Goal: Task Accomplishment & Management: Manage account settings

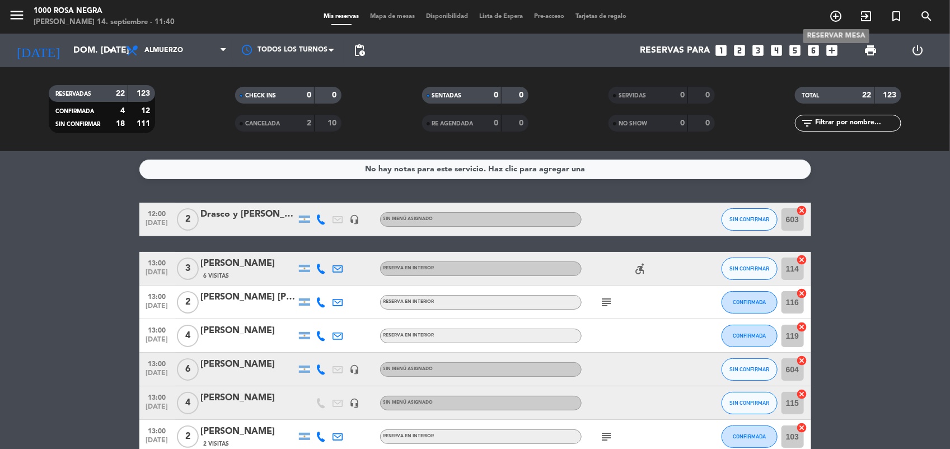
click at [832, 17] on icon "add_circle_outline" at bounding box center [835, 16] width 13 height 13
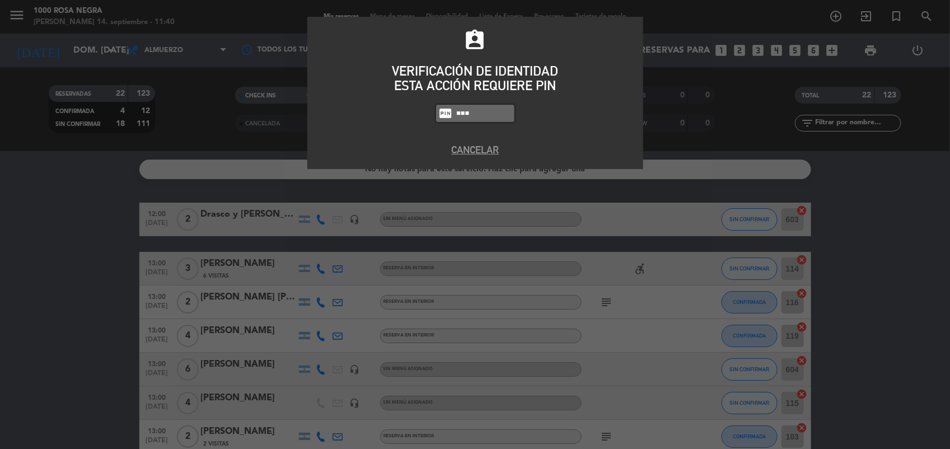
type input "5508"
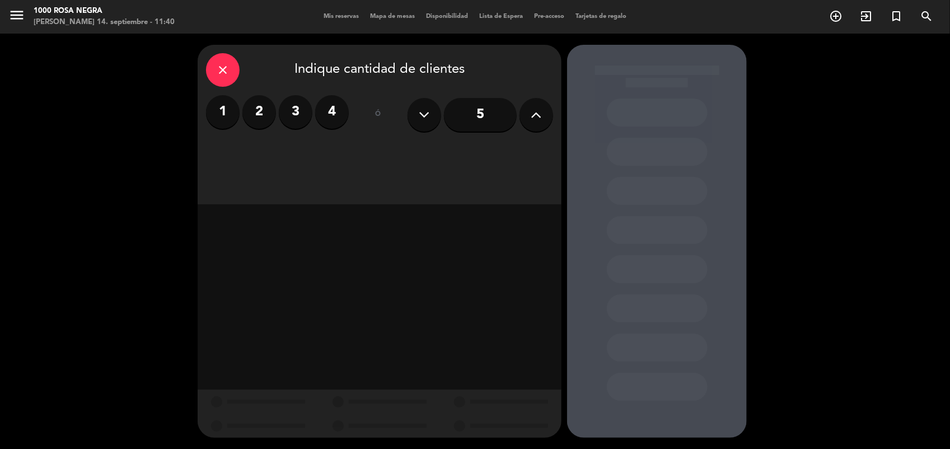
click at [293, 110] on label "3" at bounding box center [296, 112] width 34 height 34
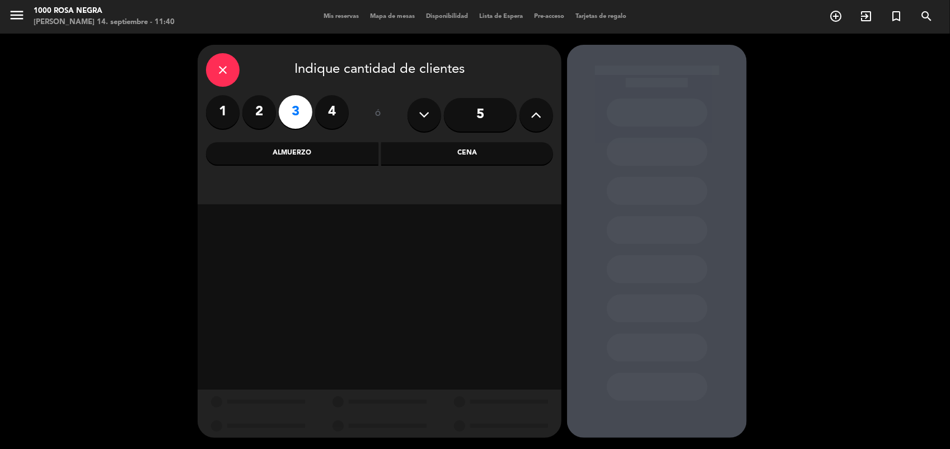
click at [308, 149] on div "Almuerzo" at bounding box center [292, 153] width 172 height 22
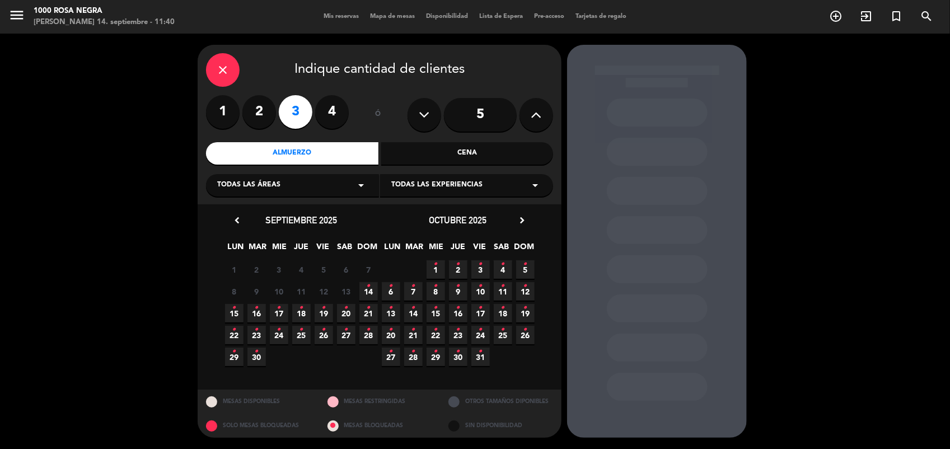
click at [364, 294] on span "14 •" at bounding box center [368, 291] width 18 height 18
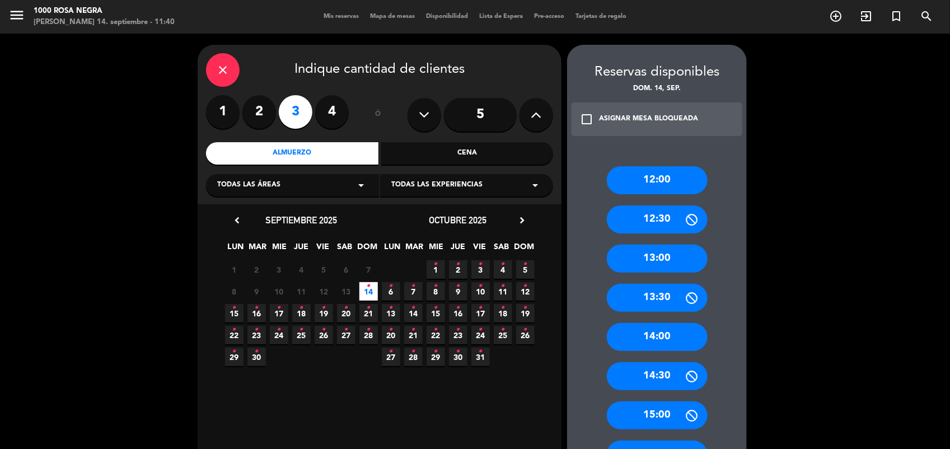
click at [649, 256] on div "13:00" at bounding box center [657, 259] width 101 height 28
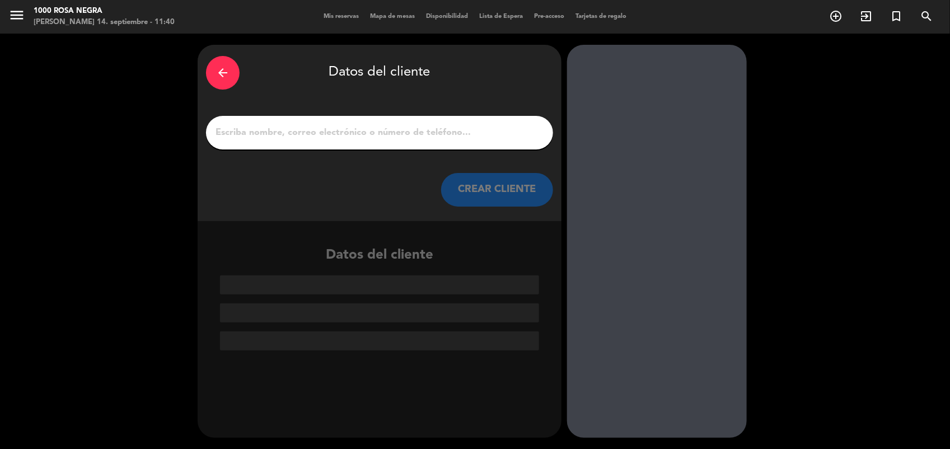
click at [490, 135] on input "1" at bounding box center [379, 133] width 330 height 16
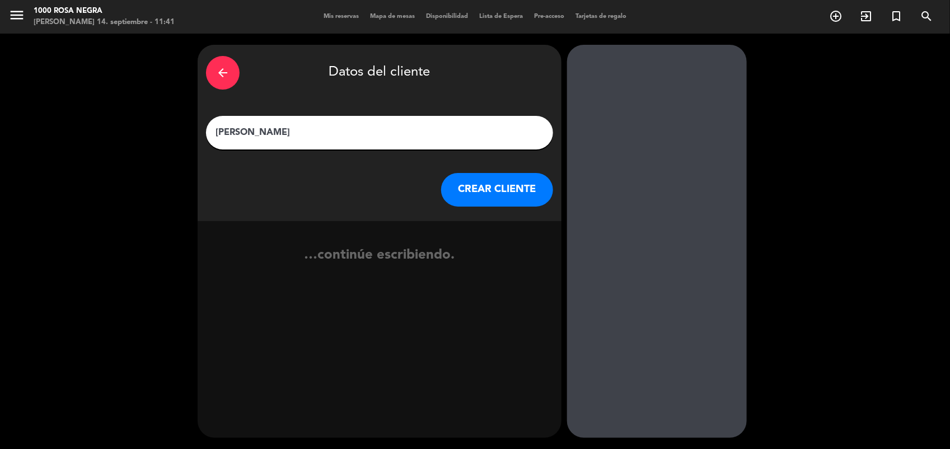
type input "[PERSON_NAME]"
click at [462, 189] on button "CREAR CLIENTE" at bounding box center [497, 190] width 112 height 34
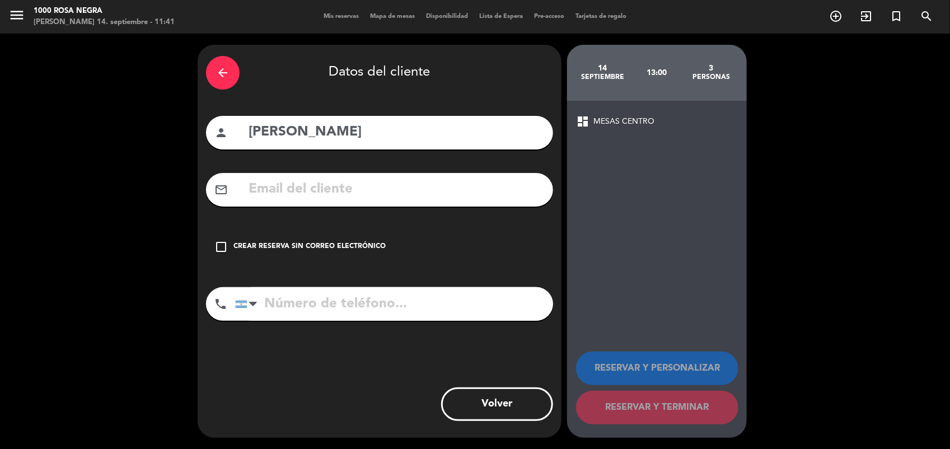
click at [221, 245] on icon "check_box_outline_blank" at bounding box center [220, 246] width 13 height 13
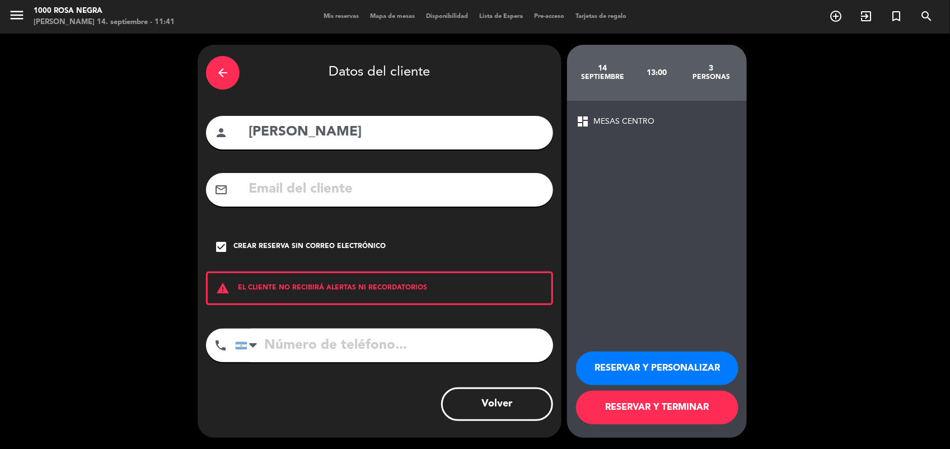
click at [699, 402] on button "RESERVAR Y TERMINAR" at bounding box center [657, 408] width 162 height 34
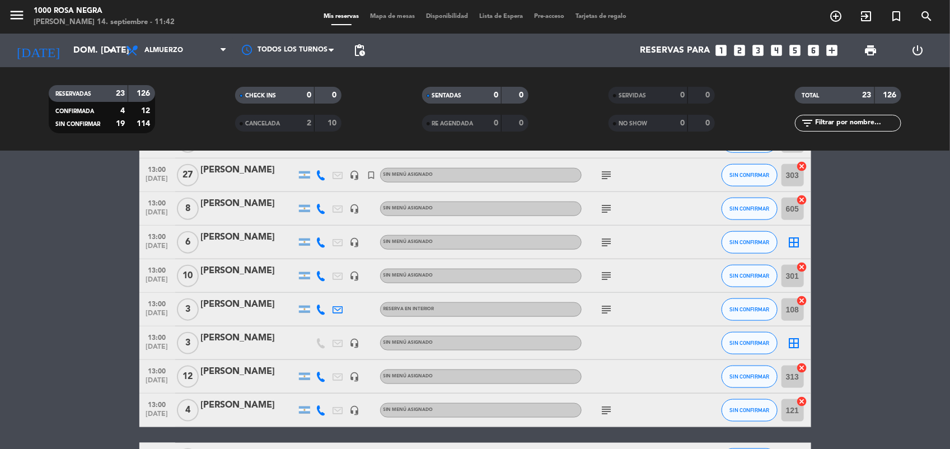
scroll to position [531, 0]
click at [796, 340] on icon "border_all" at bounding box center [794, 342] width 13 height 13
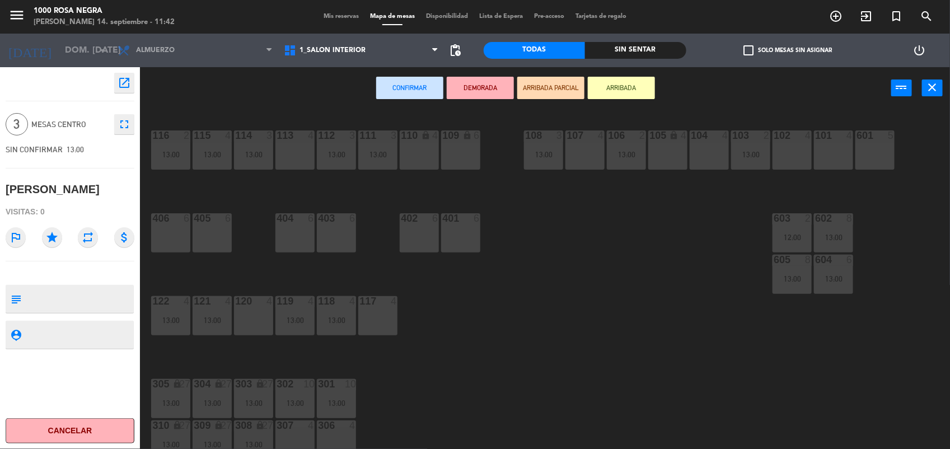
click at [628, 326] on div "116 2 13:00 115 4 13:00 114 3 13:00 113 4 112 3 13:00 111 3 13:00 110 lock 4 10…" at bounding box center [549, 281] width 801 height 340
click at [823, 155] on div "101 4" at bounding box center [833, 149] width 39 height 39
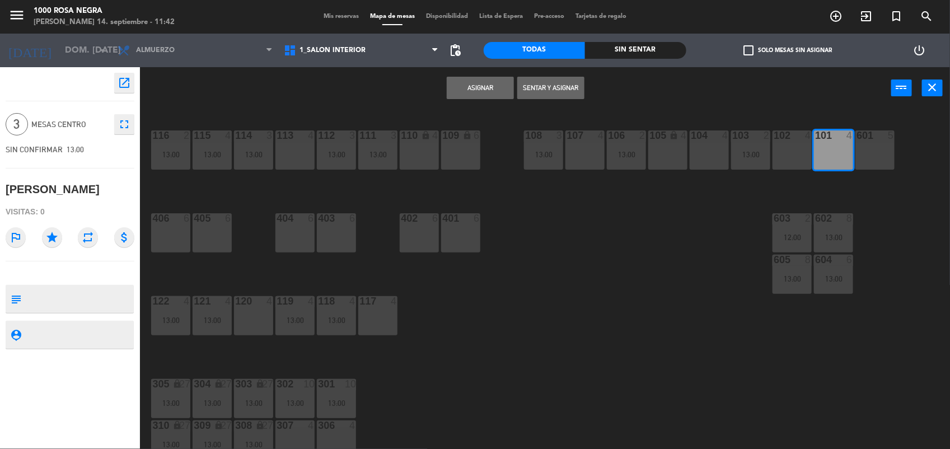
click at [446, 96] on div "Asignar Sentar y Asignar power_input close" at bounding box center [515, 88] width 751 height 43
click at [462, 94] on button "Asignar" at bounding box center [480, 88] width 67 height 22
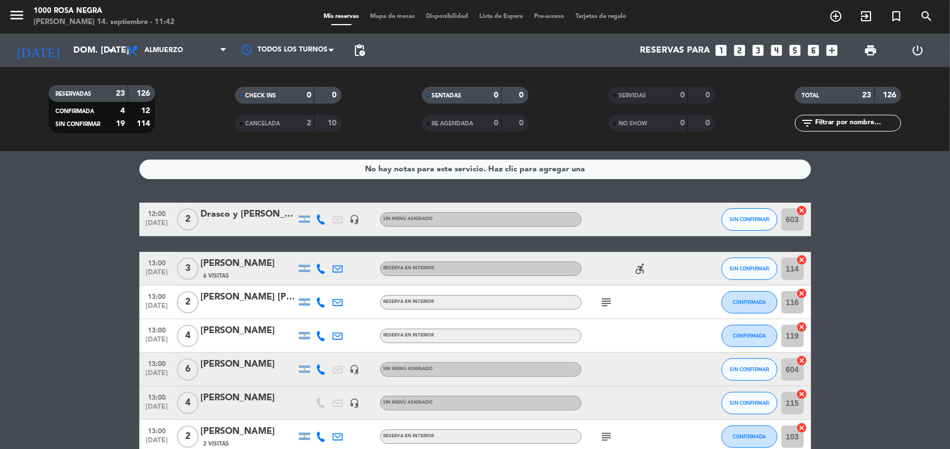
scroll to position [613, 0]
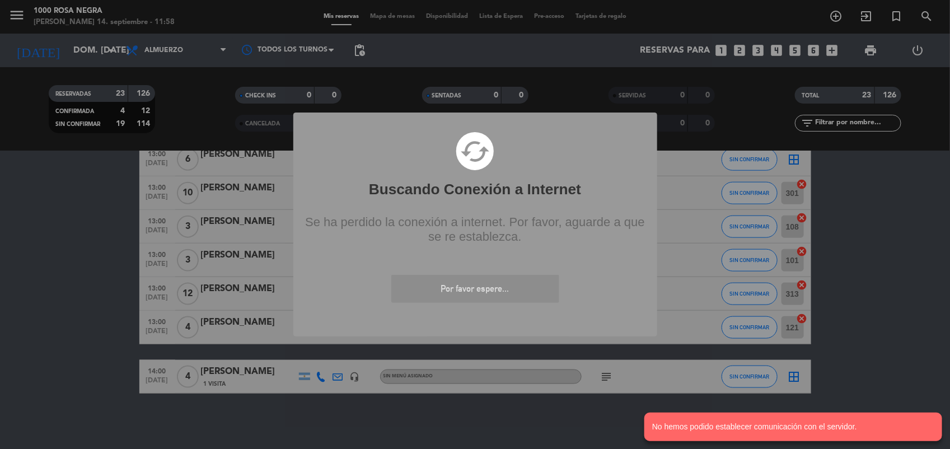
click at [892, 348] on div "? ! i Buscando Conexión a Internet × cached Se ha perdido la conexión a interne…" at bounding box center [475, 224] width 950 height 449
drag, startPoint x: 911, startPoint y: 214, endPoint x: 868, endPoint y: 255, distance: 59.4
click at [868, 255] on div "? ! i Buscando Conexión a Internet × cached Se ha perdido la conexión a interne…" at bounding box center [475, 224] width 950 height 449
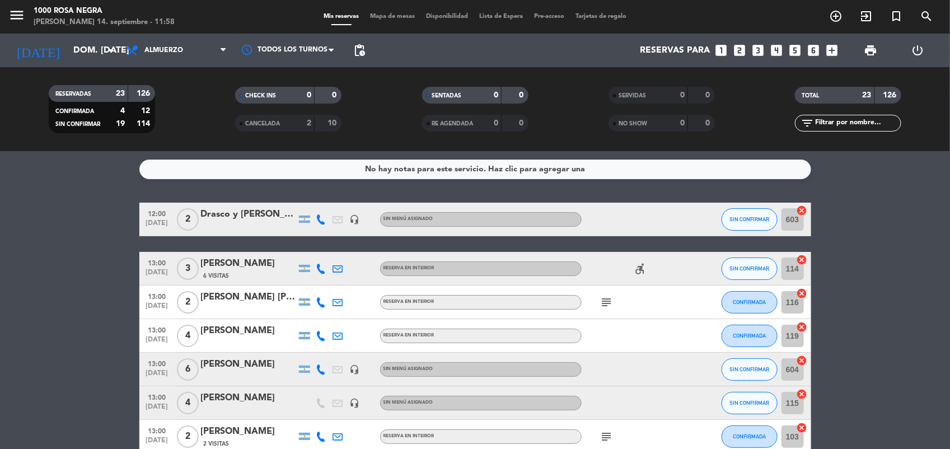
click at [392, 20] on div "Mis reservas Mapa de mesas Disponibilidad Lista de Espera Pre-acceso Tarjetas d…" at bounding box center [475, 17] width 314 height 10
click at [392, 18] on span "Mapa de mesas" at bounding box center [392, 16] width 56 height 6
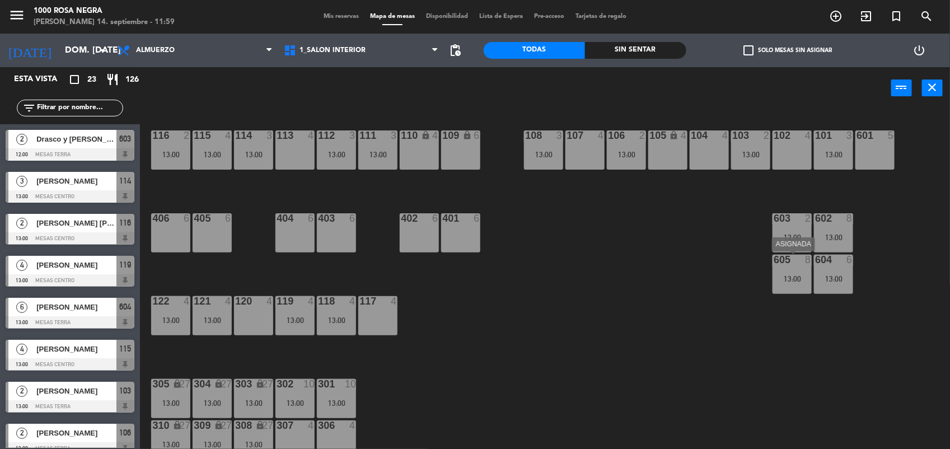
click at [795, 278] on div "13:00" at bounding box center [792, 279] width 39 height 8
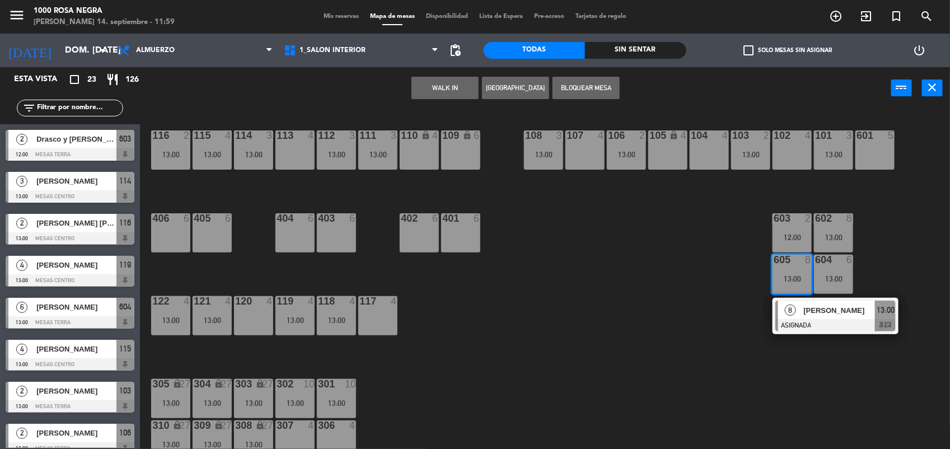
click at [719, 311] on div "116 2 13:00 115 4 13:00 114 3 13:00 113 4 112 3 13:00 111 3 13:00 110 lock 4 10…" at bounding box center [549, 281] width 801 height 340
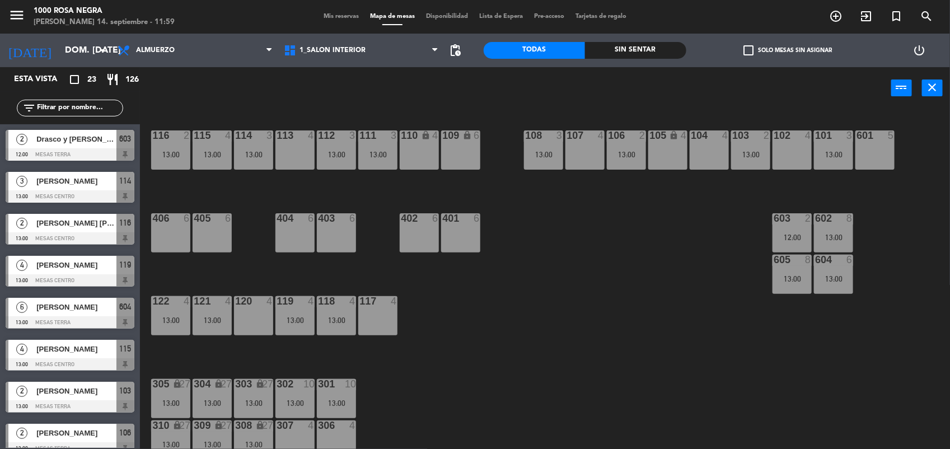
click at [830, 224] on div "602 8" at bounding box center [833, 218] width 39 height 11
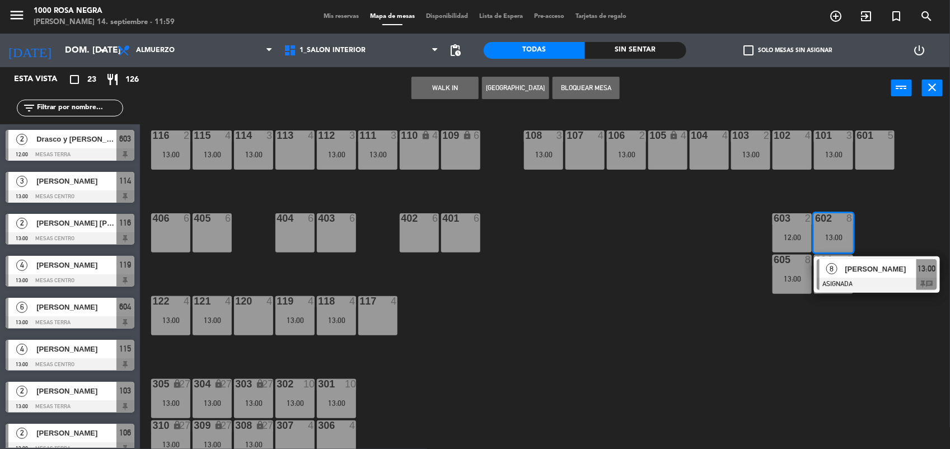
click at [888, 214] on div "116 2 13:00 115 4 13:00 114 3 13:00 113 4 112 3 13:00 111 3 13:00 110 lock 4 10…" at bounding box center [549, 281] width 801 height 340
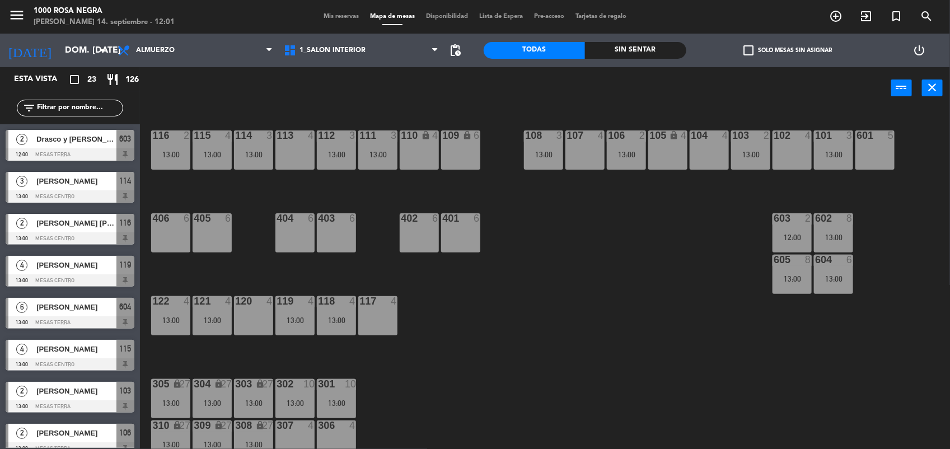
drag, startPoint x: 888, startPoint y: 214, endPoint x: 518, endPoint y: 361, distance: 398.0
click at [518, 361] on div "116 2 13:00 115 4 13:00 114 3 13:00 113 4 112 3 13:00 111 3 13:00 110 lock 4 10…" at bounding box center [549, 281] width 801 height 340
click at [834, 263] on div at bounding box center [834, 260] width 18 height 10
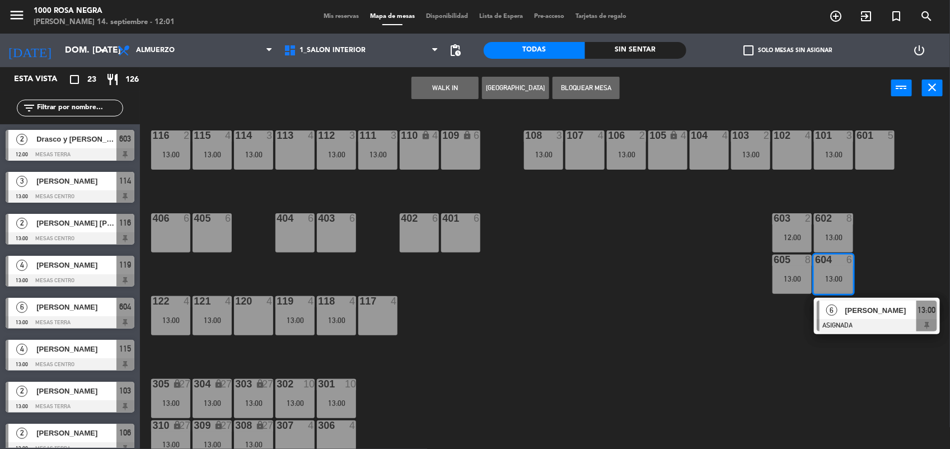
drag, startPoint x: 708, startPoint y: 300, endPoint x: 704, endPoint y: 341, distance: 41.7
click at [704, 341] on div "116 2 13:00 115 4 13:00 114 3 13:00 113 4 112 3 13:00 111 3 13:00 110 lock 4 10…" at bounding box center [549, 281] width 801 height 340
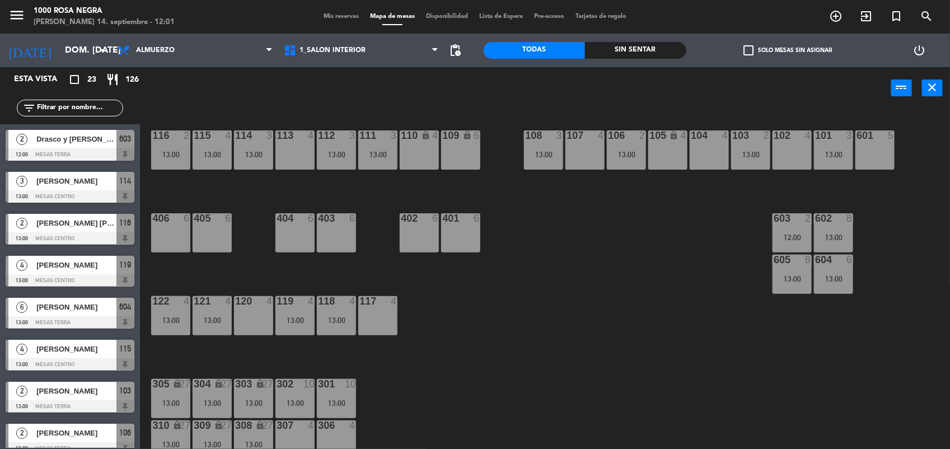
click at [787, 220] on div at bounding box center [792, 218] width 18 height 10
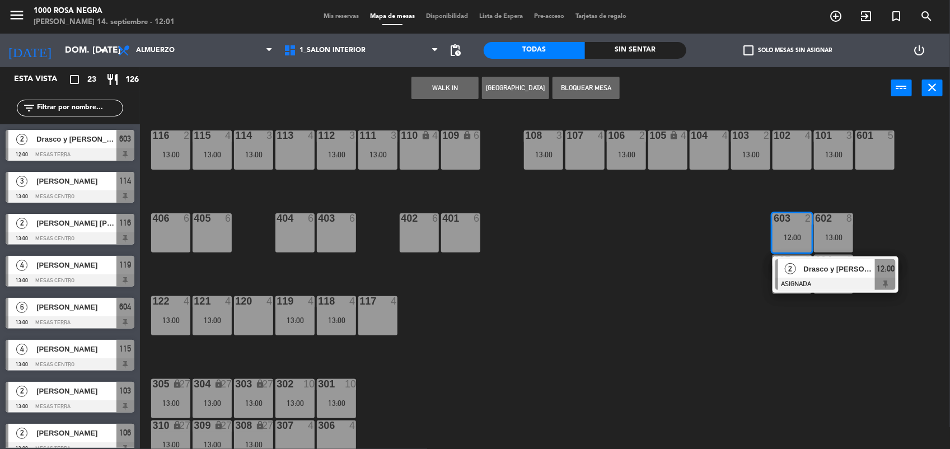
click at [726, 247] on div "116 2 13:00 115 4 13:00 114 3 13:00 113 4 112 3 13:00 111 3 13:00 110 lock 4 10…" at bounding box center [549, 281] width 801 height 340
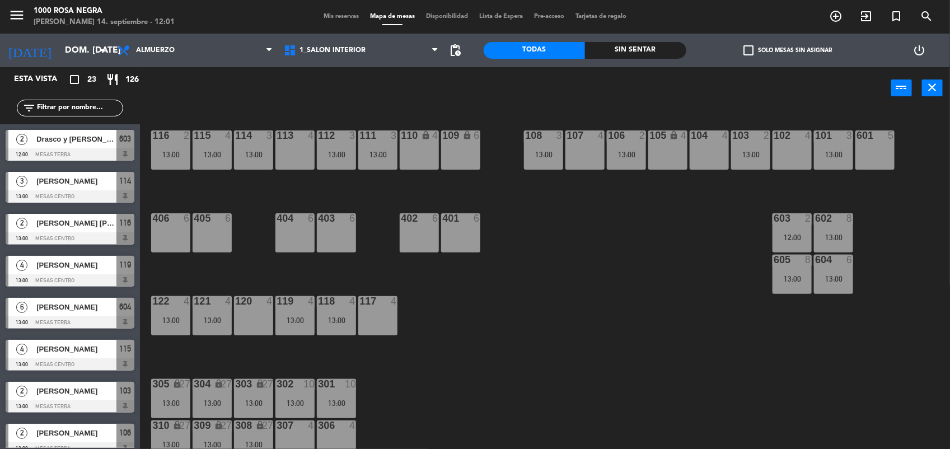
click at [788, 233] on div "12:00" at bounding box center [792, 237] width 39 height 8
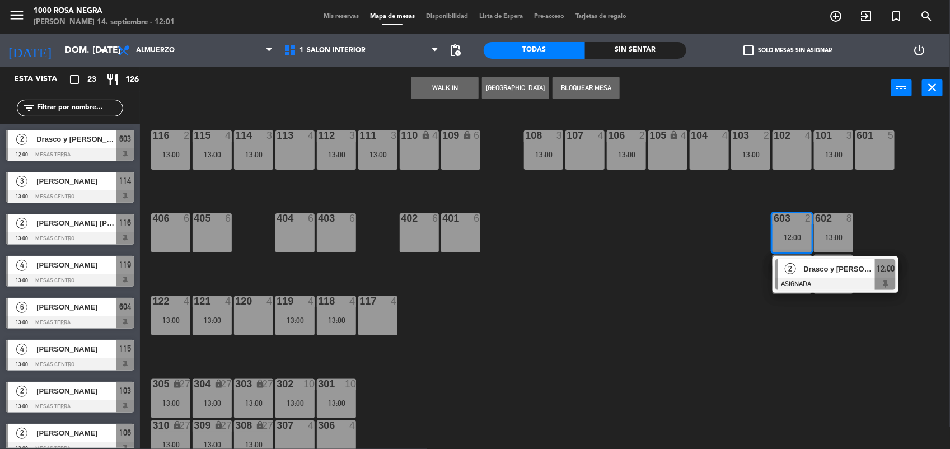
click at [723, 250] on div "116 2 13:00 115 4 13:00 114 3 13:00 113 4 112 3 13:00 111 3 13:00 110 lock 4 10…" at bounding box center [549, 281] width 801 height 340
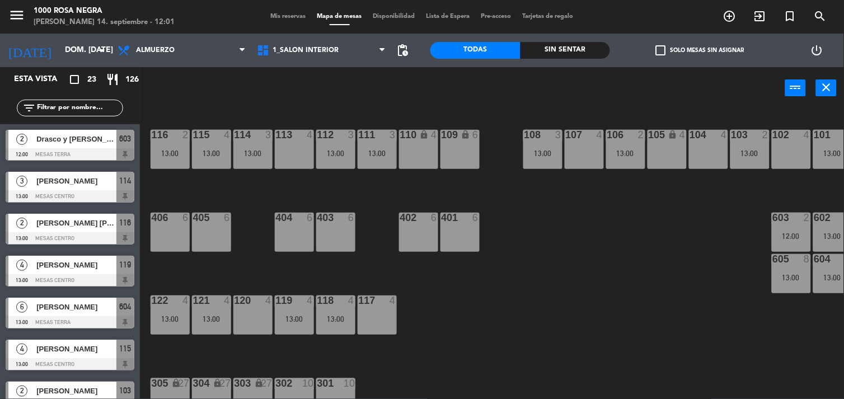
drag, startPoint x: 784, startPoint y: 232, endPoint x: 527, endPoint y: 333, distance: 275.7
click at [527, 333] on div "116 2 13:00 115 4 13:00 114 3 13:00 113 4 112 3 13:00 111 3 13:00 110 lock 4 10…" at bounding box center [496, 280] width 696 height 340
click at [792, 231] on div "603 2 12:00" at bounding box center [791, 232] width 39 height 39
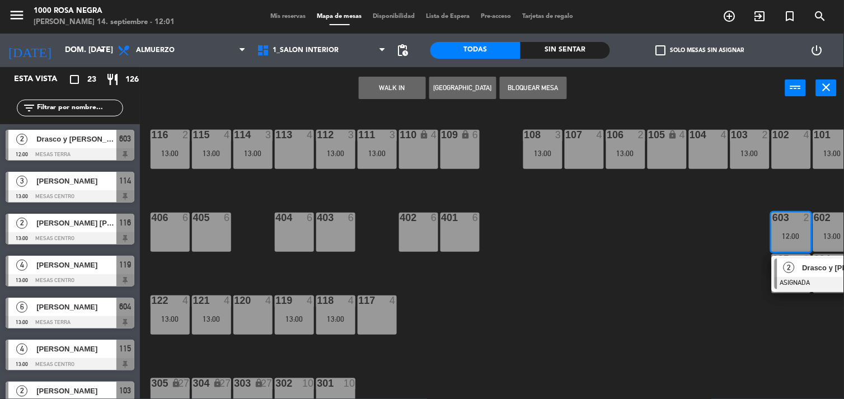
click at [385, 315] on div "117 4" at bounding box center [377, 315] width 39 height 39
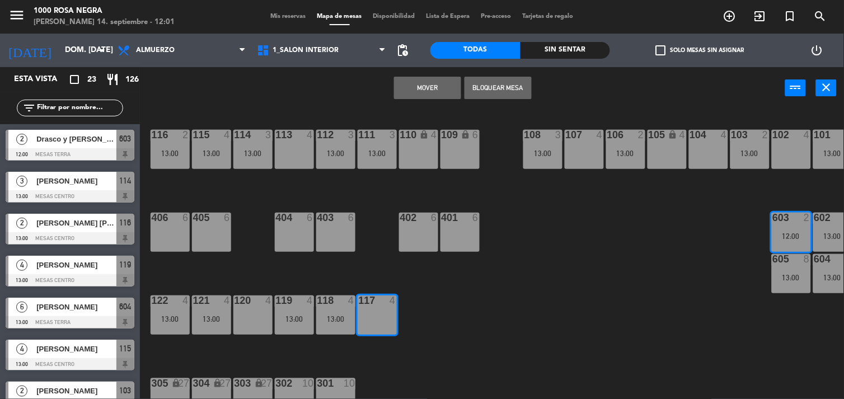
click at [428, 91] on button "Mover" at bounding box center [427, 88] width 67 height 22
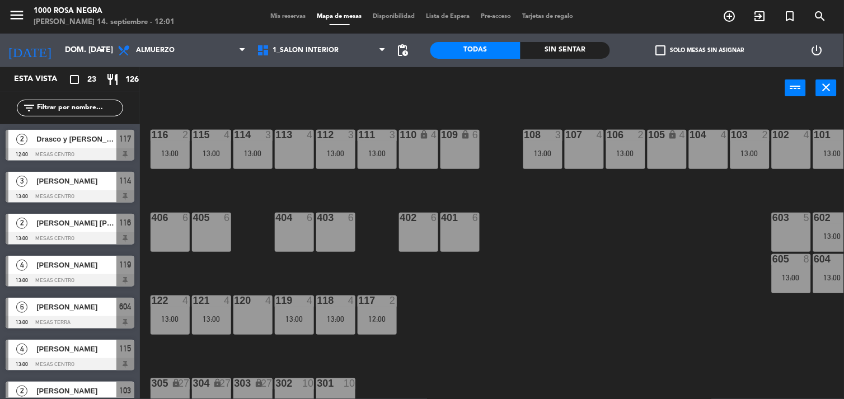
click at [283, 16] on span "Mis reservas" at bounding box center [288, 16] width 46 height 6
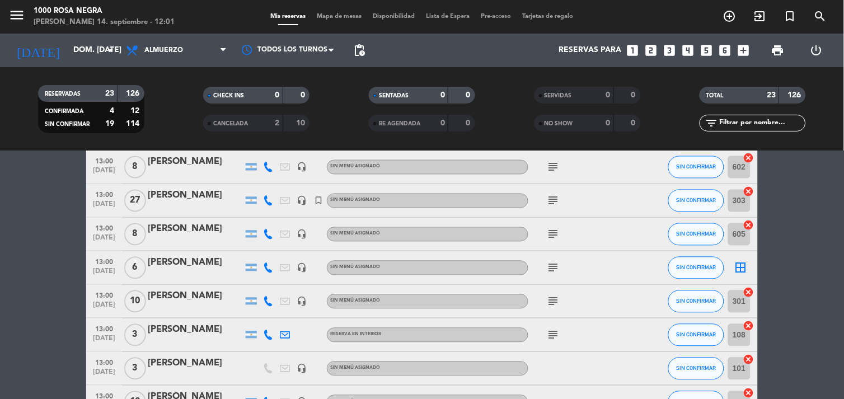
scroll to position [505, 0]
click at [736, 270] on icon "border_all" at bounding box center [740, 267] width 13 height 13
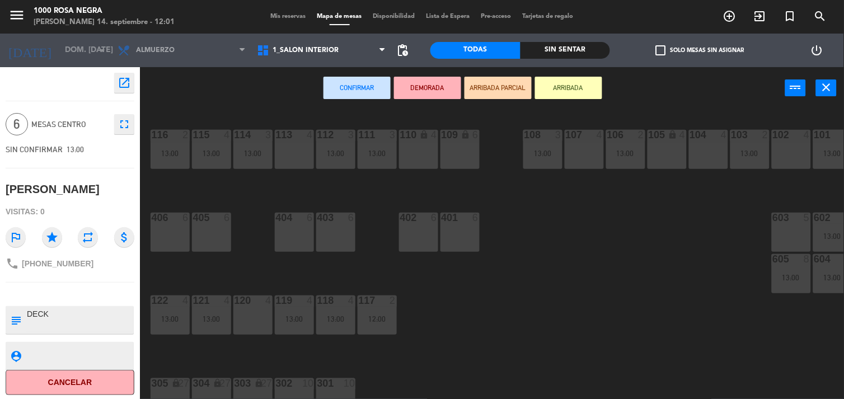
click at [784, 232] on div "603 5" at bounding box center [791, 232] width 39 height 39
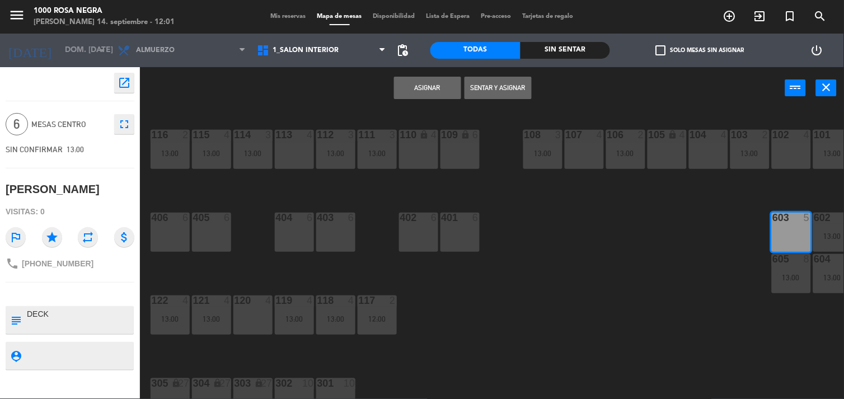
click at [439, 93] on button "Asignar" at bounding box center [427, 88] width 67 height 22
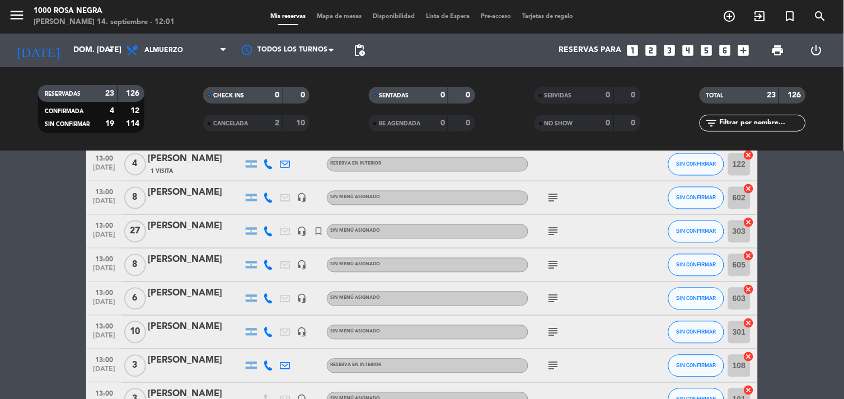
scroll to position [349, 0]
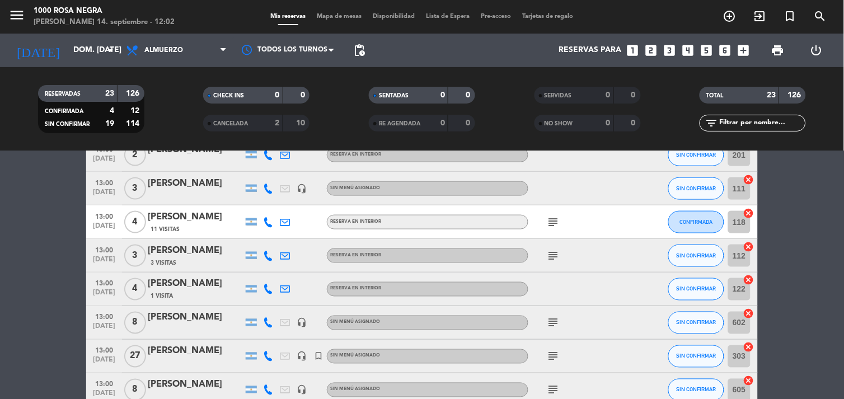
click at [552, 351] on icon "subject" at bounding box center [553, 356] width 13 height 13
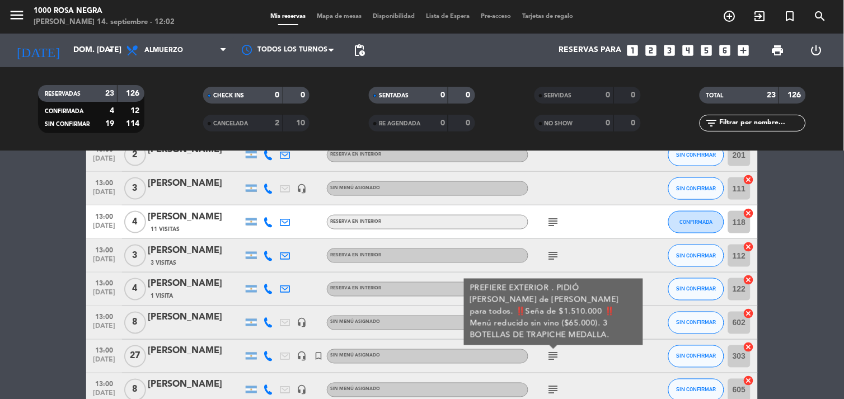
click at [794, 303] on bookings-row "12:00 [DATE] 2 Drasco y [PERSON_NAME] headset_mic Sin menú asignado SIN CONFIRM…" at bounding box center [422, 256] width 844 height 804
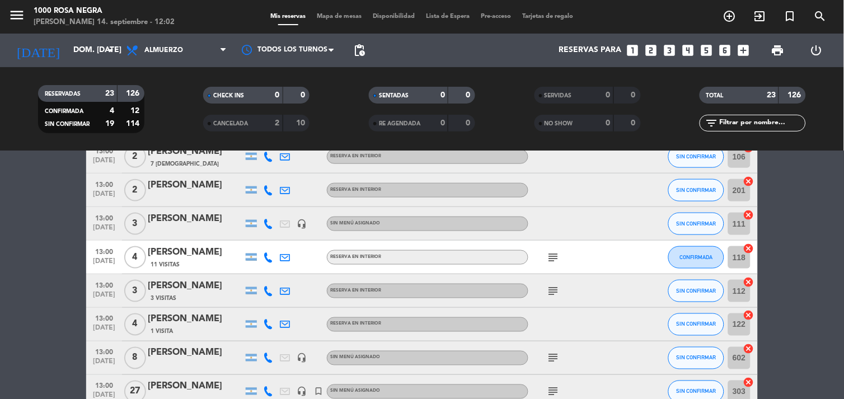
scroll to position [314, 0]
click at [550, 359] on icon "subject" at bounding box center [553, 357] width 13 height 13
click at [798, 319] on bookings-row "12:00 [DATE] 2 Drasco y [PERSON_NAME] headset_mic Sin menú asignado SIN CONFIRM…" at bounding box center [422, 291] width 844 height 804
click at [340, 16] on span "Mapa de mesas" at bounding box center [340, 16] width 56 height 6
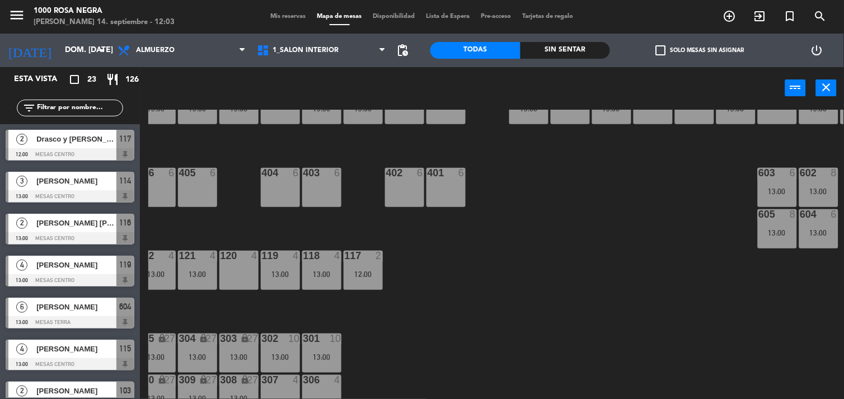
scroll to position [0, 57]
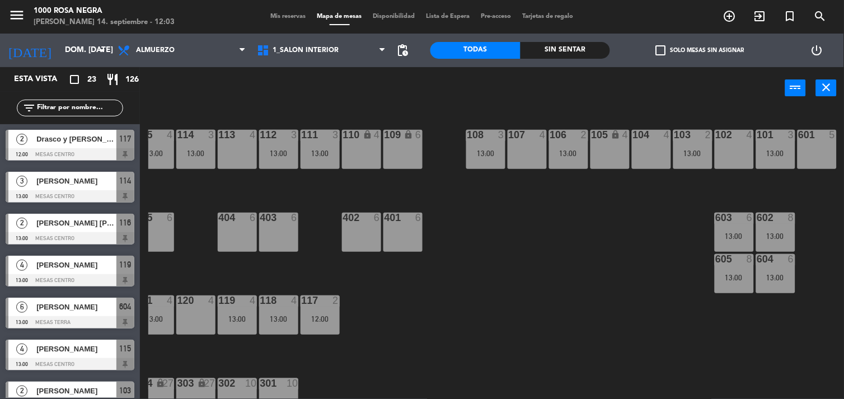
click at [736, 148] on div "102 4" at bounding box center [734, 149] width 39 height 39
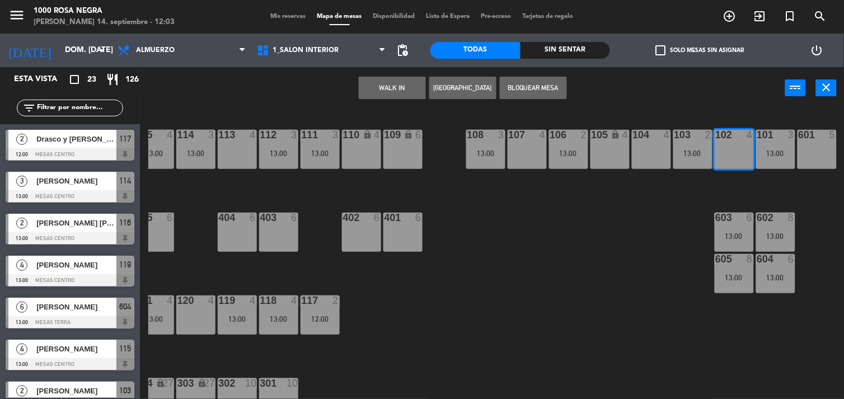
click at [393, 93] on button "WALK IN" at bounding box center [392, 88] width 67 height 22
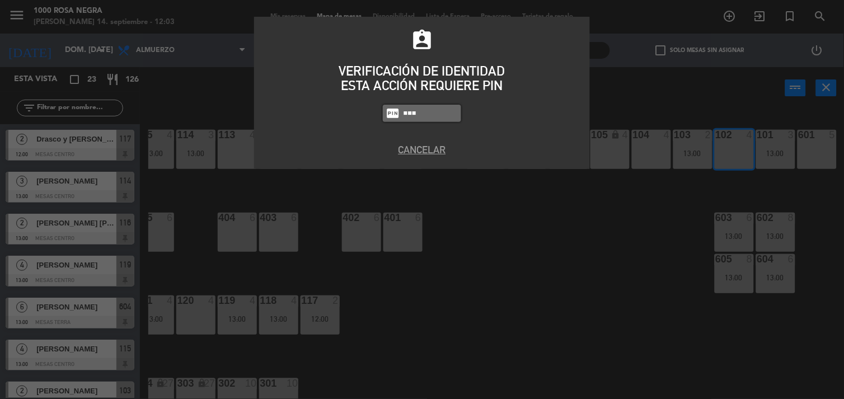
type input "6874"
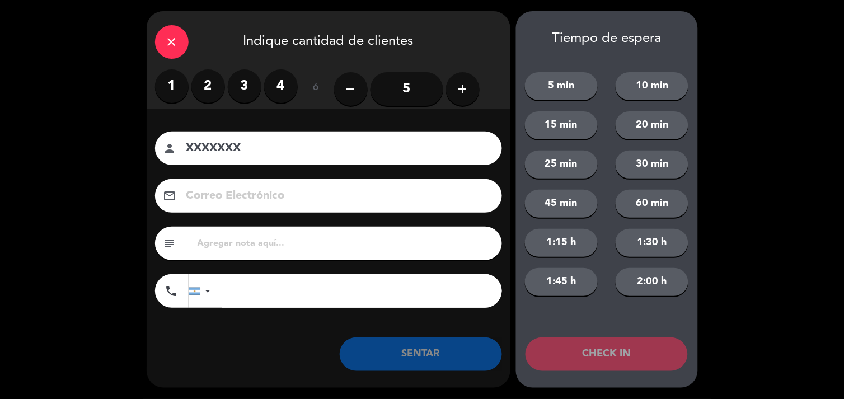
type input "XXXXXXX"
click at [205, 82] on label "2" at bounding box center [208, 86] width 34 height 34
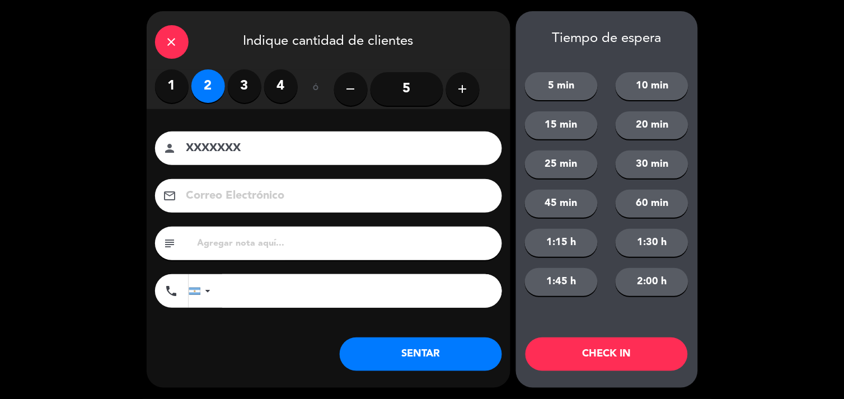
click at [441, 356] on button "SENTAR" at bounding box center [421, 355] width 162 height 34
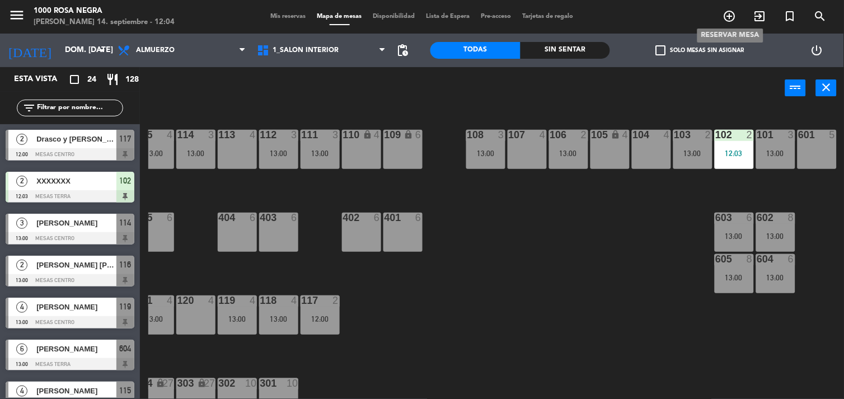
click at [727, 13] on icon "add_circle_outline" at bounding box center [729, 16] width 13 height 13
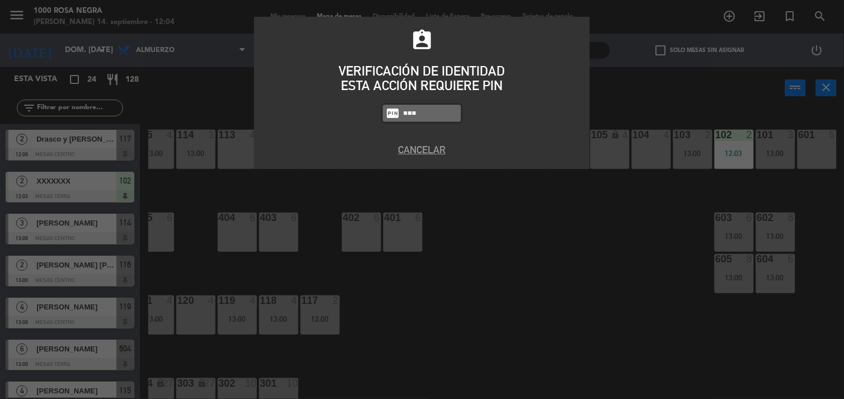
type input "6874"
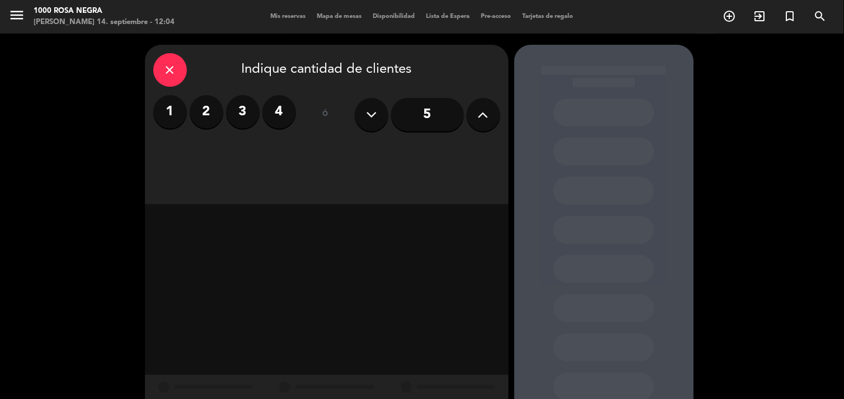
click at [289, 107] on label "4" at bounding box center [280, 112] width 34 height 34
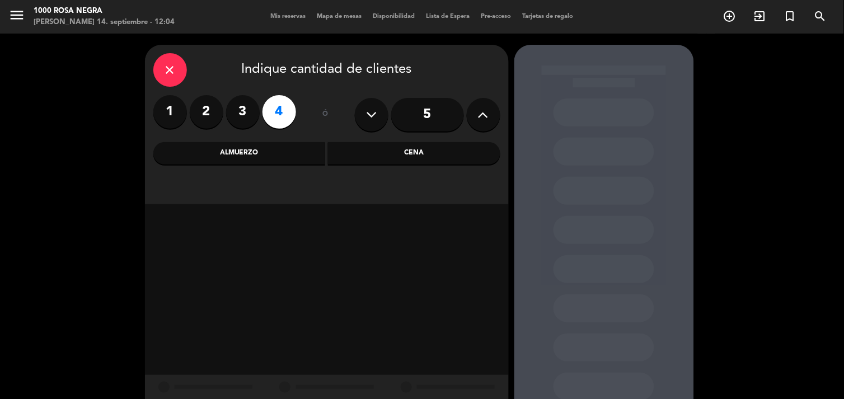
click at [241, 152] on div "Almuerzo" at bounding box center [239, 153] width 172 height 22
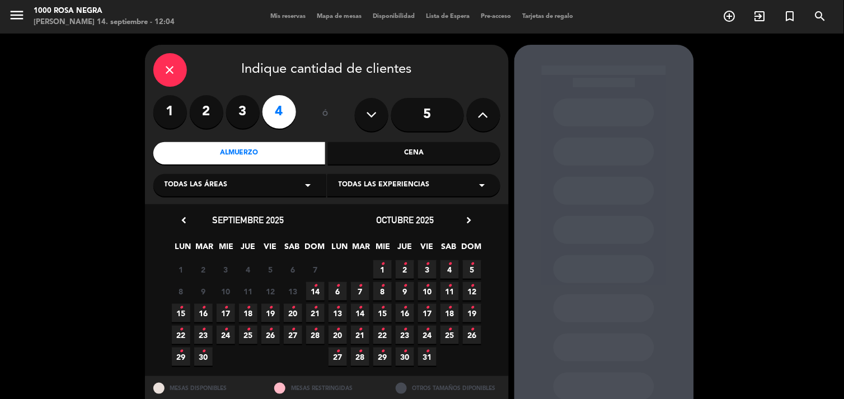
click at [316, 308] on icon "•" at bounding box center [315, 308] width 4 height 18
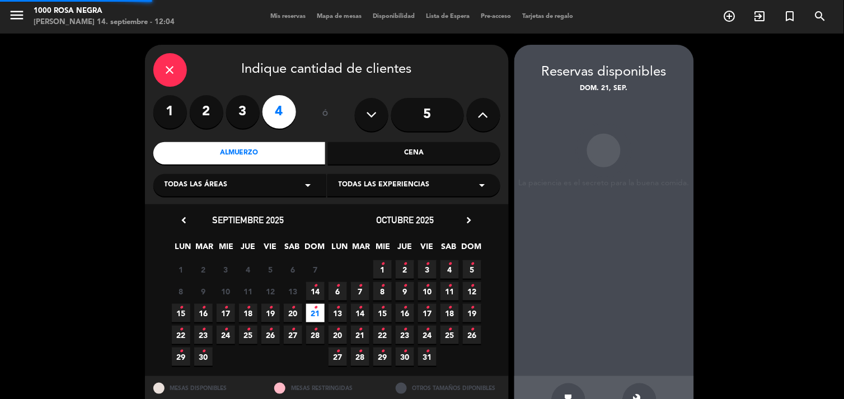
scroll to position [36, 0]
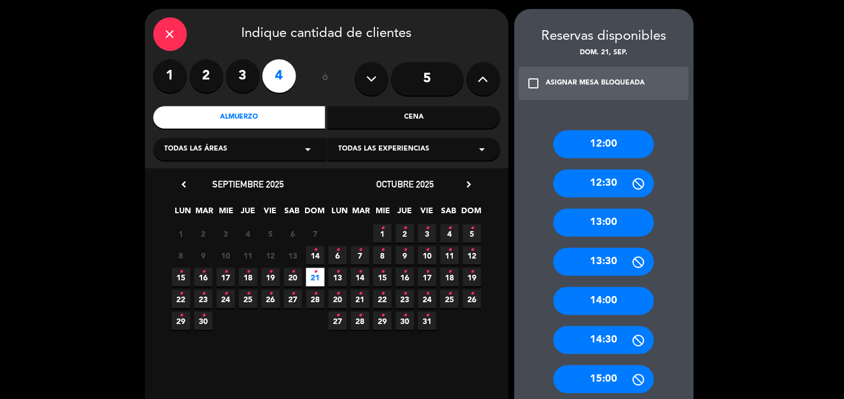
click at [584, 224] on div "13:00" at bounding box center [604, 223] width 101 height 28
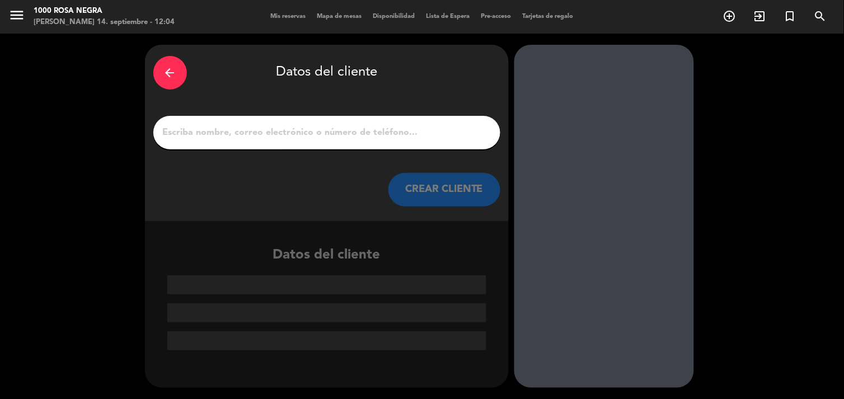
scroll to position [0, 0]
click at [284, 137] on input "1" at bounding box center [327, 133] width 330 height 16
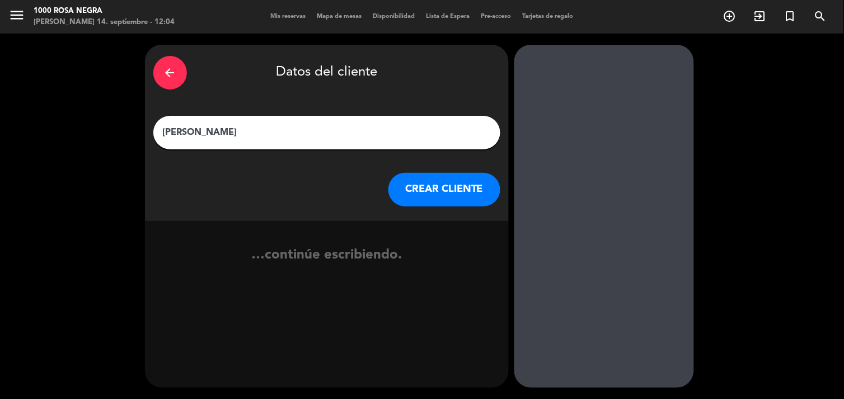
type input "[PERSON_NAME]"
click at [439, 182] on button "CREAR CLIENTE" at bounding box center [445, 190] width 112 height 34
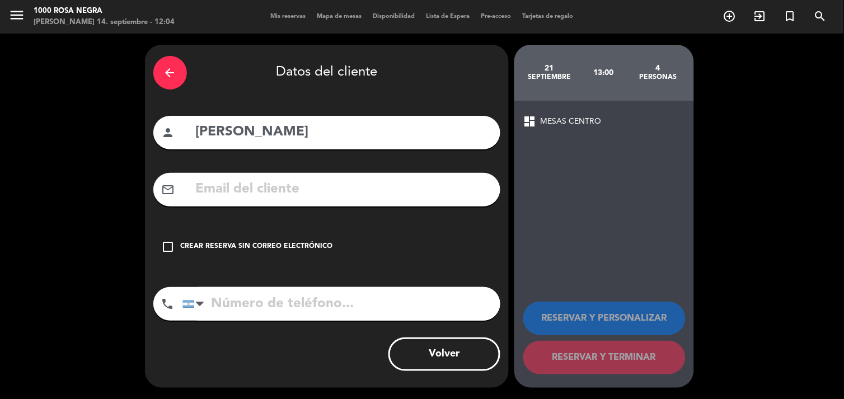
click at [294, 244] on div "Crear reserva sin correo electrónico" at bounding box center [257, 246] width 152 height 11
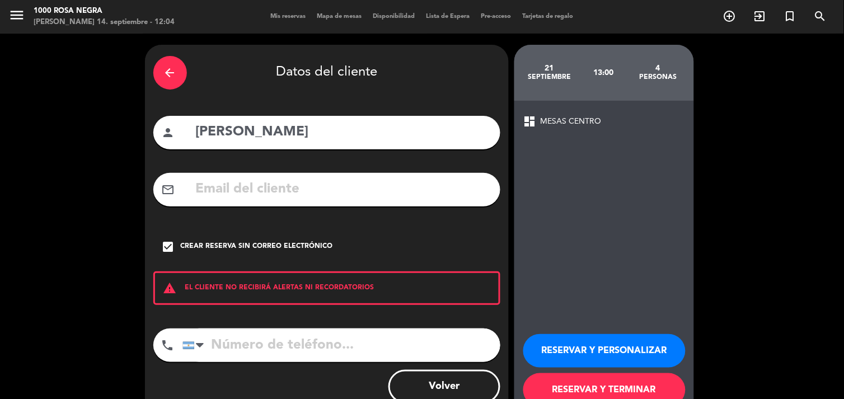
click at [238, 343] on input "tel" at bounding box center [341, 346] width 318 height 34
type input "1144381875"
click at [589, 353] on button "RESERVAR Y PERSONALIZAR" at bounding box center [604, 351] width 162 height 34
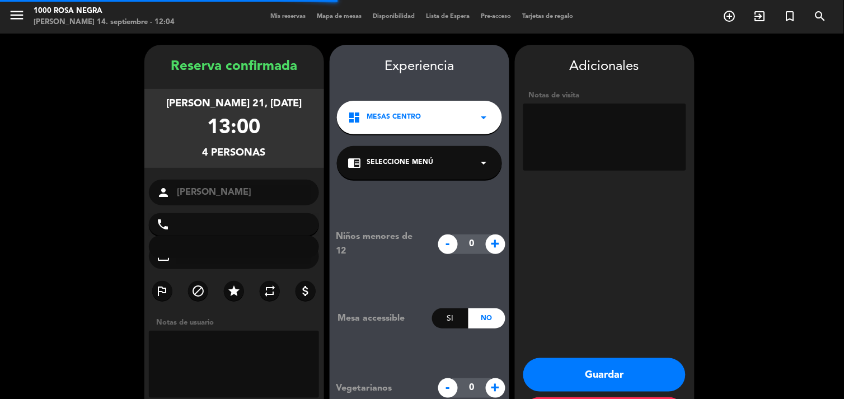
type input "[PHONE_NUMBER]"
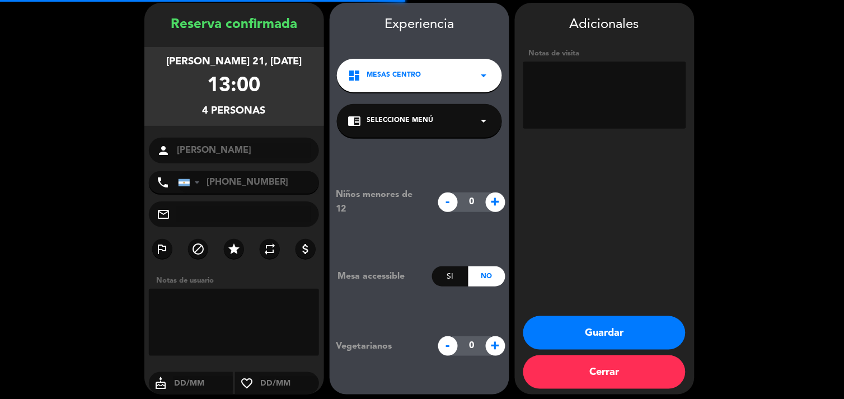
scroll to position [45, 0]
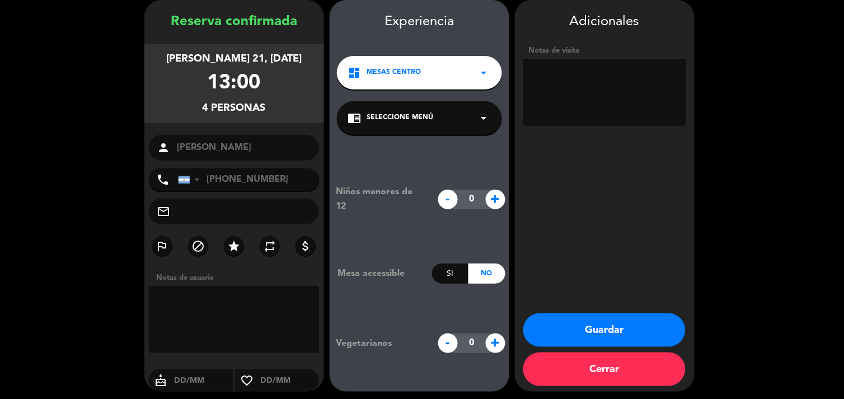
click at [560, 79] on textarea at bounding box center [604, 92] width 163 height 67
type textarea "BOX PISTA"
click at [600, 323] on button "Guardar" at bounding box center [604, 330] width 162 height 34
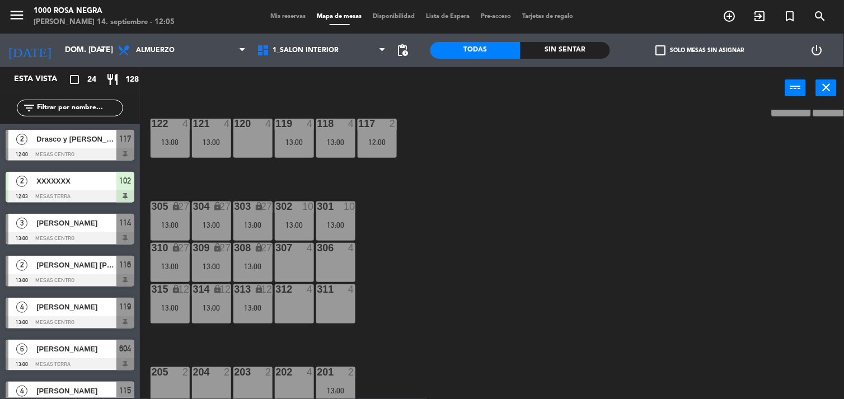
scroll to position [189, 0]
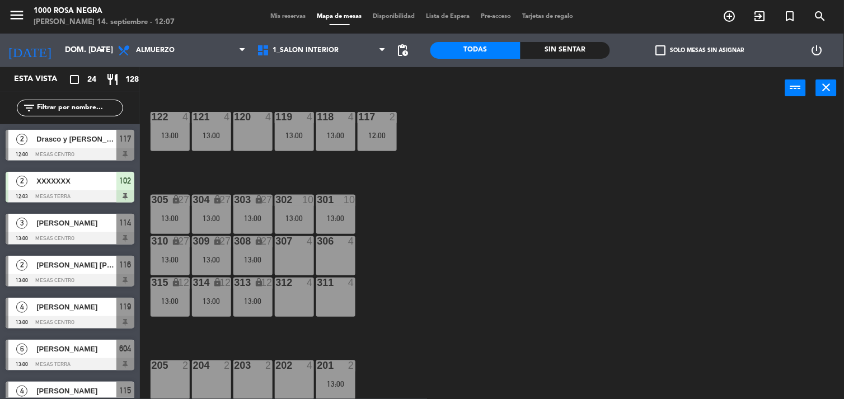
click at [272, 18] on span "Mis reservas" at bounding box center [288, 16] width 46 height 6
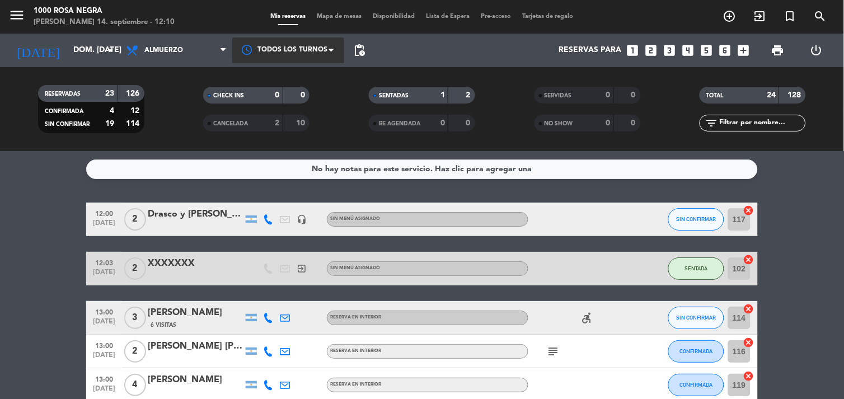
click at [305, 38] on div at bounding box center [288, 50] width 112 height 25
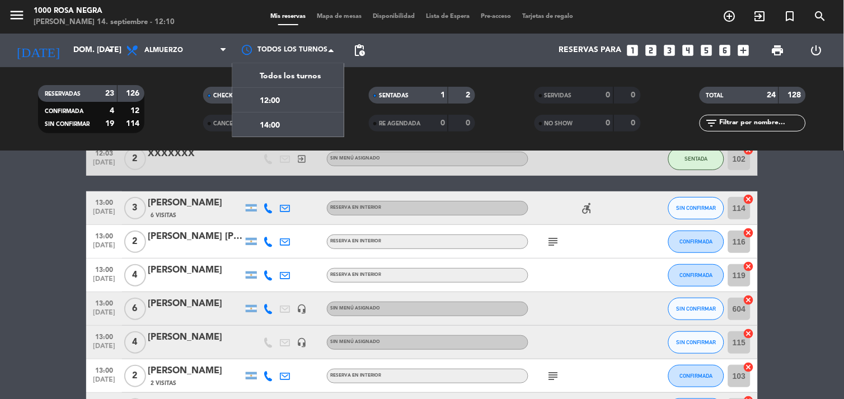
scroll to position [109, 0]
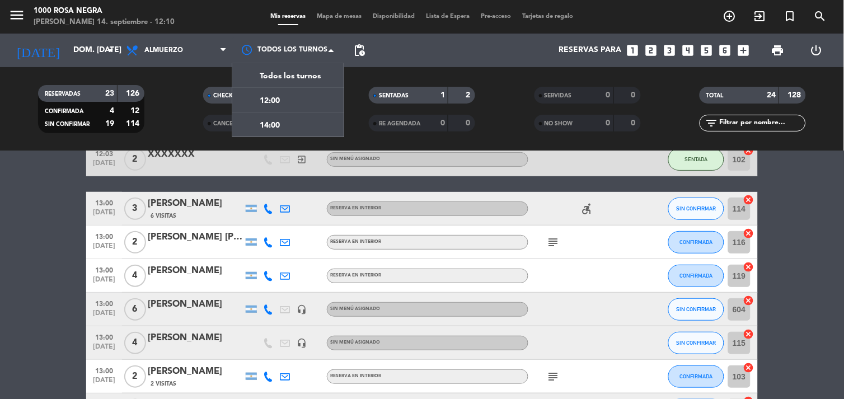
click at [343, 15] on span "Mapa de mesas" at bounding box center [340, 16] width 56 height 6
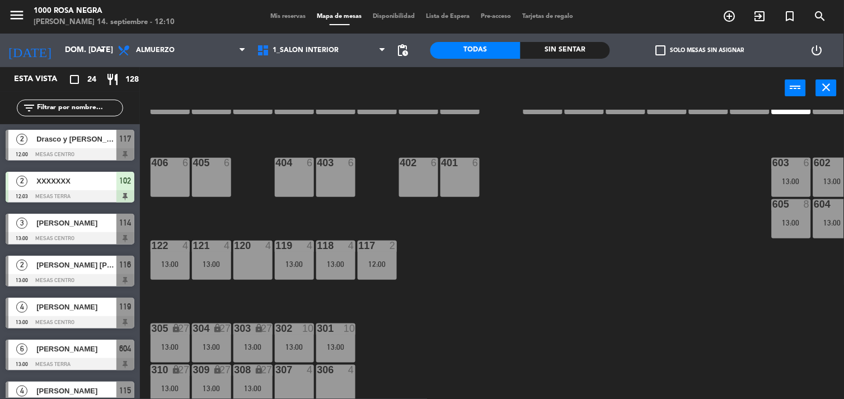
scroll to position [56, 0]
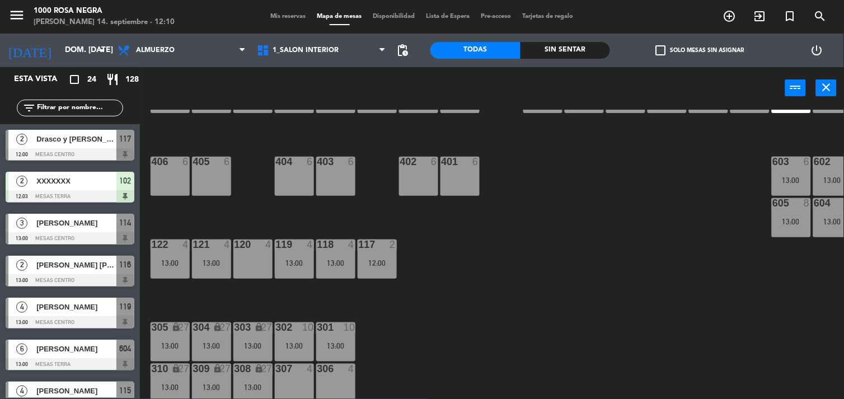
click at [78, 109] on input "text" at bounding box center [79, 108] width 87 height 12
type input "M"
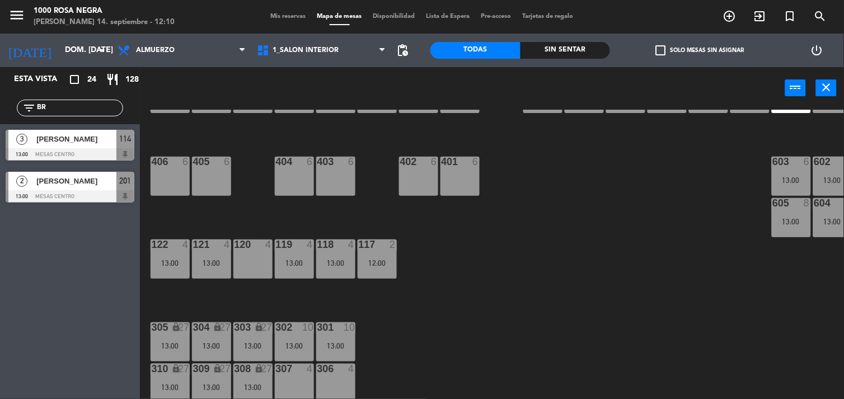
type input "B"
type input "DR"
click at [77, 140] on span "Drasco y [PERSON_NAME]" at bounding box center [76, 139] width 80 height 12
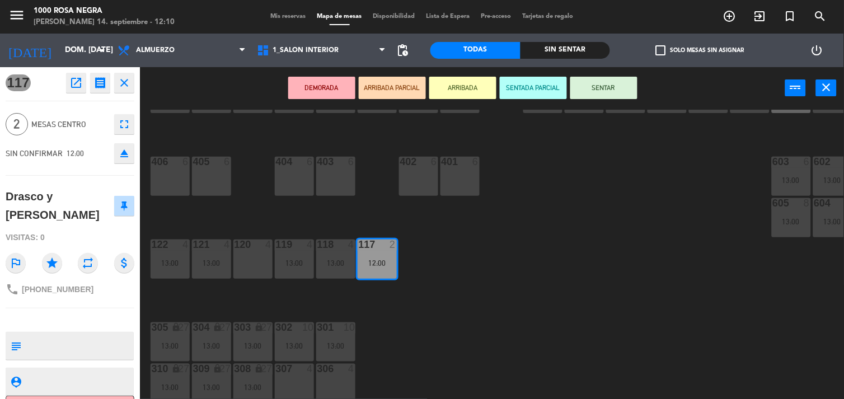
click at [596, 84] on button "SENTAR" at bounding box center [603, 88] width 67 height 22
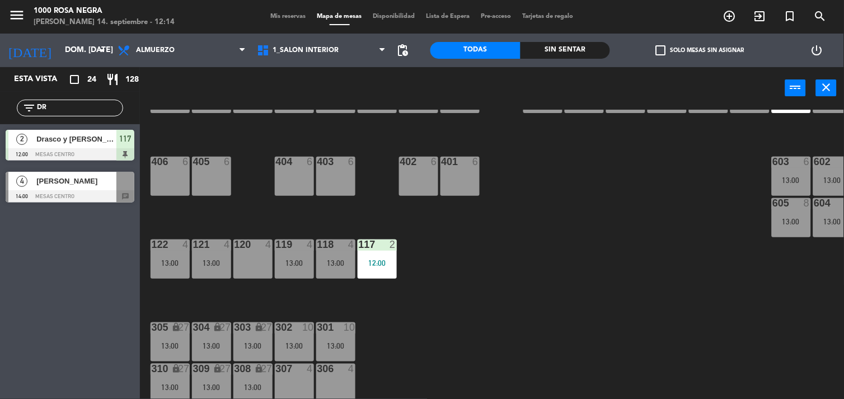
click at [596, 84] on div "power_input close" at bounding box center [462, 88] width 645 height 43
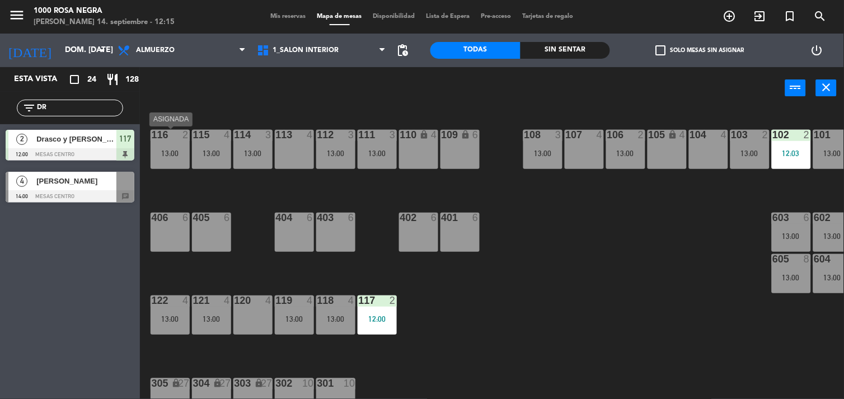
click at [169, 147] on div "116 2 13:00" at bounding box center [170, 149] width 39 height 39
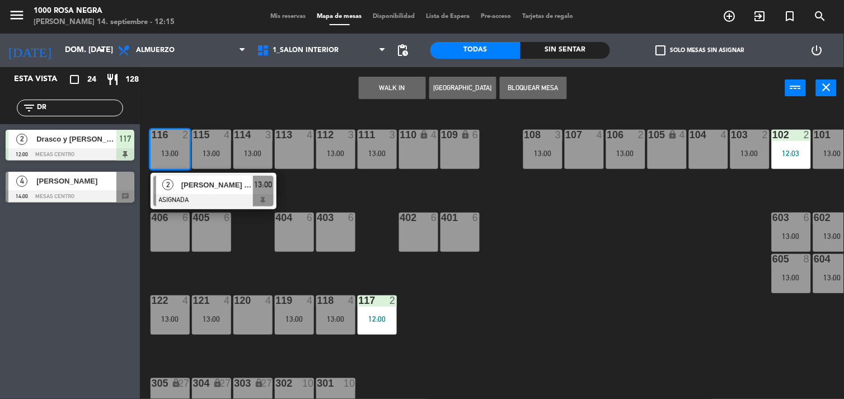
drag, startPoint x: 256, startPoint y: 301, endPoint x: 633, endPoint y: 115, distance: 420.4
click at [633, 115] on div "116 2 13:00 2 [PERSON_NAME] [PERSON_NAME] ASIGNADA 13:00 115 4 13:00 114 3 13:0…" at bounding box center [496, 255] width 696 height 290
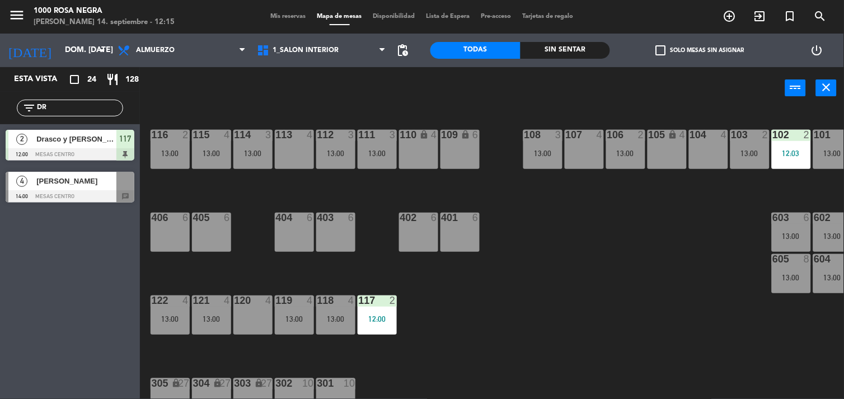
click at [174, 153] on div "13:00" at bounding box center [170, 153] width 39 height 8
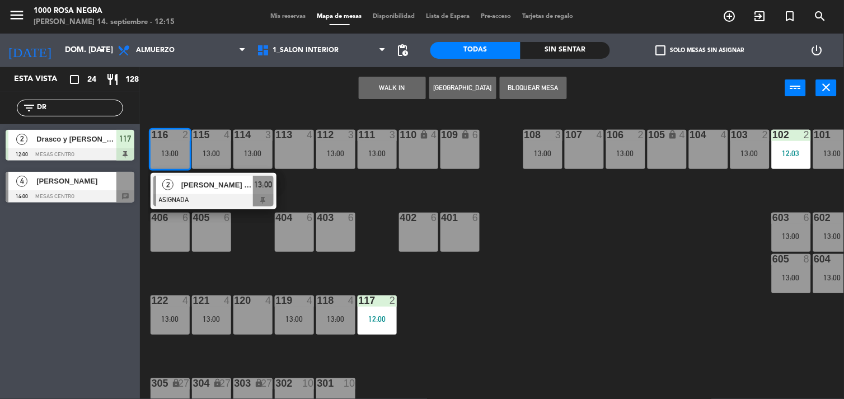
click at [247, 311] on div "120 4" at bounding box center [252, 315] width 39 height 39
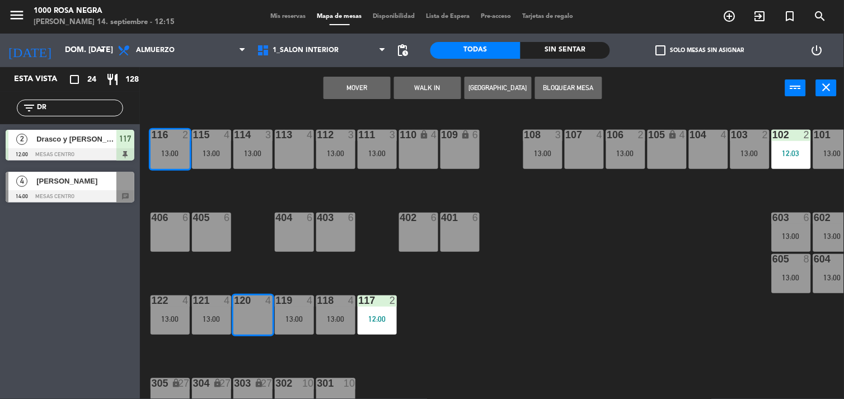
click at [367, 90] on button "Mover" at bounding box center [357, 88] width 67 height 22
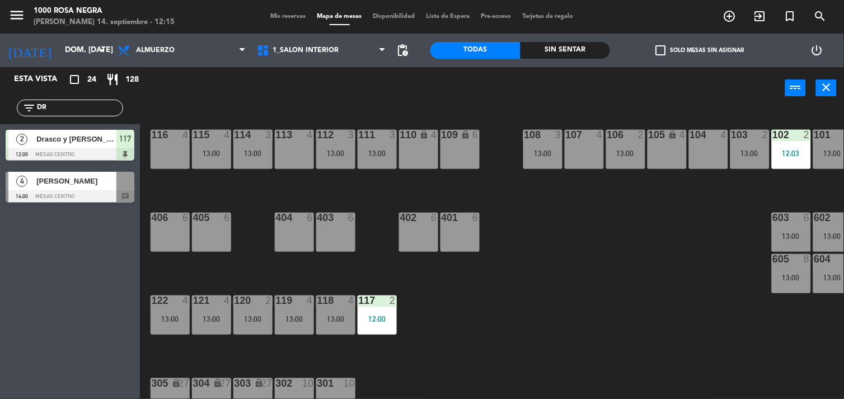
click at [175, 151] on div "116 4" at bounding box center [170, 149] width 39 height 39
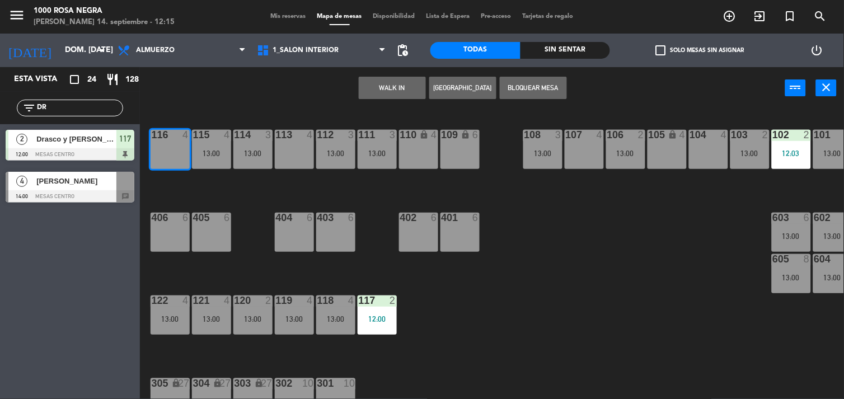
click at [389, 86] on button "WALK IN" at bounding box center [392, 88] width 67 height 22
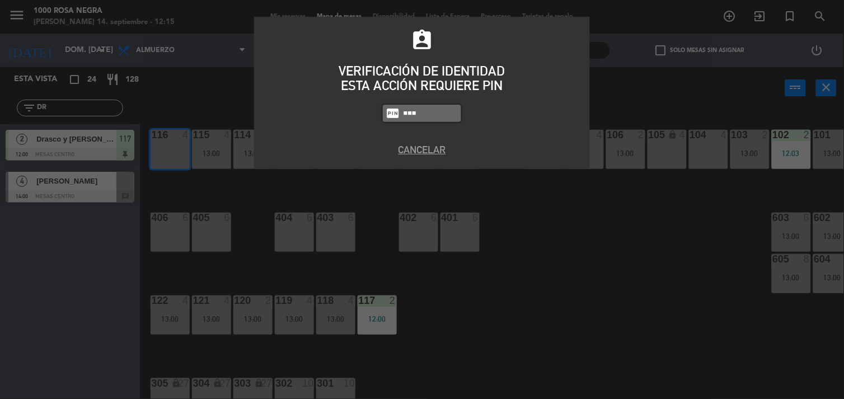
type input "5508"
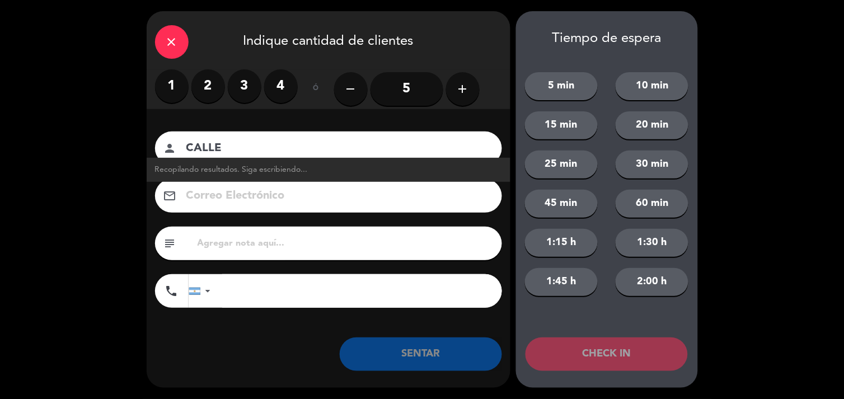
type input "CALLE"
click at [280, 91] on label "4" at bounding box center [281, 86] width 34 height 34
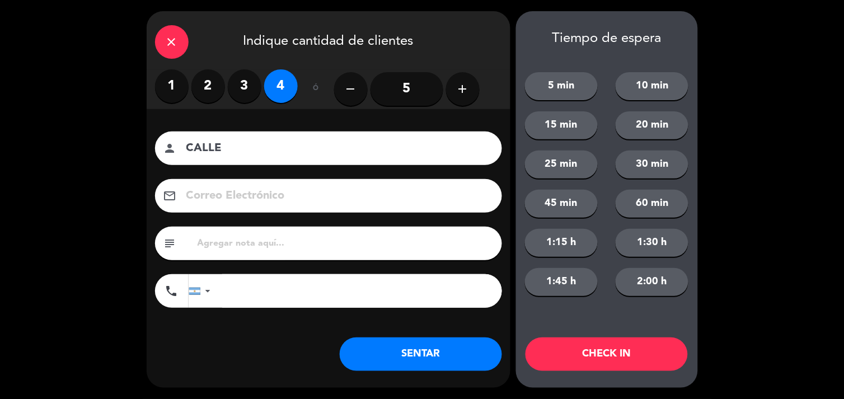
click at [415, 352] on button "SENTAR" at bounding box center [421, 355] width 162 height 34
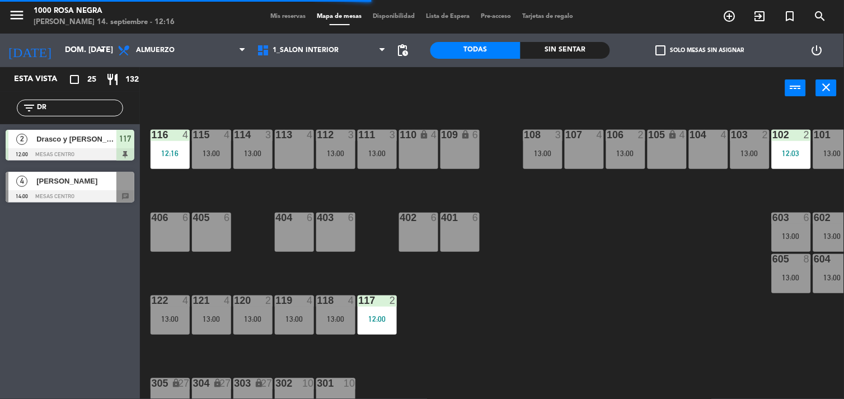
scroll to position [0, 57]
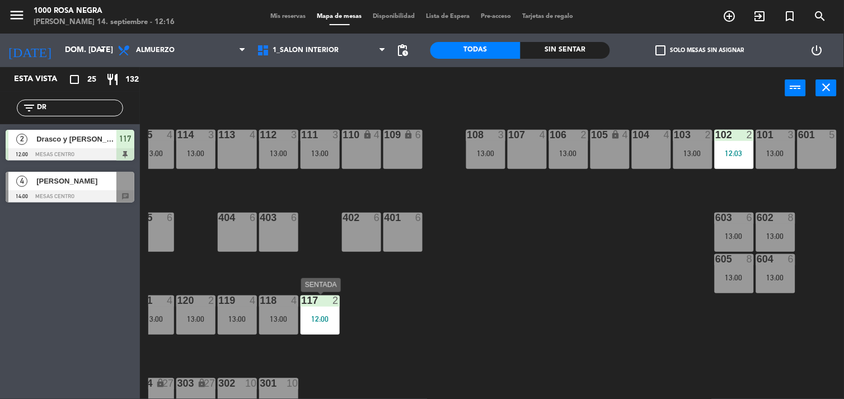
click at [311, 321] on div "12:00" at bounding box center [320, 319] width 39 height 8
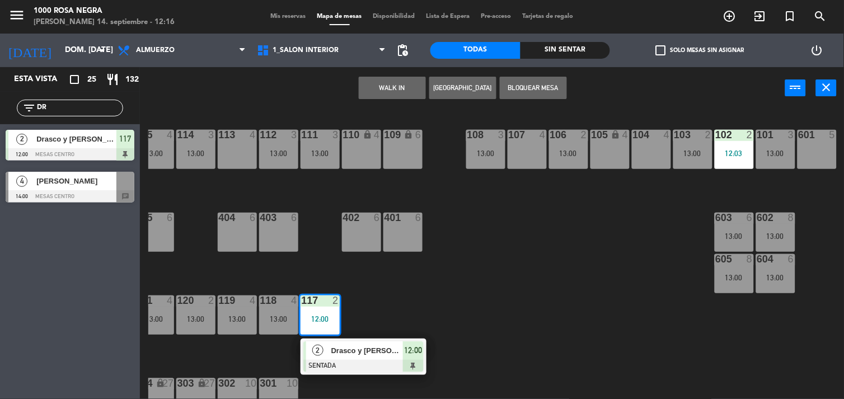
click at [652, 141] on div "104 4" at bounding box center [651, 135] width 39 height 11
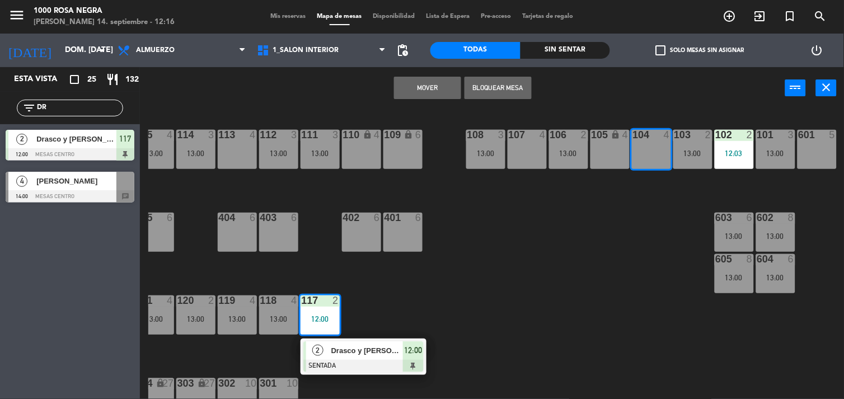
click at [446, 96] on button "Mover" at bounding box center [427, 88] width 67 height 22
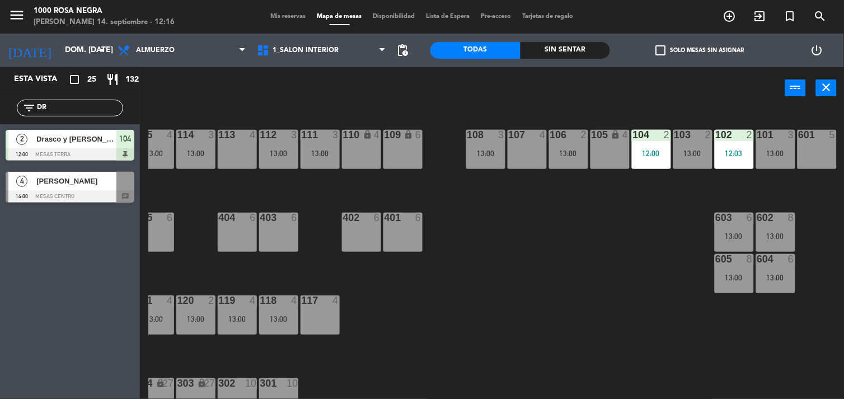
click at [90, 110] on input "DR" at bounding box center [79, 108] width 87 height 12
type input "D"
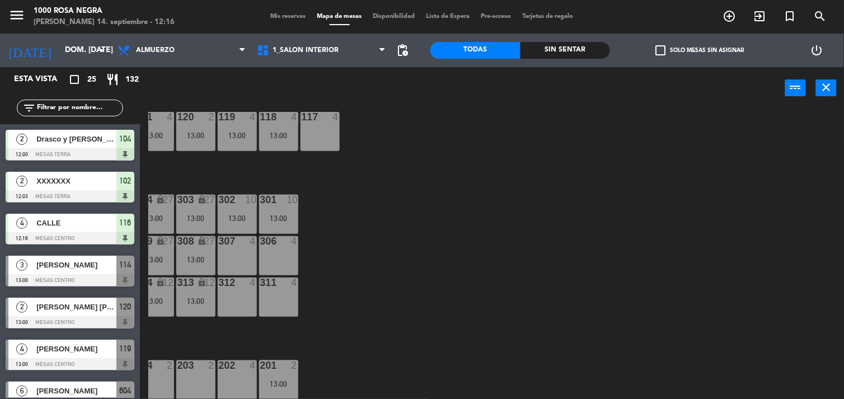
scroll to position [189, 0]
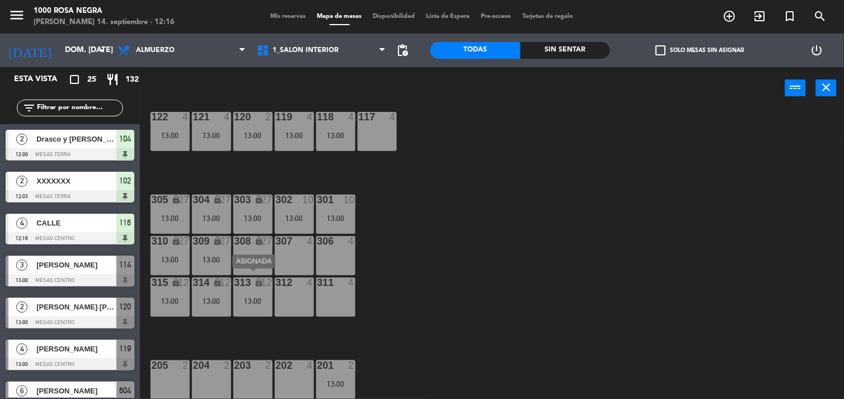
click at [245, 310] on div "313 lock 12 13:00" at bounding box center [252, 297] width 39 height 39
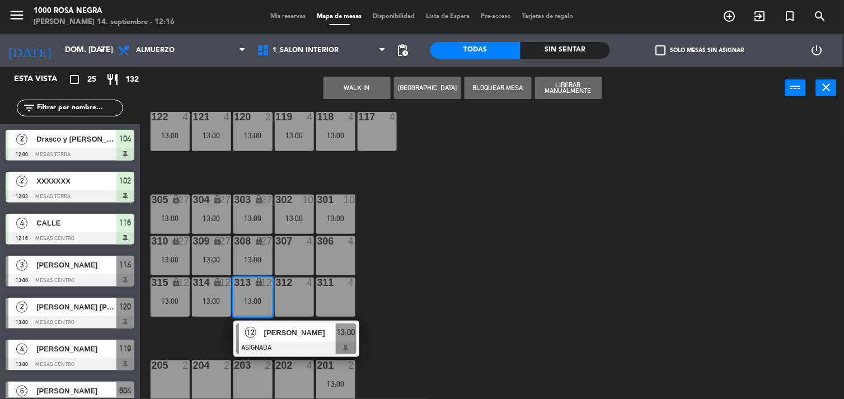
click at [388, 301] on div "116 4 12:16 115 4 13:00 114 3 13:00 113 4 112 3 13:00 111 3 13:00 110 lock 4 10…" at bounding box center [496, 255] width 696 height 290
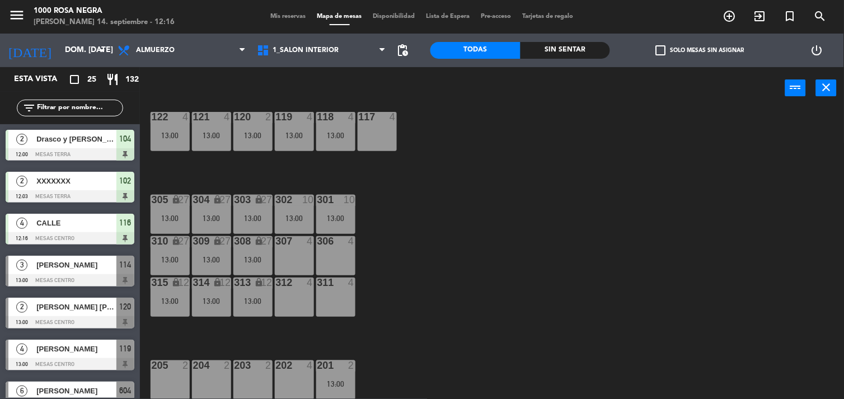
click at [261, 289] on div "313 lock 12 13:00" at bounding box center [252, 297] width 39 height 39
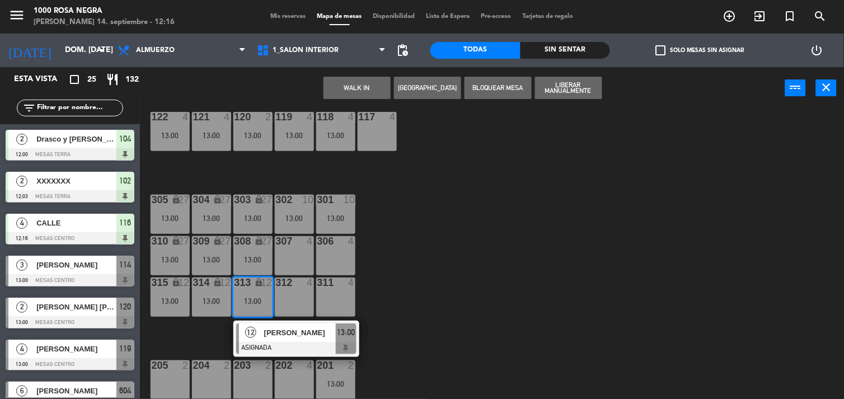
click at [291, 294] on div "312 4" at bounding box center [294, 297] width 39 height 39
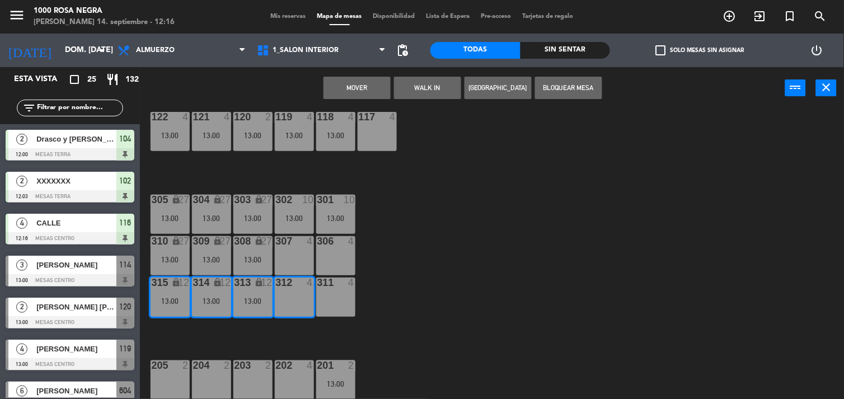
click at [363, 93] on button "Mover" at bounding box center [357, 88] width 67 height 22
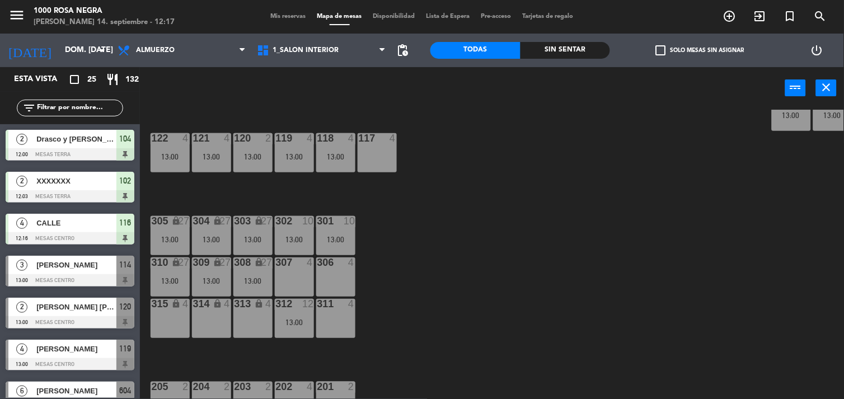
scroll to position [161, 0]
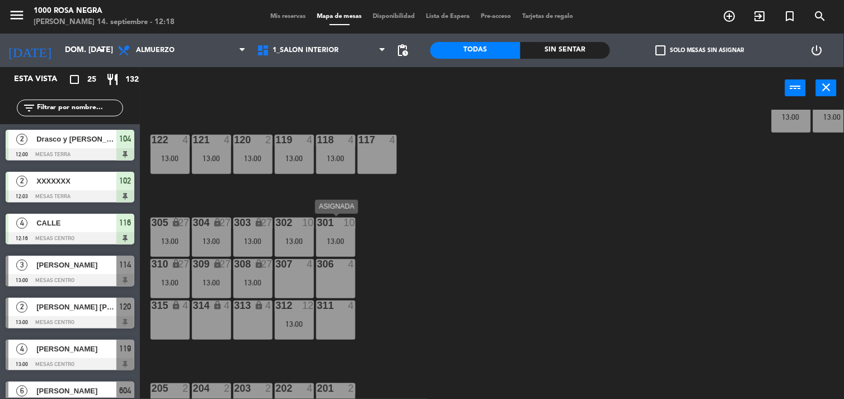
click at [324, 236] on div "301 10 13:00" at bounding box center [335, 237] width 39 height 39
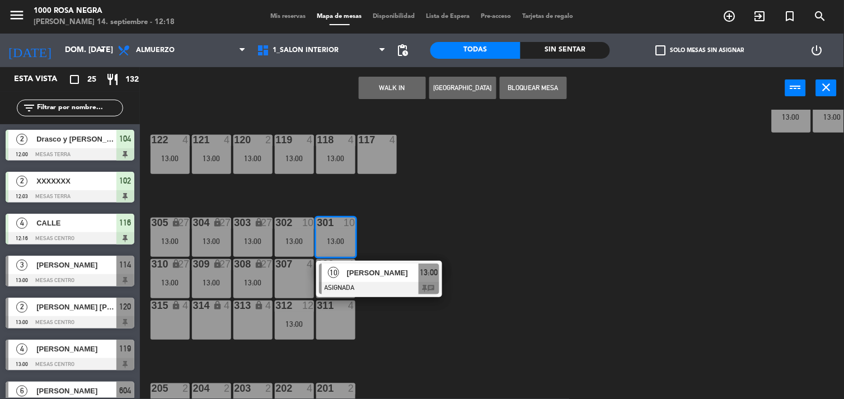
click at [494, 227] on div "116 4 12:16 115 4 13:00 114 3 13:00 113 4 112 3 13:00 111 3 13:00 110 lock 4 10…" at bounding box center [496, 255] width 696 height 290
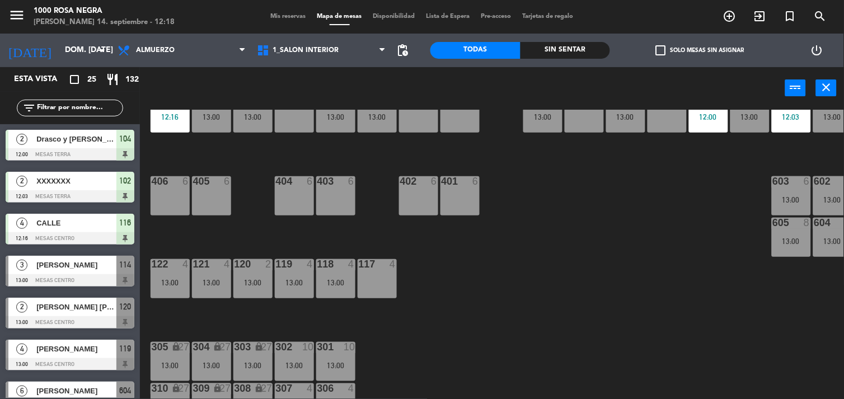
scroll to position [189, 0]
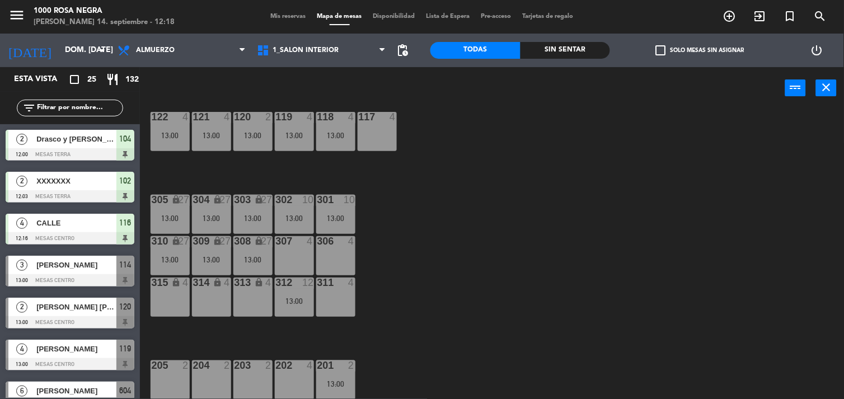
click at [256, 256] on div "13:00" at bounding box center [252, 260] width 39 height 8
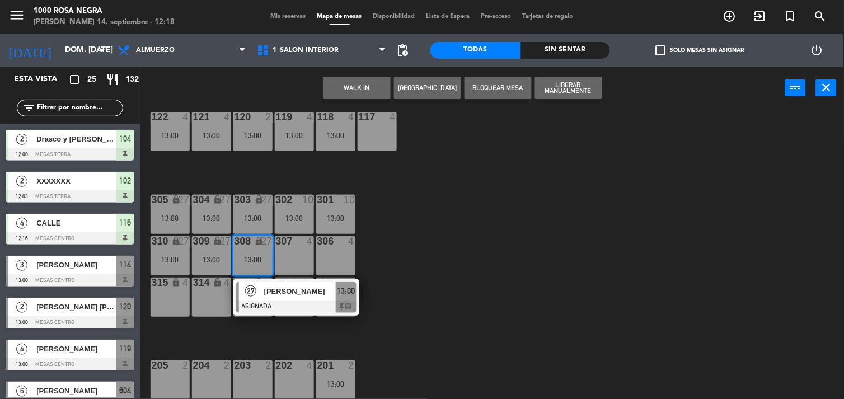
click at [522, 208] on div "116 4 12:16 115 4 13:00 114 3 13:00 113 4 112 3 13:00 111 3 13:00 110 lock 4 10…" at bounding box center [496, 255] width 696 height 290
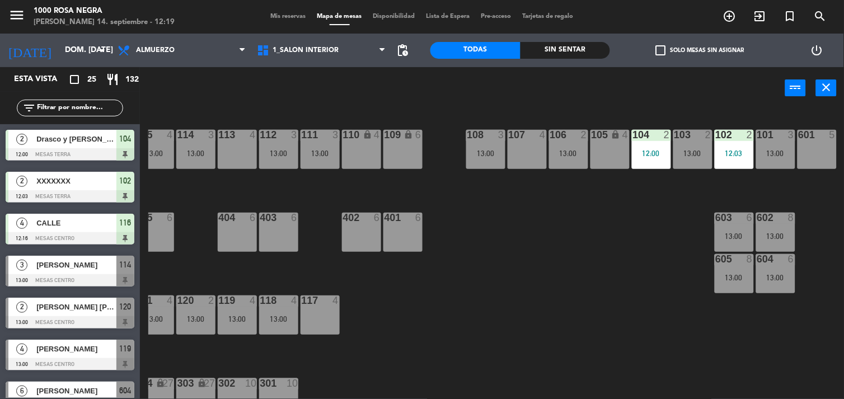
scroll to position [189, 57]
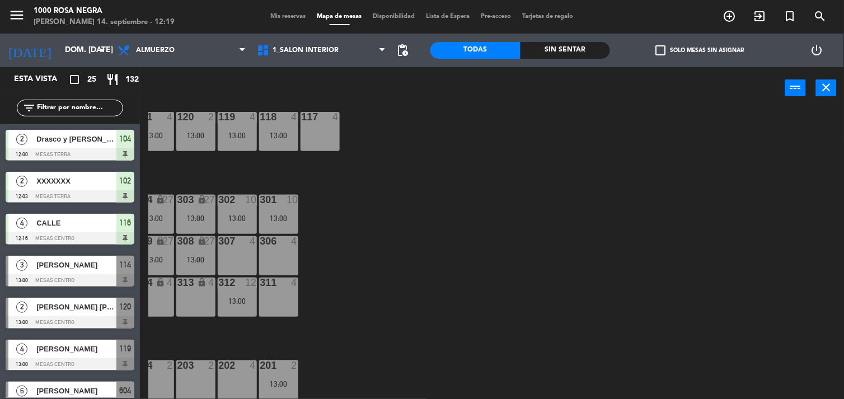
click at [526, 334] on div "116 4 12:16 115 4 13:00 114 3 13:00 113 4 112 3 13:00 111 3 13:00 110 lock 4 10…" at bounding box center [496, 255] width 696 height 290
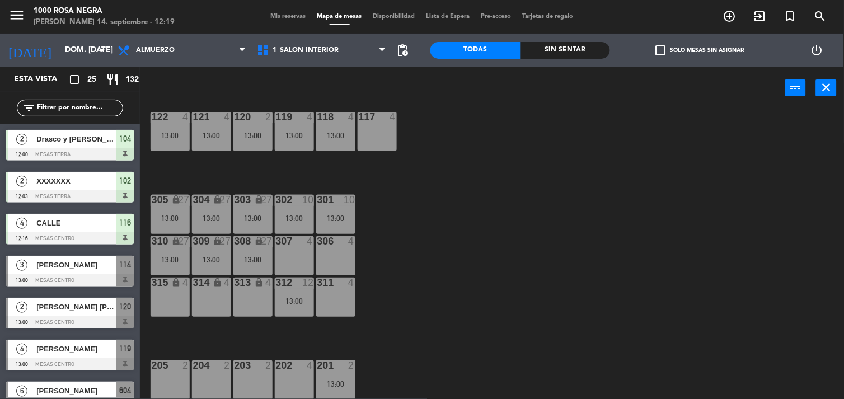
click at [433, 198] on div "116 4 12:16 115 4 13:00 114 3 13:00 113 4 112 3 13:00 111 3 13:00 110 lock 4 10…" at bounding box center [496, 255] width 696 height 290
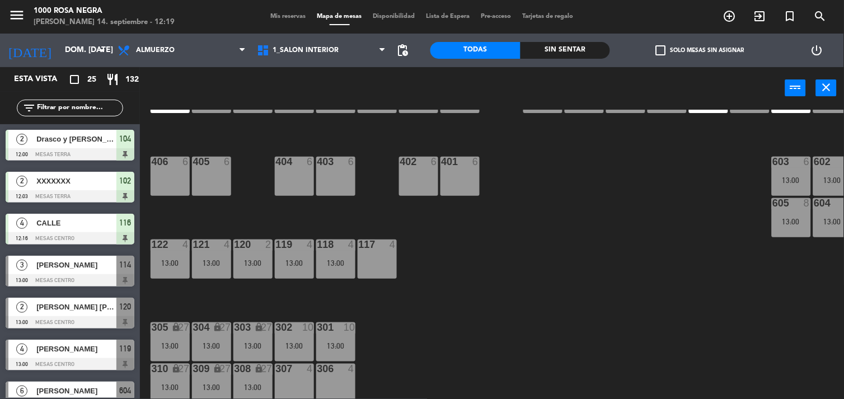
scroll to position [15, 0]
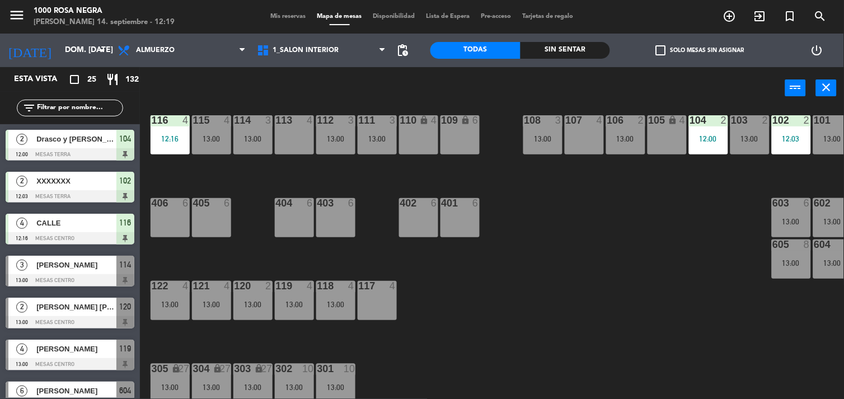
click at [494, 284] on div "116 4 12:16 115 4 13:00 114 3 13:00 113 4 112 3 13:00 111 3 13:00 110 lock 4 10…" at bounding box center [496, 255] width 696 height 290
click at [184, 301] on div "13:00" at bounding box center [170, 305] width 39 height 8
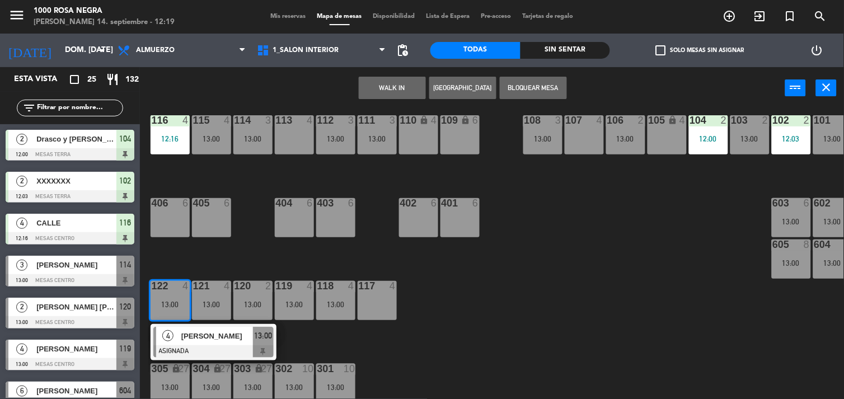
click at [376, 298] on div "117 4" at bounding box center [377, 300] width 39 height 39
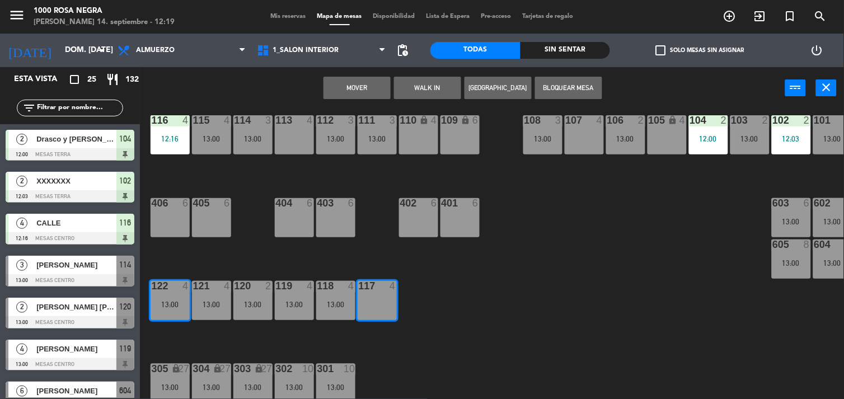
click at [372, 90] on button "Mover" at bounding box center [357, 88] width 67 height 22
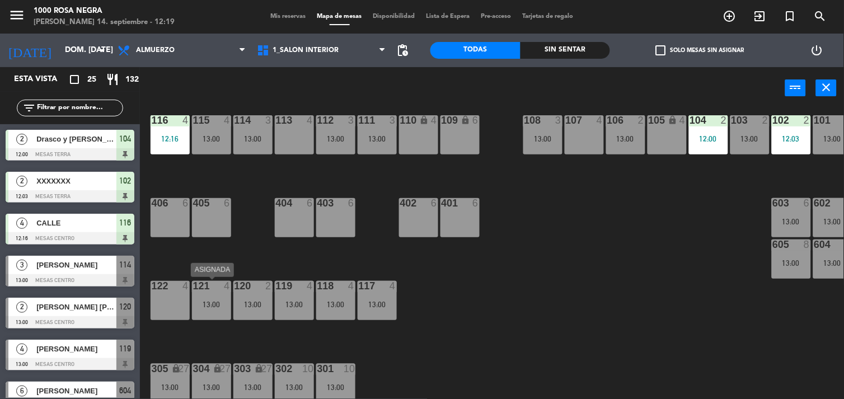
click at [213, 301] on div "13:00" at bounding box center [211, 305] width 39 height 8
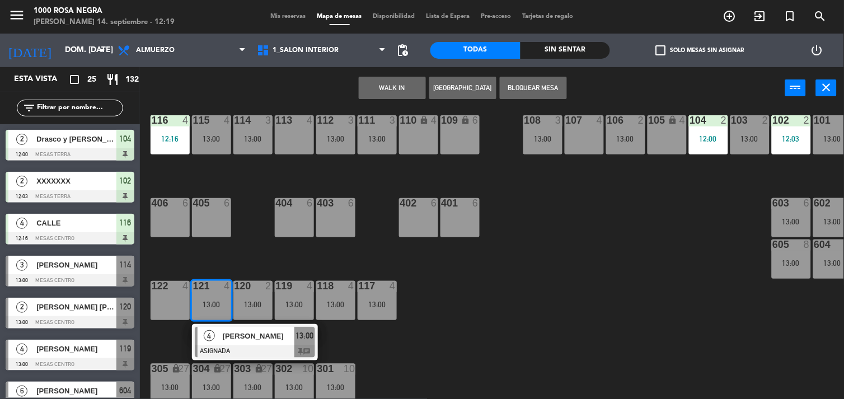
click at [589, 133] on div "107 4" at bounding box center [584, 134] width 39 height 39
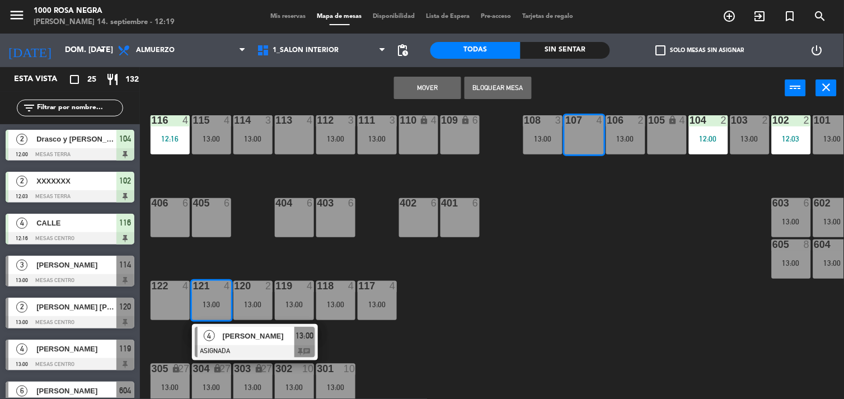
click at [450, 98] on button "Mover" at bounding box center [427, 88] width 67 height 22
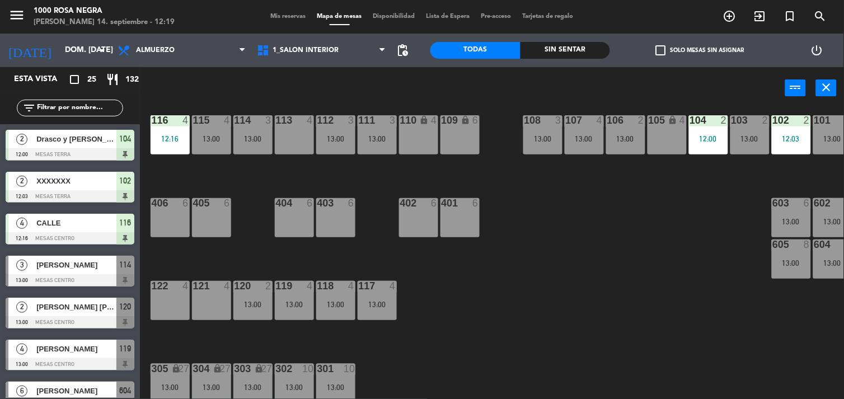
click at [513, 312] on div "116 4 12:16 115 4 13:00 114 3 13:00 113 4 112 3 13:00 111 3 13:00 110 lock 4 10…" at bounding box center [496, 255] width 696 height 290
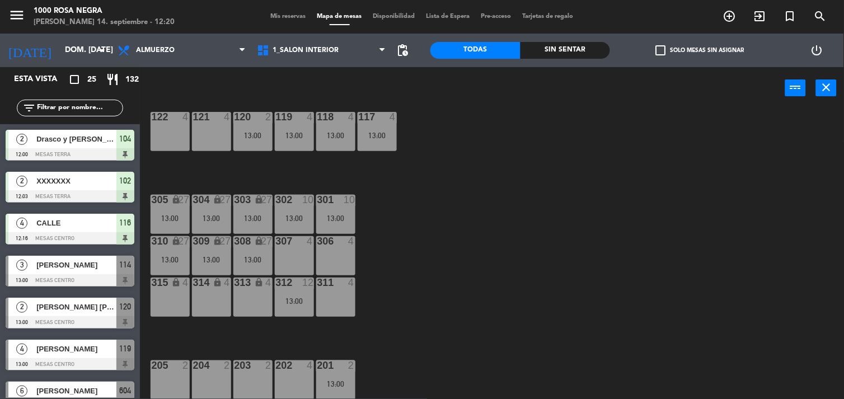
scroll to position [0, 0]
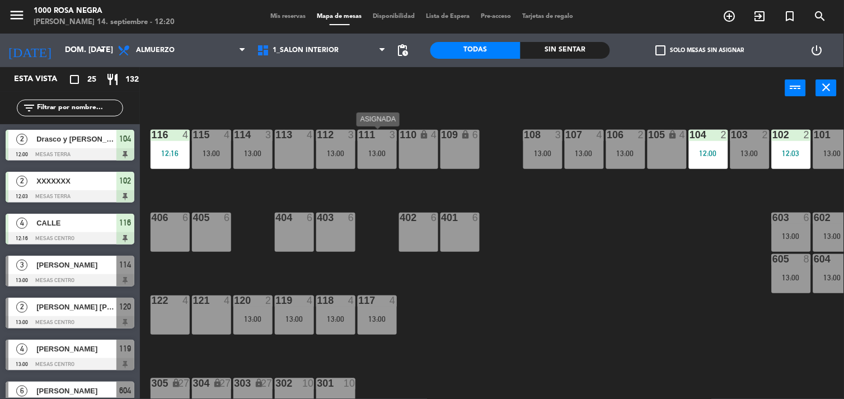
click at [383, 139] on div at bounding box center [377, 135] width 18 height 10
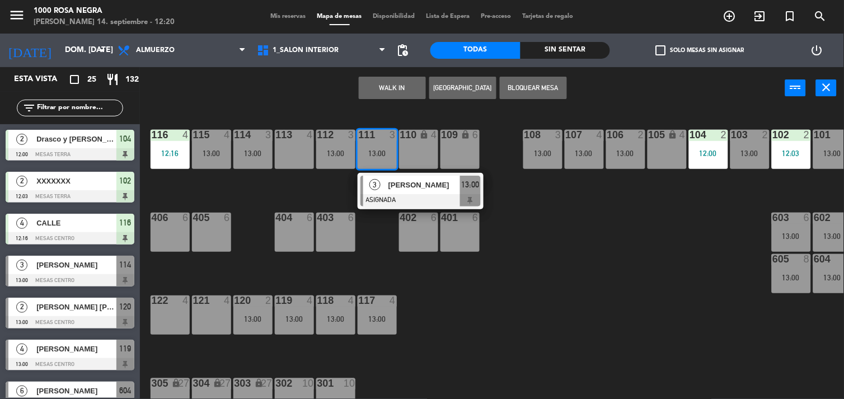
click at [297, 132] on div at bounding box center [294, 135] width 18 height 10
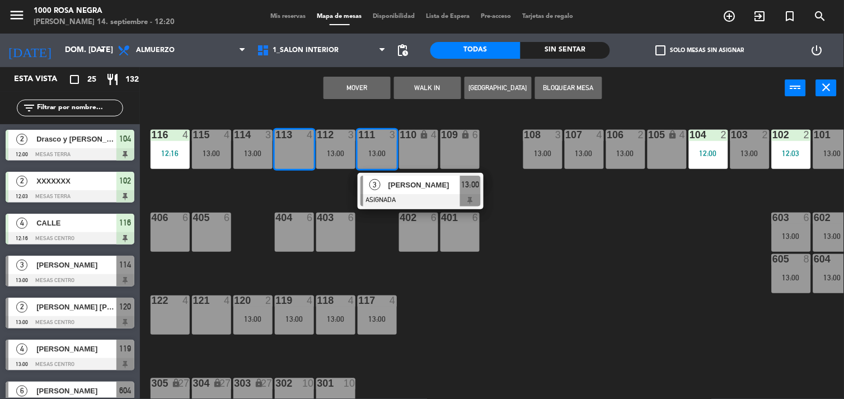
click at [370, 87] on button "Mover" at bounding box center [357, 88] width 67 height 22
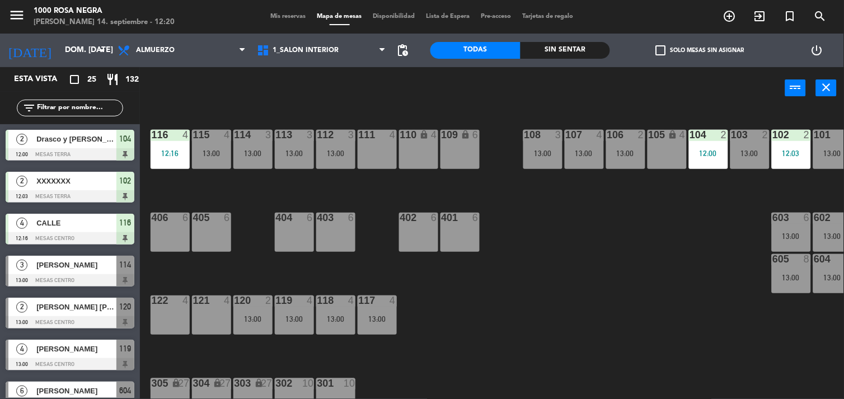
click at [381, 149] on div "111 4" at bounding box center [377, 149] width 39 height 39
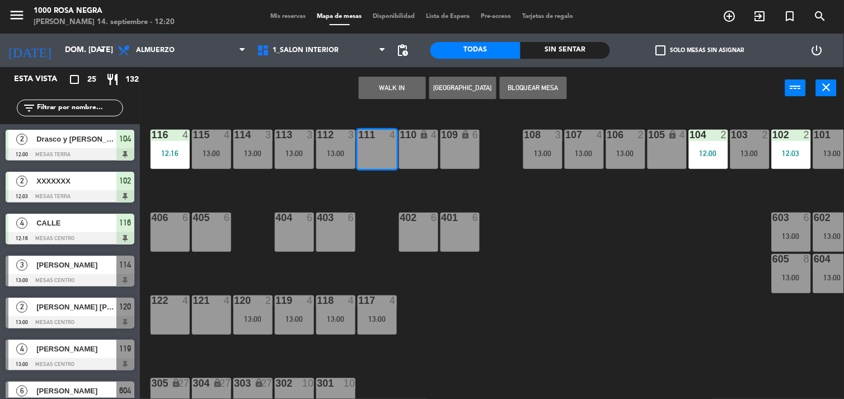
click at [392, 84] on button "WALK IN" at bounding box center [392, 88] width 67 height 22
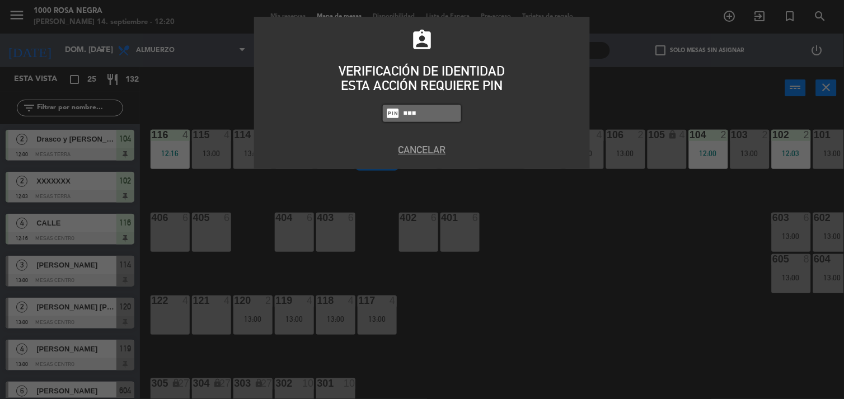
type input "2492"
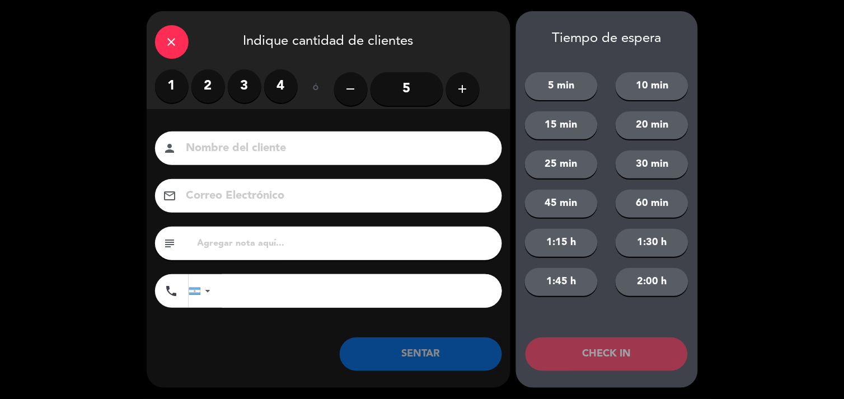
click at [161, 49] on div "close" at bounding box center [172, 42] width 34 height 34
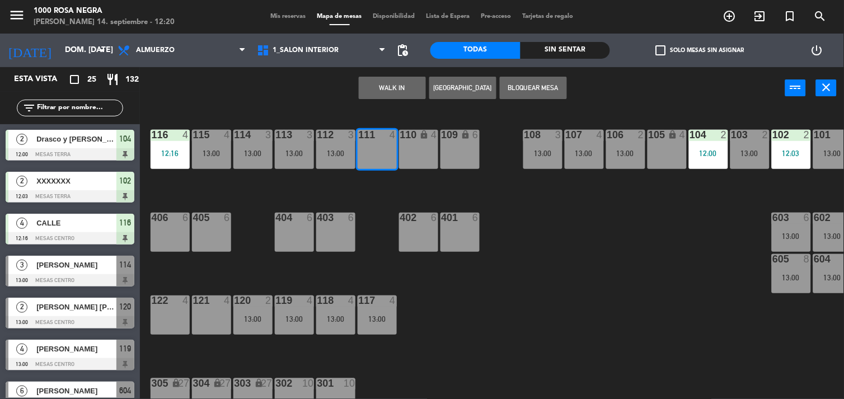
click at [631, 249] on div "116 4 12:16 115 4 13:00 114 3 13:00 113 3 13:00 112 3 13:00 111 4 110 lock 4 10…" at bounding box center [496, 255] width 696 height 290
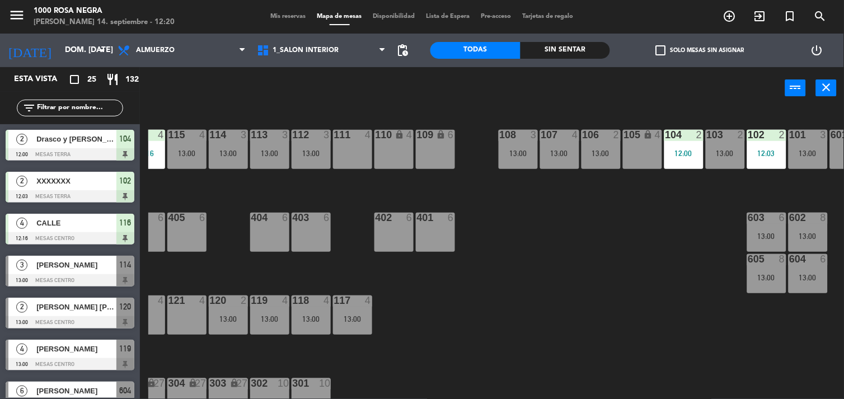
scroll to position [0, 58]
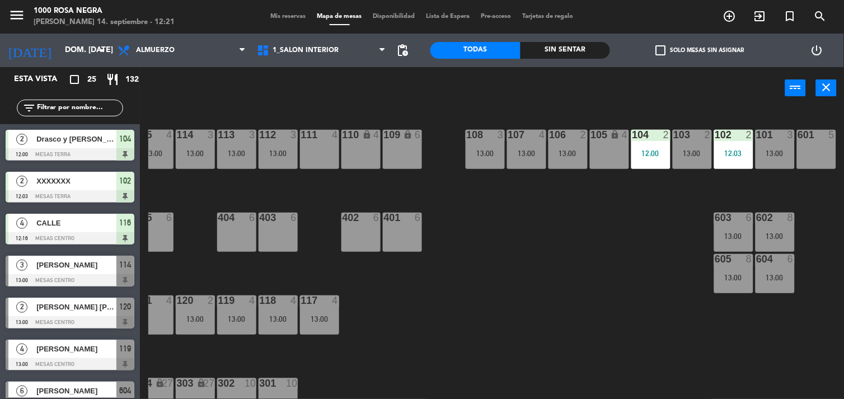
click at [643, 146] on div "104 2 12:00" at bounding box center [650, 149] width 39 height 39
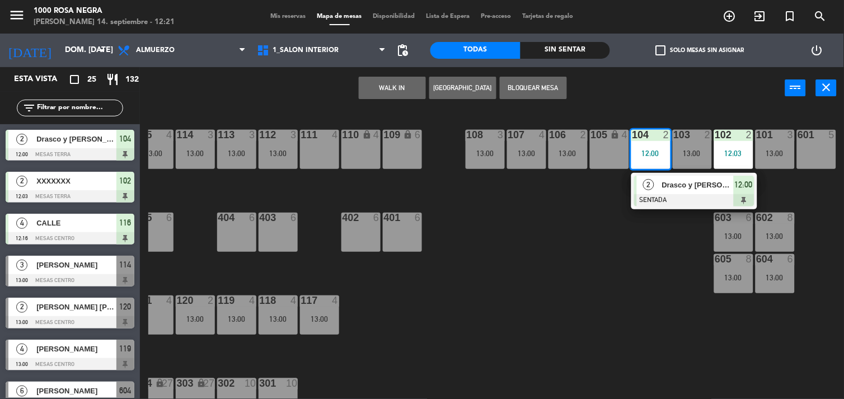
click at [569, 200] on div "116 4 12:16 115 4 13:00 114 3 13:00 113 3 13:00 112 3 13:00 111 4 110 lock 4 10…" at bounding box center [496, 255] width 696 height 290
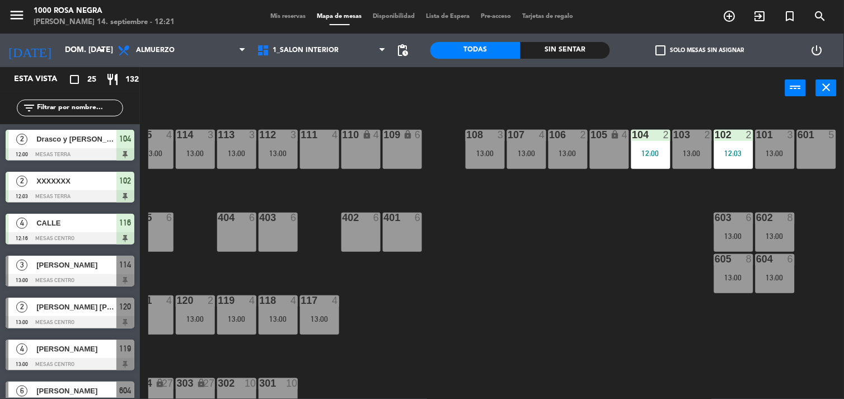
click at [640, 149] on div "12:00" at bounding box center [650, 153] width 39 height 8
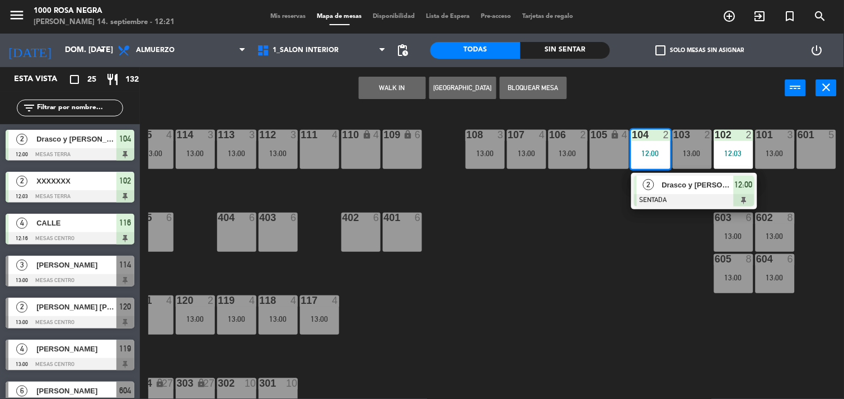
click at [486, 261] on div "116 4 12:16 115 4 13:00 114 3 13:00 113 3 13:00 112 3 13:00 111 4 110 lock 4 10…" at bounding box center [496, 255] width 696 height 290
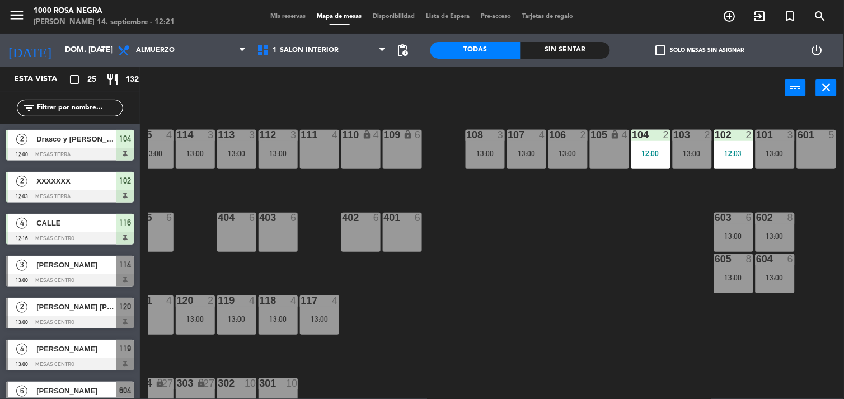
click at [297, 182] on div "116 4 12:16 115 4 13:00 114 3 13:00 113 3 13:00 112 3 13:00 111 4 110 lock 4 10…" at bounding box center [496, 255] width 696 height 290
click at [260, 198] on div "116 4 12:16 115 4 13:00 114 3 13:00 113 3 13:00 112 3 13:00 111 4 110 lock 4 10…" at bounding box center [496, 255] width 696 height 290
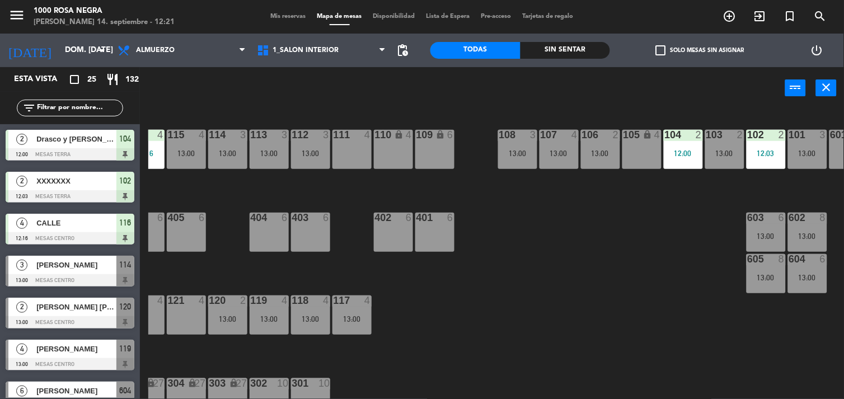
scroll to position [0, 0]
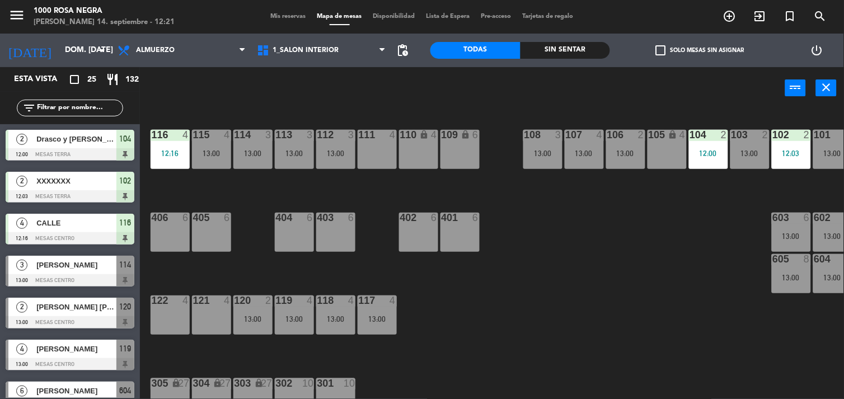
click at [249, 161] on div "114 3 13:00" at bounding box center [252, 149] width 39 height 39
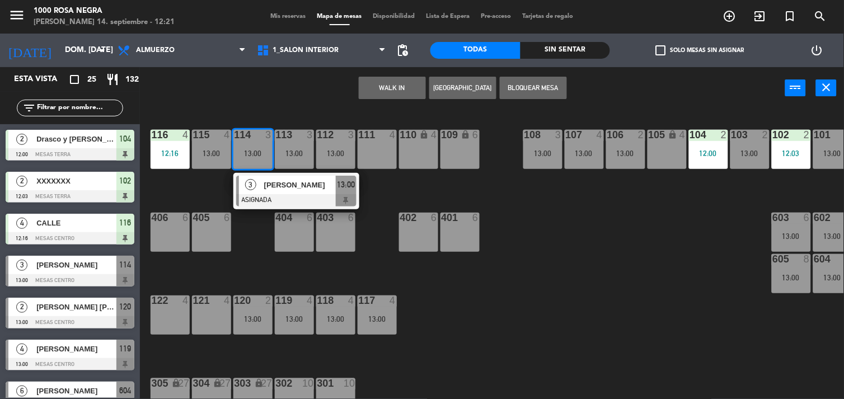
click at [713, 155] on div "12:00" at bounding box center [708, 153] width 39 height 8
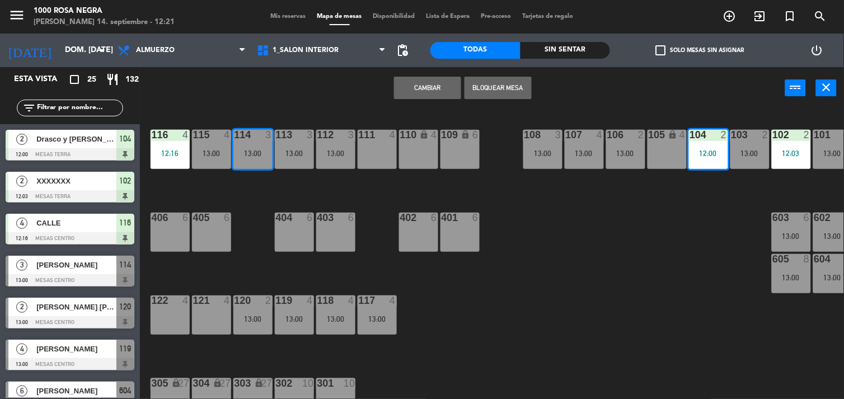
click at [452, 93] on button "Cambiar" at bounding box center [427, 88] width 67 height 22
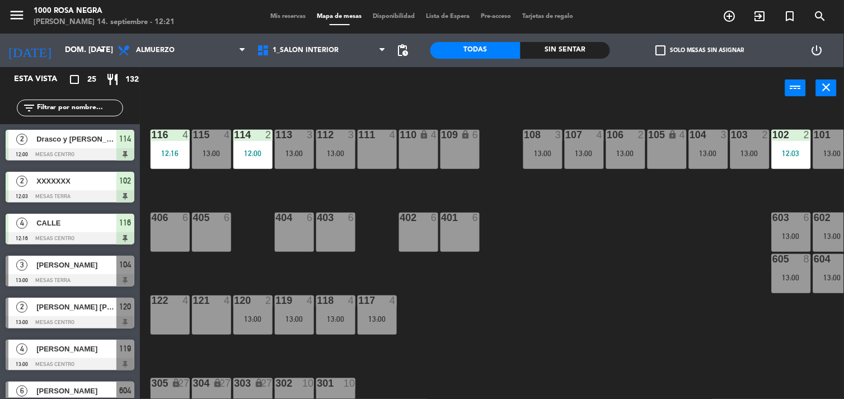
click at [538, 325] on div "116 4 12:16 115 4 13:00 114 2 12:00 113 3 13:00 112 3 13:00 111 4 110 lock 4 10…" at bounding box center [496, 255] width 696 height 290
click at [578, 267] on div "116 4 12:16 115 4 13:00 114 2 12:00 113 3 13:00 112 3 13:00 111 4 110 lock 4 10…" at bounding box center [496, 255] width 696 height 290
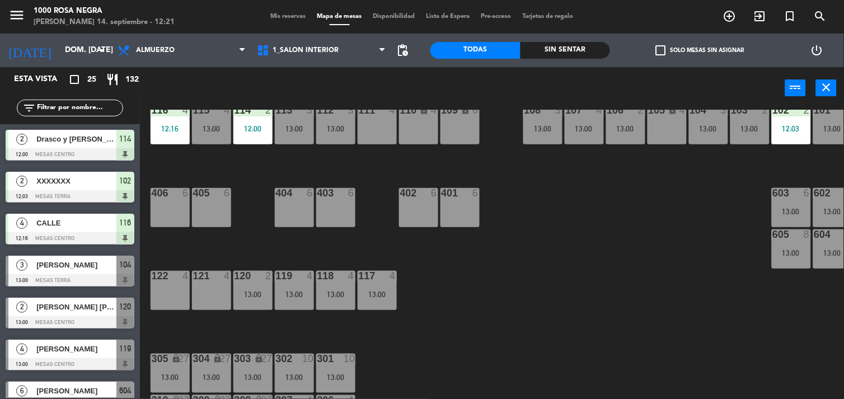
click at [578, 267] on div "116 4 12:16 115 4 13:00 114 2 12:00 113 3 13:00 112 3 13:00 111 4 110 lock 4 10…" at bounding box center [496, 255] width 696 height 290
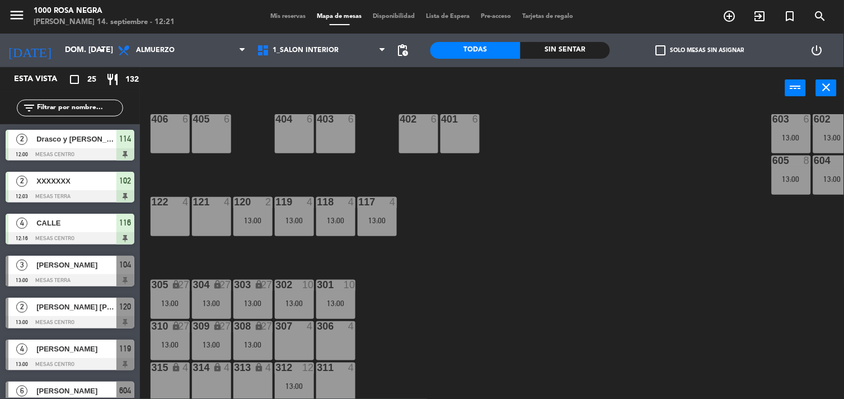
scroll to position [124, 0]
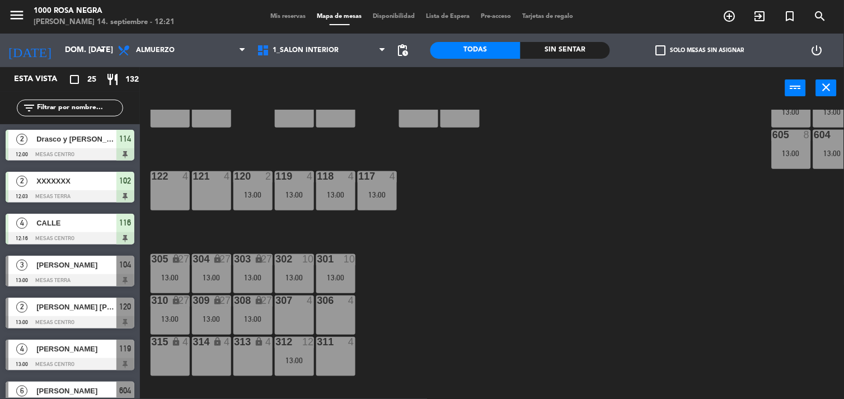
click at [444, 299] on div "116 4 12:16 115 4 13:00 114 2 12:00 113 3 13:00 112 3 13:00 111 4 110 lock 4 10…" at bounding box center [496, 255] width 696 height 290
click at [393, 344] on div "116 4 12:16 115 4 13:00 114 2 12:00 113 3 13:00 112 3 13:00 111 4 110 lock 4 10…" at bounding box center [496, 255] width 696 height 290
click at [166, 349] on div "315 lock 4" at bounding box center [170, 356] width 39 height 39
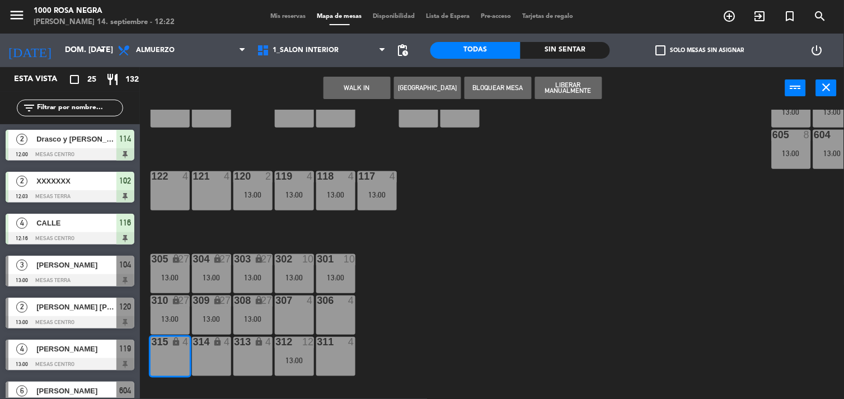
click at [166, 320] on div "13:00" at bounding box center [170, 319] width 39 height 8
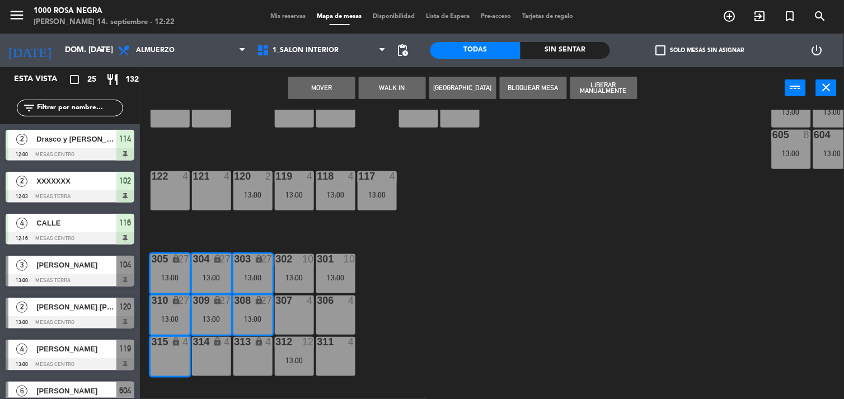
click at [215, 360] on div "314 lock 4" at bounding box center [211, 356] width 39 height 39
click at [260, 355] on div "313 lock 4" at bounding box center [252, 356] width 39 height 39
click at [350, 88] on button "Mover y Unir" at bounding box center [321, 88] width 67 height 22
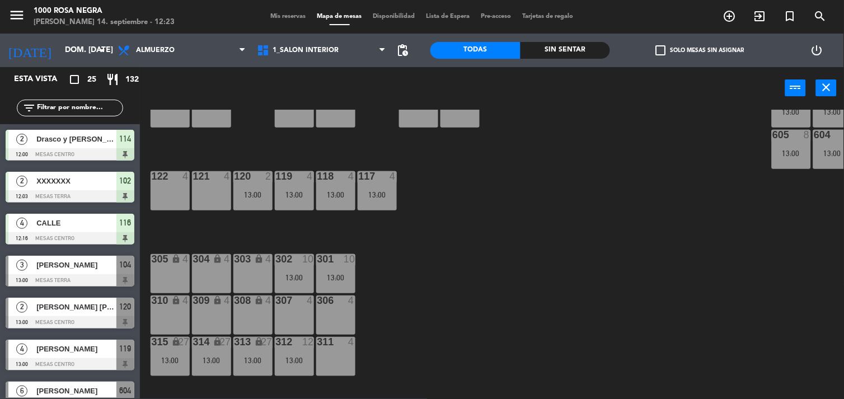
click at [414, 312] on div "116 4 12:16 115 4 13:00 114 2 12:00 113 3 13:00 112 3 13:00 111 4 110 lock 4 10…" at bounding box center [496, 255] width 696 height 290
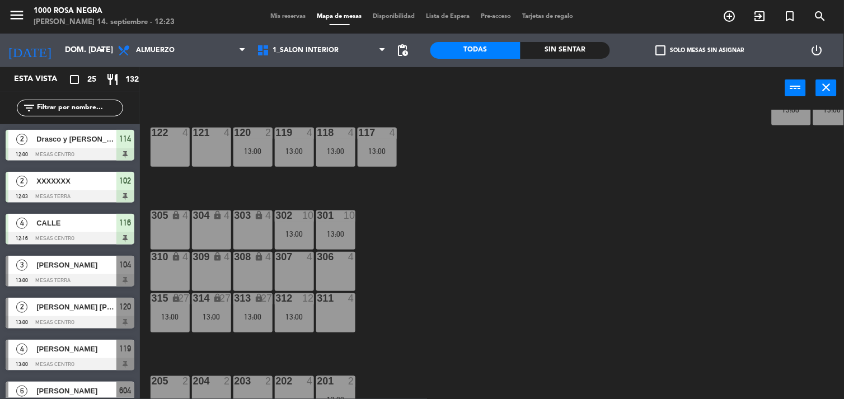
scroll to position [189, 0]
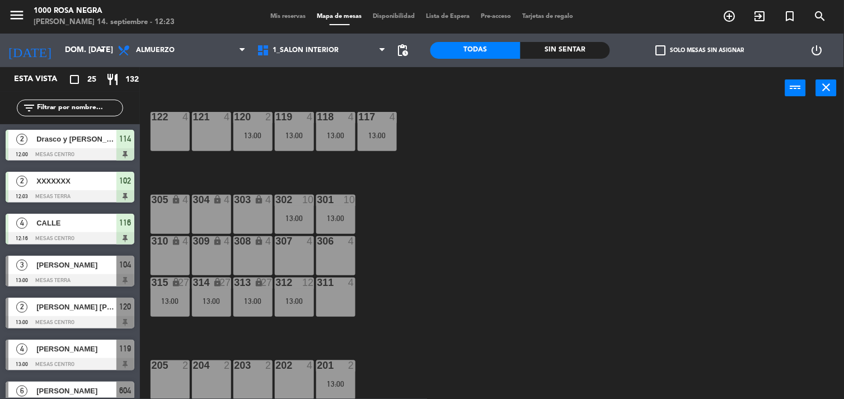
click at [338, 380] on div "13:00" at bounding box center [335, 384] width 39 height 8
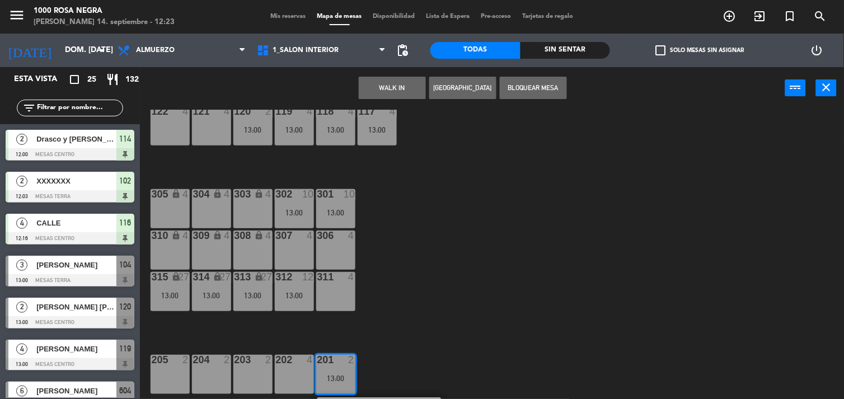
click at [295, 368] on div "202 4" at bounding box center [294, 374] width 39 height 39
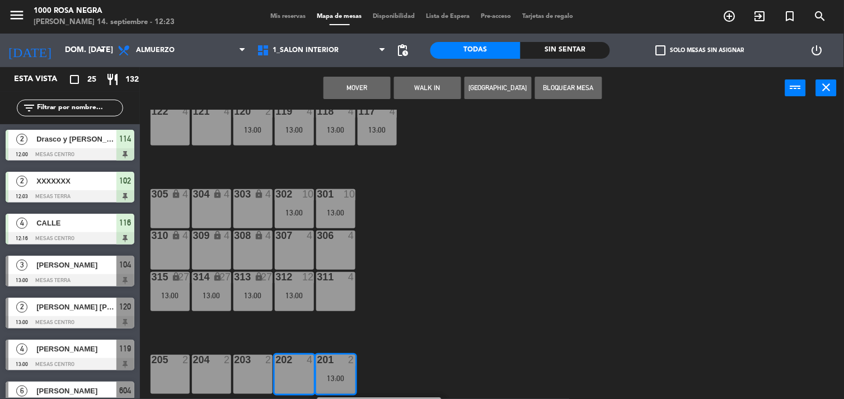
click at [367, 88] on button "Mover" at bounding box center [357, 88] width 67 height 22
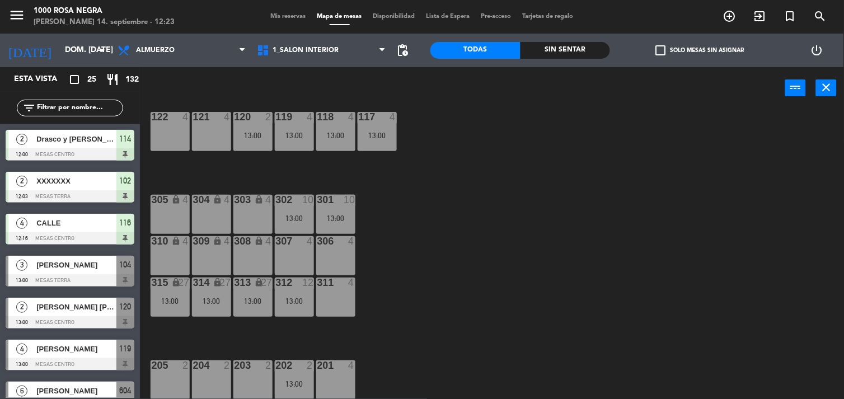
click at [485, 192] on div "116 4 12:16 115 4 13:00 114 2 12:00 113 3 13:00 112 3 13:00 111 4 110 lock 4 10…" at bounding box center [496, 255] width 696 height 290
click at [226, 362] on div "203" at bounding box center [234, 366] width 18 height 10
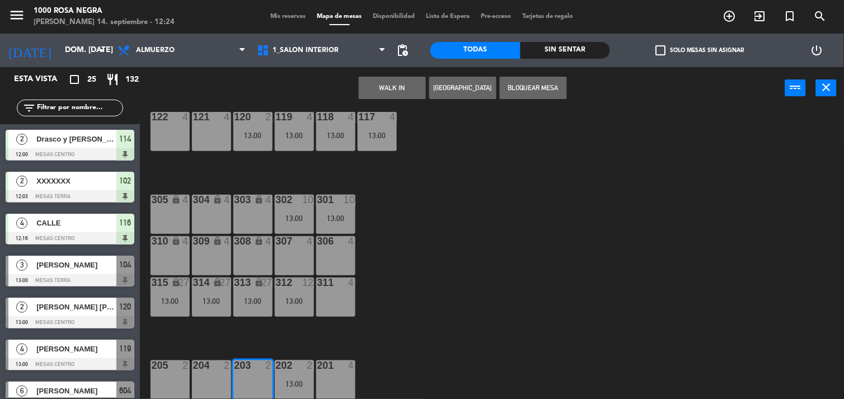
click at [218, 372] on div "204 2" at bounding box center [211, 380] width 39 height 39
click at [288, 332] on div "116 4 12:16 115 4 13:00 114 2 12:00 113 3 13:00 112 3 13:00 111 4 110 lock 4 10…" at bounding box center [496, 255] width 696 height 290
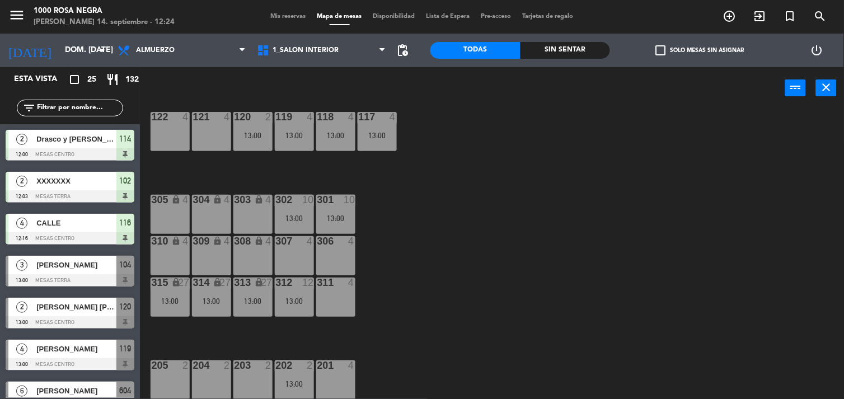
click at [203, 382] on div "204 2" at bounding box center [211, 380] width 39 height 39
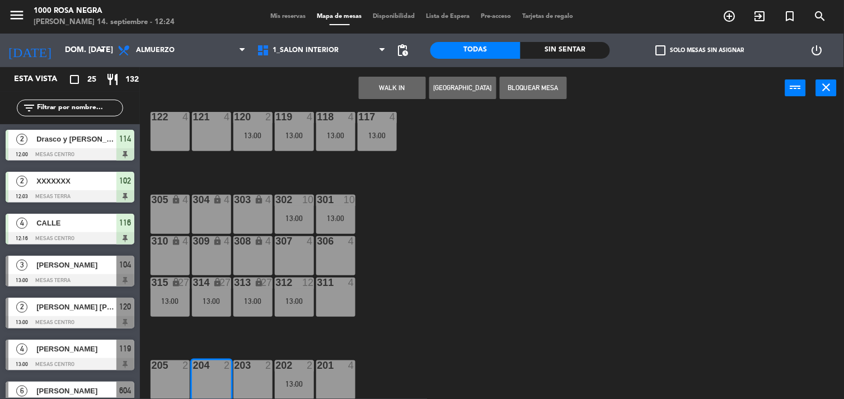
click at [411, 92] on button "WALK IN" at bounding box center [392, 88] width 67 height 22
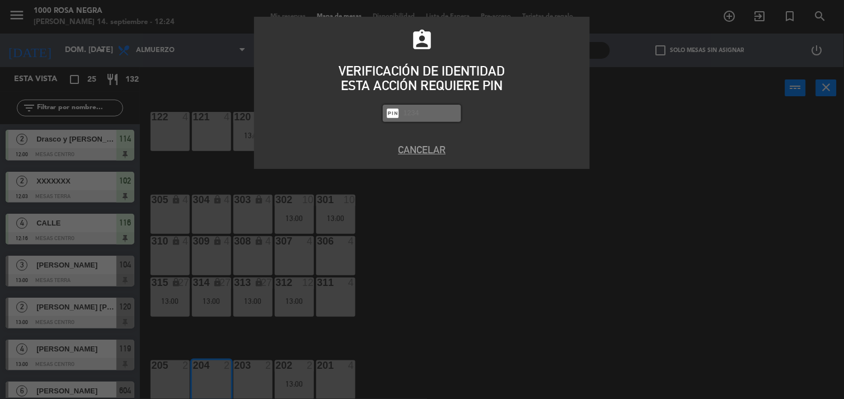
click at [427, 111] on input "text" at bounding box center [430, 113] width 56 height 13
type input "2492"
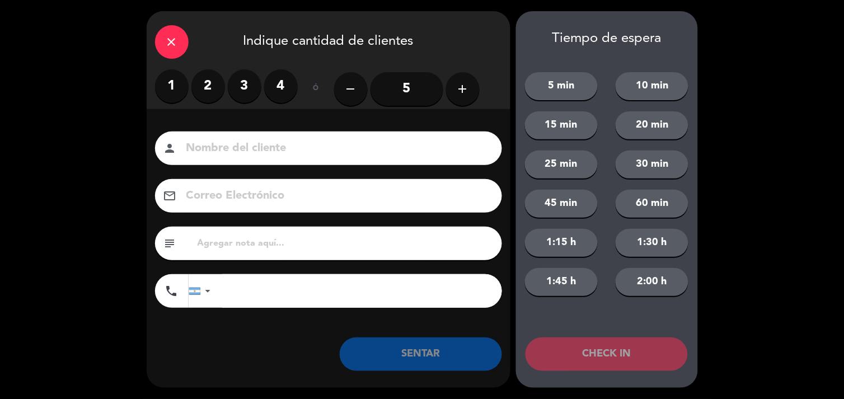
click at [292, 91] on label "4" at bounding box center [281, 86] width 34 height 34
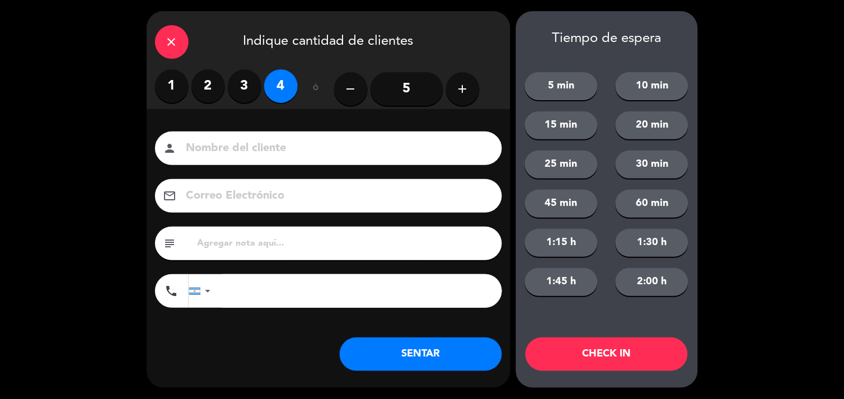
click at [256, 152] on input at bounding box center [336, 149] width 302 height 20
type input "CALLE"
click at [443, 358] on button "SENTAR" at bounding box center [421, 355] width 162 height 34
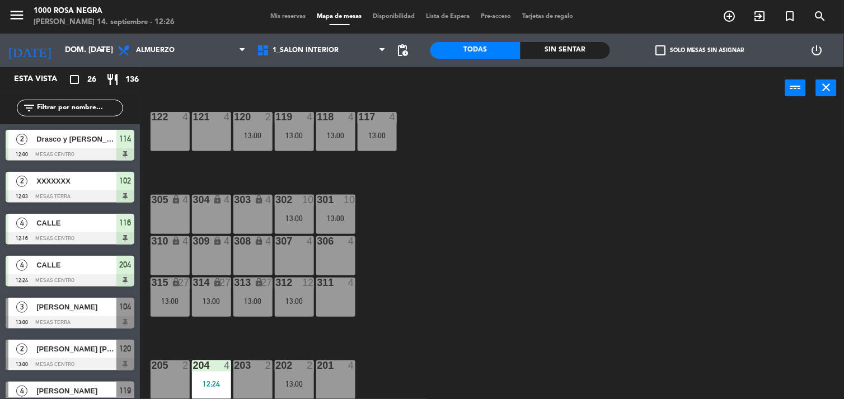
click at [394, 272] on div "116 4 12:16 115 4 13:00 114 2 12:00 113 3 13:00 112 3 13:00 111 4 110 lock 4 10…" at bounding box center [496, 255] width 696 height 290
click at [452, 270] on div "116 4 12:16 115 4 13:00 114 2 12:00 113 3 13:00 112 3 13:00 111 4 110 lock 4 10…" at bounding box center [496, 255] width 696 height 290
click at [420, 267] on div "116 4 12:16 115 4 13:00 114 2 12:00 113 3 13:00 112 3 13:00 111 4 110 lock 4 10…" at bounding box center [496, 255] width 696 height 290
click at [420, 310] on div "116 4 12:16 115 4 13:00 114 2 12:00 113 3 13:00 112 3 13:00 111 4 110 lock 4 10…" at bounding box center [496, 255] width 696 height 290
click at [255, 369] on div "203 2" at bounding box center [252, 380] width 39 height 39
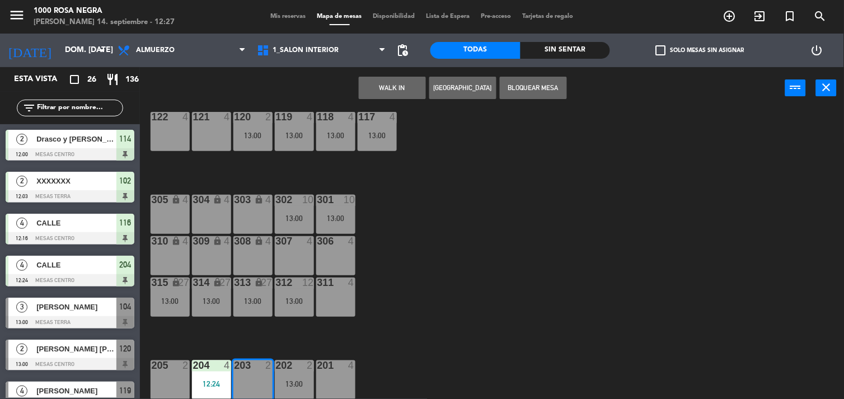
click at [409, 91] on button "WALK IN" at bounding box center [392, 88] width 67 height 22
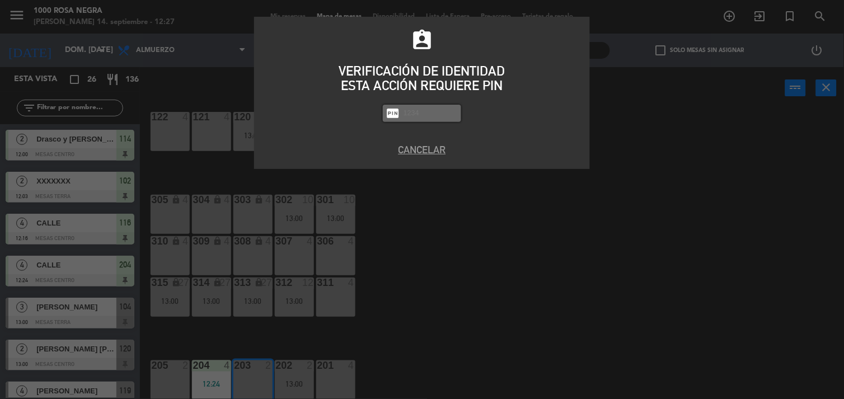
click at [425, 115] on input "text" at bounding box center [430, 113] width 56 height 13
type input "2492"
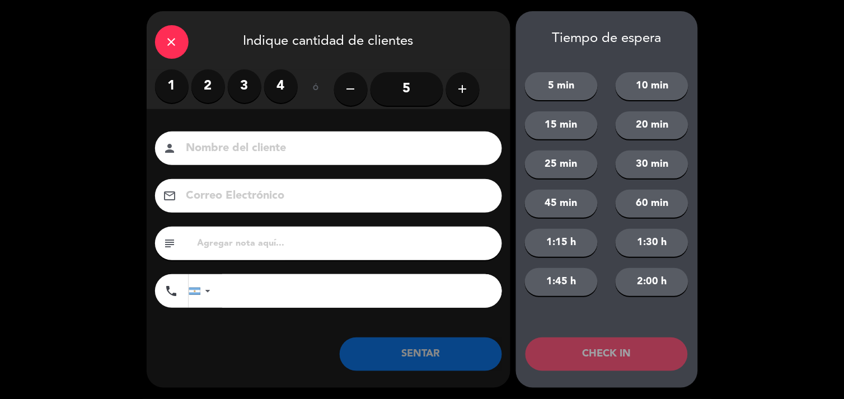
click at [208, 85] on label "2" at bounding box center [208, 86] width 34 height 34
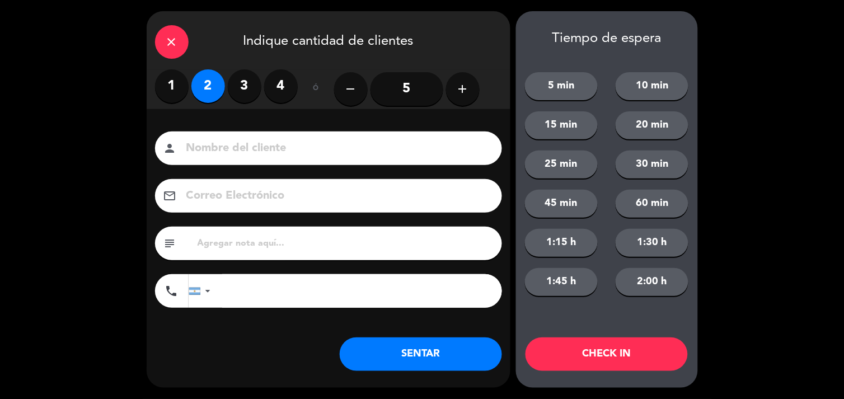
click at [205, 138] on div "person" at bounding box center [328, 149] width 347 height 34
click at [199, 153] on input at bounding box center [336, 149] width 302 height 20
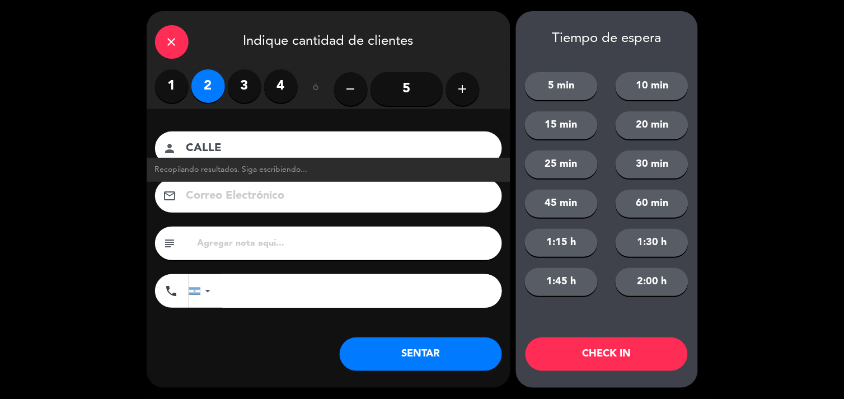
type input "CALLE"
click at [489, 358] on button "SENTAR" at bounding box center [421, 355] width 162 height 34
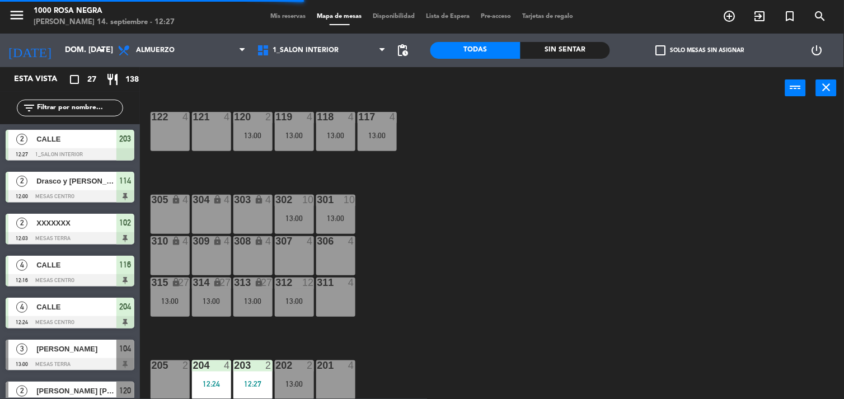
click at [97, 109] on input "text" at bounding box center [79, 108] width 87 height 12
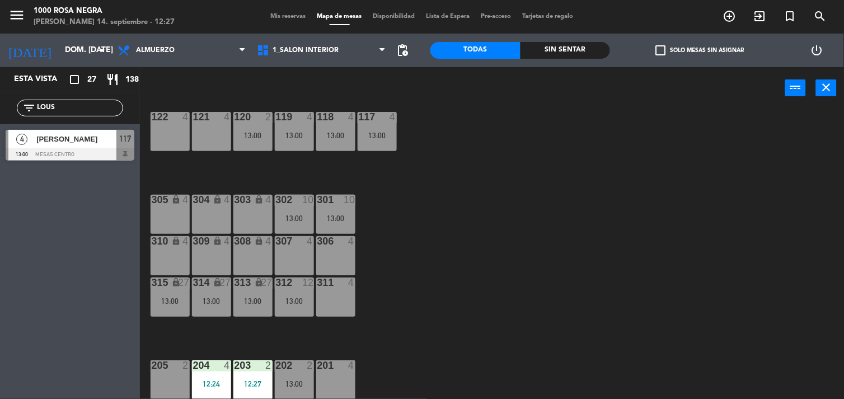
type input "LOUS"
click at [50, 148] on div at bounding box center [70, 154] width 129 height 12
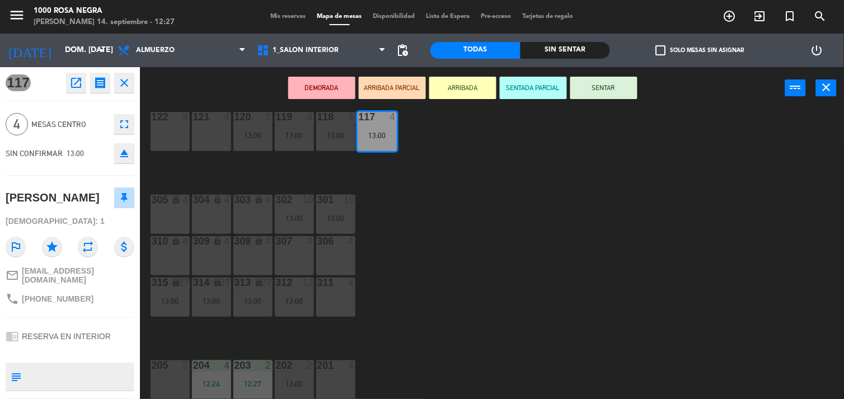
click at [588, 99] on div "DEMORADA ARRIBADA PARCIAL ARRIBADA SENTADA PARCIAL SENTAR power_input close" at bounding box center [462, 88] width 645 height 43
click at [599, 81] on button "SENTAR" at bounding box center [603, 88] width 67 height 22
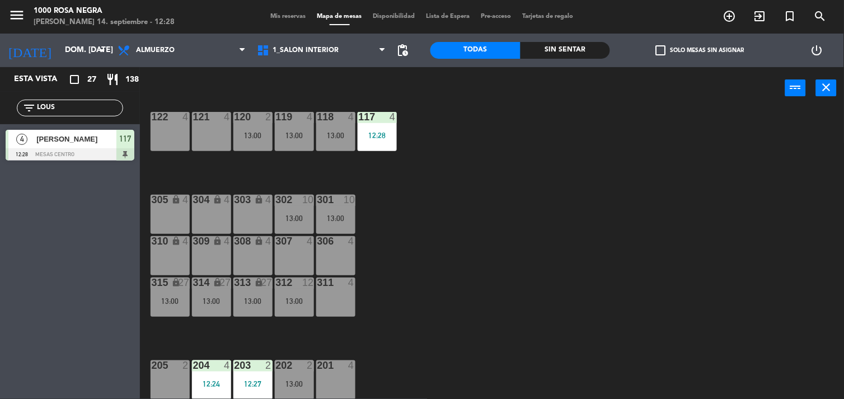
click at [92, 104] on input "LOUS" at bounding box center [79, 108] width 87 height 12
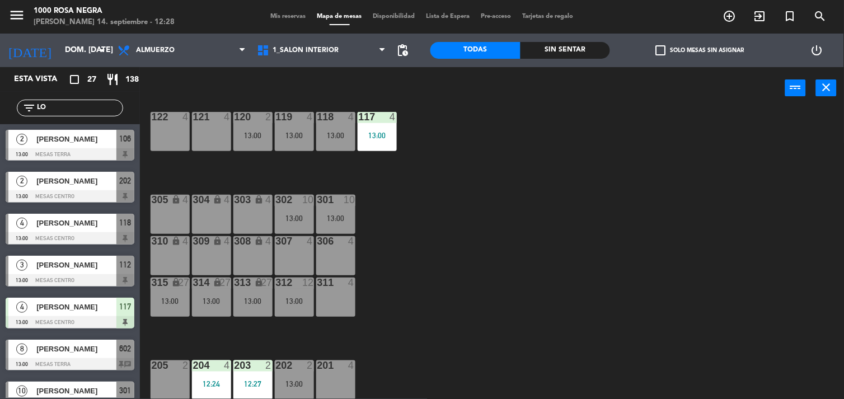
type input "L"
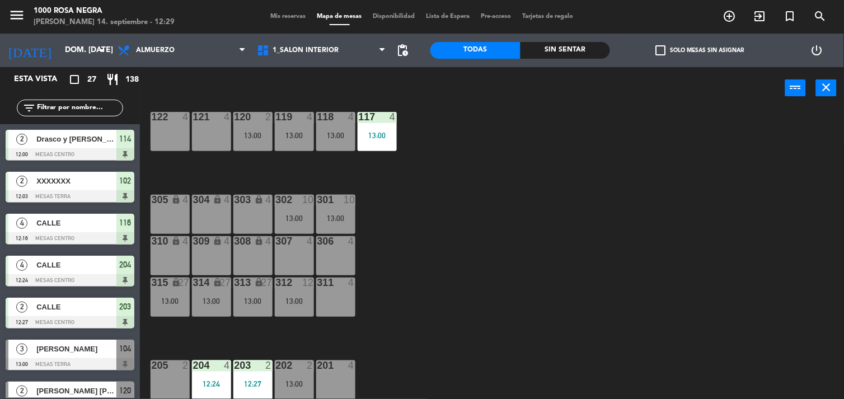
click at [88, 136] on span "Drasco y [PERSON_NAME]" at bounding box center [76, 139] width 80 height 12
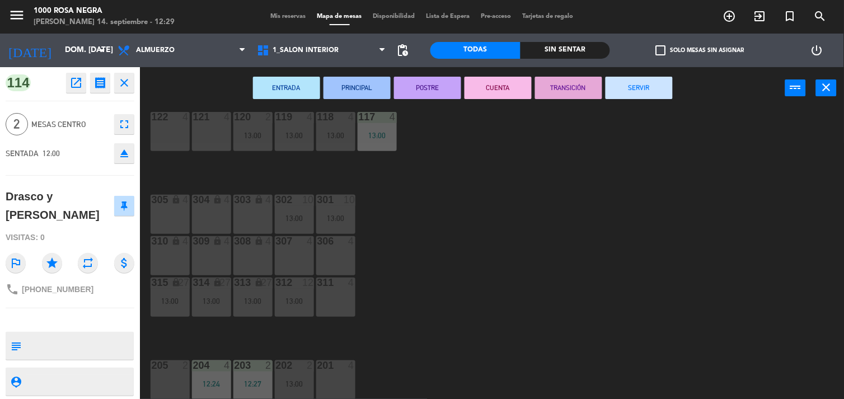
click at [77, 198] on div "Drasco y [PERSON_NAME]" at bounding box center [60, 206] width 109 height 36
click at [287, 13] on span "Mis reservas" at bounding box center [288, 16] width 46 height 6
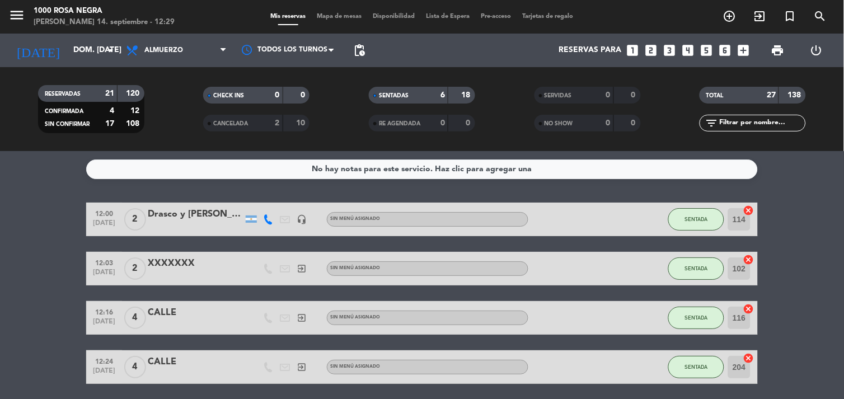
click at [180, 213] on div "Drasco y [PERSON_NAME]" at bounding box center [195, 214] width 95 height 15
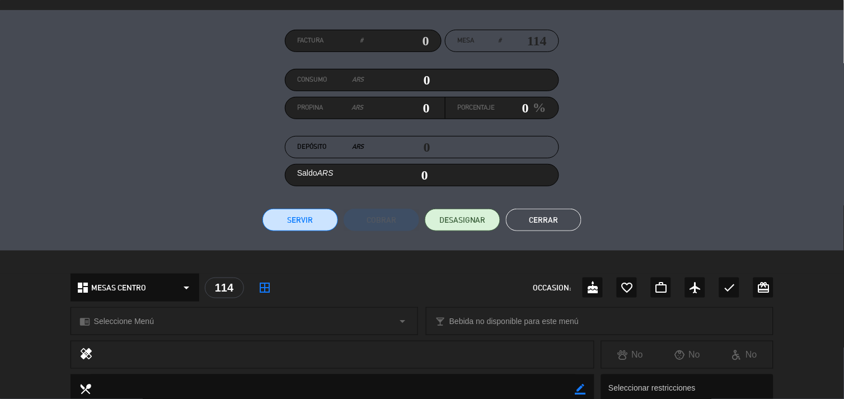
scroll to position [299, 0]
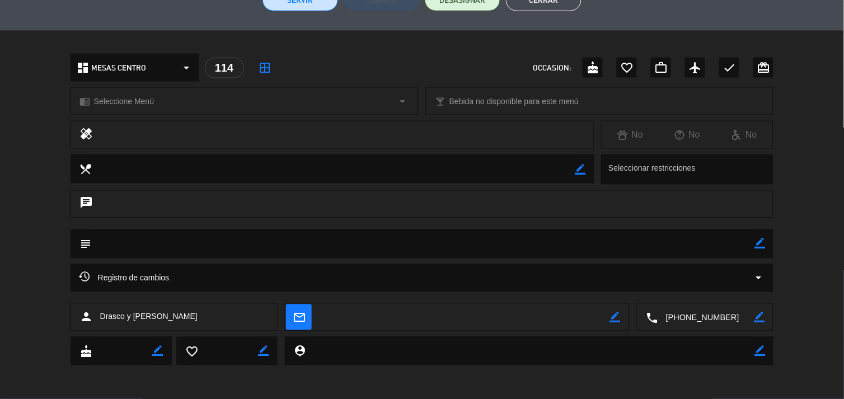
click at [759, 280] on icon "arrow_drop_down" at bounding box center [758, 278] width 13 height 13
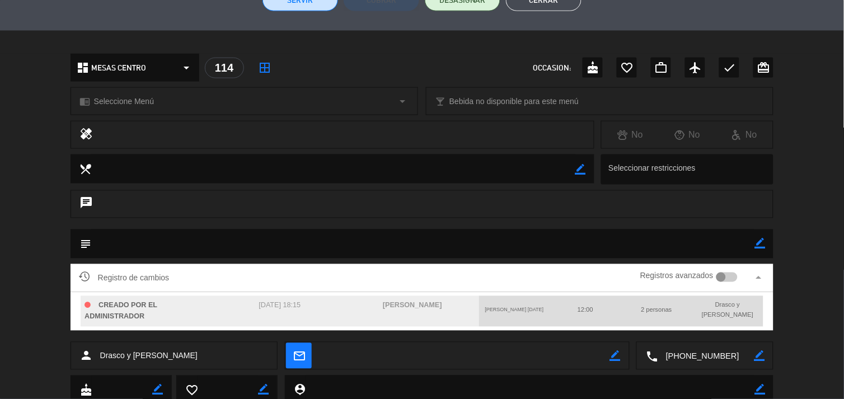
click at [788, 250] on div "subject border_color" at bounding box center [422, 247] width 844 height 35
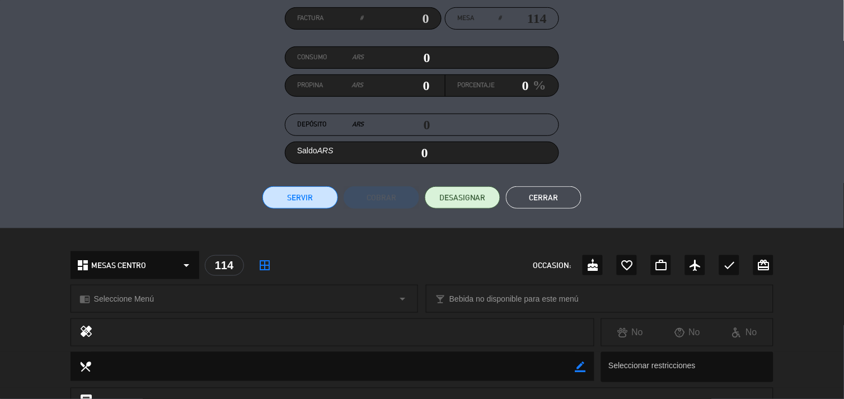
scroll to position [101, 0]
click at [539, 196] on button "Cerrar" at bounding box center [544, 199] width 76 height 22
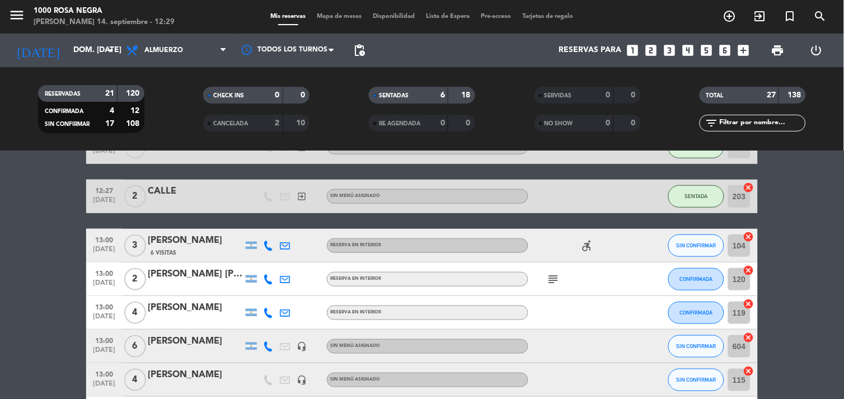
scroll to position [213, 0]
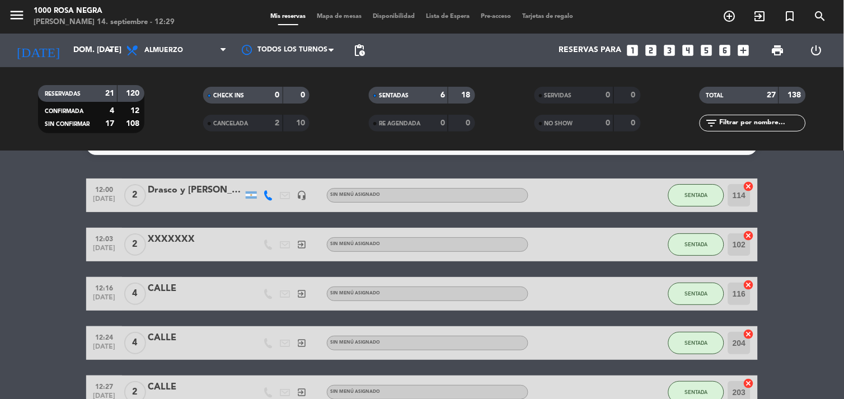
scroll to position [24, 0]
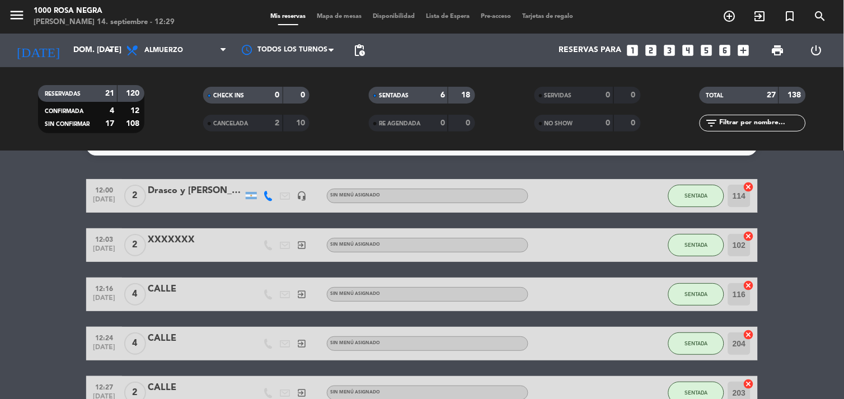
click at [344, 18] on span "Mapa de mesas" at bounding box center [340, 16] width 56 height 6
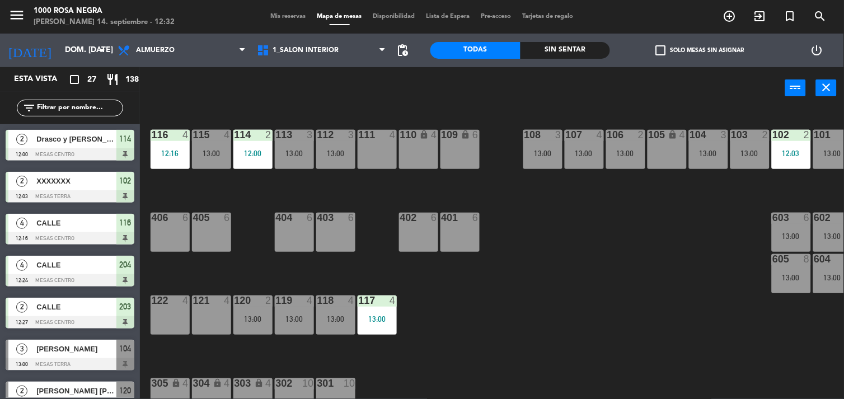
click at [658, 50] on span "check_box_outline_blank" at bounding box center [661, 50] width 10 height 10
click at [700, 50] on input "check_box_outline_blank Solo mesas sin asignar" at bounding box center [700, 50] width 0 height 0
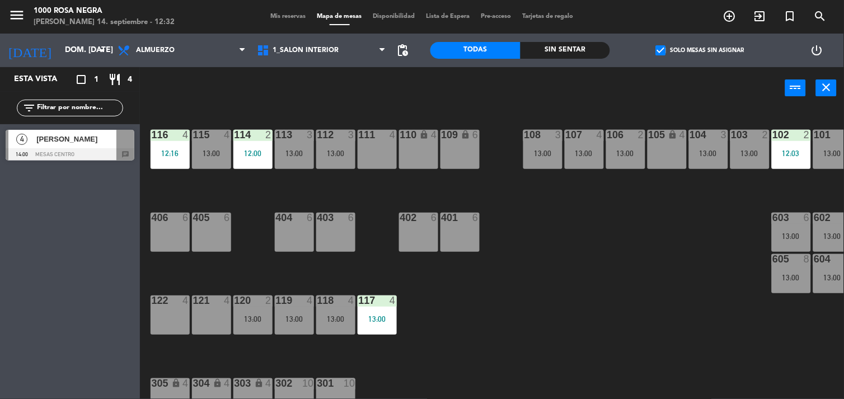
click at [666, 48] on span "check_box" at bounding box center [661, 50] width 10 height 10
click at [700, 50] on input "check_box Solo mesas sin asignar" at bounding box center [700, 50] width 0 height 0
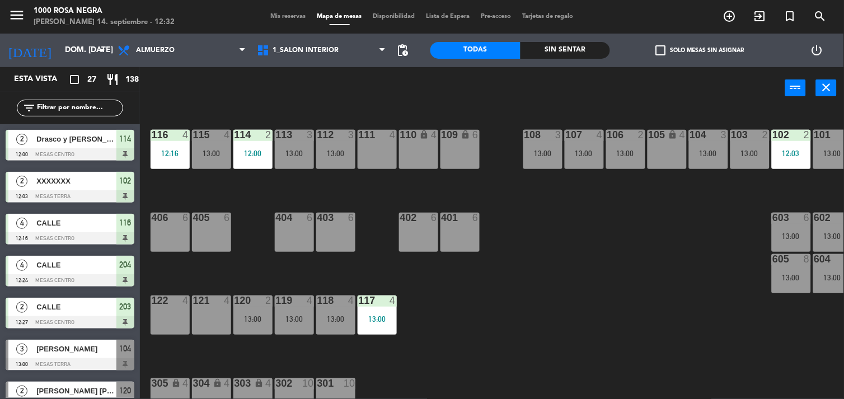
click at [609, 97] on div "power_input close" at bounding box center [462, 88] width 645 height 43
click at [535, 315] on div "116 4 12:16 115 4 13:00 114 2 12:00 113 3 13:00 112 3 13:00 111 4 110 lock 4 10…" at bounding box center [496, 255] width 696 height 290
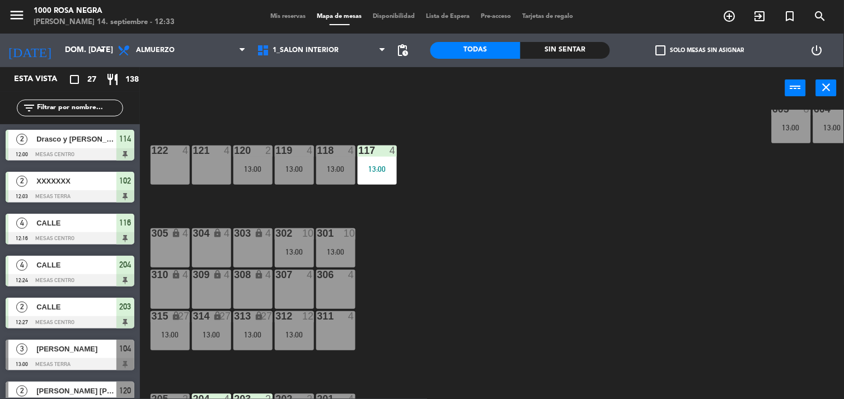
scroll to position [174, 0]
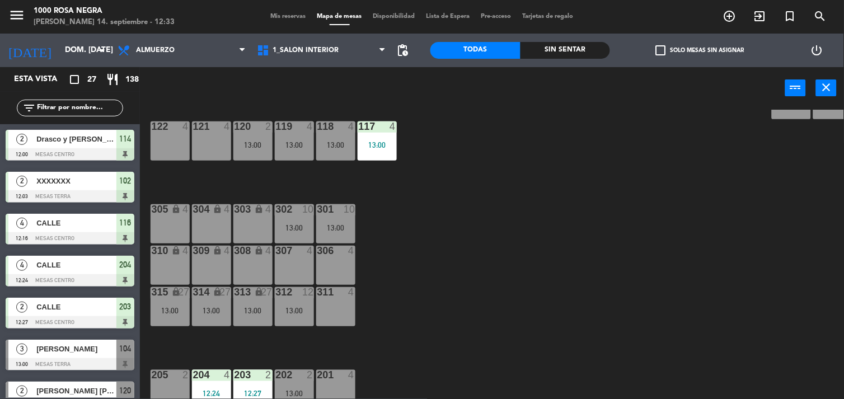
click at [175, 255] on div "lock" at bounding box center [170, 251] width 18 height 11
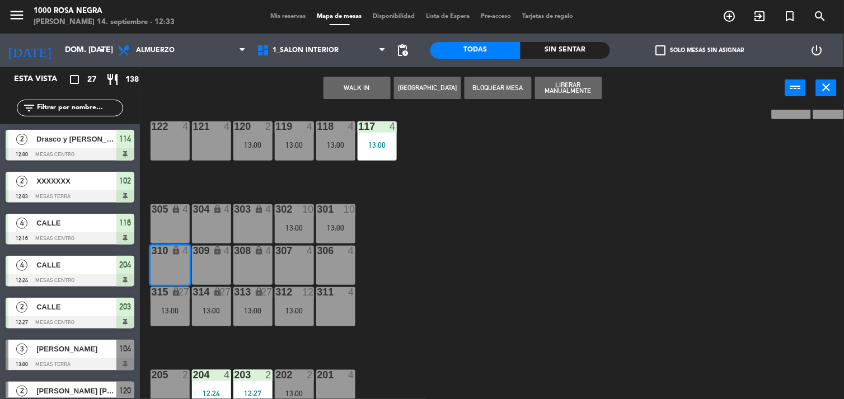
click at [203, 308] on div "13:00" at bounding box center [211, 311] width 39 height 8
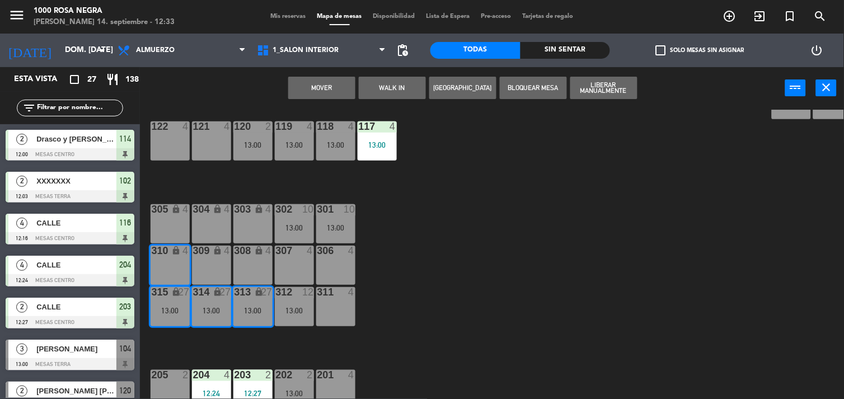
click at [194, 211] on div "304" at bounding box center [193, 209] width 1 height 10
click at [239, 162] on div "116 4 12:16 115 4 13:00 114 2 12:00 113 3 13:00 112 3 13:00 111 4 110 lock 4 10…" at bounding box center [496, 255] width 696 height 290
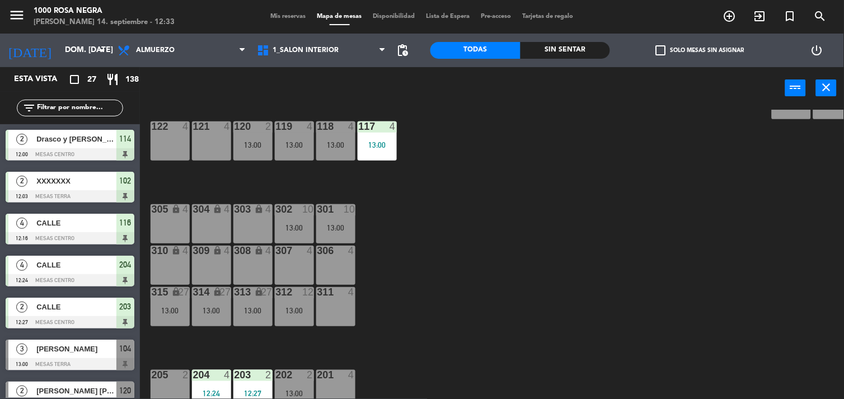
click at [261, 297] on div "27" at bounding box center [266, 292] width 11 height 10
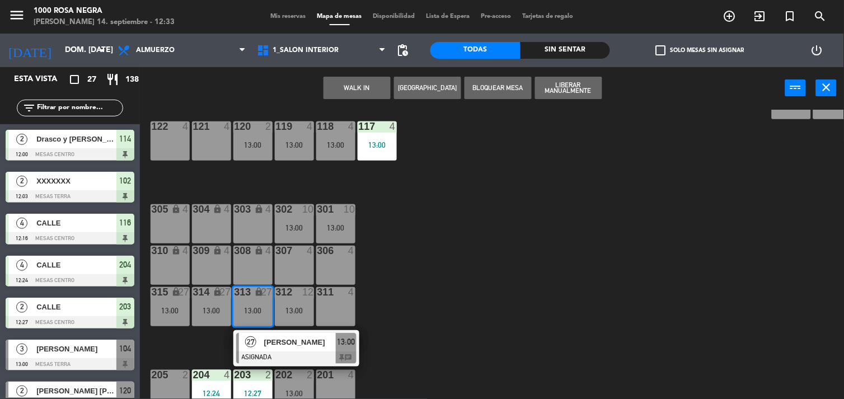
click at [259, 272] on div "308 lock 4" at bounding box center [252, 265] width 39 height 39
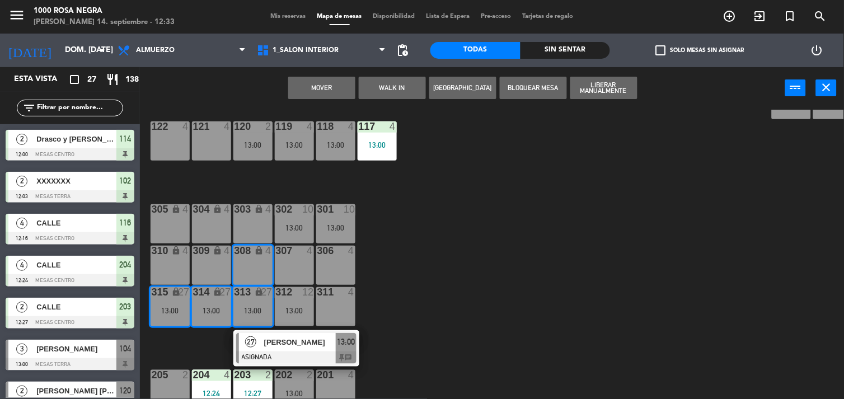
click at [206, 266] on div "309 lock 4" at bounding box center [211, 265] width 39 height 39
click at [168, 256] on div "310 lock 4" at bounding box center [170, 265] width 39 height 39
click at [170, 221] on div "305 lock 4" at bounding box center [170, 223] width 39 height 39
click at [199, 221] on div "304 lock 4" at bounding box center [211, 223] width 39 height 39
click at [185, 216] on div "305 lock 4" at bounding box center [170, 223] width 39 height 39
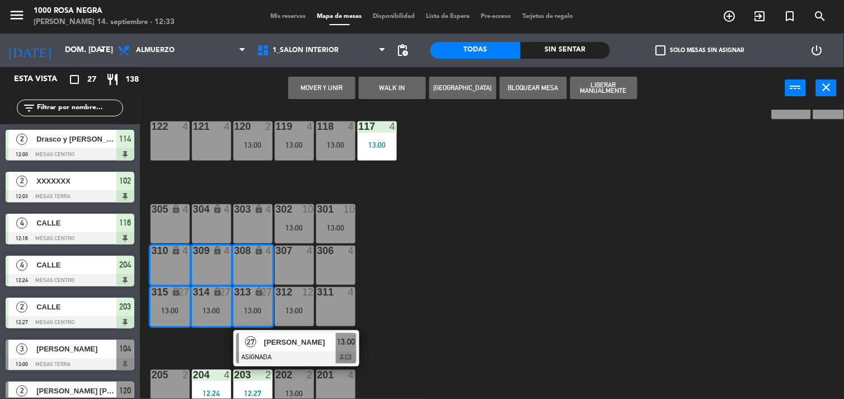
click at [321, 88] on button "Mover y Unir" at bounding box center [321, 88] width 67 height 22
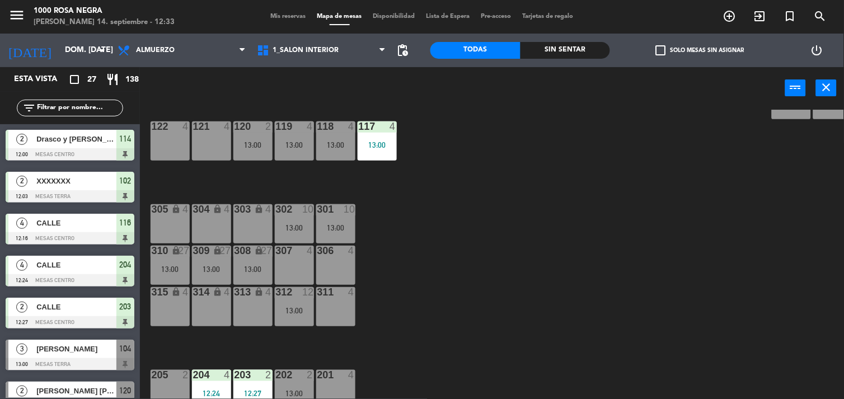
click at [174, 227] on div "305 lock 4" at bounding box center [170, 223] width 39 height 39
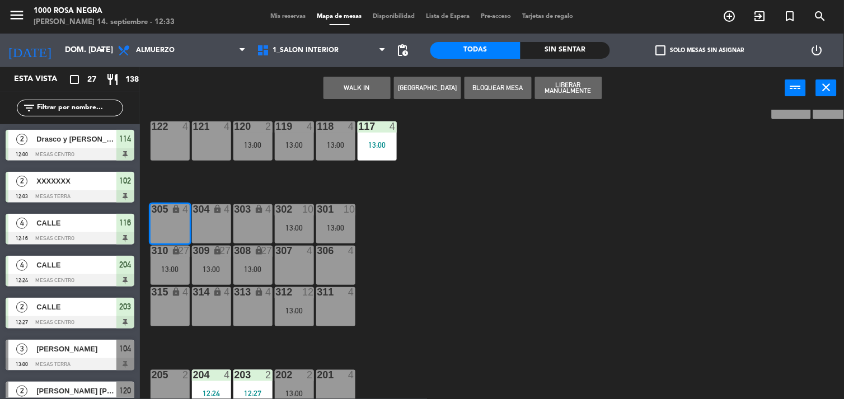
click at [214, 226] on div "304 lock 4" at bounding box center [211, 223] width 39 height 39
click at [242, 226] on div "303 lock 4" at bounding box center [252, 223] width 39 height 39
click at [364, 87] on button "WALK IN" at bounding box center [357, 88] width 67 height 22
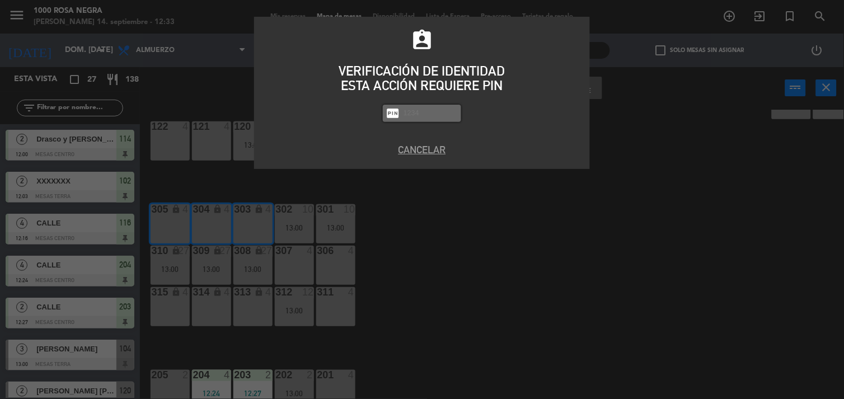
click at [415, 109] on input "text" at bounding box center [430, 113] width 56 height 13
type input "2492"
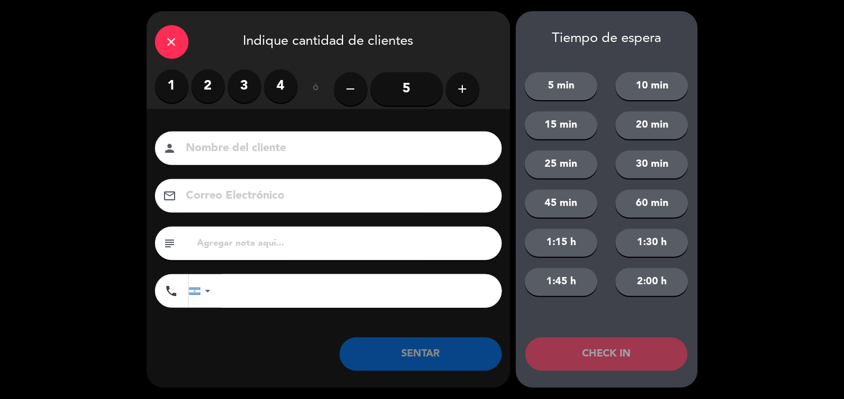
click at [462, 87] on icon "add" at bounding box center [462, 88] width 13 height 13
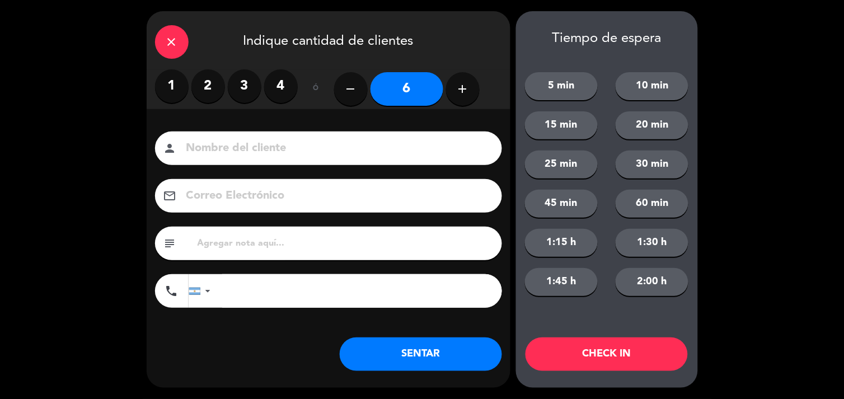
click at [462, 87] on icon "add" at bounding box center [462, 88] width 13 height 13
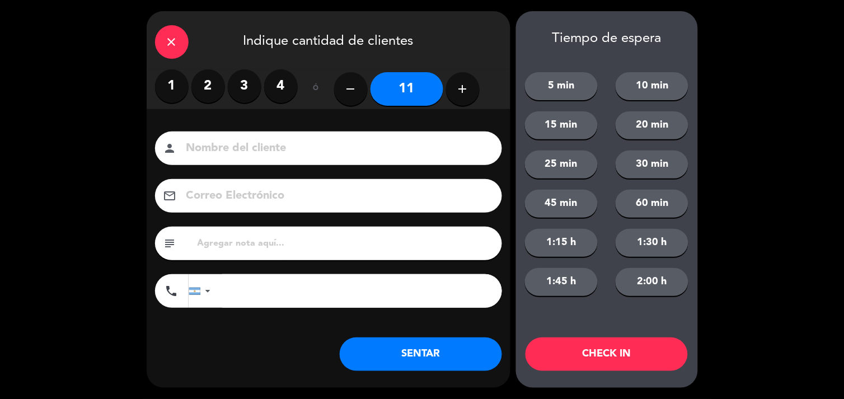
click at [345, 90] on icon "remove" at bounding box center [350, 88] width 13 height 13
type input "9"
click at [443, 360] on button "SENTAR" at bounding box center [421, 355] width 162 height 34
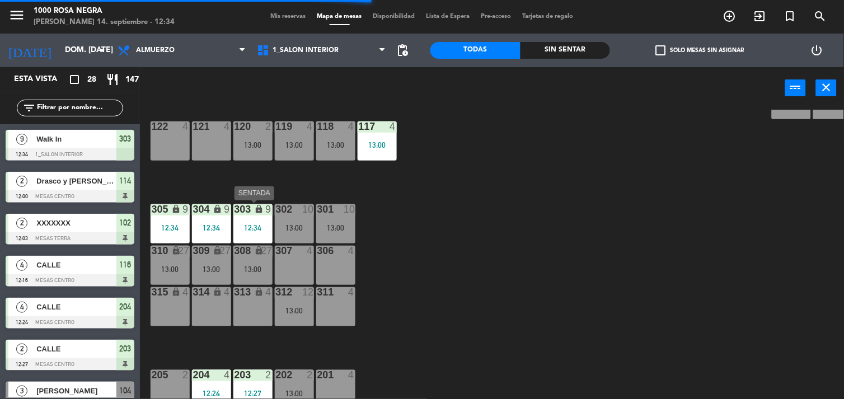
click at [250, 224] on div "12:34" at bounding box center [252, 228] width 39 height 8
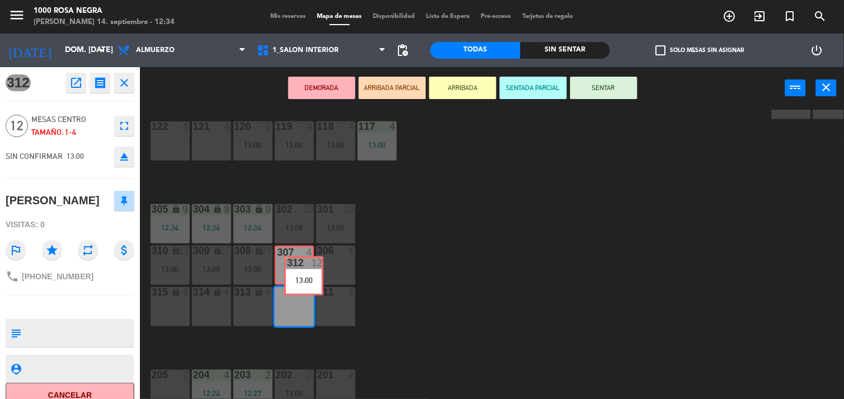
drag, startPoint x: 282, startPoint y: 289, endPoint x: 292, endPoint y: 259, distance: 31.7
click at [292, 259] on div "116 4 12:16 115 4 13:00 114 2 12:00 113 3 13:00 112 3 13:00 111 4 110 lock 4 10…" at bounding box center [496, 255] width 696 height 290
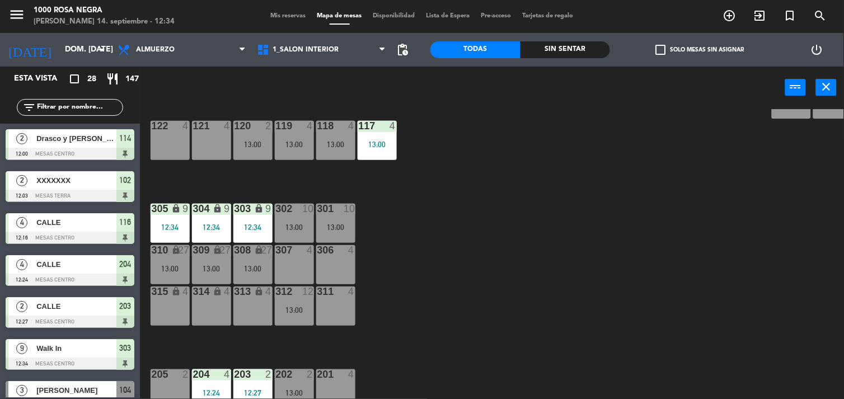
scroll to position [290, 0]
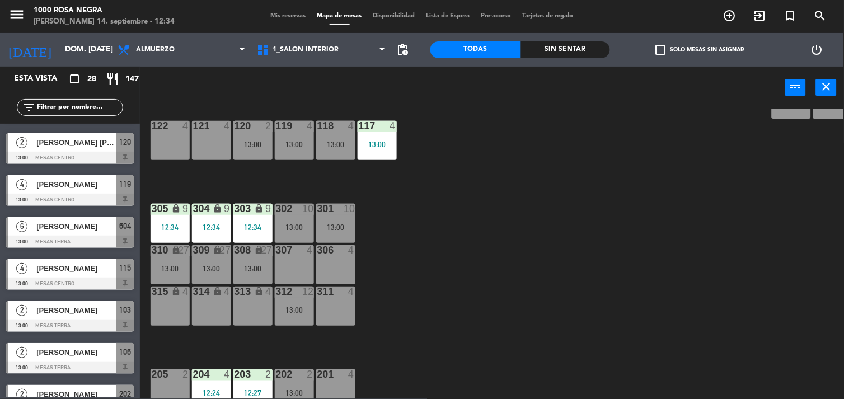
click at [250, 212] on div "lock" at bounding box center [253, 209] width 18 height 11
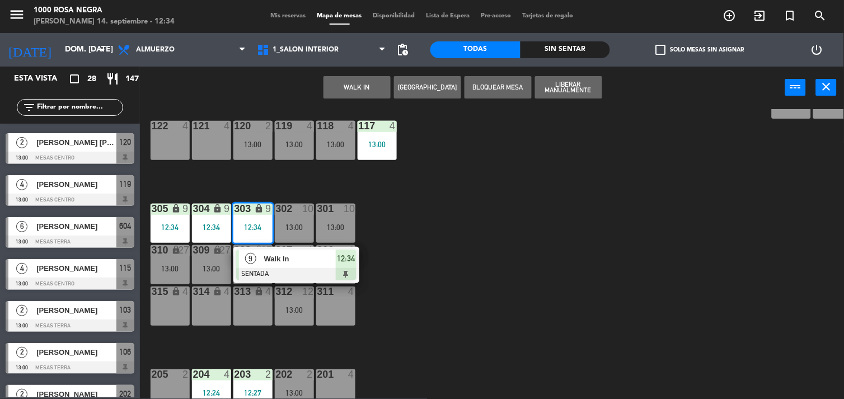
click at [282, 262] on span "Walk In" at bounding box center [300, 259] width 72 height 12
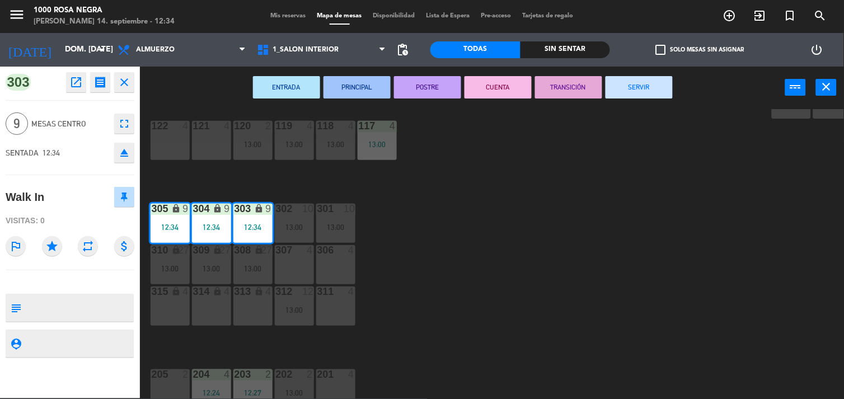
click at [129, 152] on icon "eject" at bounding box center [124, 152] width 13 height 13
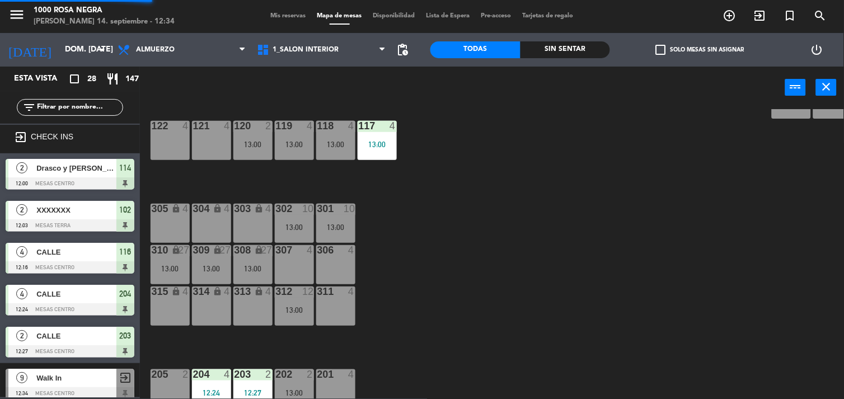
scroll to position [1, 0]
click at [547, 269] on div "116 4 12:16 115 4 13:00 114 2 12:00 113 3 13:00 112 3 13:00 111 4 110 lock 4 10…" at bounding box center [496, 254] width 696 height 290
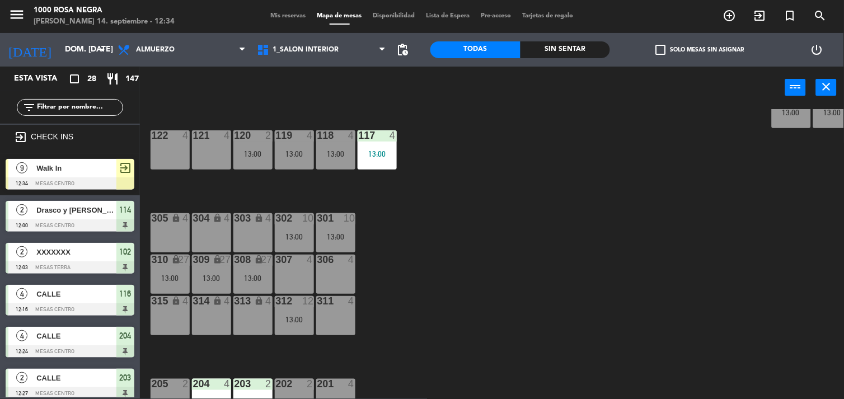
scroll to position [140, 0]
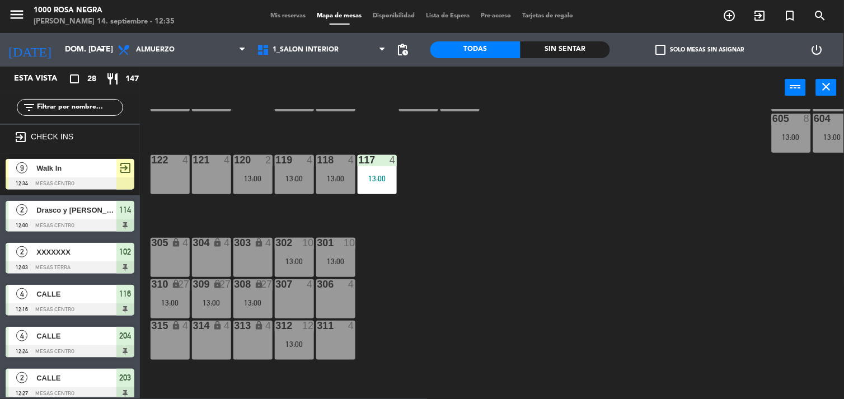
click at [547, 269] on div "116 4 12:16 115 4 13:00 114 2 12:00 113 3 13:00 112 3 13:00 111 4 110 lock 4 10…" at bounding box center [496, 254] width 696 height 290
click at [539, 266] on div "116 4 12:16 115 4 13:00 114 2 12:00 113 3 13:00 112 3 13:00 111 4 110 lock 4 10…" at bounding box center [496, 254] width 696 height 290
click at [473, 271] on div "116 4 12:16 115 4 13:00 114 2 12:00 113 3 13:00 112 3 13:00 111 4 110 lock 4 10…" at bounding box center [496, 254] width 696 height 290
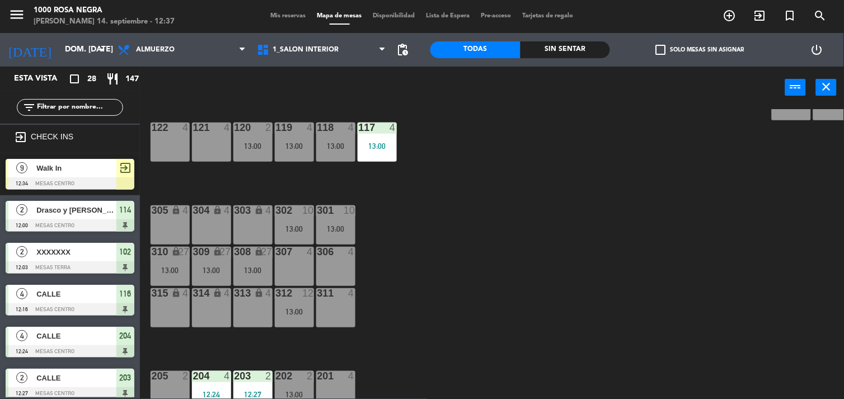
scroll to position [189, 0]
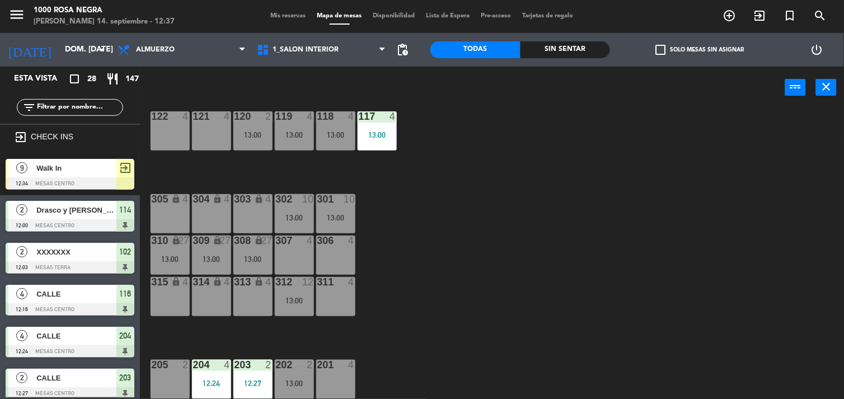
click at [496, 258] on div "116 4 12:16 115 4 13:00 114 2 12:00 113 3 13:00 112 3 13:00 111 4 110 lock 4 10…" at bounding box center [496, 254] width 696 height 290
drag, startPoint x: 496, startPoint y: 258, endPoint x: 448, endPoint y: 225, distance: 58.1
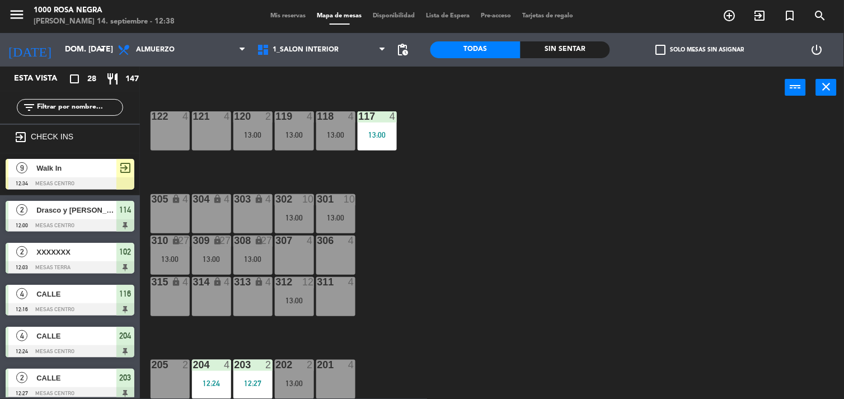
click at [448, 225] on div "116 4 12:16 115 4 13:00 114 2 12:00 113 3 13:00 112 3 13:00 111 4 110 lock 4 10…" at bounding box center [496, 254] width 696 height 290
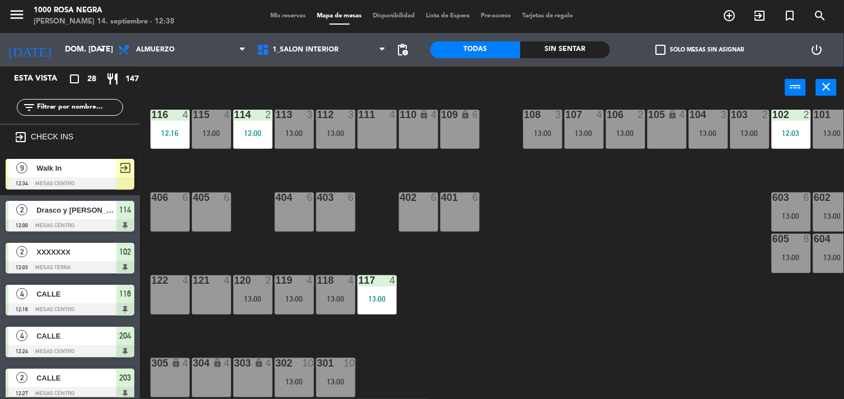
scroll to position [0, 0]
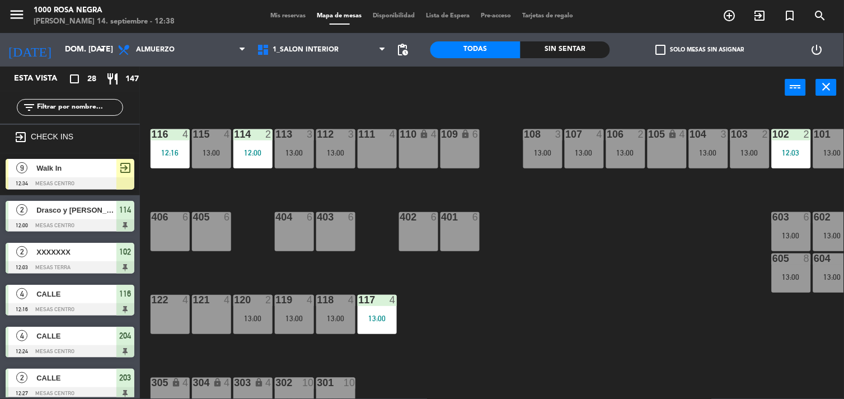
click at [567, 275] on div "116 4 12:16 115 4 13:00 114 2 12:00 113 3 13:00 112 3 13:00 111 4 110 lock 4 10…" at bounding box center [496, 254] width 696 height 290
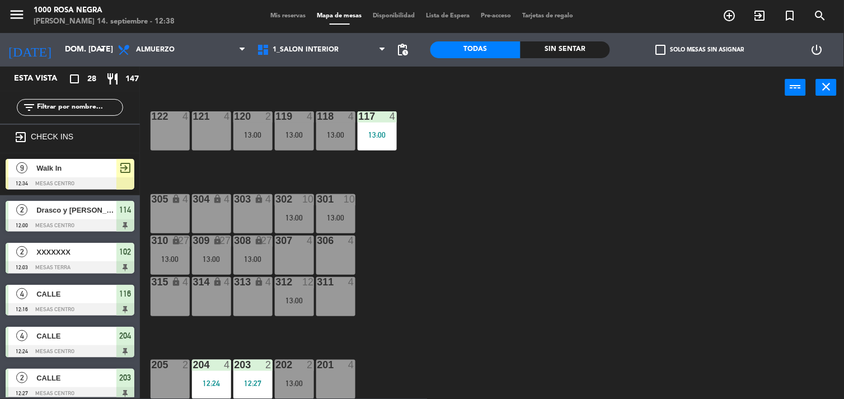
scroll to position [189, 0]
click at [325, 371] on div "201 4" at bounding box center [335, 379] width 39 height 39
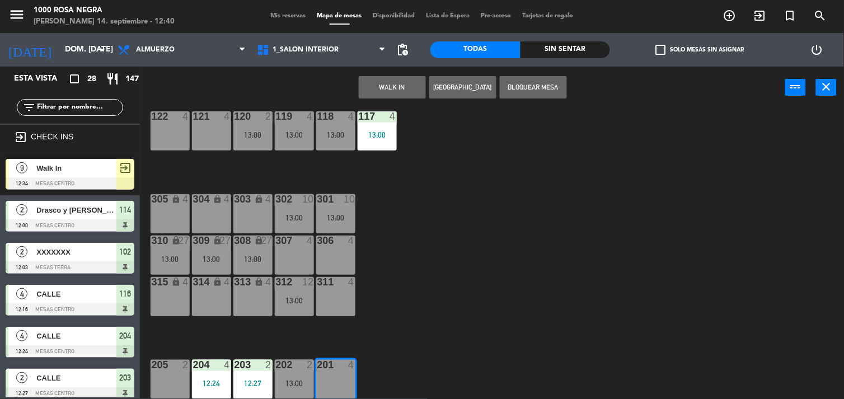
click at [325, 371] on div "201 4" at bounding box center [335, 379] width 39 height 39
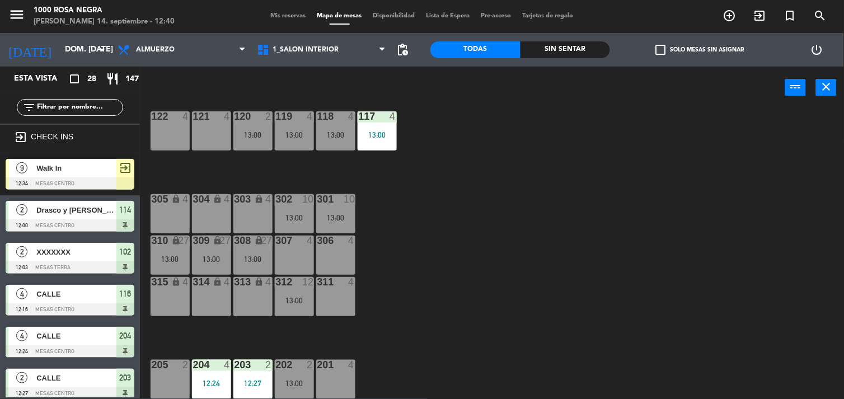
click at [460, 266] on div "116 4 12:16 115 4 13:00 114 2 12:00 113 3 13:00 112 3 13:00 111 4 110 lock 4 10…" at bounding box center [496, 254] width 696 height 290
click at [74, 113] on input "text" at bounding box center [79, 107] width 87 height 12
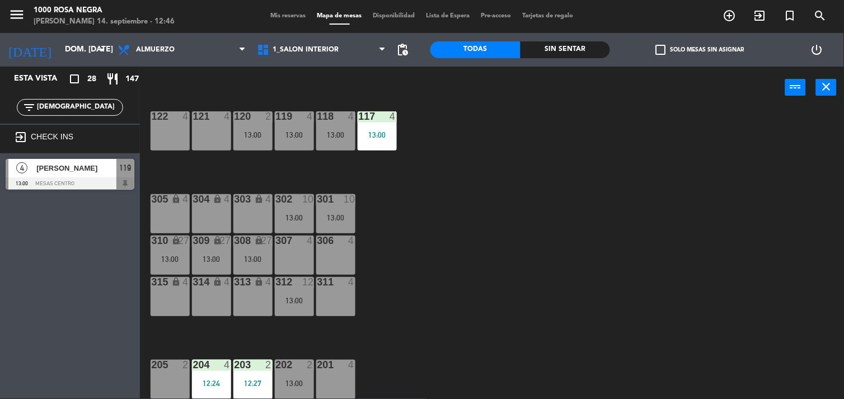
type input "[DEMOGRAPHIC_DATA]"
click at [437, 178] on div "116 4 12:16 115 4 13:00 114 2 12:00 113 3 13:00 112 3 13:00 111 4 110 lock 4 10…" at bounding box center [496, 254] width 696 height 290
click at [493, 158] on div "116 4 12:16 115 4 13:00 114 2 12:00 113 3 13:00 112 3 13:00 111 4 110 lock 4 10…" at bounding box center [496, 254] width 696 height 290
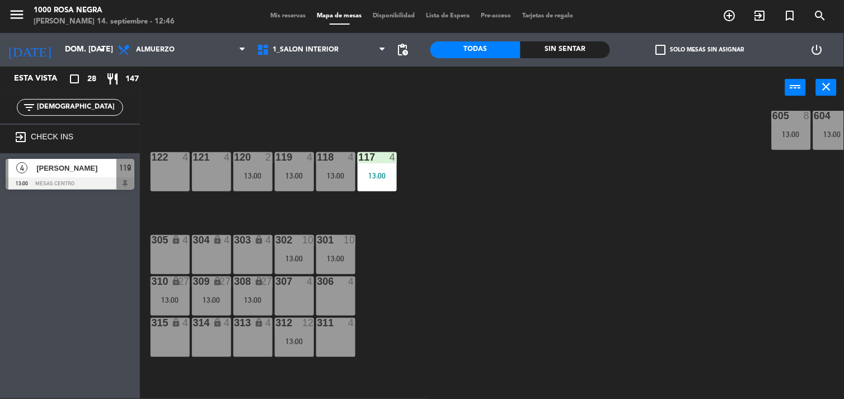
scroll to position [115, 0]
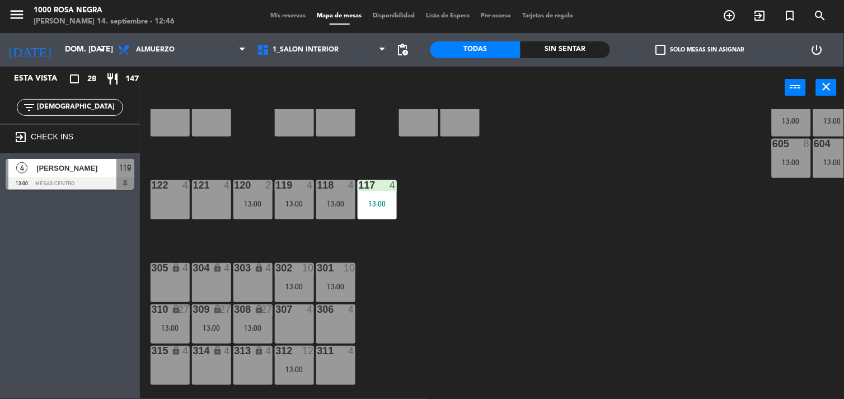
click at [477, 208] on div "116 4 12:16 115 4 13:00 114 2 12:00 113 3 13:00 112 3 13:00 111 4 110 lock 4 10…" at bounding box center [496, 254] width 696 height 290
click at [283, 157] on div "116 4 12:16 115 4 13:00 114 2 12:00 113 3 13:00 112 3 13:00 111 4 110 lock 4 10…" at bounding box center [496, 254] width 696 height 290
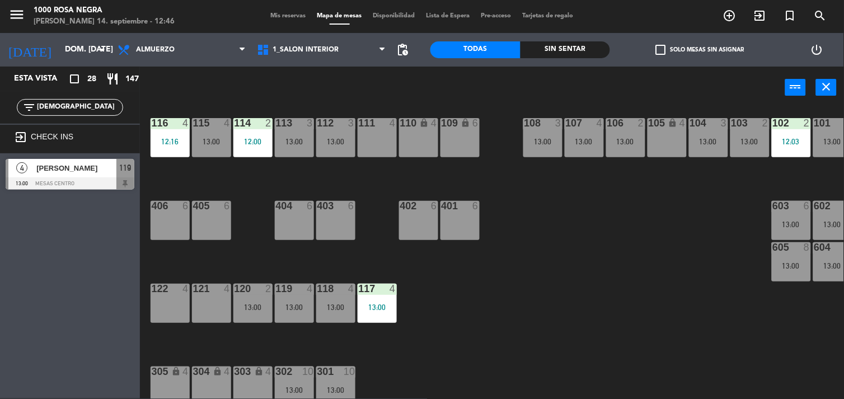
scroll to position [0, 0]
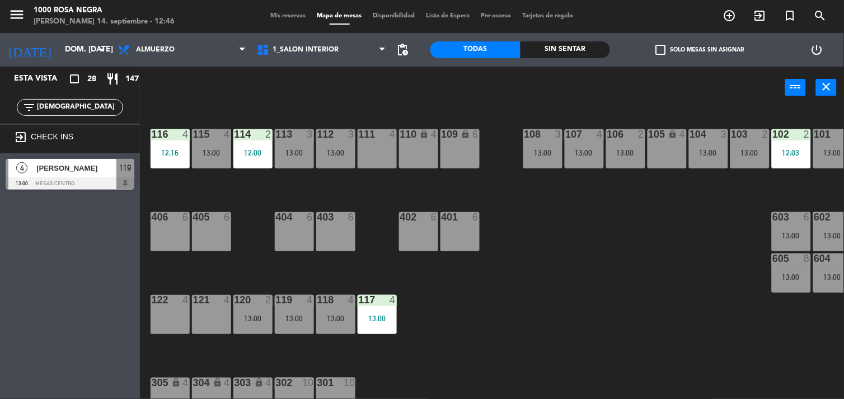
click at [337, 187] on div "116 4 12:16 115 4 13:00 114 2 12:00 113 3 13:00 112 3 13:00 111 4 110 lock 4 10…" at bounding box center [496, 254] width 696 height 290
click at [259, 299] on div at bounding box center [253, 300] width 18 height 10
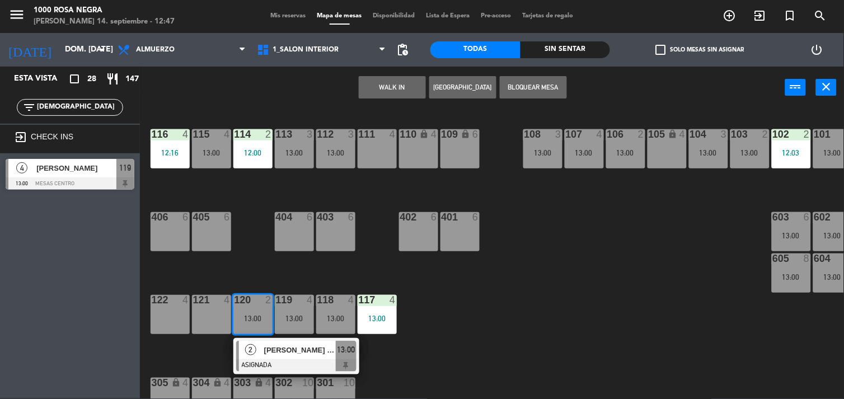
click at [273, 270] on div "116 4 12:16 115 4 13:00 114 2 12:00 113 3 13:00 112 3 13:00 111 4 110 lock 4 10…" at bounding box center [496, 254] width 696 height 290
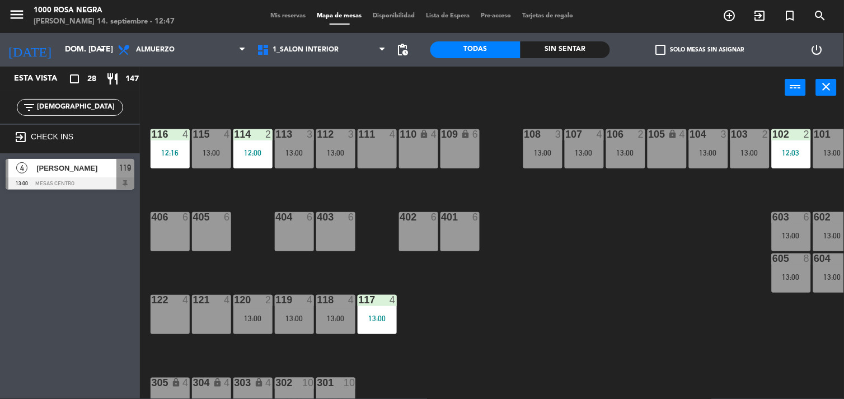
click at [295, 309] on div "119 4 13:00" at bounding box center [294, 314] width 39 height 39
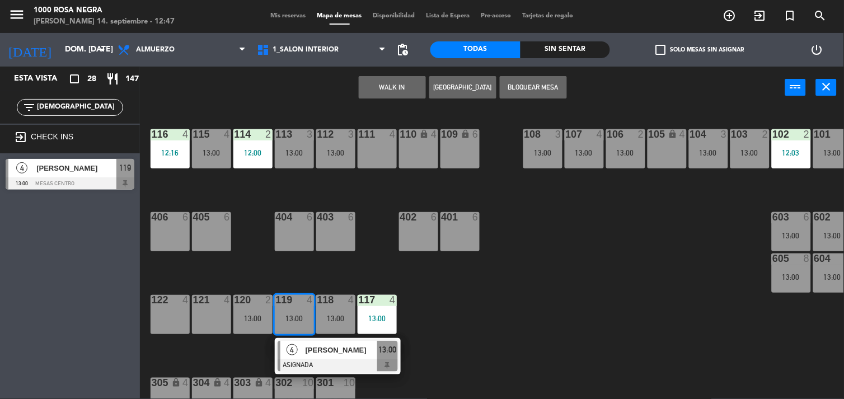
click at [750, 153] on div "13:00" at bounding box center [750, 153] width 39 height 8
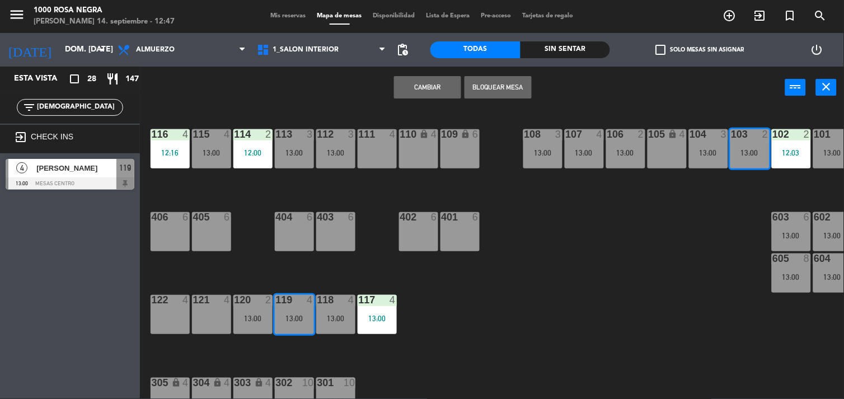
click at [437, 90] on button "Cambiar" at bounding box center [427, 87] width 67 height 22
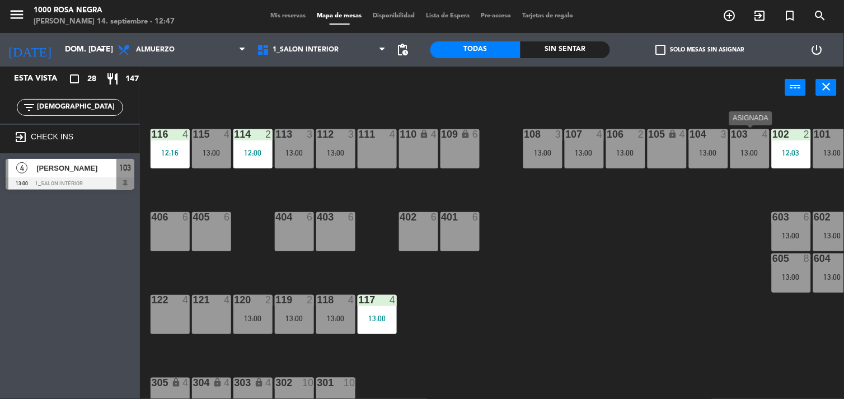
click at [756, 149] on div "13:00" at bounding box center [750, 153] width 39 height 8
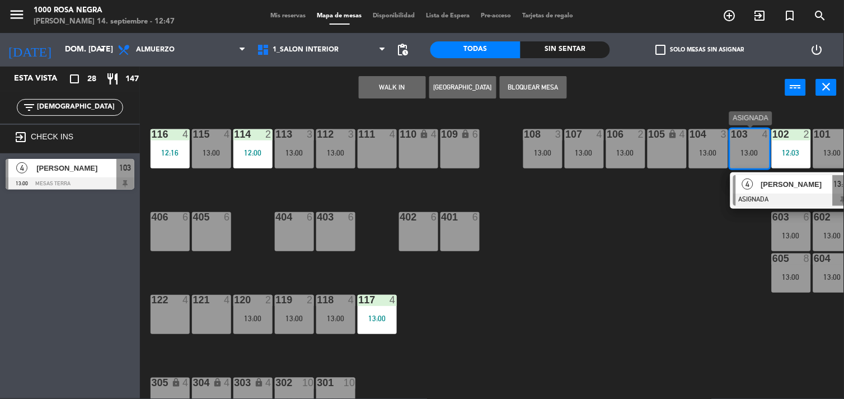
click at [753, 192] on div "4" at bounding box center [748, 184] width 24 height 18
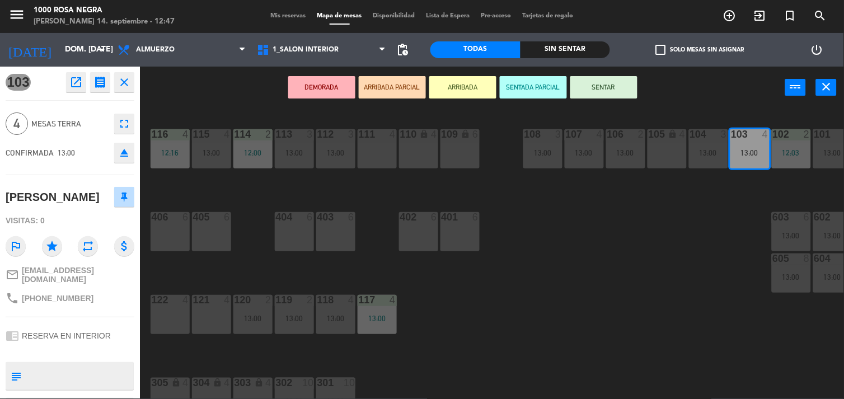
click at [616, 86] on button "SENTAR" at bounding box center [603, 87] width 67 height 22
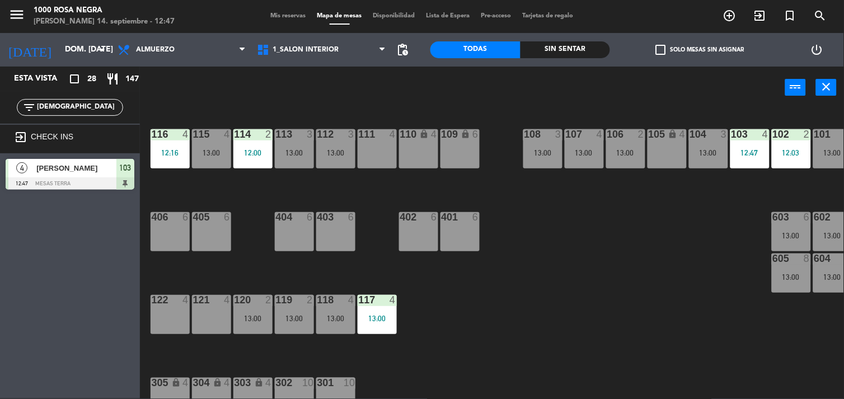
click at [78, 102] on input "[DEMOGRAPHIC_DATA]" at bounding box center [79, 107] width 87 height 12
type input "C"
type input "ABR"
click at [698, 154] on div "13:00" at bounding box center [708, 153] width 39 height 8
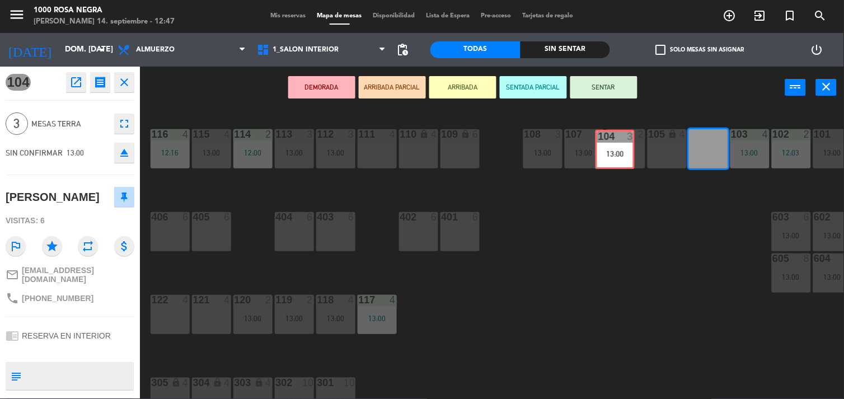
drag, startPoint x: 698, startPoint y: 154, endPoint x: 564, endPoint y: 153, distance: 134.4
click at [564, 153] on div "116 4 12:16 115 4 13:00 114 2 12:00 113 3 13:00 112 3 13:00 111 4 110 lock 4 10…" at bounding box center [496, 254] width 696 height 290
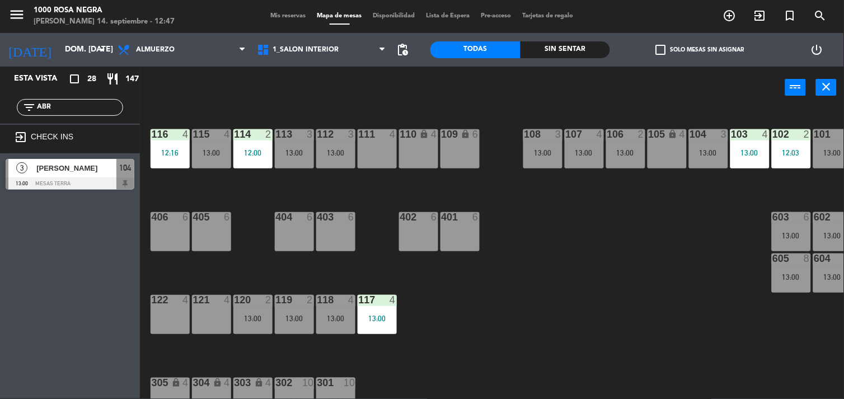
click at [533, 147] on div "108 3 13:00" at bounding box center [542, 148] width 39 height 39
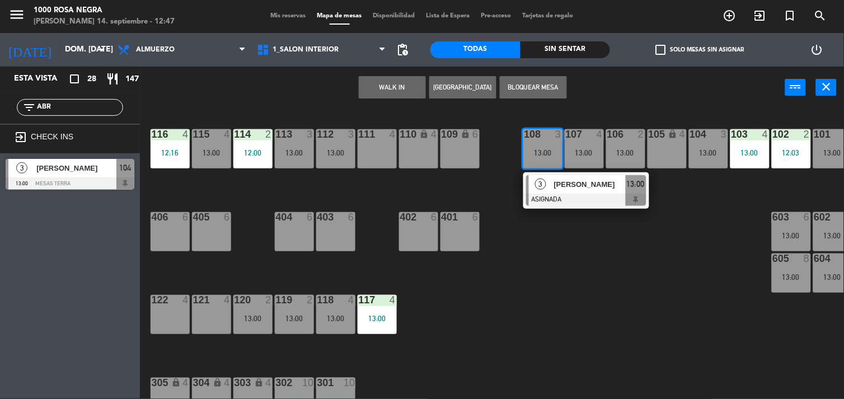
click at [710, 151] on div "13:00" at bounding box center [708, 153] width 39 height 8
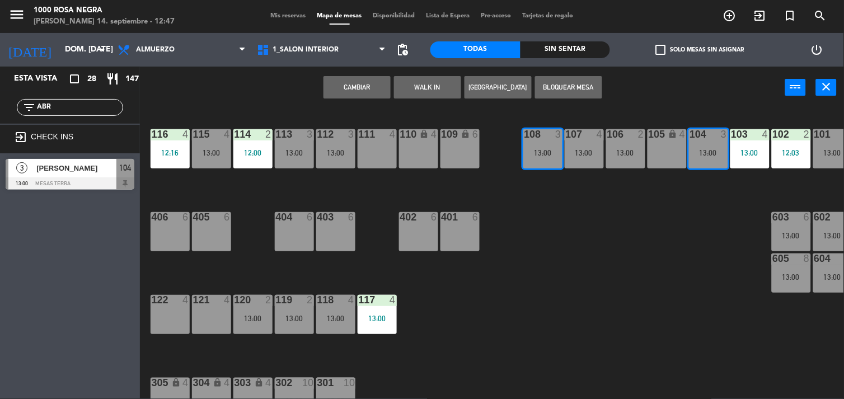
click at [359, 90] on button "Cambiar" at bounding box center [357, 87] width 67 height 22
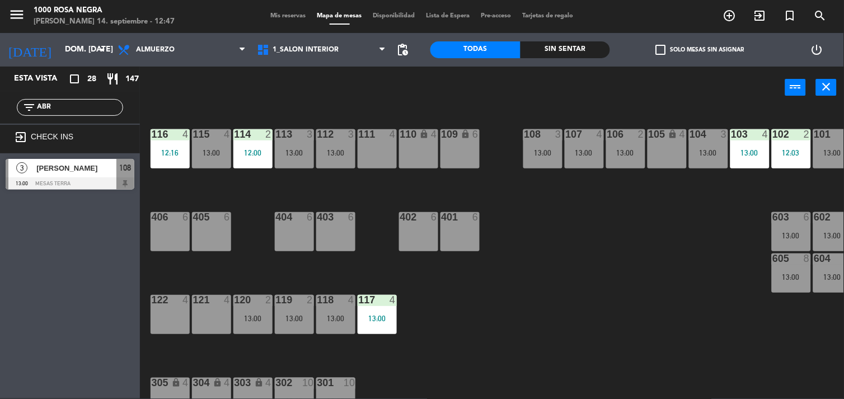
click at [88, 169] on span "[PERSON_NAME]" at bounding box center [76, 168] width 80 height 12
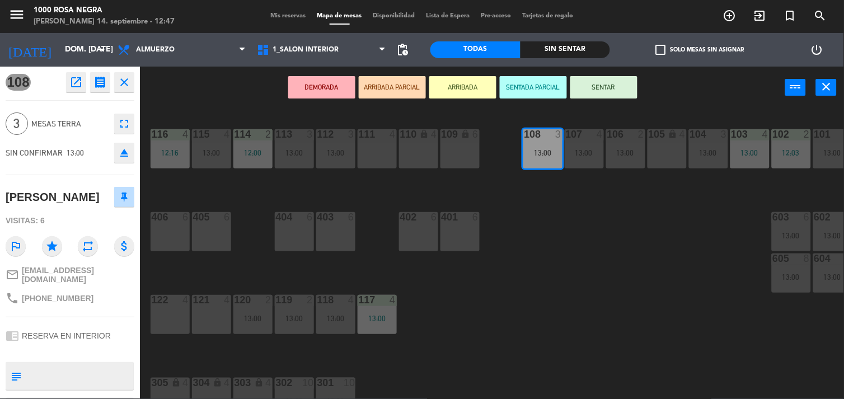
click at [122, 148] on icon "eject" at bounding box center [124, 152] width 13 height 13
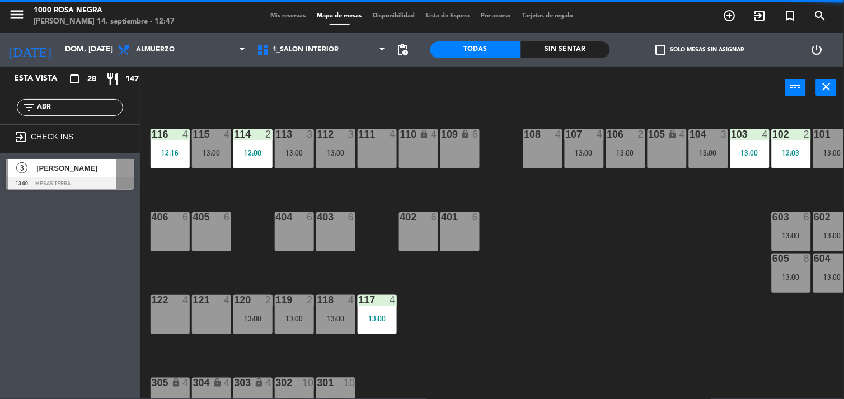
click at [74, 108] on input "ABR" at bounding box center [79, 107] width 87 height 12
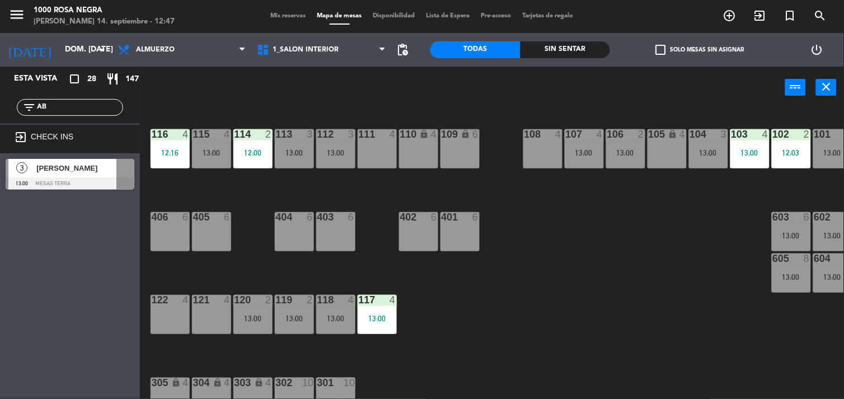
type input "A"
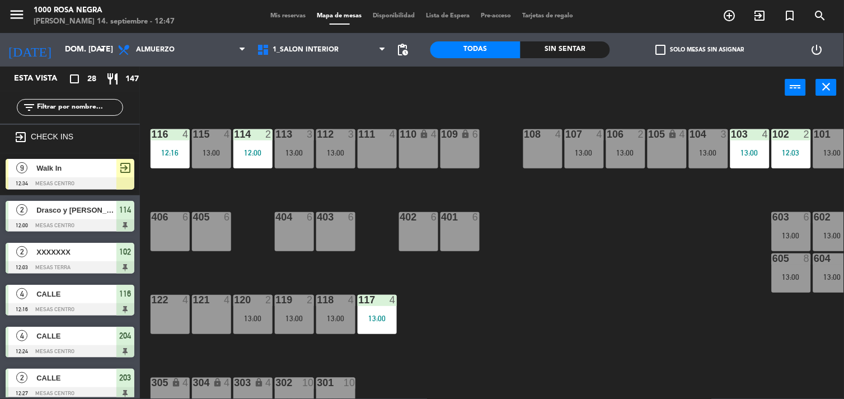
click at [547, 319] on div "116 4 12:16 115 4 13:00 114 2 12:00 113 3 13:00 112 3 13:00 111 4 110 lock 4 10…" at bounding box center [496, 254] width 696 height 290
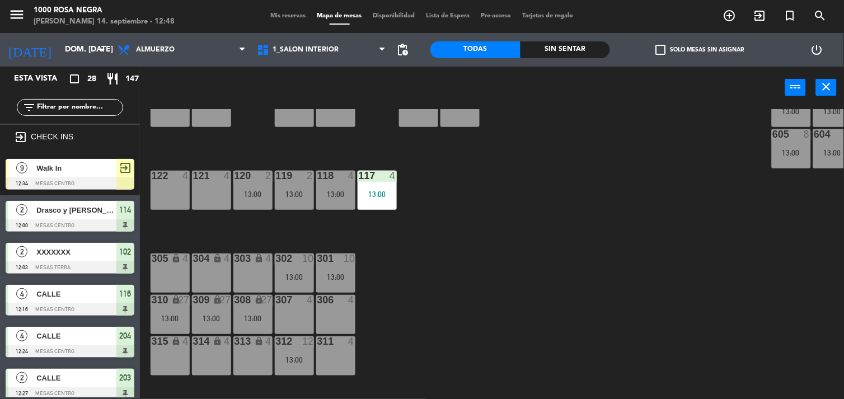
scroll to position [189, 0]
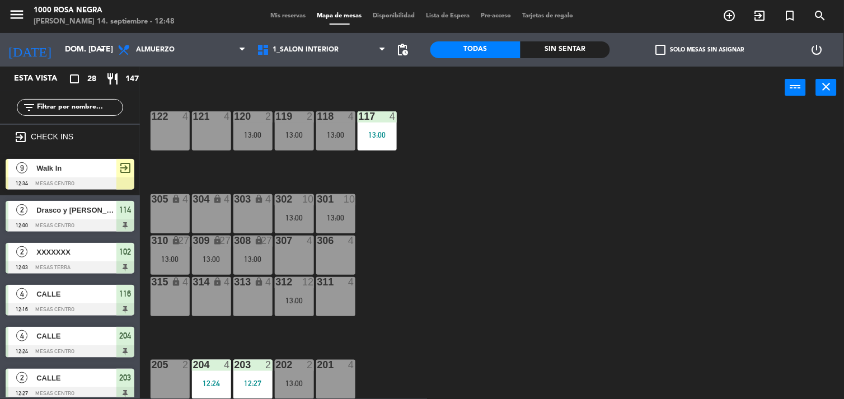
click at [327, 361] on div at bounding box center [335, 365] width 18 height 10
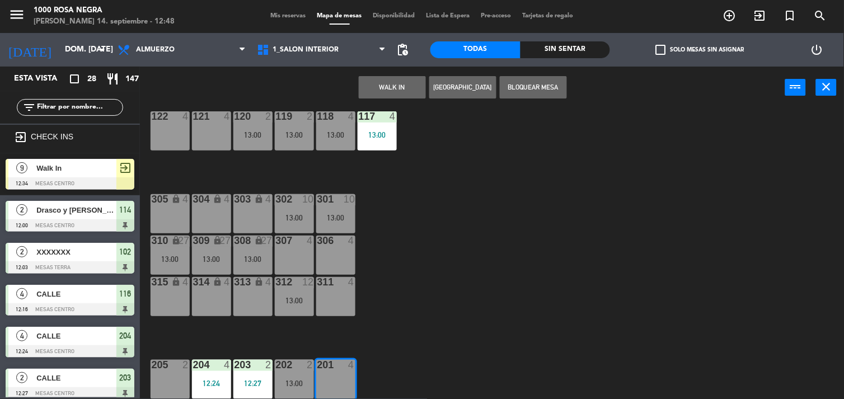
click at [410, 88] on button "WALK IN" at bounding box center [392, 87] width 67 height 22
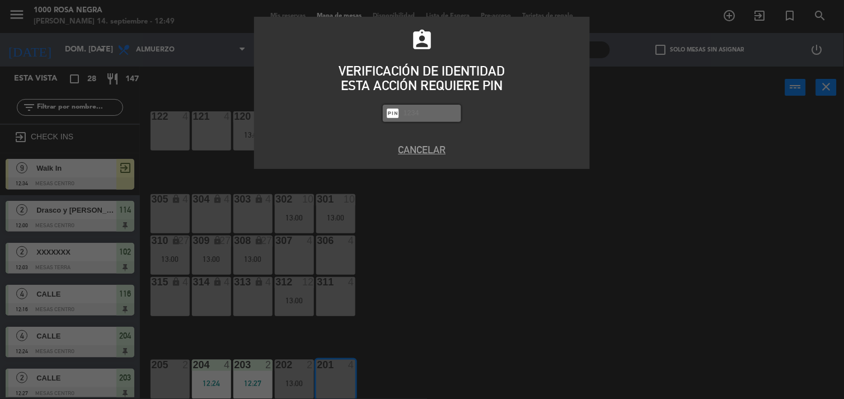
click at [418, 105] on div "assignment_ind VERIFICACIÓN DE IDENTIDAD ESTA ACCIÓN REQUIERE PIN fiber_pin PAS…" at bounding box center [422, 82] width 336 height 106
click at [409, 119] on input "text" at bounding box center [430, 113] width 56 height 13
click at [418, 116] on input "text" at bounding box center [430, 113] width 56 height 13
type input "2492"
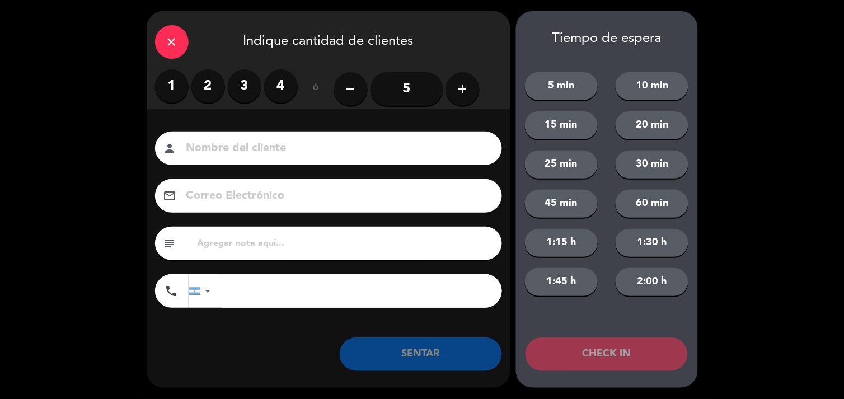
click at [250, 88] on label "3" at bounding box center [245, 86] width 34 height 34
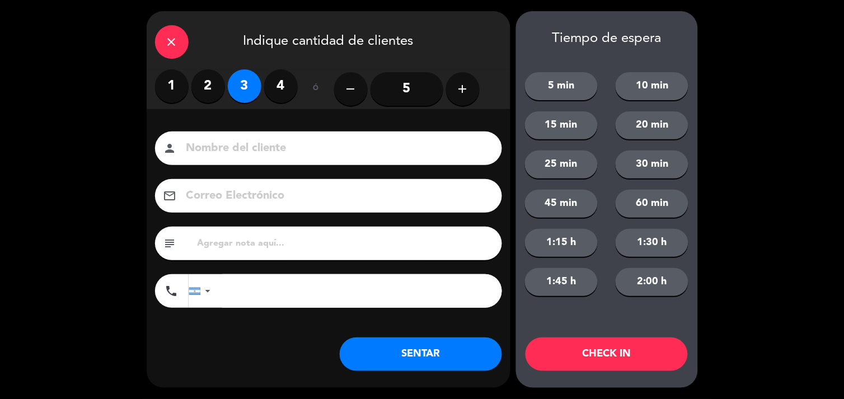
click at [176, 58] on div "close Indique cantidad de clientes" at bounding box center [329, 40] width 364 height 58
click at [209, 148] on input at bounding box center [336, 149] width 302 height 20
type input "CALLE"
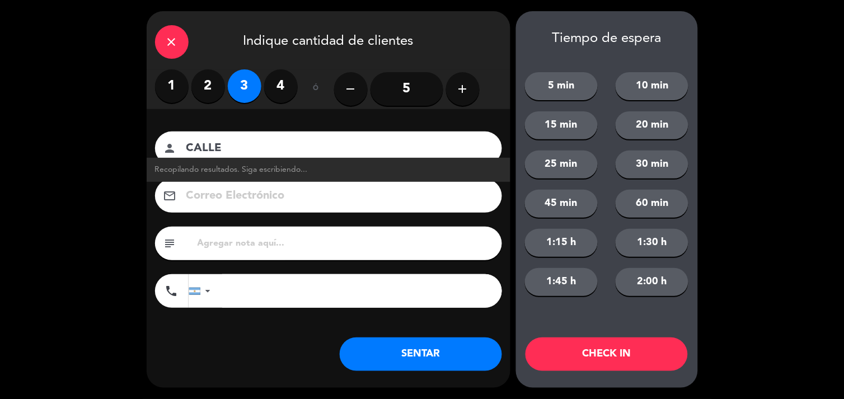
click at [439, 361] on button "SENTAR" at bounding box center [421, 355] width 162 height 34
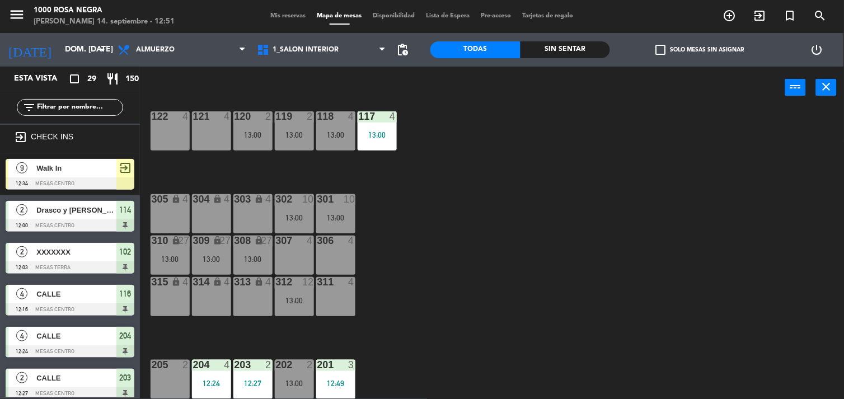
click at [86, 109] on input "text" at bounding box center [79, 107] width 87 height 12
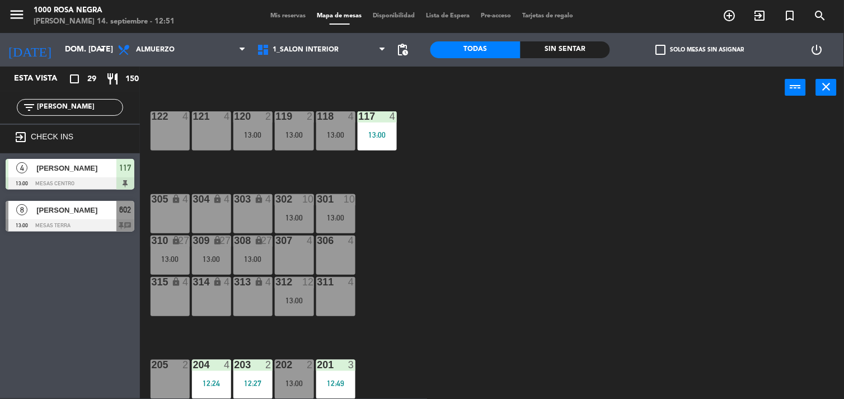
type input "[PERSON_NAME]"
click at [57, 206] on span "[PERSON_NAME]" at bounding box center [76, 210] width 80 height 12
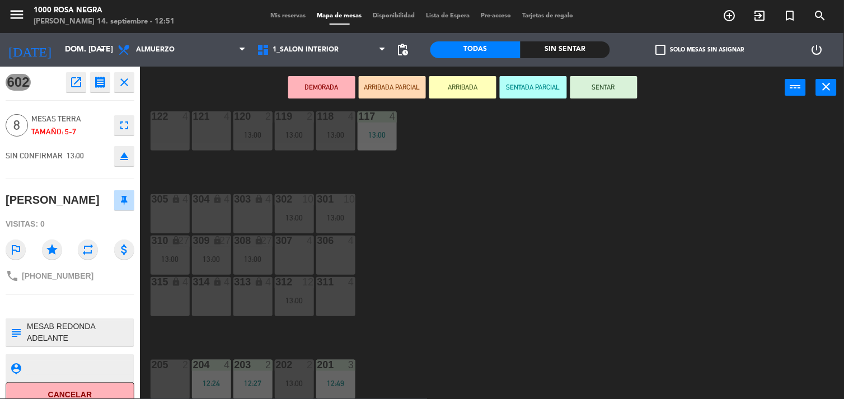
click at [634, 81] on button "SENTAR" at bounding box center [603, 87] width 67 height 22
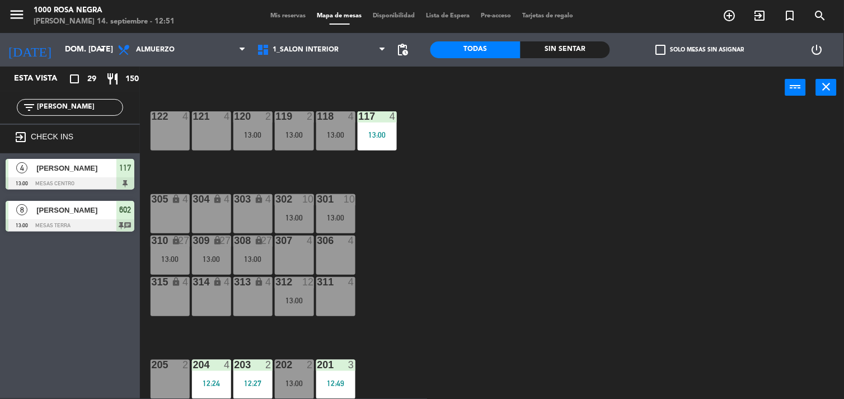
click at [109, 104] on input "[PERSON_NAME]" at bounding box center [79, 107] width 87 height 12
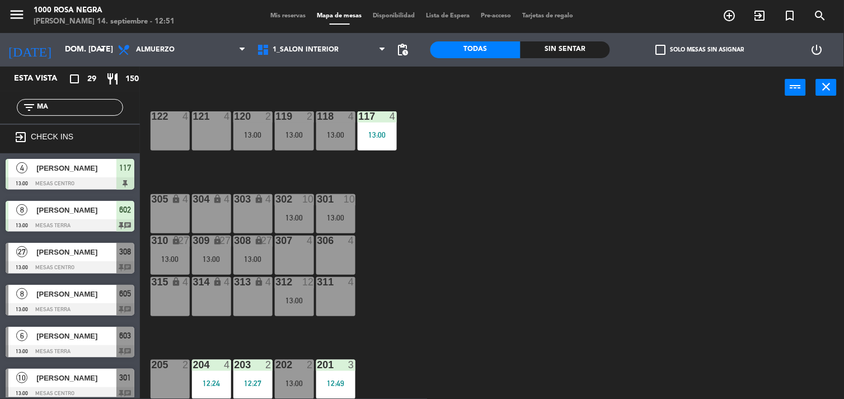
type input "M"
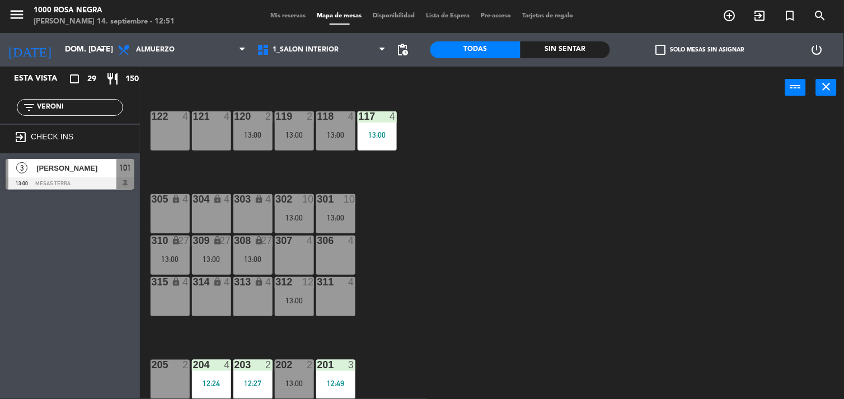
type input "VERONI"
click at [378, 164] on div "116 4 12:16 115 4 13:00 114 2 12:00 113 3 13:00 112 3 13:00 111 4 110 lock 4 10…" at bounding box center [496, 254] width 696 height 290
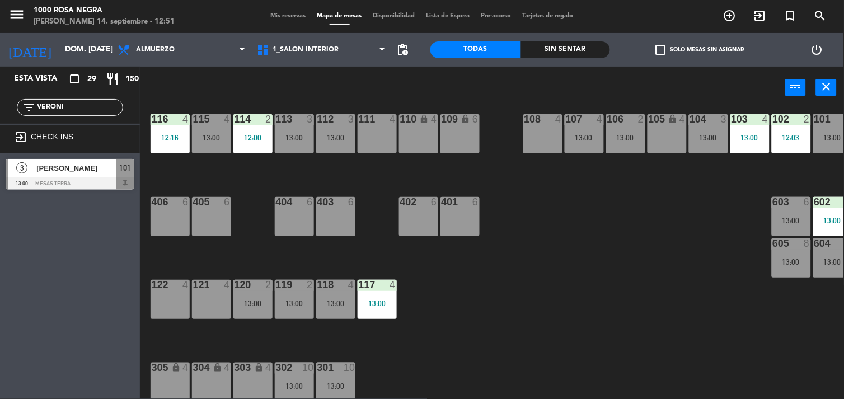
scroll to position [0, 0]
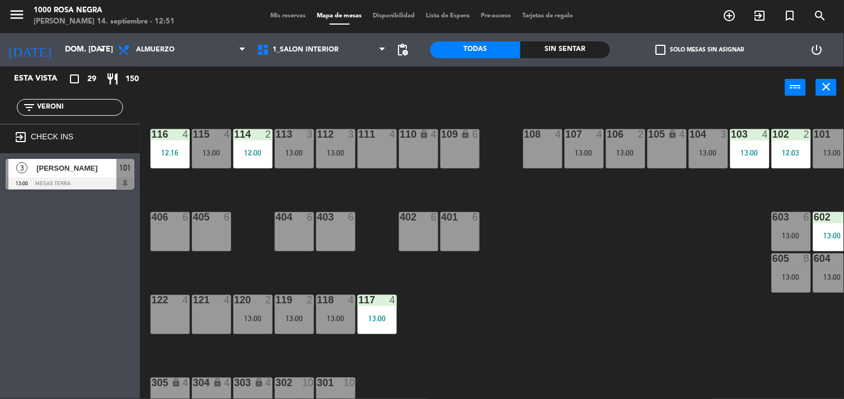
click at [827, 132] on div at bounding box center [832, 134] width 18 height 10
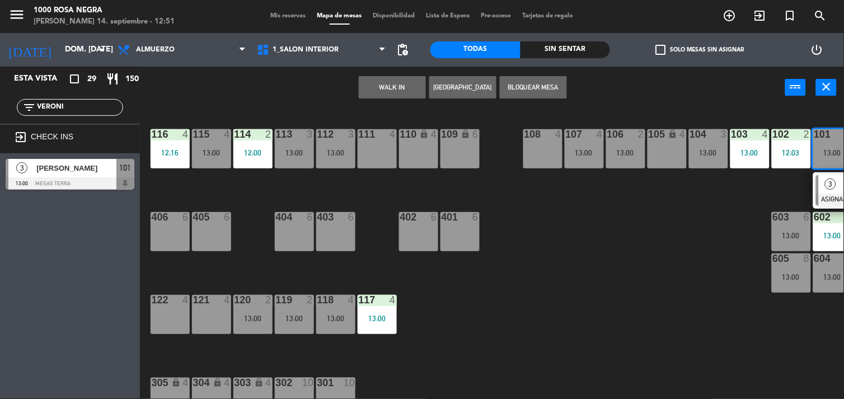
click at [247, 310] on div "120 2 13:00" at bounding box center [252, 314] width 39 height 39
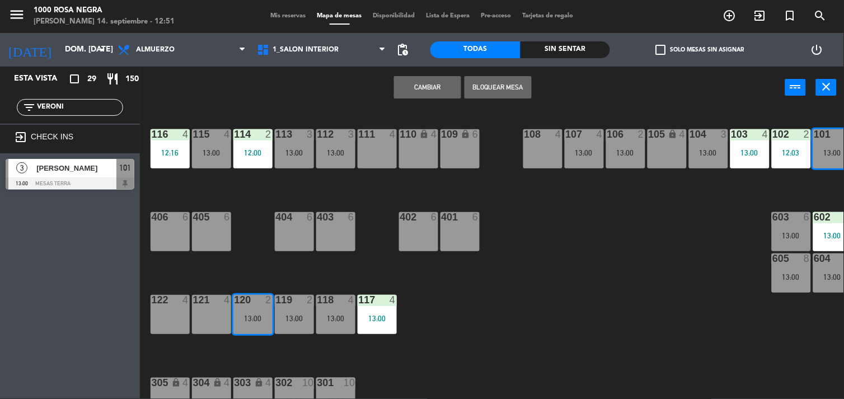
click at [444, 85] on button "Cambiar" at bounding box center [427, 87] width 67 height 22
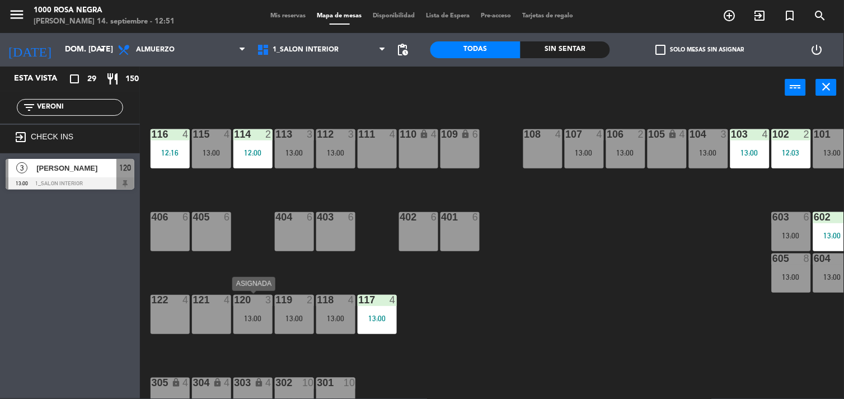
click at [254, 320] on div "13:00" at bounding box center [252, 319] width 39 height 8
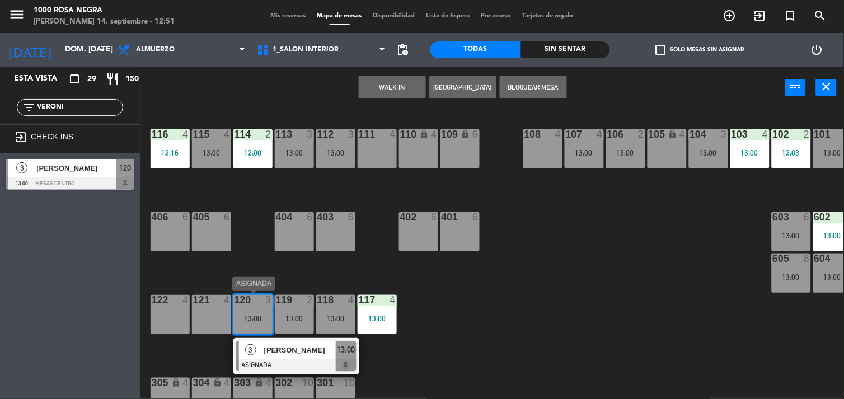
click at [289, 360] on div at bounding box center [296, 365] width 120 height 12
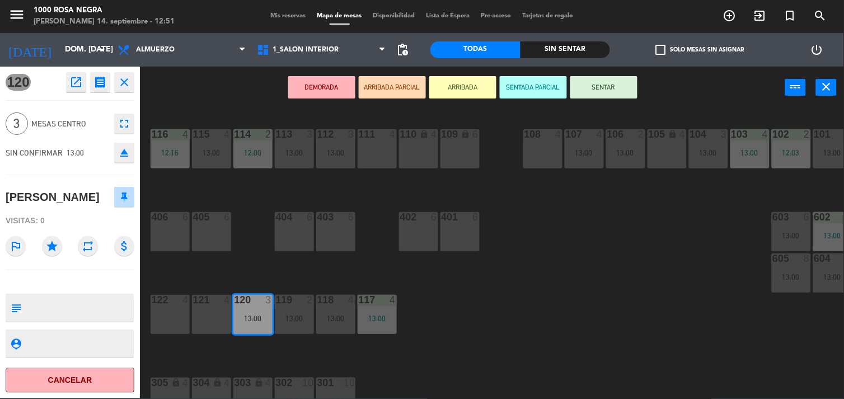
click at [617, 93] on button "SENTAR" at bounding box center [603, 87] width 67 height 22
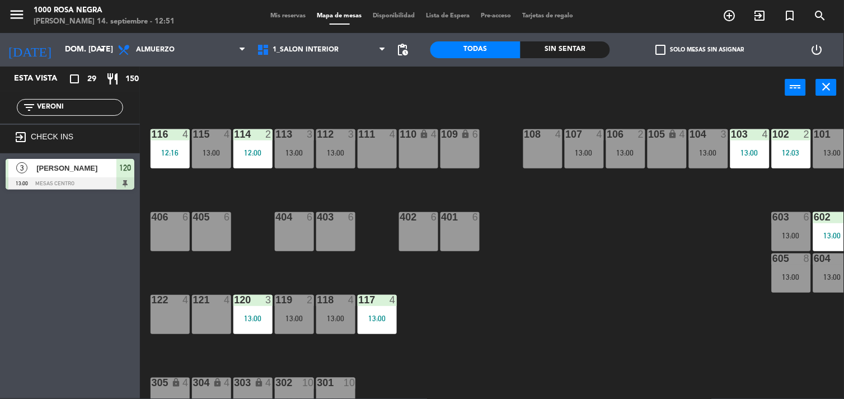
click at [611, 261] on div "116 4 12:16 115 4 13:00 114 2 12:00 113 3 13:00 112 3 13:00 111 4 110 lock 4 10…" at bounding box center [496, 254] width 696 height 290
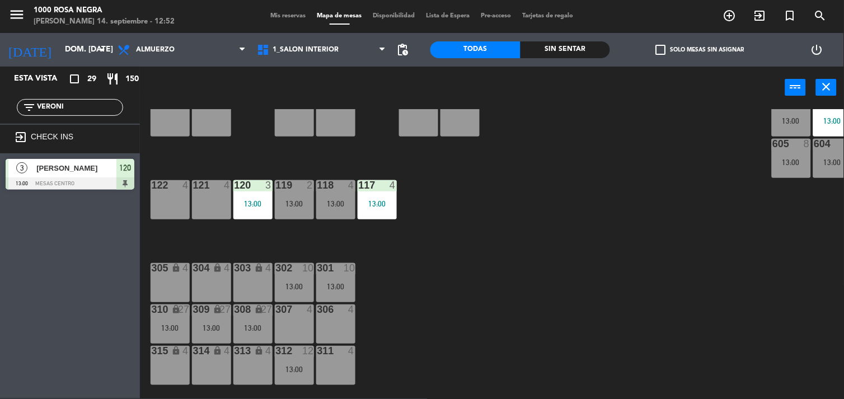
scroll to position [140, 0]
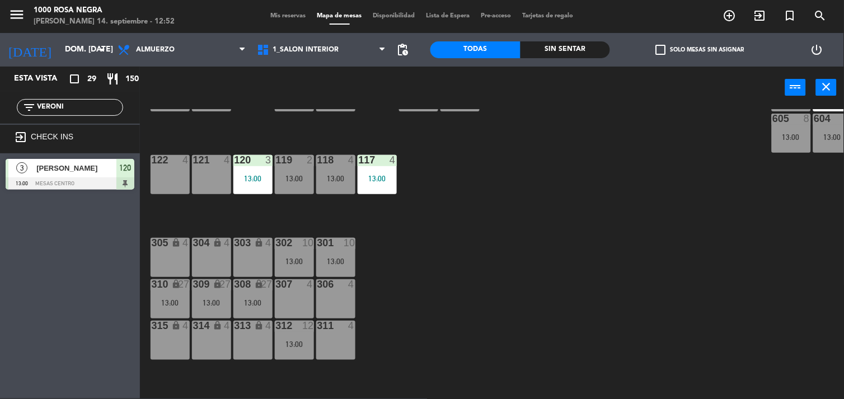
click at [342, 217] on div "116 4 12:16 115 4 13:00 114 2 12:00 113 3 13:00 112 3 13:00 111 4 110 lock 4 10…" at bounding box center [496, 254] width 696 height 290
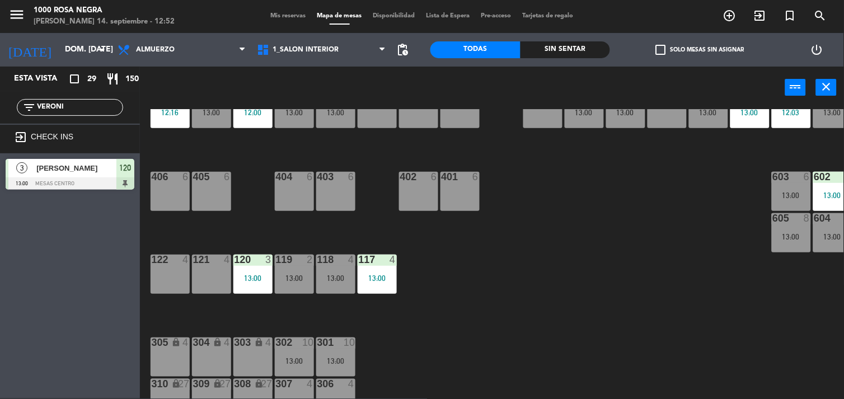
scroll to position [15, 0]
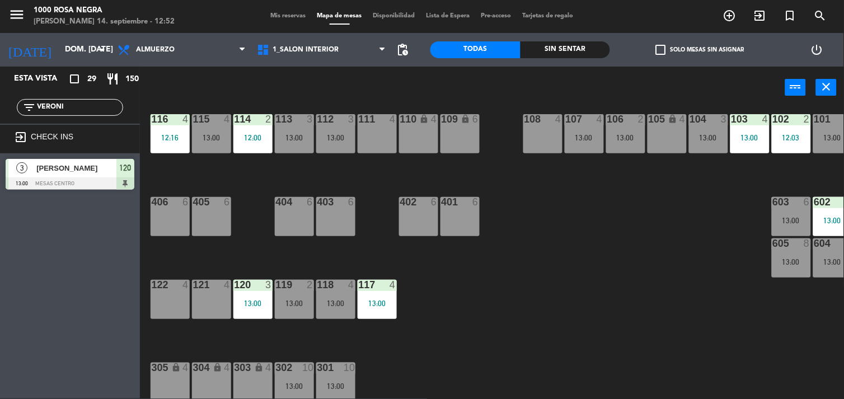
click at [527, 224] on div "116 4 12:16 115 4 13:00 114 2 12:00 113 3 13:00 112 3 13:00 111 4 110 lock 4 10…" at bounding box center [496, 254] width 696 height 290
click at [350, 228] on div "403 6" at bounding box center [335, 216] width 39 height 39
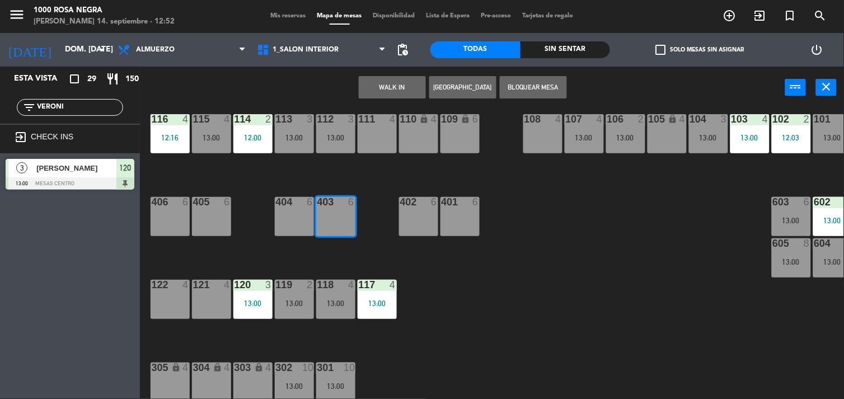
click at [417, 84] on button "WALK IN" at bounding box center [392, 87] width 67 height 22
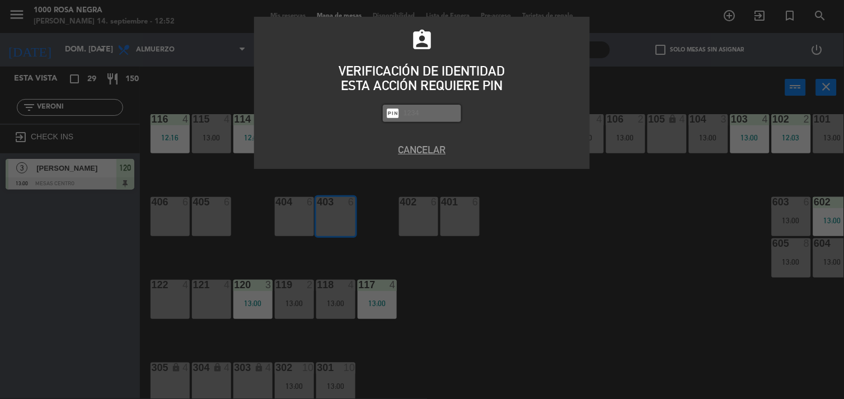
click at [415, 115] on input "text" at bounding box center [430, 113] width 56 height 13
type input "2492"
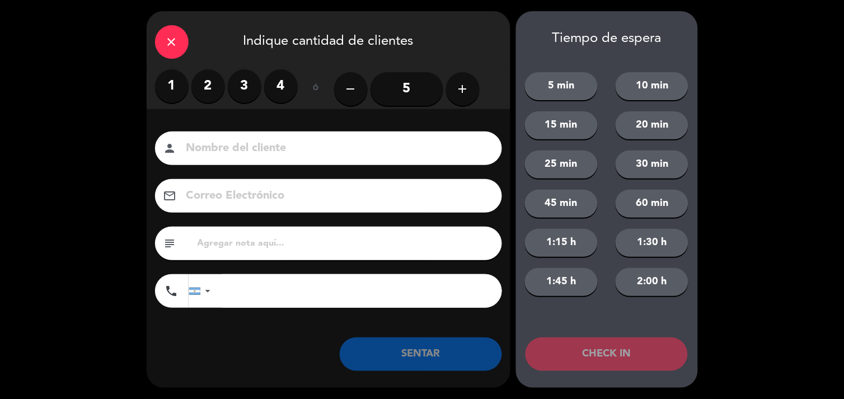
click at [242, 88] on label "3" at bounding box center [245, 86] width 34 height 34
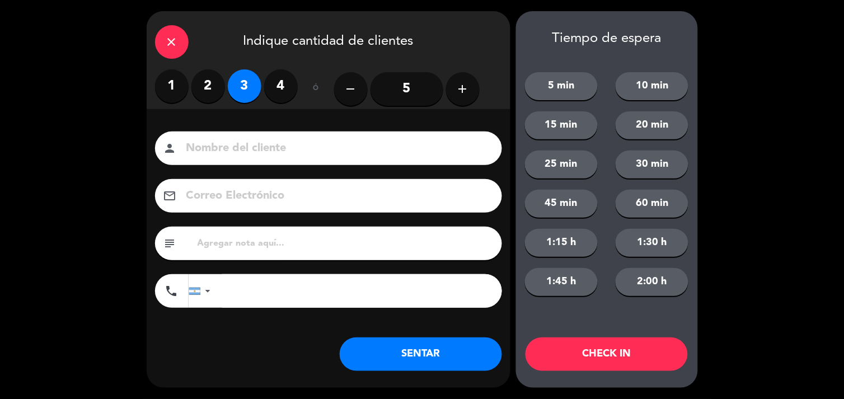
click at [222, 149] on input at bounding box center [336, 149] width 302 height 20
type input "CALLE"
click at [384, 366] on button "SENTAR" at bounding box center [421, 355] width 162 height 34
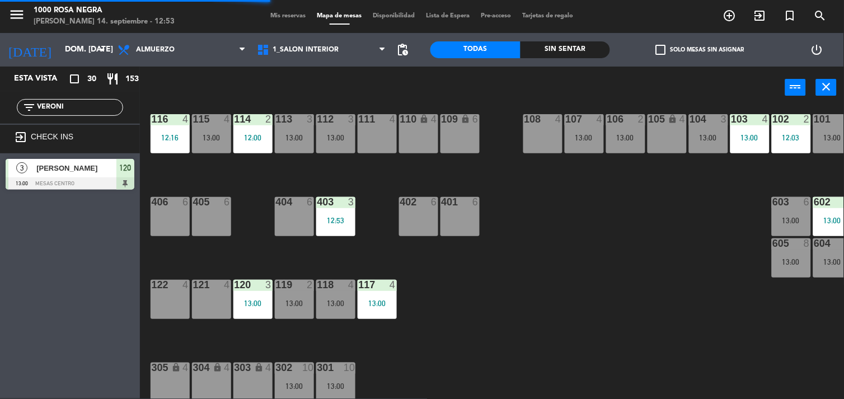
click at [423, 204] on div at bounding box center [418, 202] width 18 height 10
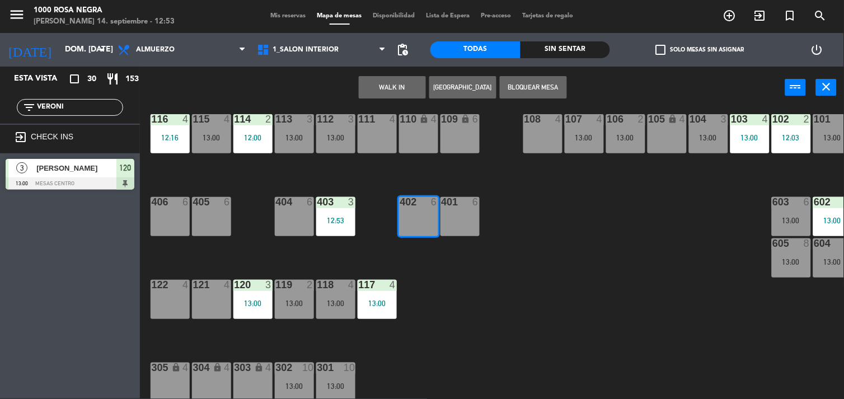
click at [391, 86] on button "WALK IN" at bounding box center [392, 87] width 67 height 22
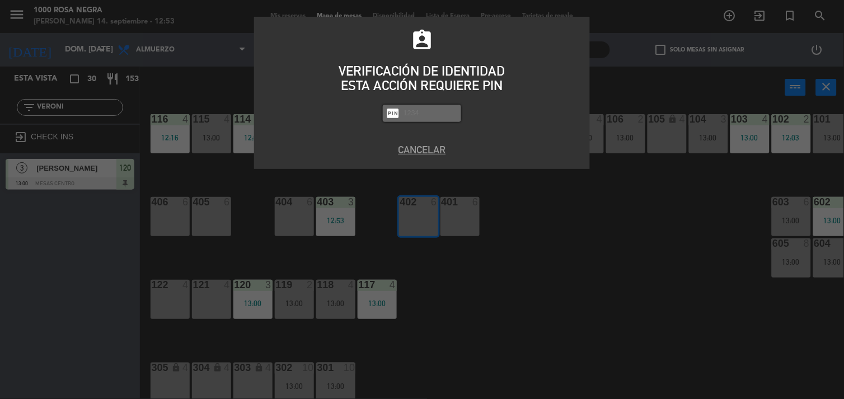
click at [416, 110] on input "text" at bounding box center [430, 113] width 56 height 13
type input "2492"
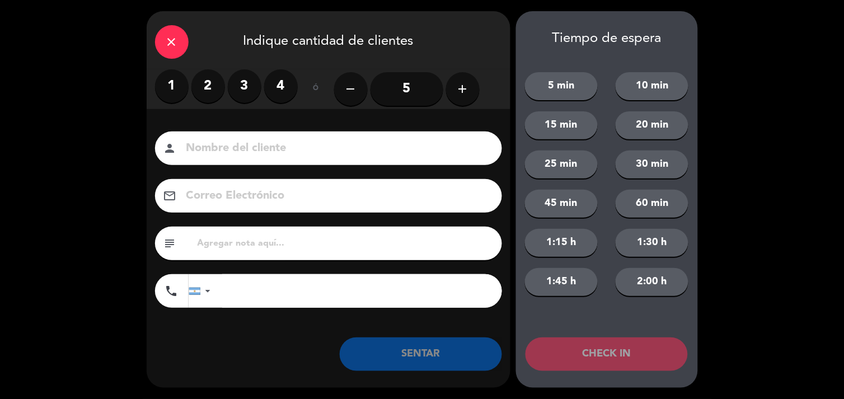
click at [207, 85] on label "2" at bounding box center [208, 86] width 34 height 34
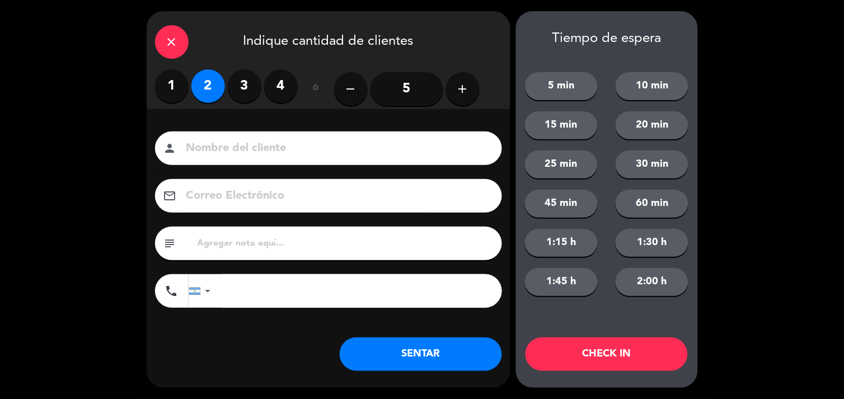
click at [196, 144] on input at bounding box center [336, 149] width 302 height 20
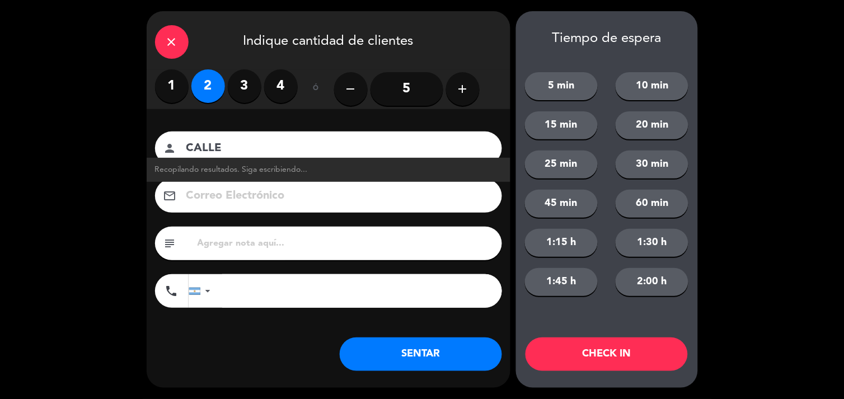
type input "CALLE"
click at [430, 354] on button "SENTAR" at bounding box center [421, 355] width 162 height 34
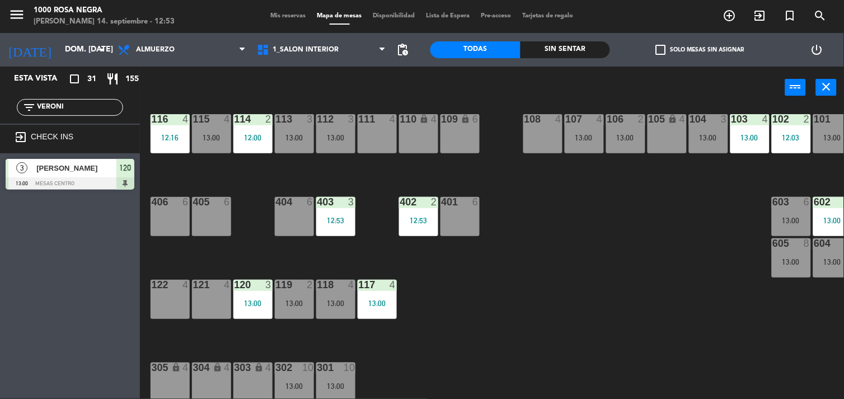
click at [92, 106] on input "VERONI" at bounding box center [79, 107] width 87 height 12
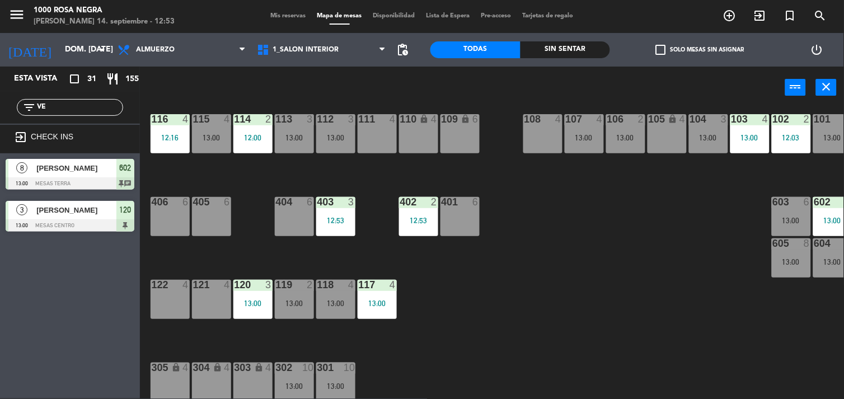
type input "V"
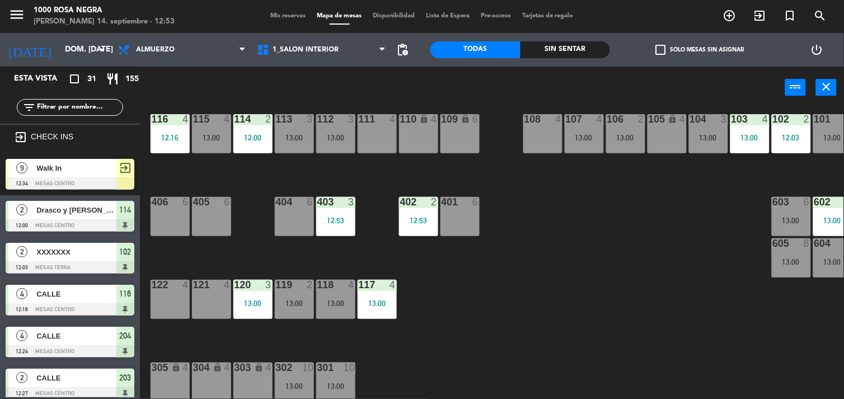
click at [92, 106] on input "text" at bounding box center [79, 107] width 87 height 12
click at [210, 71] on div "power_input close" at bounding box center [462, 88] width 645 height 43
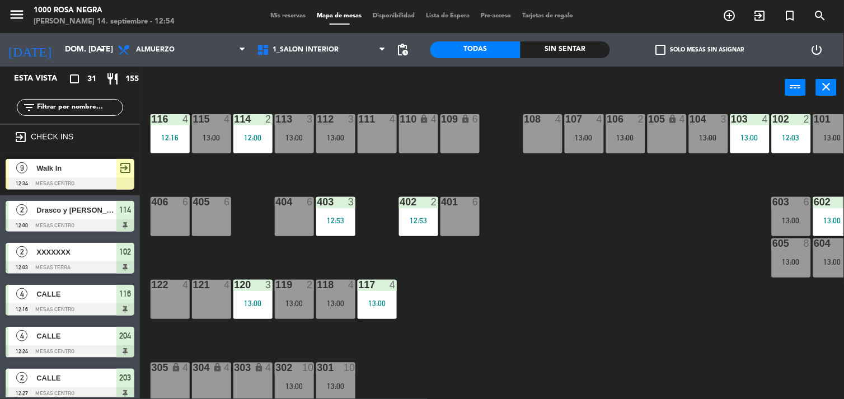
click at [211, 76] on div "power_input close" at bounding box center [462, 88] width 645 height 43
click at [86, 105] on input "text" at bounding box center [79, 107] width 87 height 12
click at [86, 109] on input "text" at bounding box center [79, 107] width 87 height 12
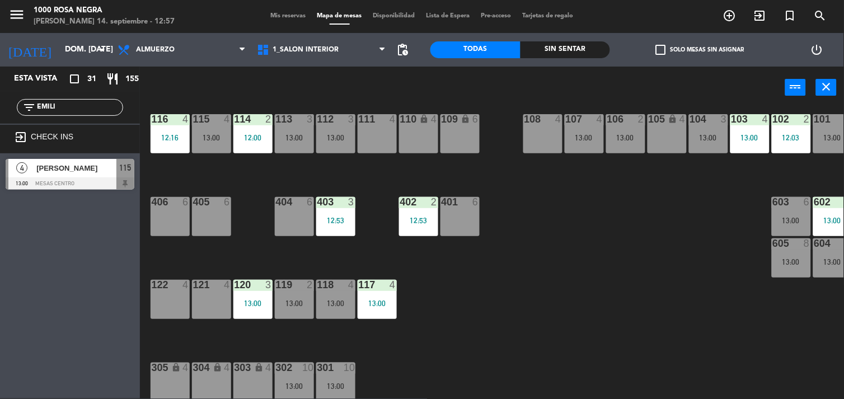
type input "EMILI"
click at [76, 228] on div "Esta vista crop_square 31 restaurant 155 filter_list EMILI exit_to_app CHECK IN…" at bounding box center [70, 233] width 140 height 332
click at [216, 138] on div "13:00" at bounding box center [211, 138] width 39 height 8
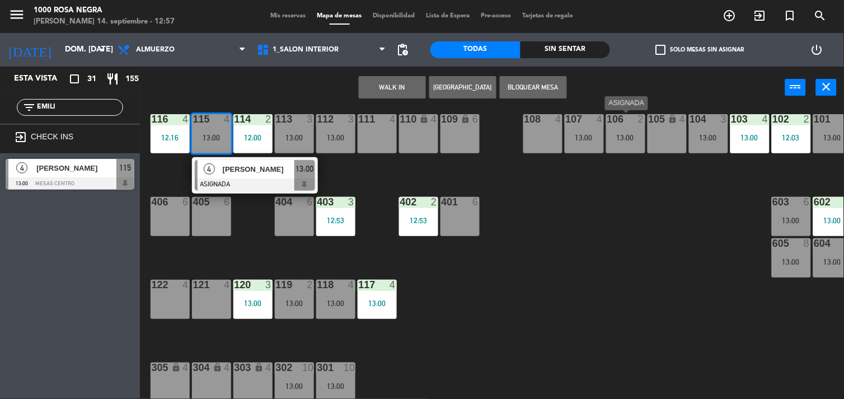
click at [631, 128] on div "106 2 13:00" at bounding box center [625, 133] width 39 height 39
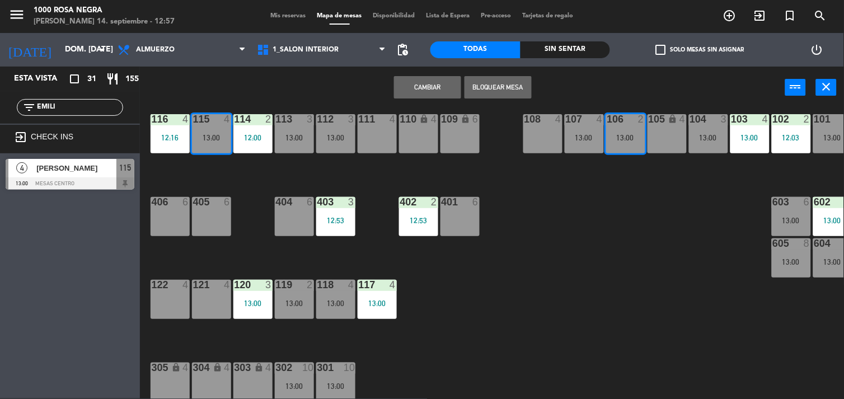
click at [439, 88] on button "Cambiar" at bounding box center [427, 87] width 67 height 22
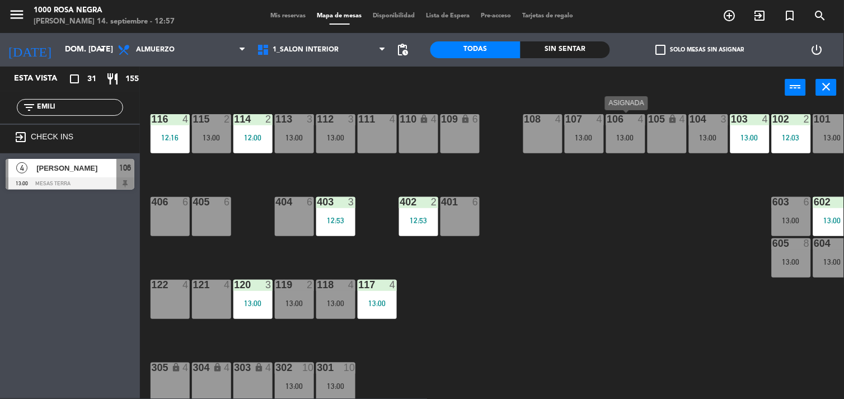
click at [614, 138] on div "13:00" at bounding box center [625, 138] width 39 height 8
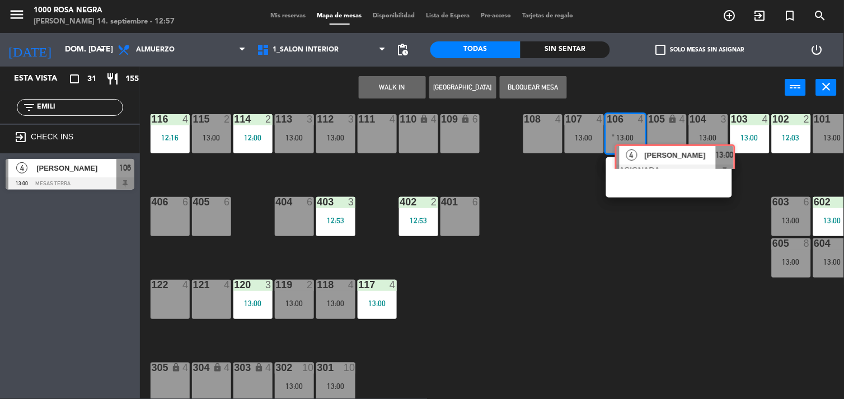
drag, startPoint x: 652, startPoint y: 192, endPoint x: 658, endPoint y: 153, distance: 39.1
click at [658, 153] on div "116 4 12:16 115 2 13:00 114 2 12:00 113 3 13:00 112 3 13:00 111 4 110 lock 4 10…" at bounding box center [496, 254] width 696 height 290
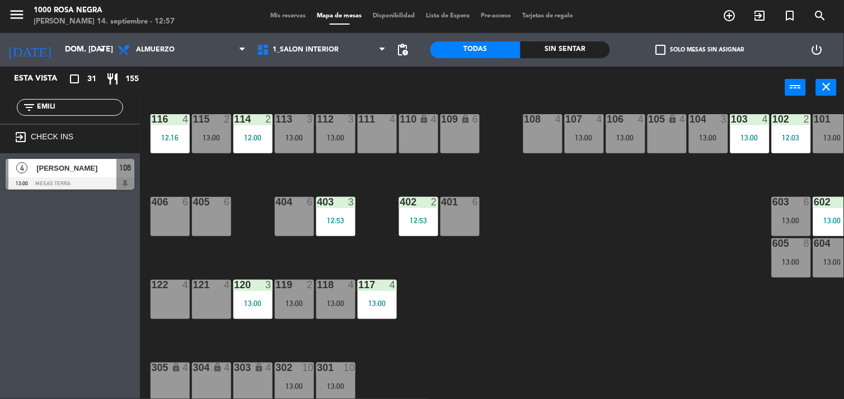
click at [658, 153] on div "116 4 12:16 115 2 13:00 114 2 12:00 113 3 13:00 112 3 13:00 111 4 110 lock 4 10…" at bounding box center [496, 254] width 696 height 290
click at [635, 123] on div "4" at bounding box center [644, 119] width 18 height 10
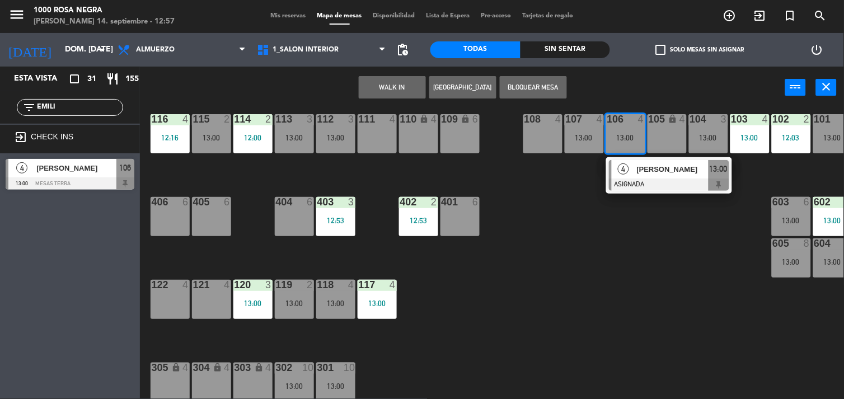
click at [681, 171] on span "[PERSON_NAME]" at bounding box center [673, 169] width 72 height 12
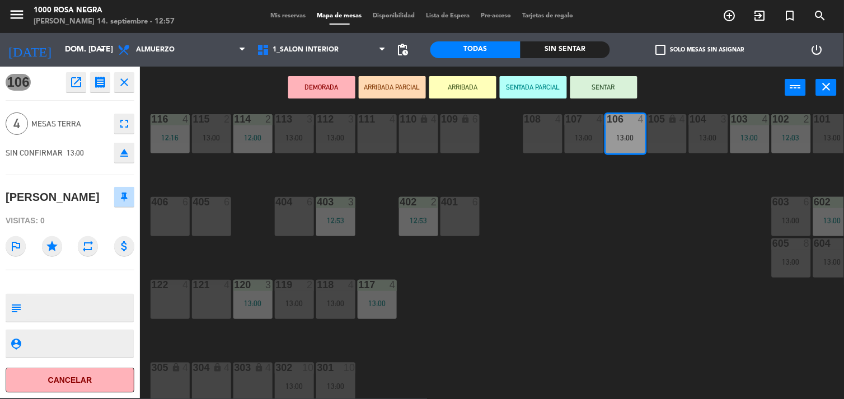
click at [605, 84] on button "SENTAR" at bounding box center [603, 87] width 67 height 22
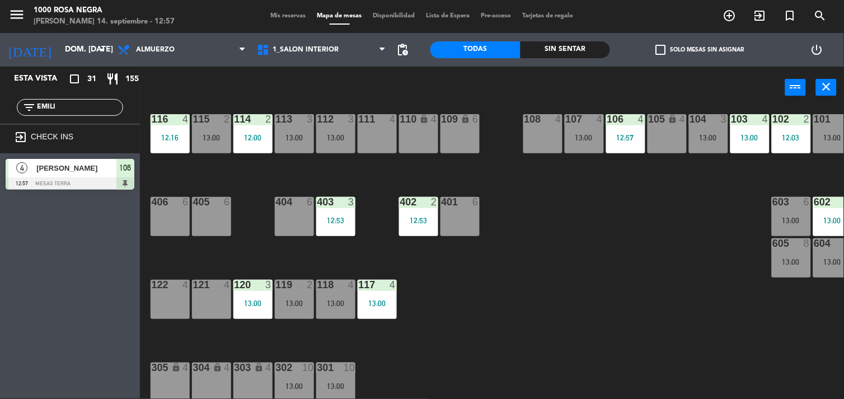
click at [528, 269] on div "116 4 12:16 115 2 13:00 114 2 12:00 113 3 13:00 112 3 13:00 111 4 110 lock 4 10…" at bounding box center [496, 254] width 696 height 290
click at [95, 107] on input "EMILI" at bounding box center [79, 107] width 87 height 12
type input "E"
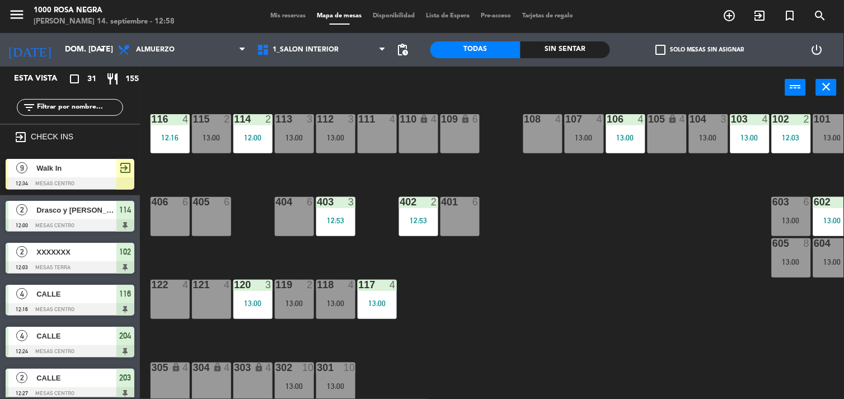
click at [92, 109] on input "text" at bounding box center [79, 107] width 87 height 12
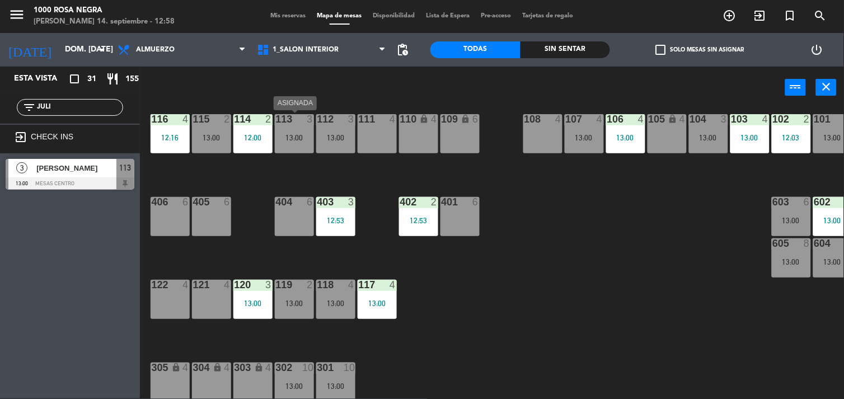
type input "JULI"
click at [291, 134] on div "13:00" at bounding box center [294, 138] width 39 height 8
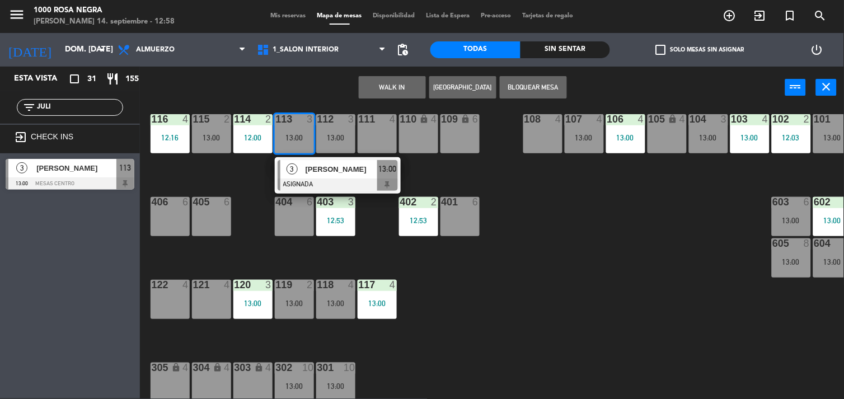
click at [547, 142] on div "108 4" at bounding box center [542, 133] width 39 height 39
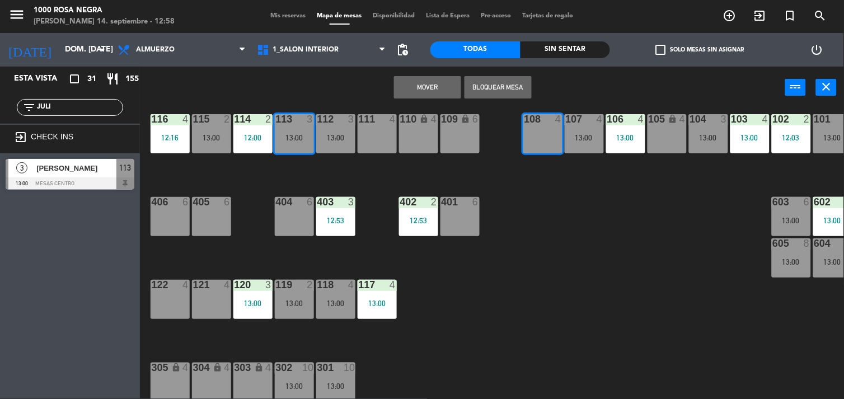
click at [440, 80] on button "Mover" at bounding box center [427, 87] width 67 height 22
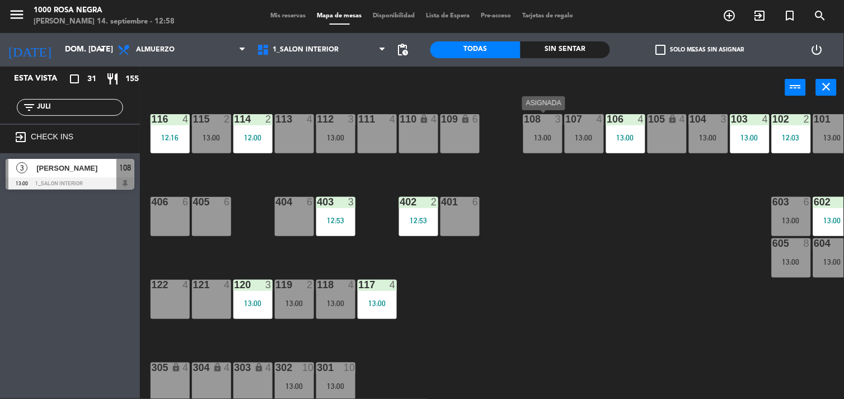
click at [552, 141] on div "13:00" at bounding box center [542, 138] width 39 height 8
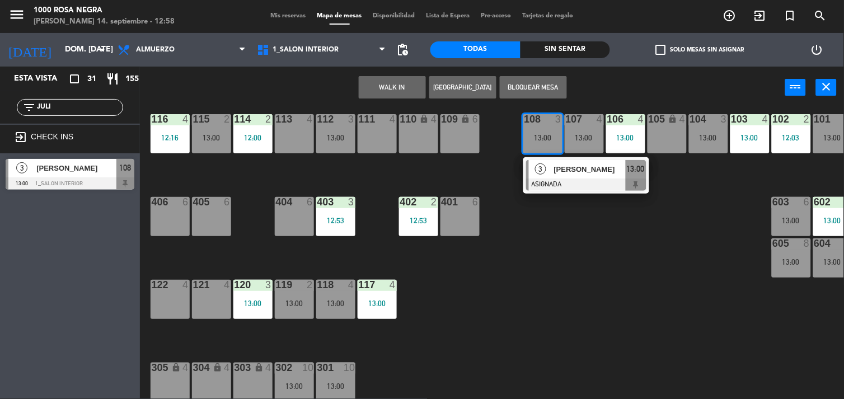
click at [584, 165] on span "[PERSON_NAME]" at bounding box center [590, 169] width 72 height 12
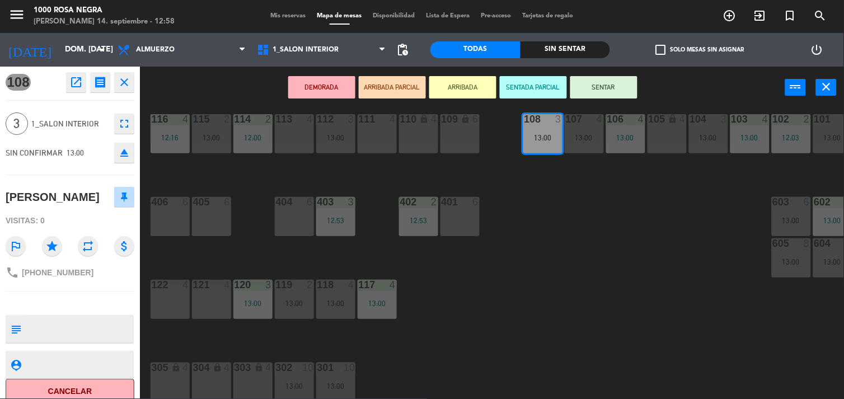
click at [627, 81] on button "SENTAR" at bounding box center [603, 87] width 67 height 22
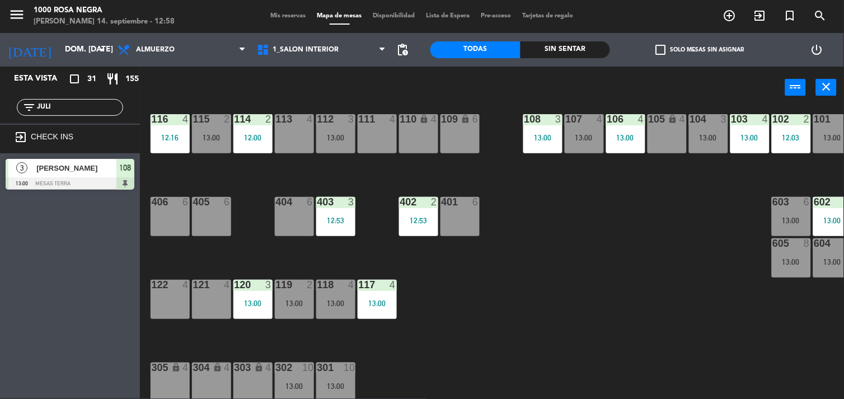
click at [102, 105] on input "JULI" at bounding box center [79, 107] width 87 height 12
type input "J"
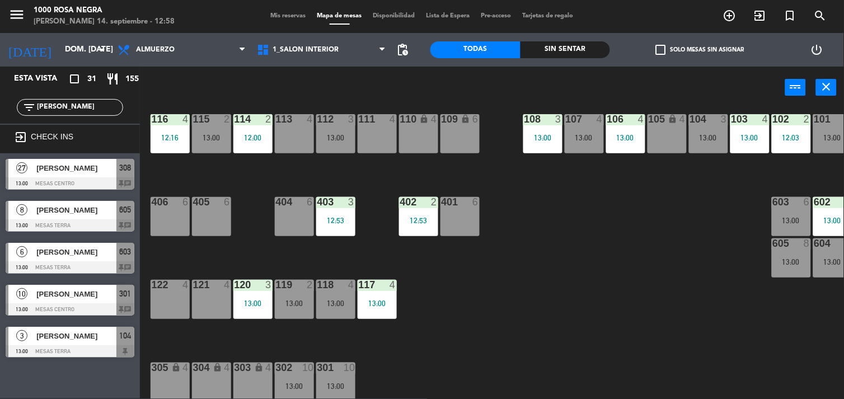
type input "[PERSON_NAME]"
click at [91, 249] on span "[PERSON_NAME]" at bounding box center [76, 252] width 80 height 12
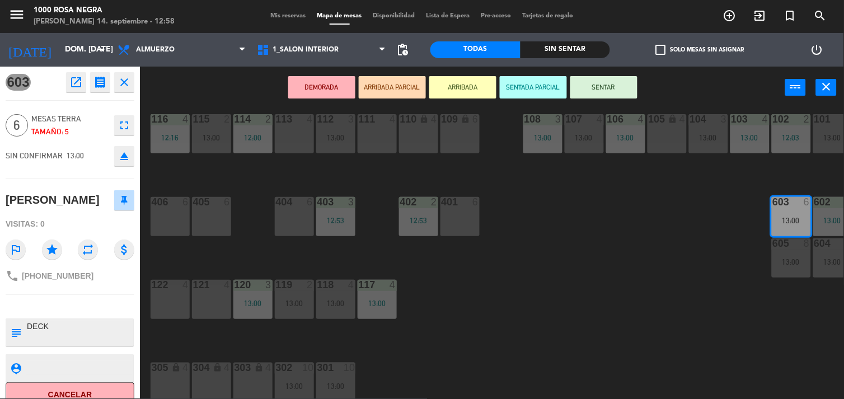
click at [479, 272] on div "116 4 12:16 115 2 13:00 114 2 12:00 113 4 112 3 13:00 111 4 110 lock 4 109 lock…" at bounding box center [496, 254] width 696 height 290
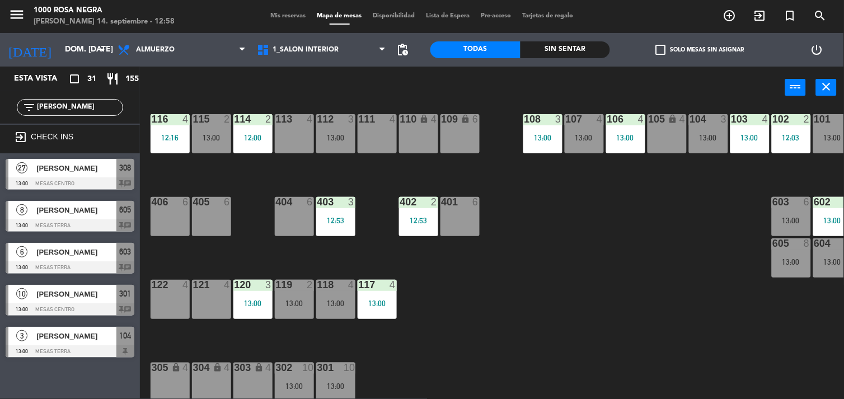
click at [112, 246] on span "[PERSON_NAME]" at bounding box center [76, 252] width 80 height 12
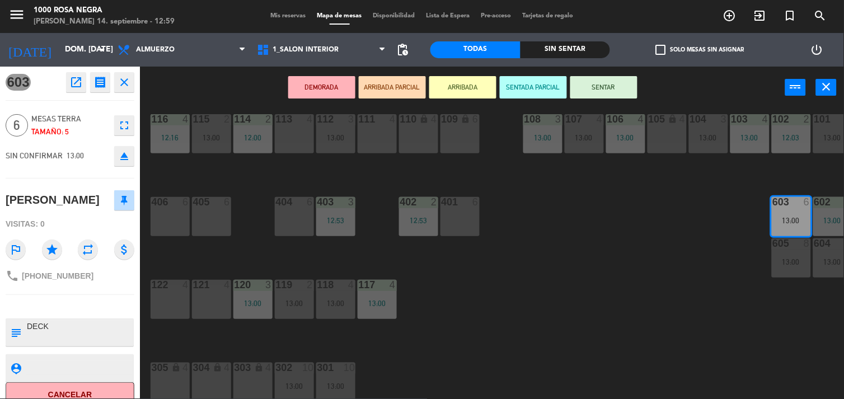
click at [121, 147] on button "eject" at bounding box center [124, 156] width 20 height 20
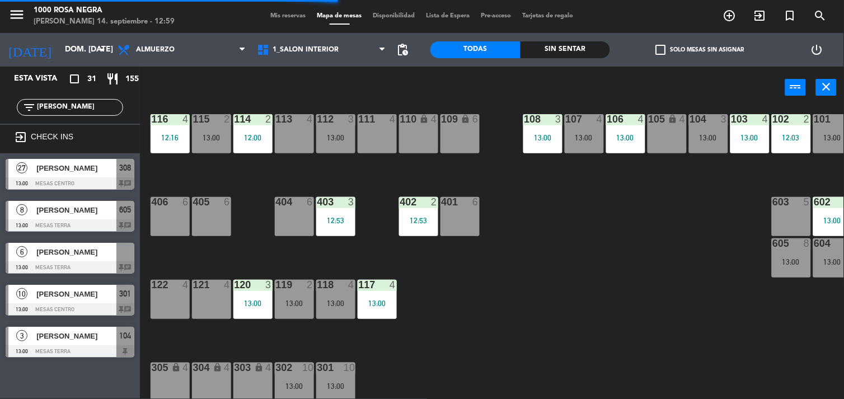
click at [573, 255] on div "116 4 12:16 115 2 13:00 114 2 12:00 113 4 112 3 13:00 111 4 110 lock 4 109 lock…" at bounding box center [496, 254] width 696 height 290
click at [110, 110] on input "[PERSON_NAME]" at bounding box center [79, 107] width 87 height 12
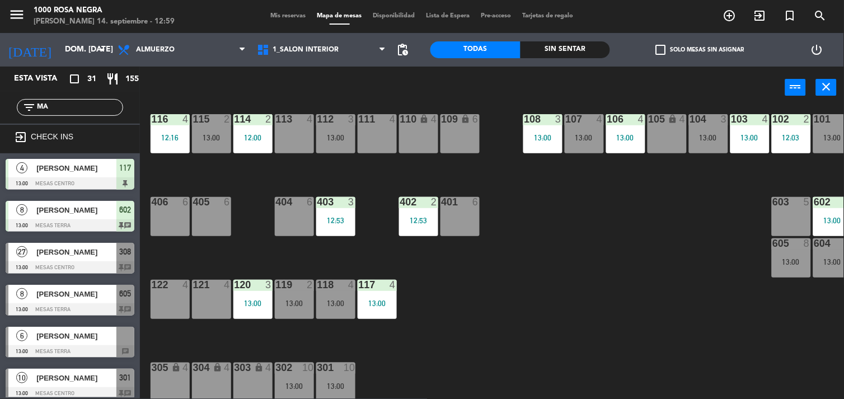
type input "M"
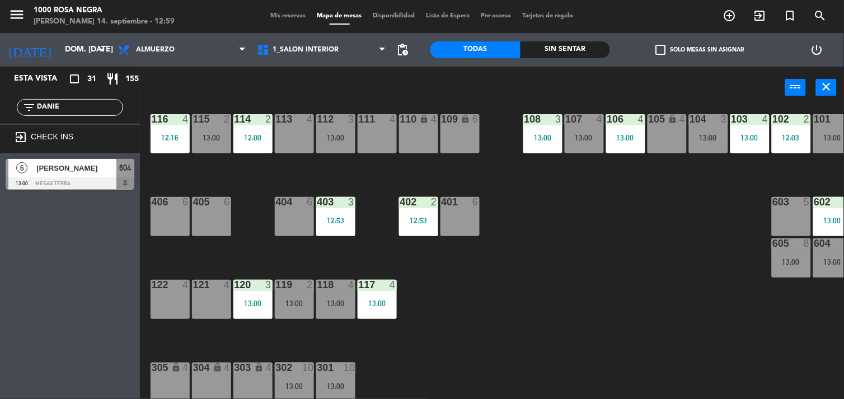
type input "DANIE"
click at [95, 177] on div at bounding box center [70, 183] width 129 height 12
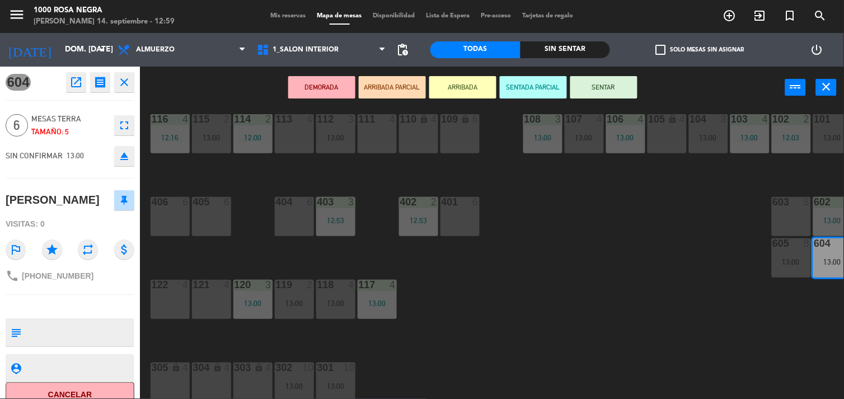
click at [624, 94] on button "SENTAR" at bounding box center [603, 87] width 67 height 22
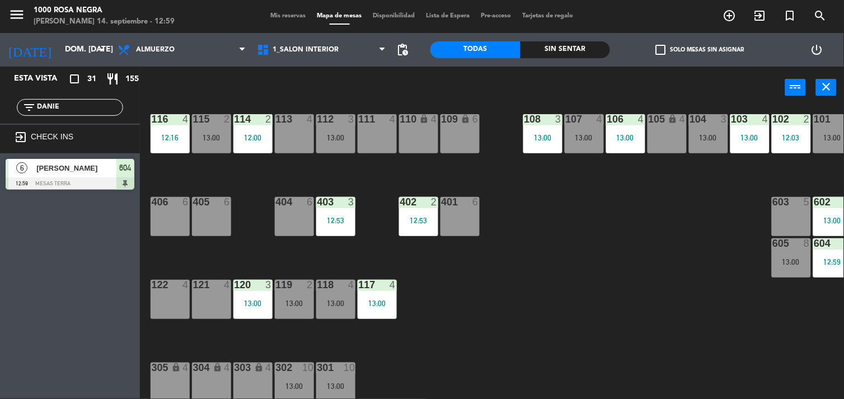
click at [103, 105] on input "DANIE" at bounding box center [79, 107] width 87 height 12
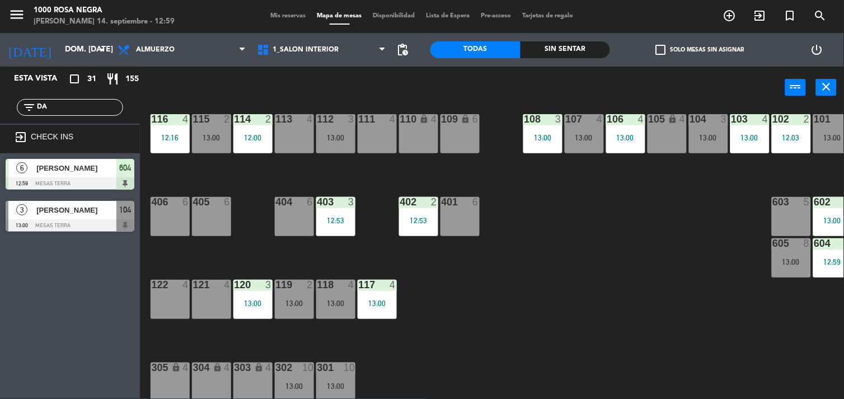
type input "D"
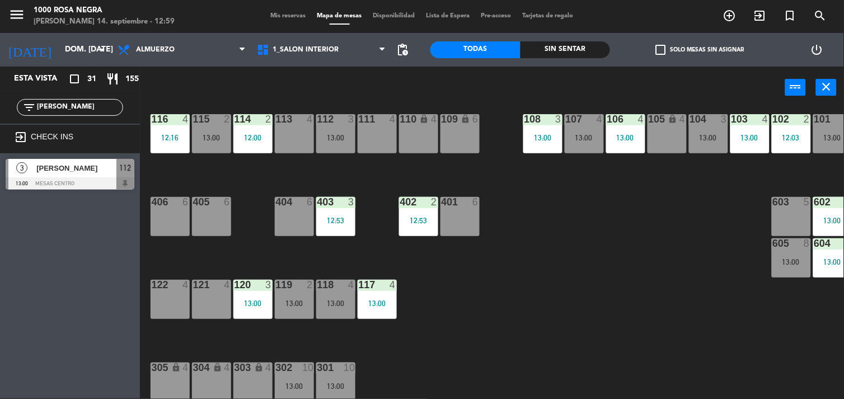
type input "[PERSON_NAME]"
click at [82, 174] on div "[PERSON_NAME]" at bounding box center [75, 168] width 81 height 18
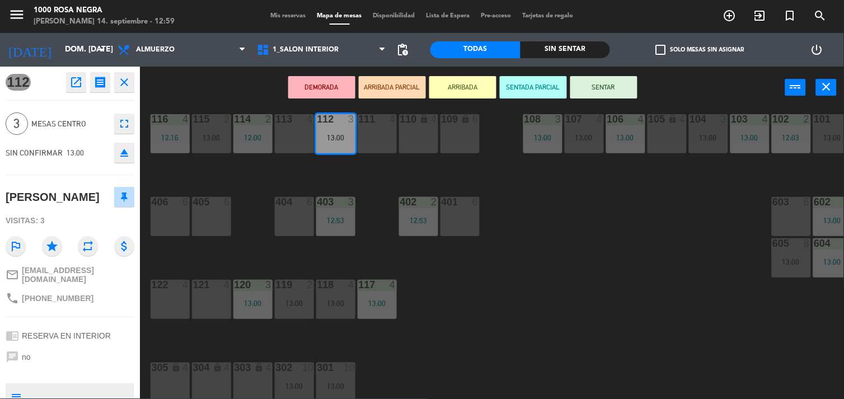
click at [619, 81] on button "SENTAR" at bounding box center [603, 87] width 67 height 22
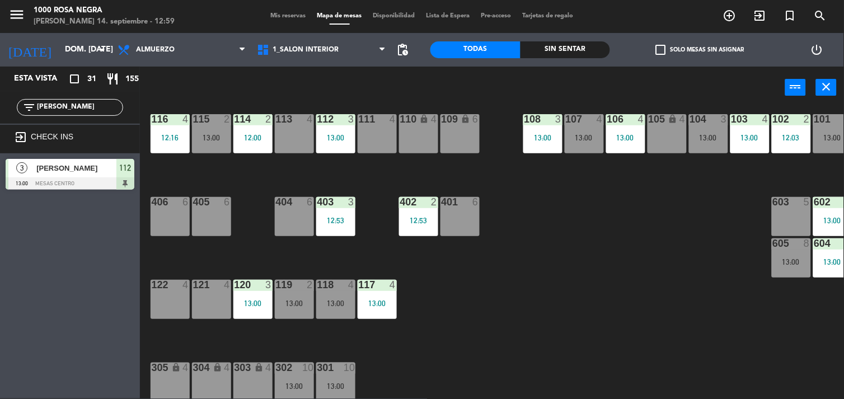
click at [94, 101] on input "[PERSON_NAME]" at bounding box center [79, 107] width 87 height 12
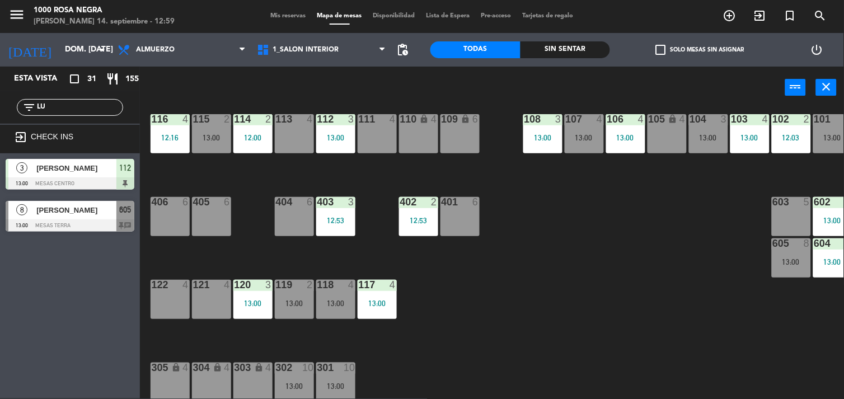
type input "L"
type input "UAN"
click at [472, 264] on div "116 4 12:16 115 2 13:00 114 2 12:00 113 4 112 3 13:00 111 4 110 lock 4 109 lock…" at bounding box center [496, 254] width 696 height 290
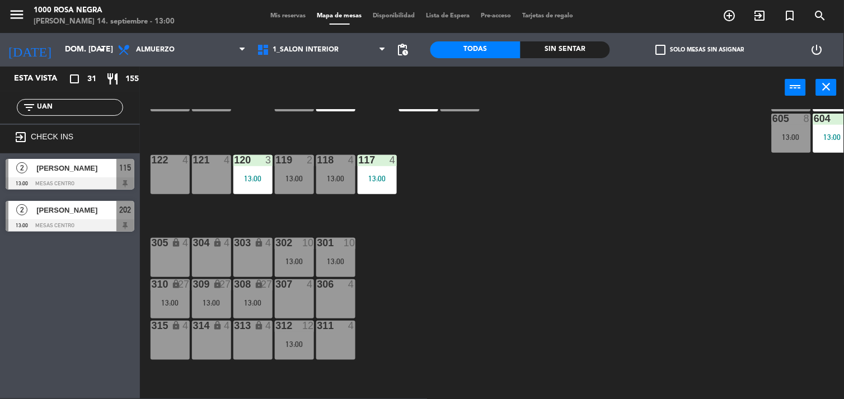
scroll to position [189, 0]
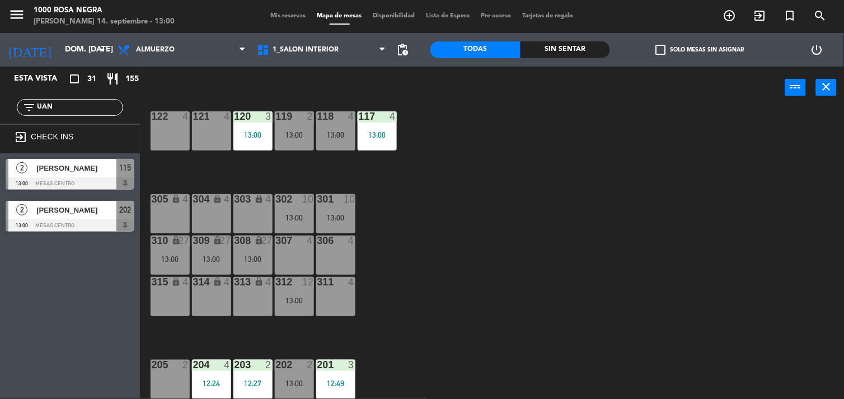
click at [74, 202] on div "[PERSON_NAME]" at bounding box center [75, 210] width 81 height 18
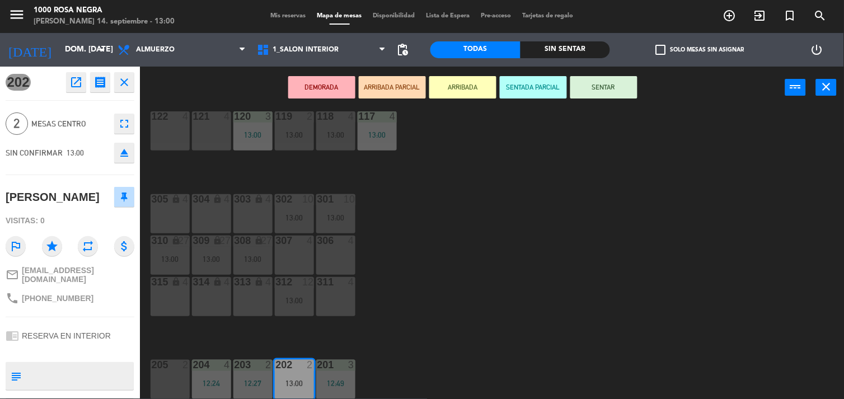
click at [611, 87] on button "SENTAR" at bounding box center [603, 87] width 67 height 22
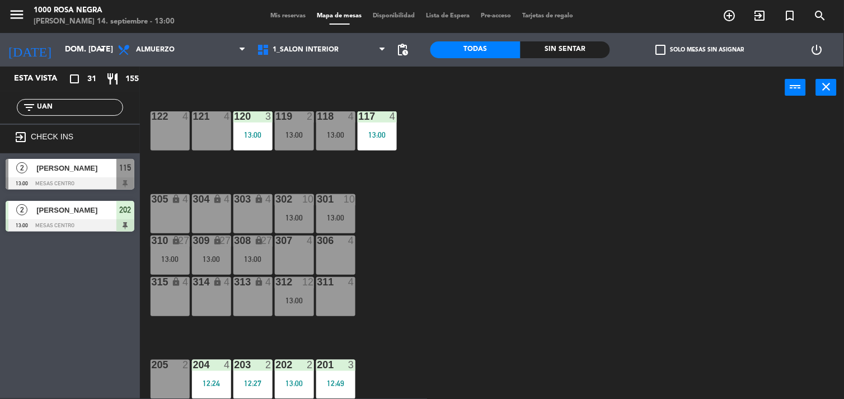
click at [100, 109] on input "UAN" at bounding box center [79, 107] width 87 height 12
type input "U"
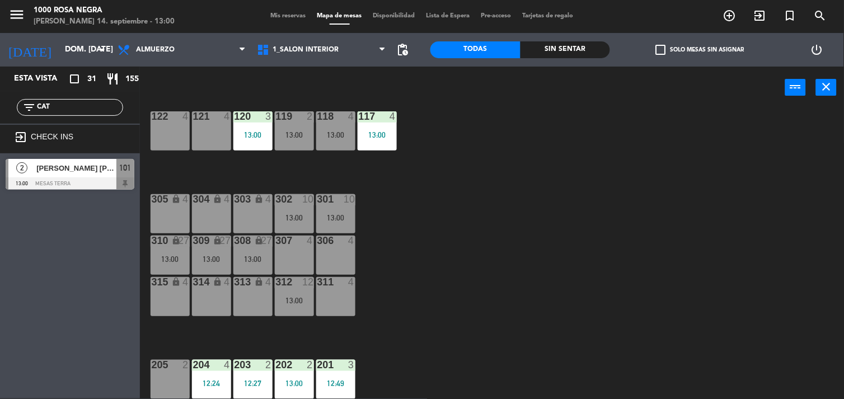
type input "CAT"
click at [92, 176] on div "[PERSON_NAME] [PERSON_NAME]" at bounding box center [75, 168] width 81 height 18
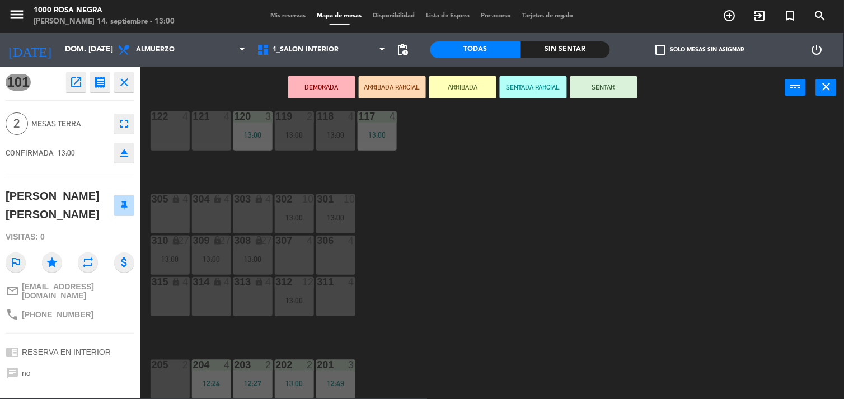
click at [598, 96] on button "SENTAR" at bounding box center [603, 87] width 67 height 22
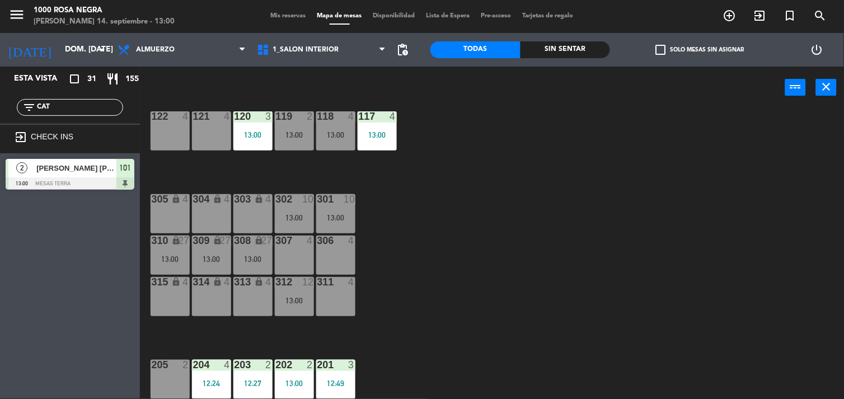
click at [64, 108] on input "CAT" at bounding box center [79, 107] width 87 height 12
type input "C"
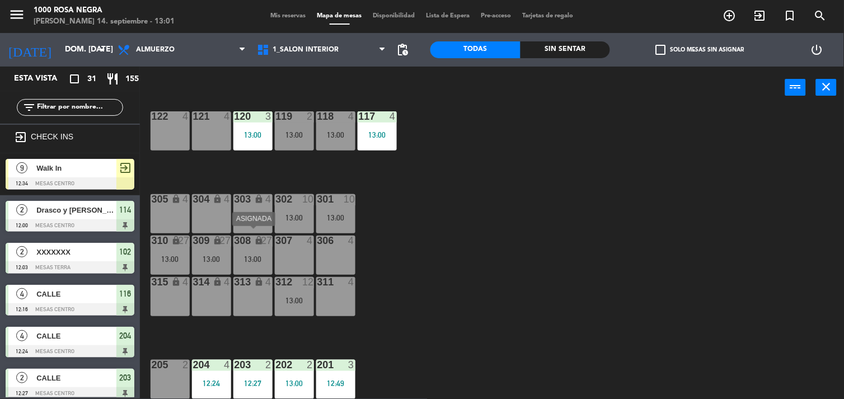
click at [248, 236] on div "lock" at bounding box center [253, 241] width 18 height 11
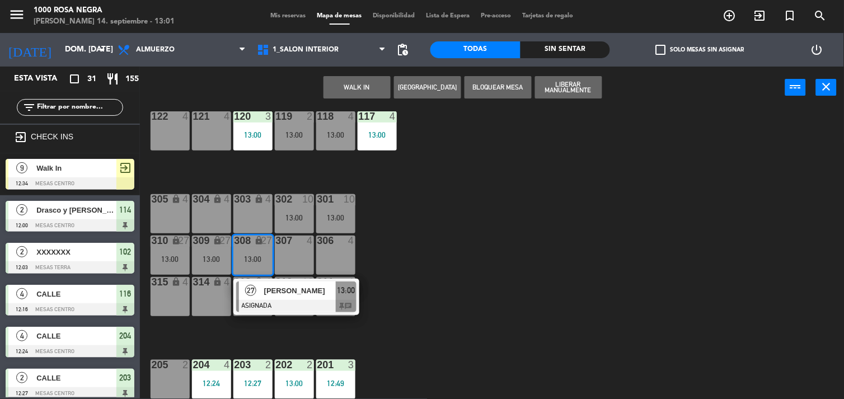
click at [248, 236] on div "lock" at bounding box center [253, 241] width 18 height 11
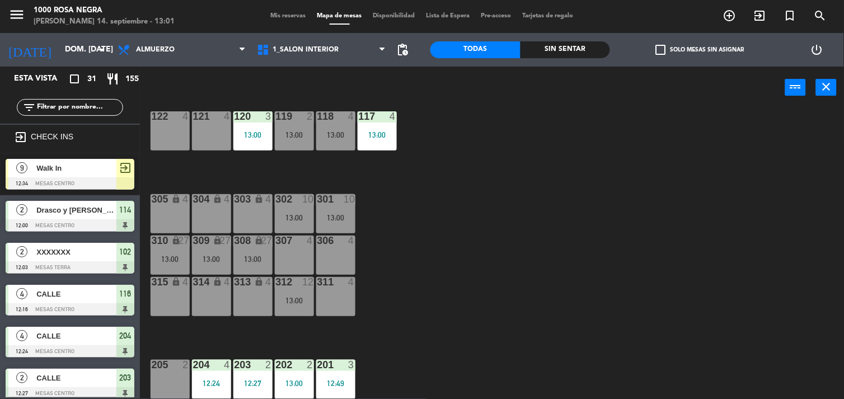
click at [441, 246] on div "116 4 12:16 115 2 13:00 114 2 12:00 113 4 112 3 13:00 111 4 110 lock 4 109 lock…" at bounding box center [496, 254] width 696 height 290
click at [264, 236] on div "27" at bounding box center [266, 241] width 11 height 10
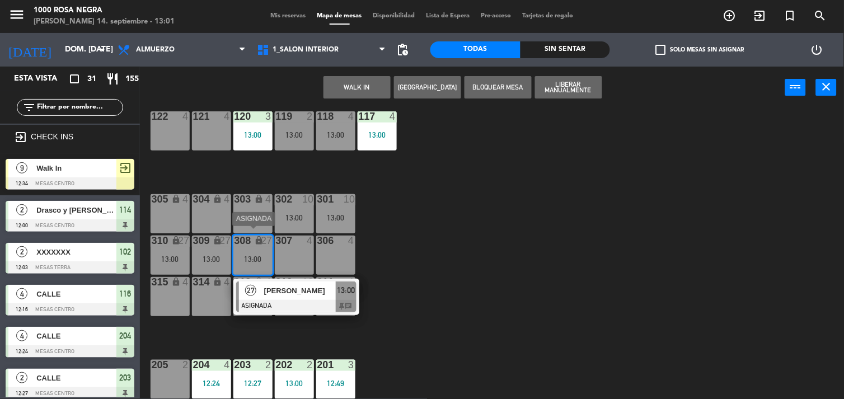
click at [310, 289] on span "[PERSON_NAME]" at bounding box center [300, 291] width 72 height 12
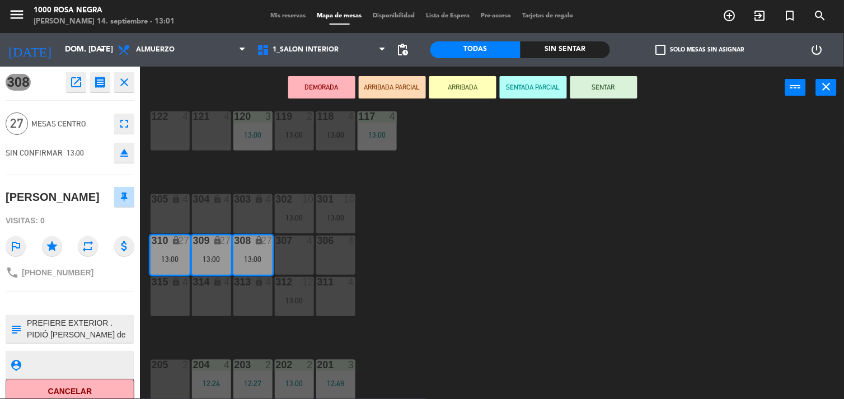
click at [605, 86] on button "SENTAR" at bounding box center [603, 87] width 67 height 22
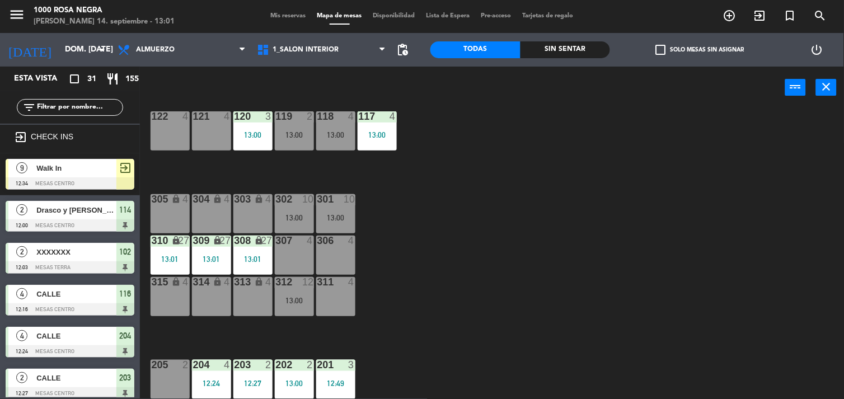
scroll to position [92, 0]
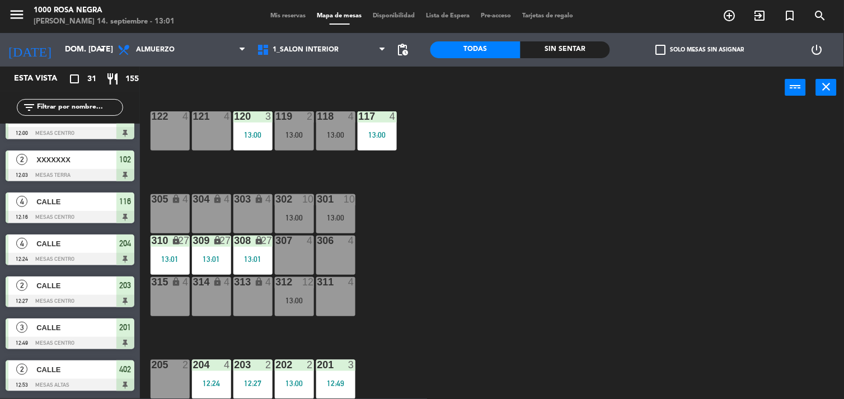
click at [79, 108] on input "text" at bounding box center [79, 107] width 87 height 12
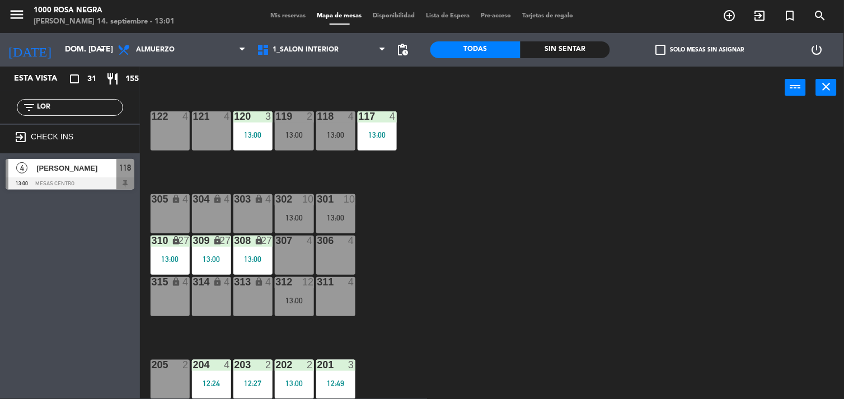
scroll to position [0, 0]
type input "LORE"
click at [83, 172] on span "[PERSON_NAME]" at bounding box center [76, 168] width 80 height 12
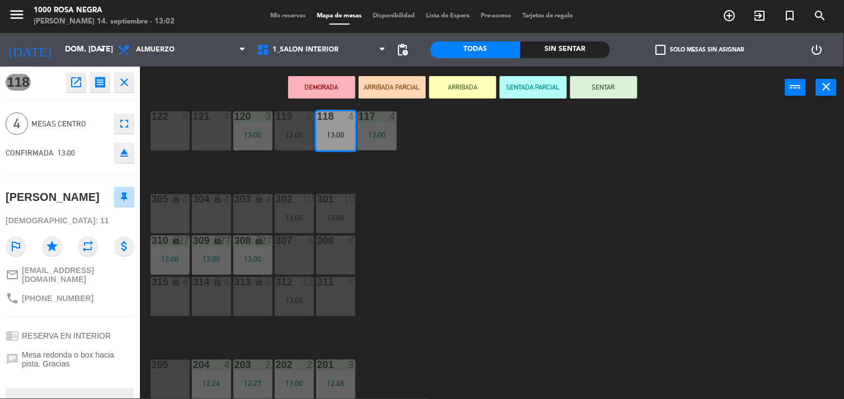
click at [618, 85] on button "SENTAR" at bounding box center [603, 87] width 67 height 22
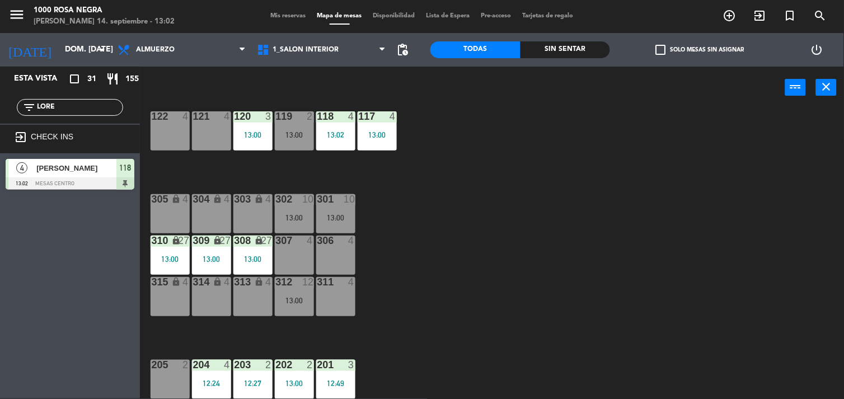
click at [556, 256] on div "116 4 12:16 115 2 13:00 114 2 12:00 113 4 112 3 13:00 111 4 110 lock 4 109 lock…" at bounding box center [496, 254] width 696 height 290
click at [102, 108] on input "LORE" at bounding box center [79, 107] width 87 height 12
type input "L"
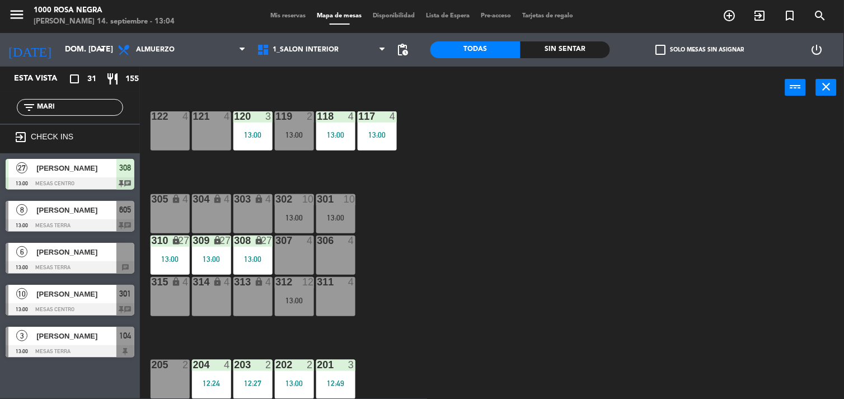
type input "MARI"
click at [93, 298] on span "[PERSON_NAME]" at bounding box center [76, 294] width 80 height 12
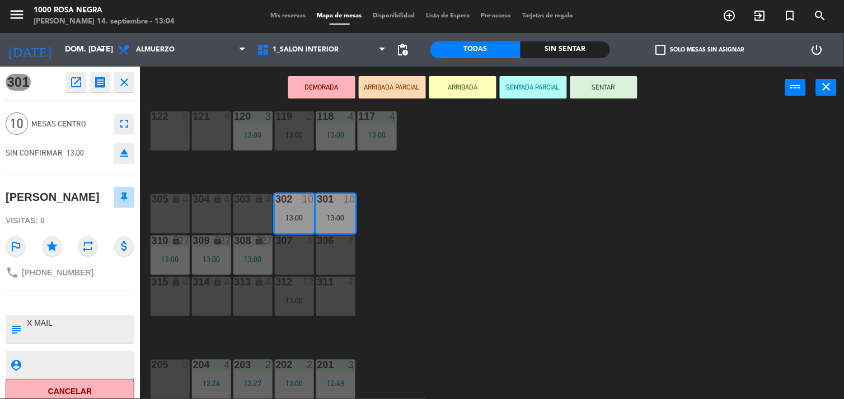
click at [630, 90] on button "SENTAR" at bounding box center [603, 87] width 67 height 22
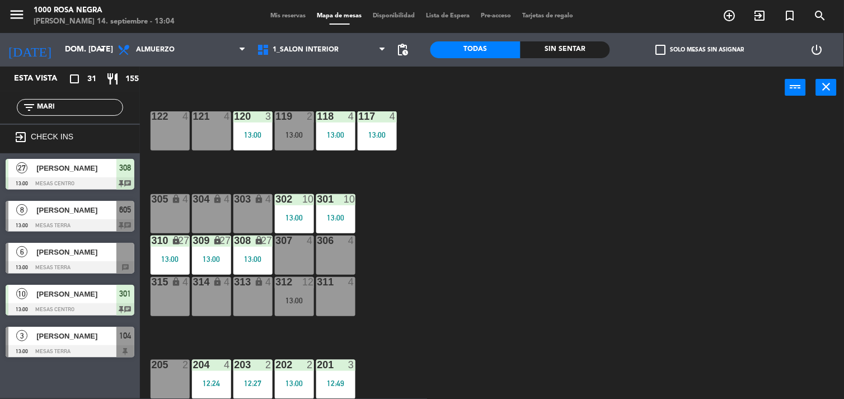
click at [521, 240] on div "116 4 12:16 115 2 13:00 114 2 12:00 113 4 112 3 13:00 111 4 110 lock 4 109 lock…" at bounding box center [496, 254] width 696 height 290
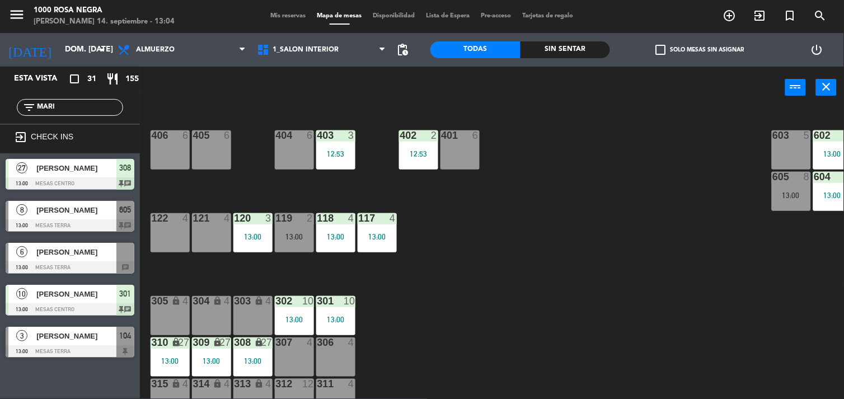
scroll to position [65, 0]
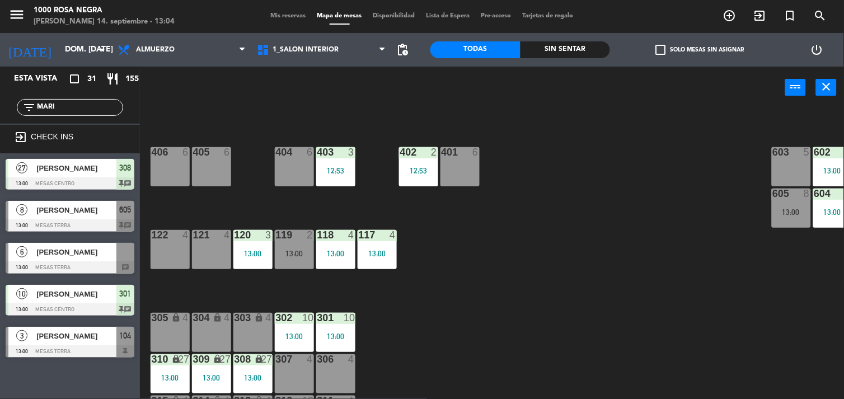
click at [169, 282] on div "116 4 12:16 115 2 13:00 114 2 12:00 113 4 112 3 13:00 111 4 110 lock 4 109 lock…" at bounding box center [496, 254] width 696 height 290
click at [72, 110] on input "MARI" at bounding box center [79, 107] width 87 height 12
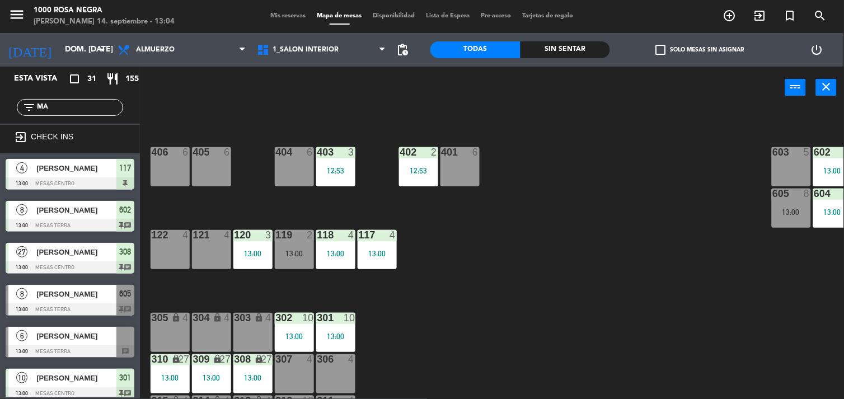
type input "M"
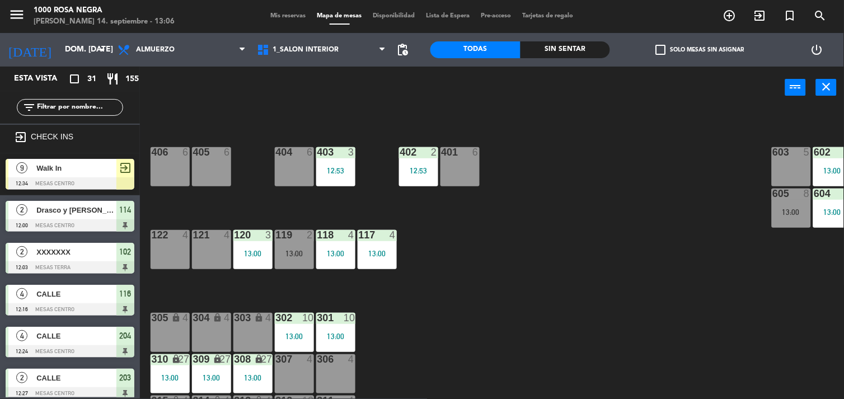
click at [90, 104] on input "text" at bounding box center [79, 107] width 87 height 12
click at [52, 104] on input "text" at bounding box center [79, 107] width 87 height 12
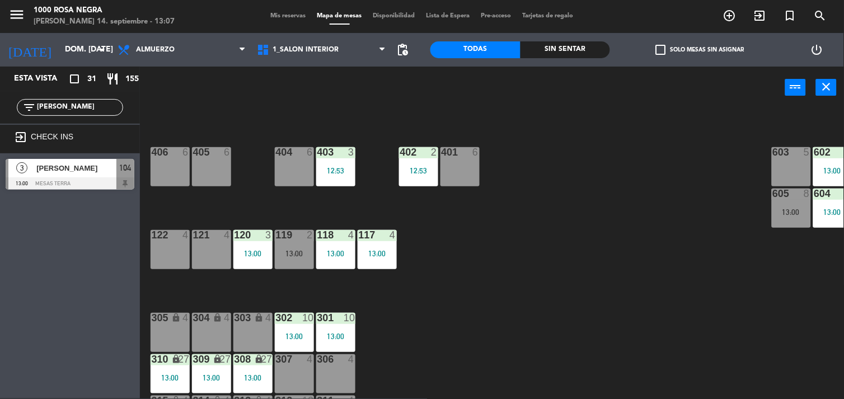
type input "[PERSON_NAME]"
click at [484, 247] on div "116 4 12:16 115 2 13:00 114 2 12:00 113 4 112 3 13:00 111 4 110 lock 4 109 lock…" at bounding box center [496, 254] width 696 height 290
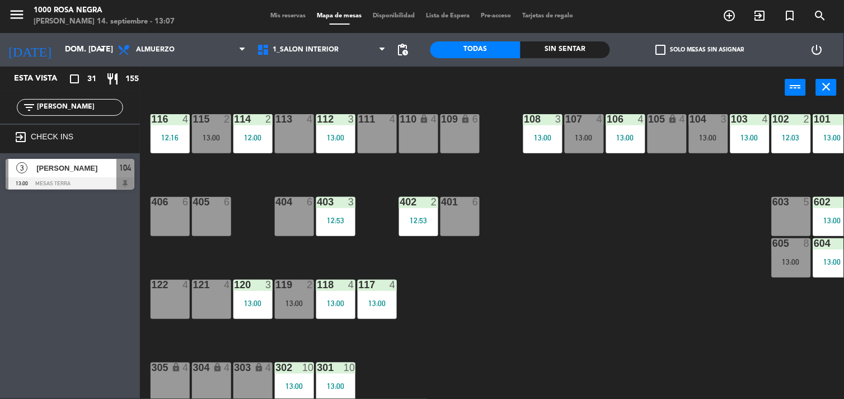
scroll to position [0, 0]
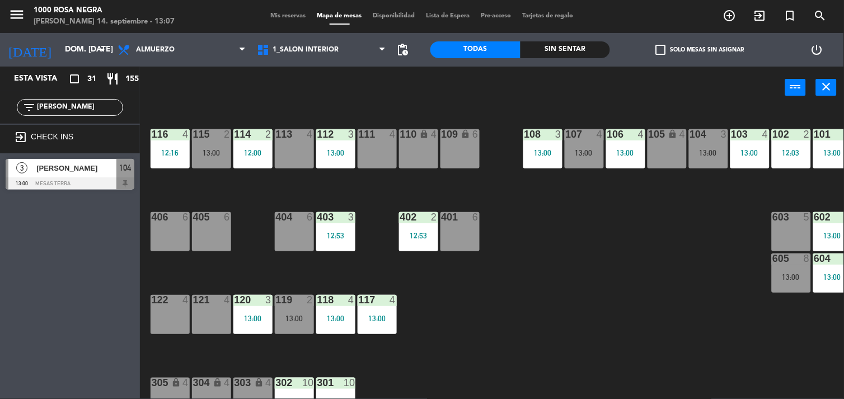
click at [76, 174] on div "[PERSON_NAME]" at bounding box center [75, 168] width 81 height 18
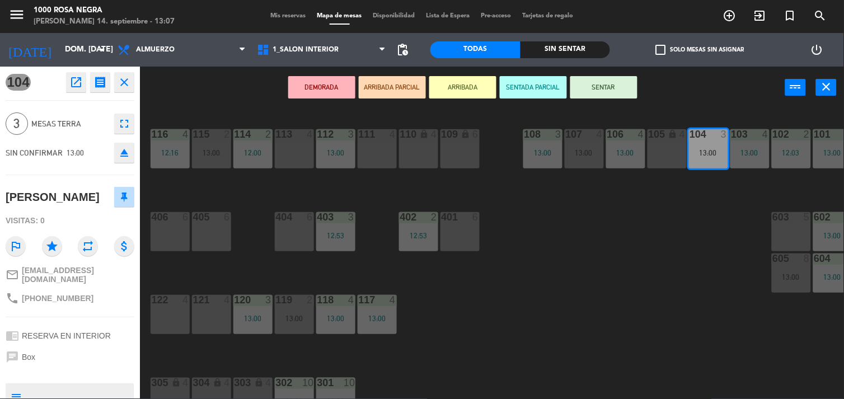
click at [698, 149] on div "13:00" at bounding box center [708, 153] width 39 height 8
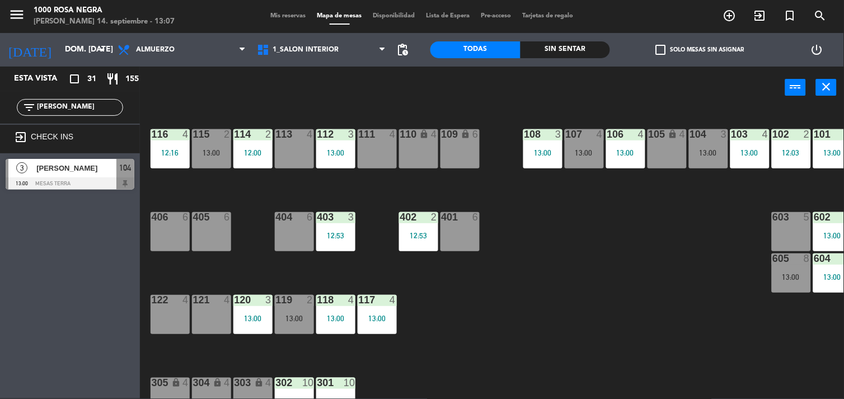
click at [698, 149] on div "13:00" at bounding box center [708, 153] width 39 height 8
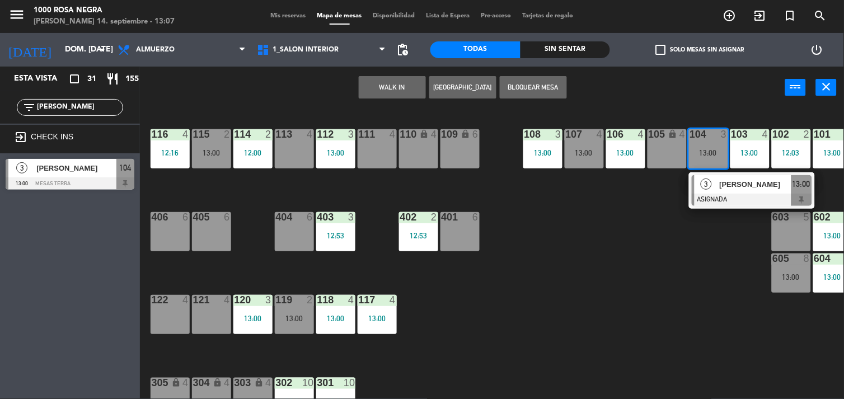
click at [372, 169] on div "116 4 12:16 115 2 13:00 114 2 12:00 113 4 112 3 13:00 111 4 110 lock 4 109 lock…" at bounding box center [496, 254] width 696 height 290
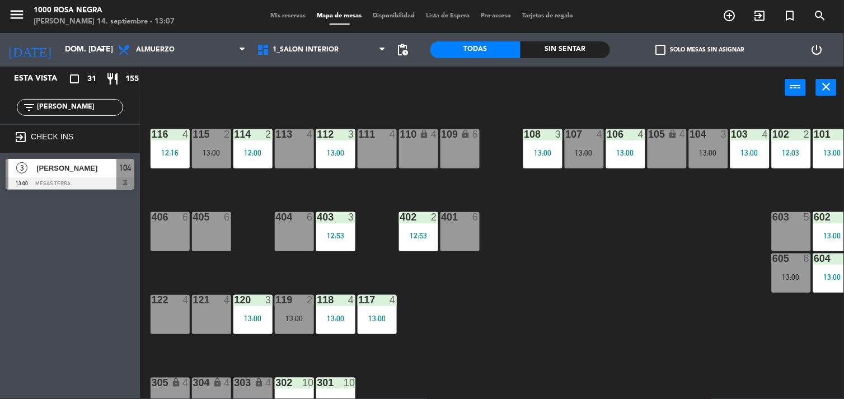
click at [574, 216] on div "116 4 12:16 115 2 13:00 114 2 12:00 113 4 112 3 13:00 111 4 110 lock 4 109 lock…" at bounding box center [496, 254] width 696 height 290
click at [71, 179] on div at bounding box center [70, 183] width 129 height 12
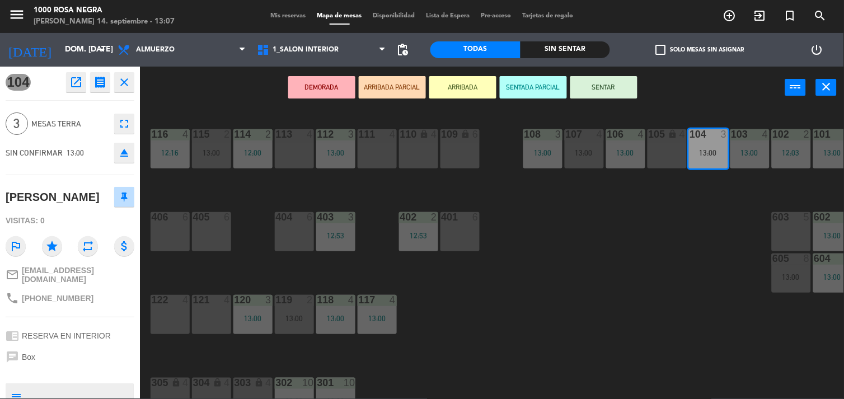
click at [277, 138] on div "113" at bounding box center [276, 134] width 1 height 10
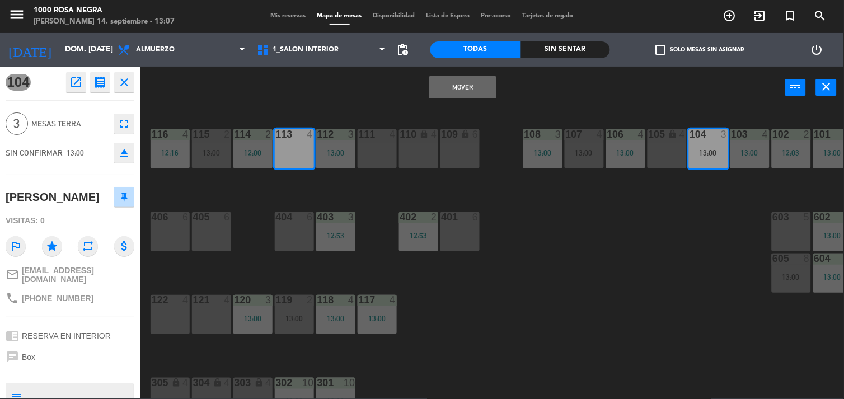
click at [462, 83] on button "Mover" at bounding box center [462, 87] width 67 height 22
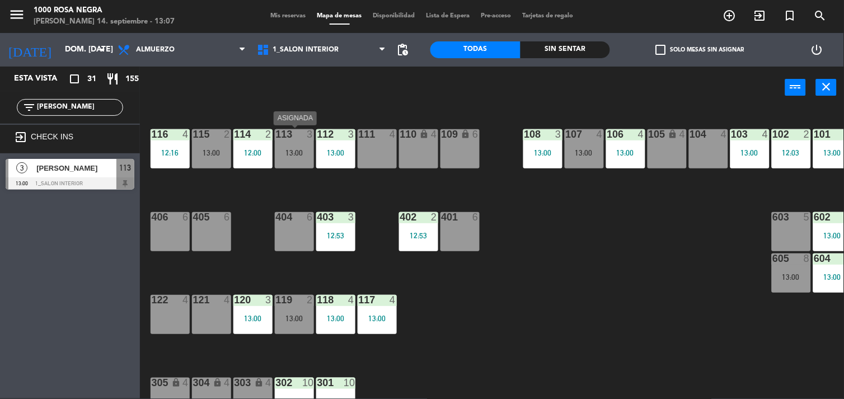
click at [300, 146] on div "113 3 13:00" at bounding box center [294, 148] width 39 height 39
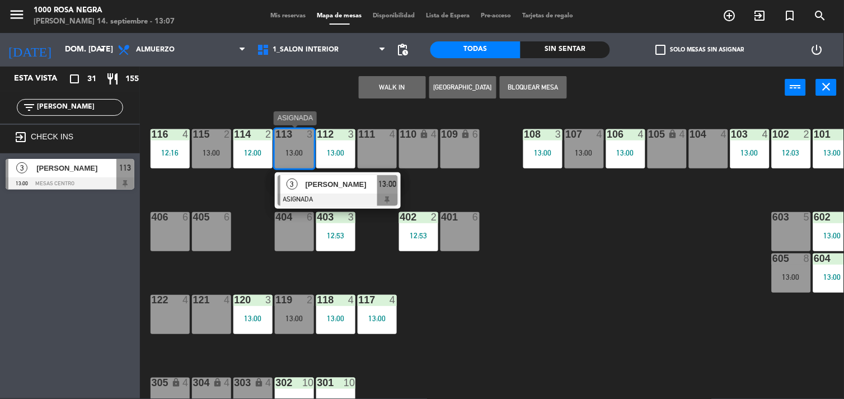
click at [356, 202] on div at bounding box center [338, 200] width 120 height 12
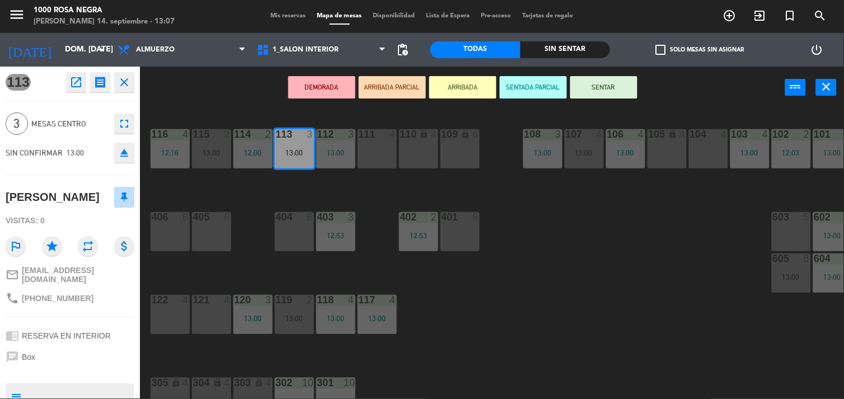
click at [603, 86] on button "SENTAR" at bounding box center [603, 87] width 67 height 22
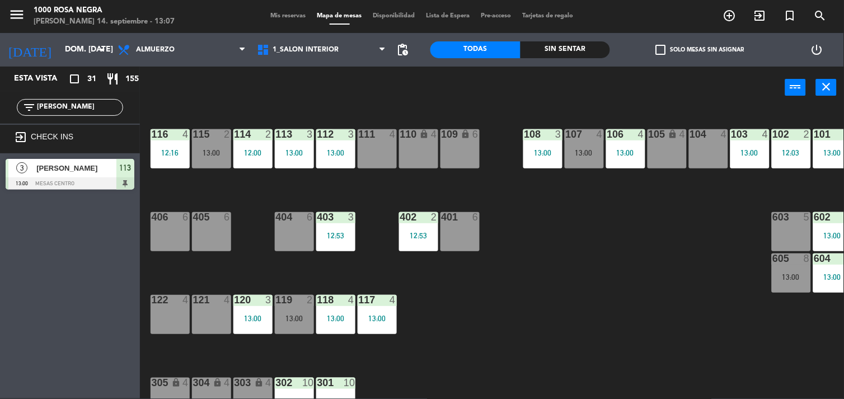
click at [111, 113] on input "[PERSON_NAME]" at bounding box center [79, 107] width 87 height 12
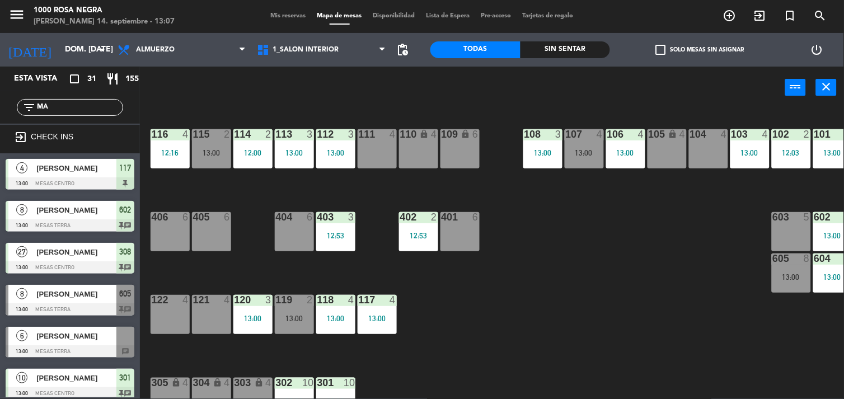
type input "M"
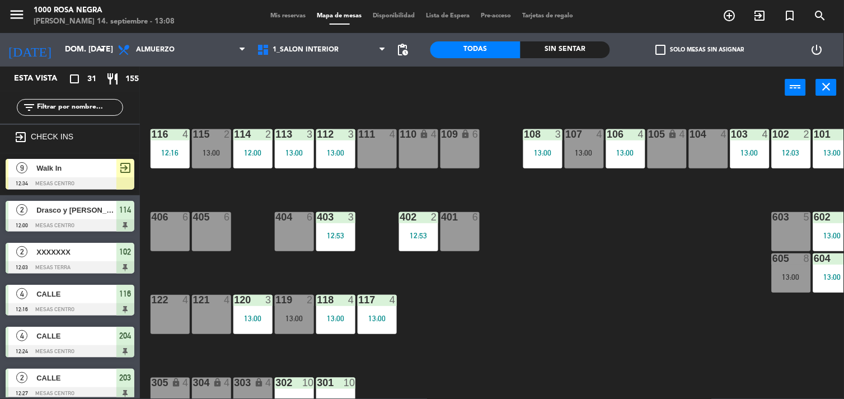
click at [78, 103] on input "text" at bounding box center [79, 107] width 87 height 12
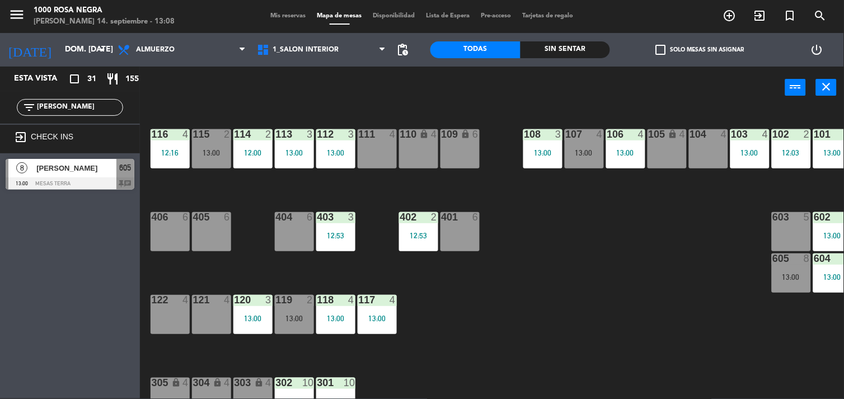
type input "[PERSON_NAME]"
click at [96, 177] on div at bounding box center [70, 183] width 129 height 12
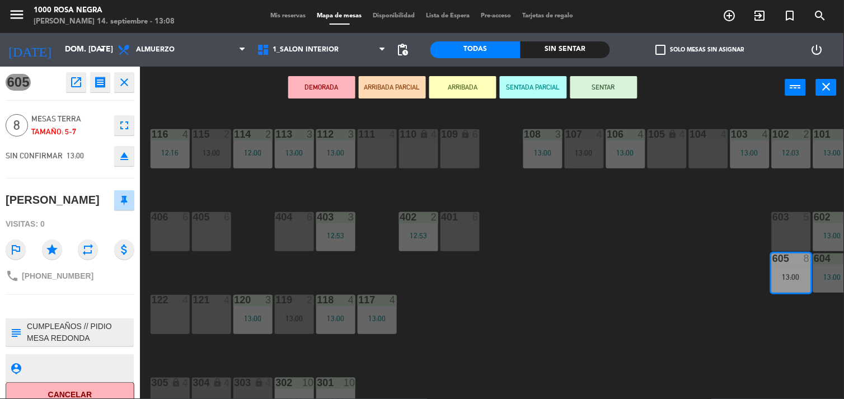
click at [602, 88] on button "SENTAR" at bounding box center [603, 87] width 67 height 22
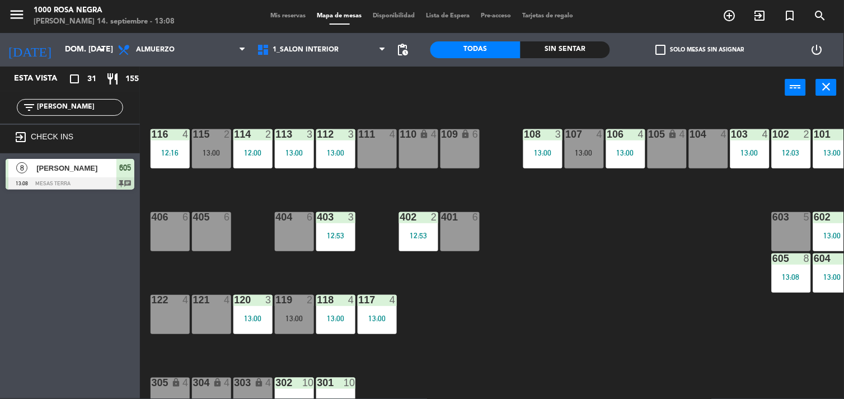
click at [633, 224] on div "116 4 12:16 115 2 13:00 114 2 12:00 113 3 13:00 112 3 13:00 111 4 110 lock 4 10…" at bounding box center [496, 254] width 696 height 290
click at [87, 107] on input "[PERSON_NAME]" at bounding box center [79, 107] width 87 height 12
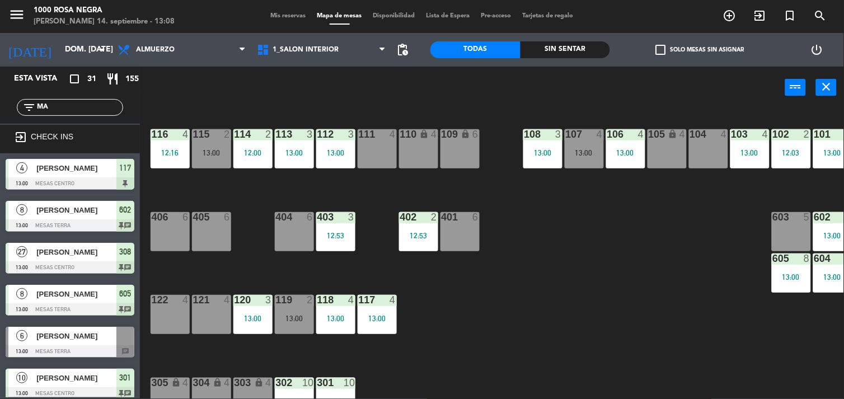
type input "M"
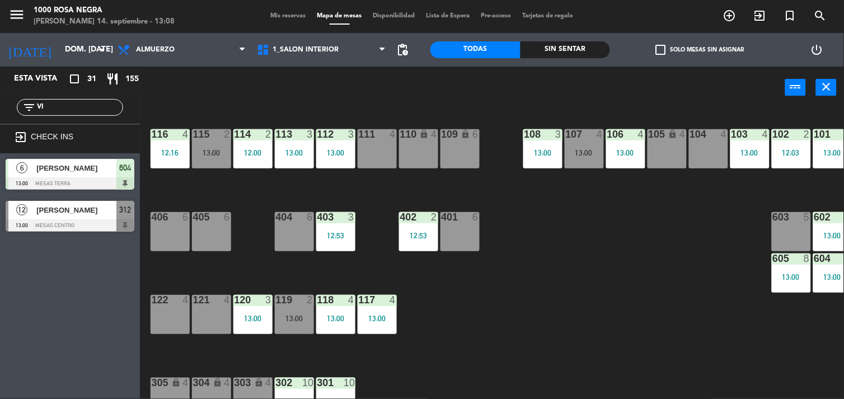
type input "VI"
click at [110, 210] on span "[PERSON_NAME]" at bounding box center [76, 210] width 80 height 12
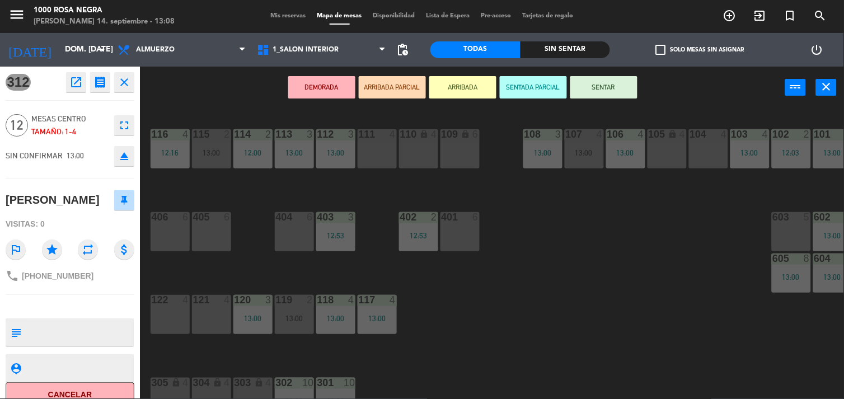
click at [633, 85] on button "SENTAR" at bounding box center [603, 87] width 67 height 22
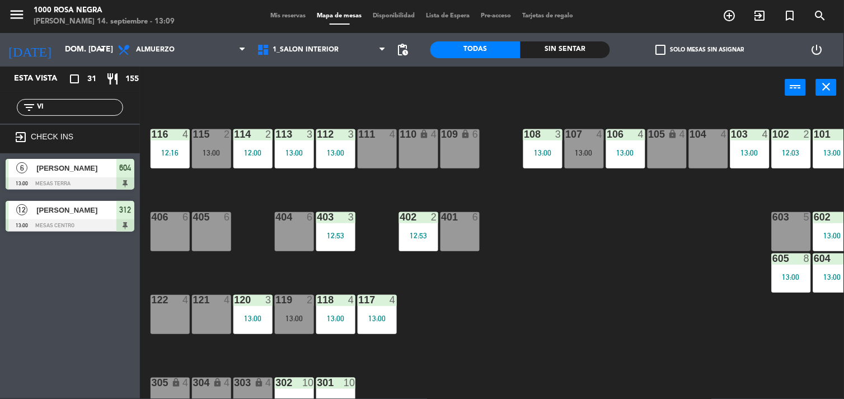
click at [706, 282] on div "116 4 12:16 115 2 13:00 114 2 12:00 113 3 13:00 112 3 13:00 111 4 110 lock 4 10…" at bounding box center [496, 254] width 696 height 290
click at [383, 158] on div "111 4" at bounding box center [377, 148] width 39 height 39
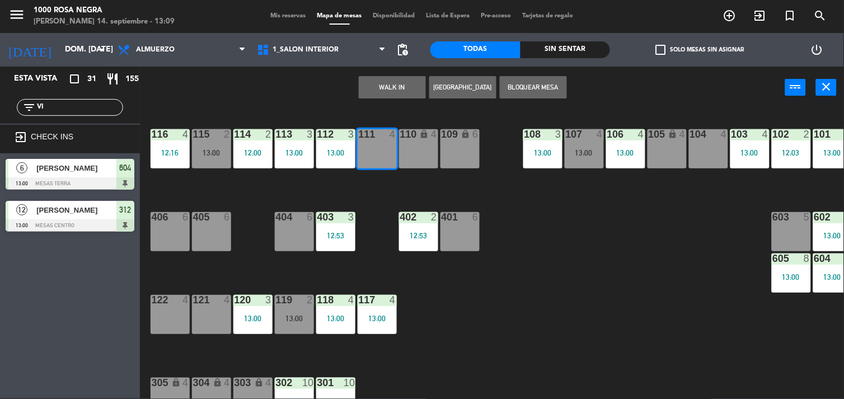
click at [385, 86] on button "WALK IN" at bounding box center [392, 87] width 67 height 22
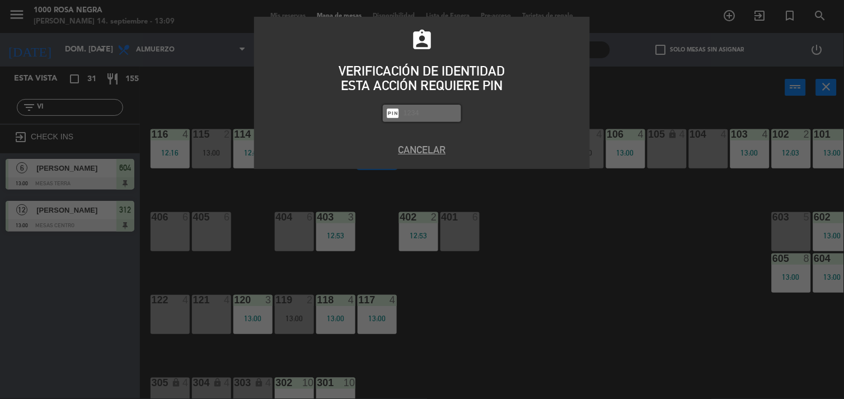
click at [409, 110] on input "text" at bounding box center [430, 113] width 56 height 13
type input "2492"
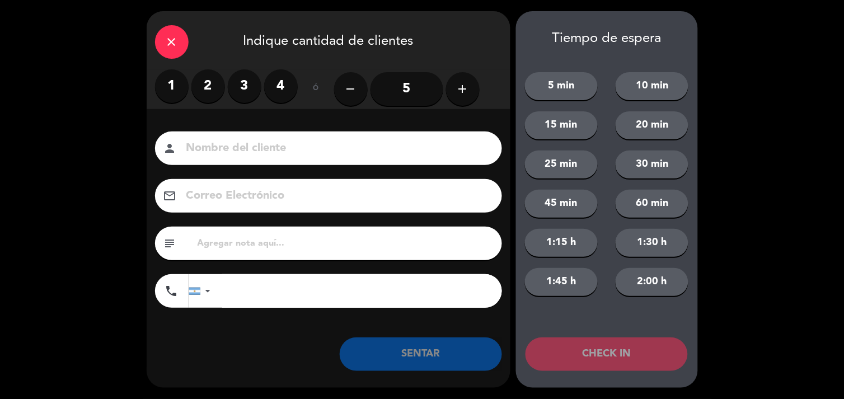
click at [203, 93] on label "2" at bounding box center [208, 86] width 34 height 34
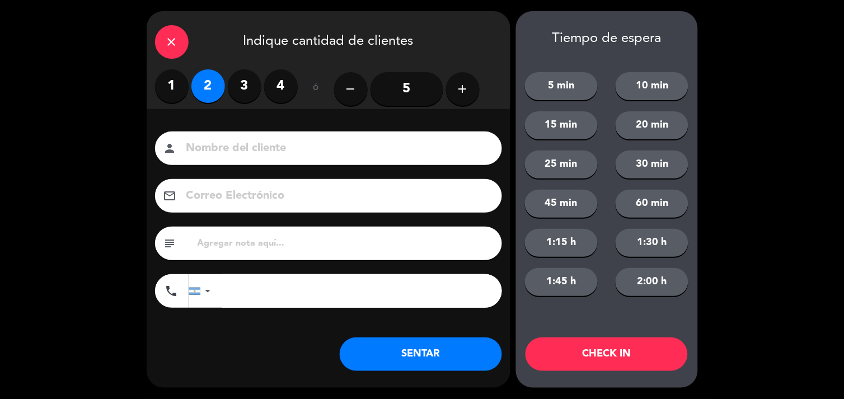
click at [206, 150] on input at bounding box center [336, 149] width 302 height 20
type input "CALLE"
click at [378, 357] on button "SENTAR" at bounding box center [421, 355] width 162 height 34
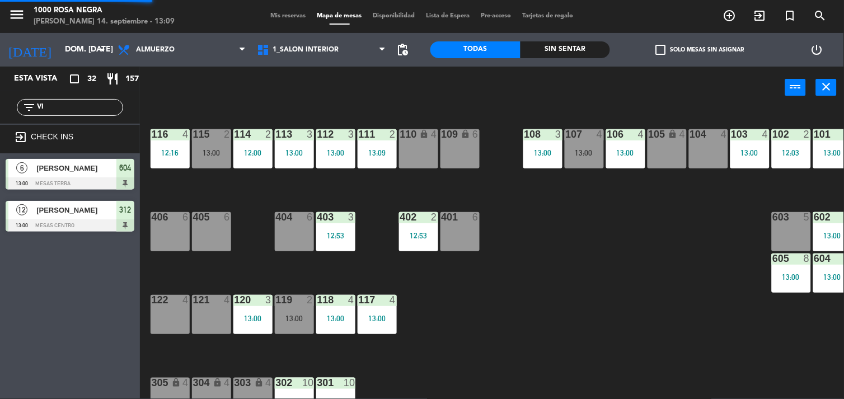
click at [491, 326] on div "116 4 12:16 115 2 13:00 114 2 12:00 113 3 13:00 112 3 13:00 111 2 13:09 110 loc…" at bounding box center [496, 254] width 696 height 290
click at [108, 109] on input "VI" at bounding box center [79, 107] width 87 height 12
type input "V"
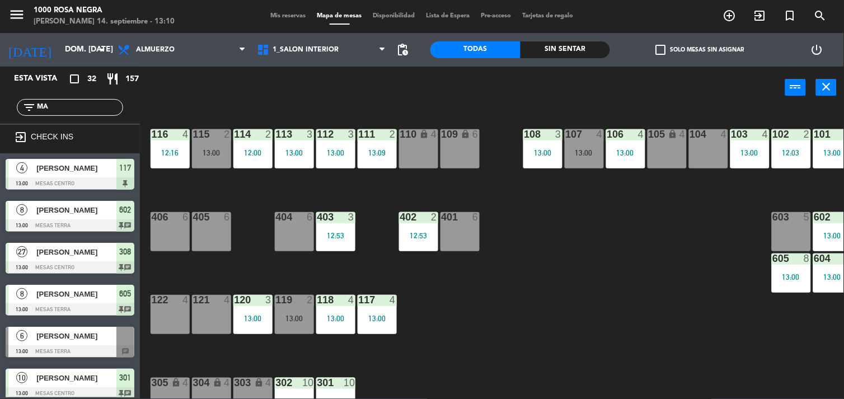
type input "M"
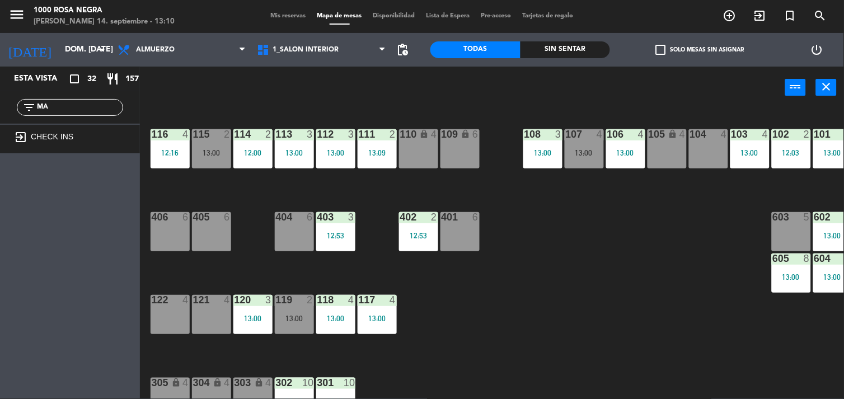
type input "M"
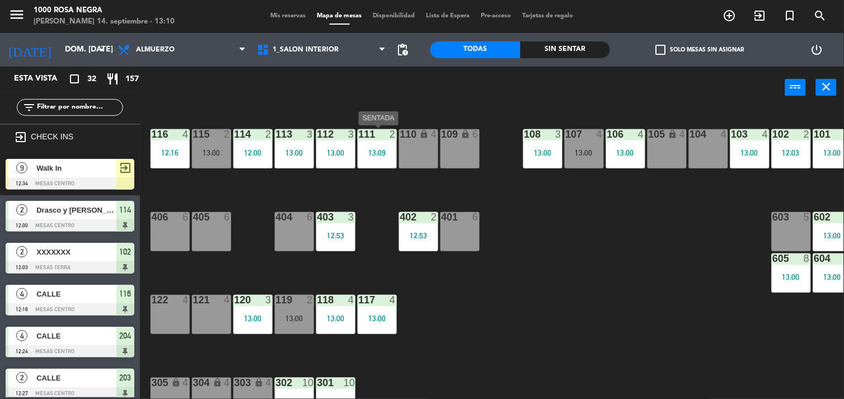
click at [380, 143] on div "111 2 13:09" at bounding box center [377, 148] width 39 height 39
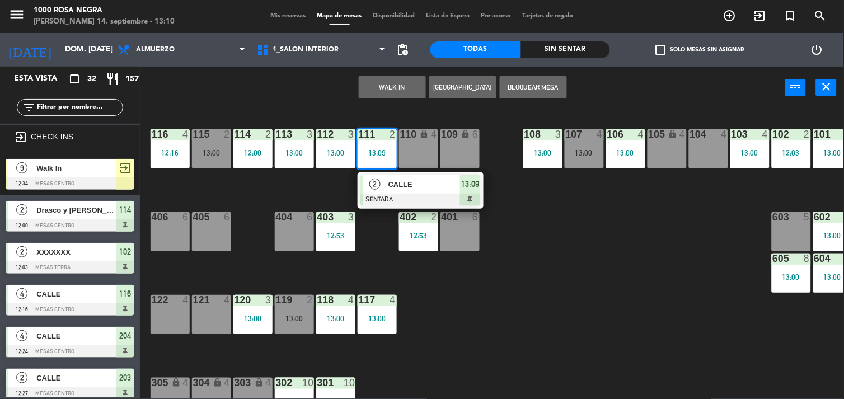
click at [710, 138] on div at bounding box center [708, 134] width 18 height 10
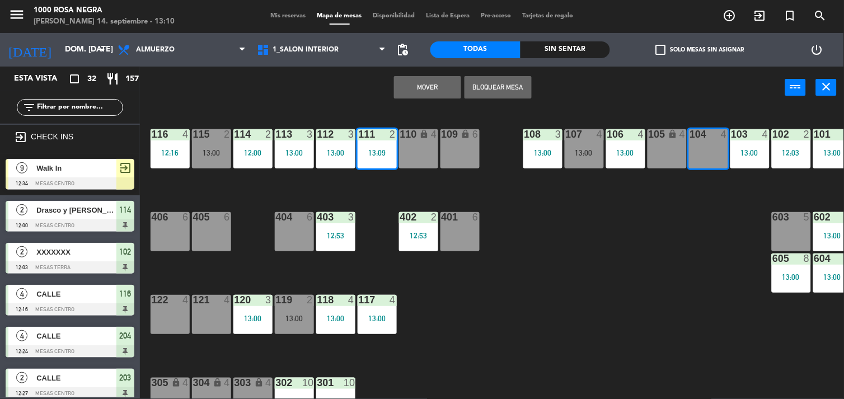
click at [438, 88] on button "Mover" at bounding box center [427, 87] width 67 height 22
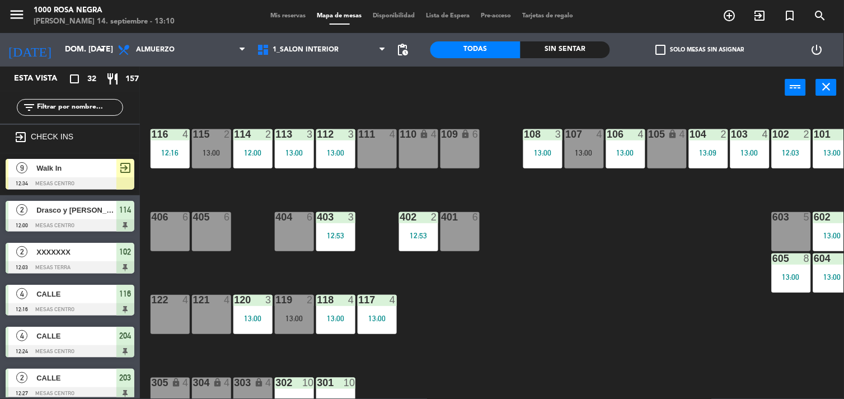
click at [382, 154] on div "111 4" at bounding box center [377, 148] width 39 height 39
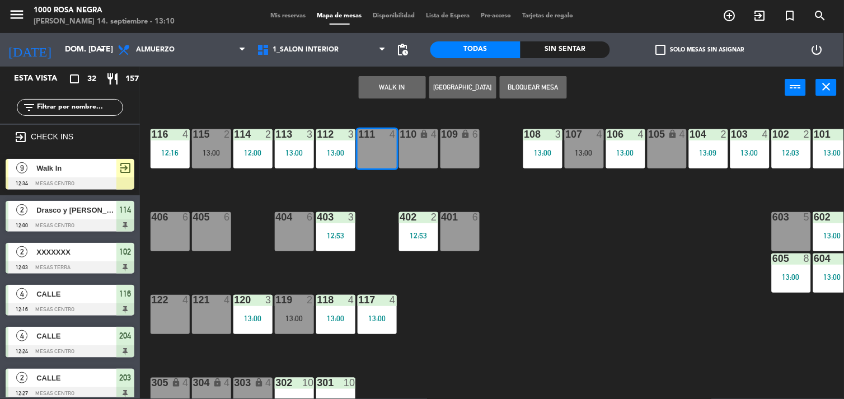
click at [405, 79] on button "WALK IN" at bounding box center [392, 87] width 67 height 22
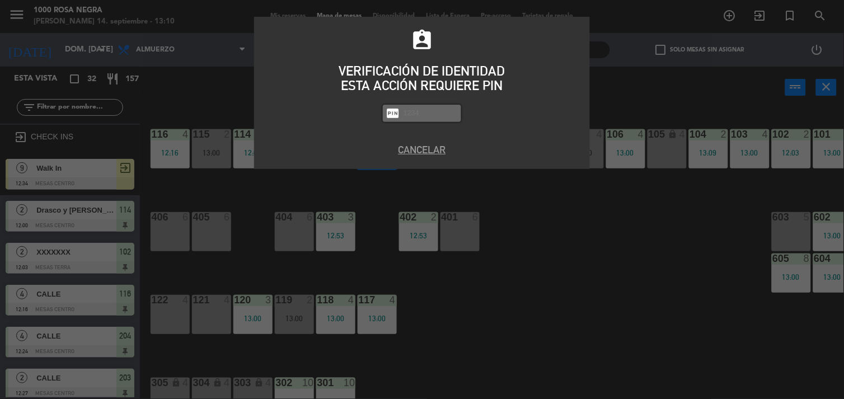
click at [430, 112] on input "text" at bounding box center [430, 113] width 56 height 13
type input "2492"
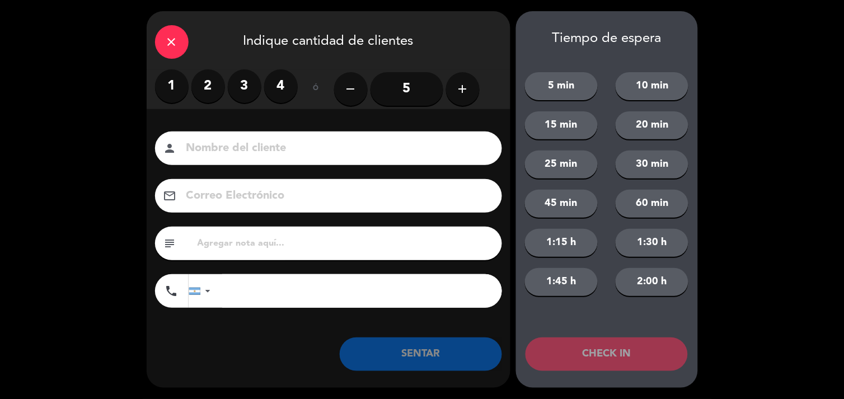
click at [252, 81] on label "3" at bounding box center [245, 86] width 34 height 34
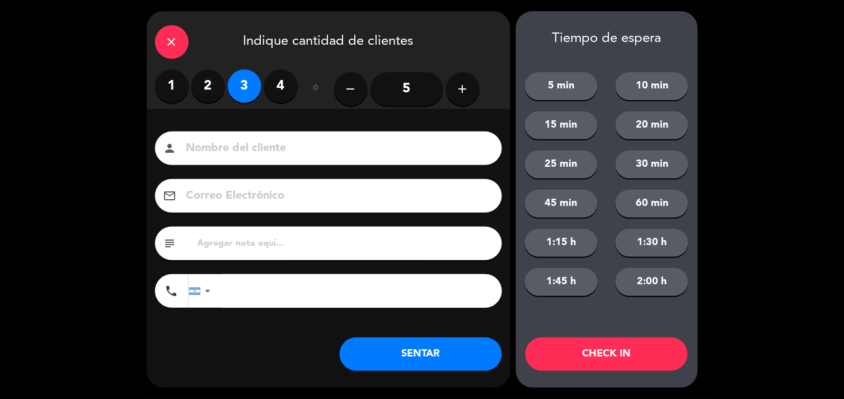
click at [249, 144] on input at bounding box center [336, 149] width 302 height 20
type input "CALLE"
click at [442, 339] on button "SENTAR" at bounding box center [421, 355] width 162 height 34
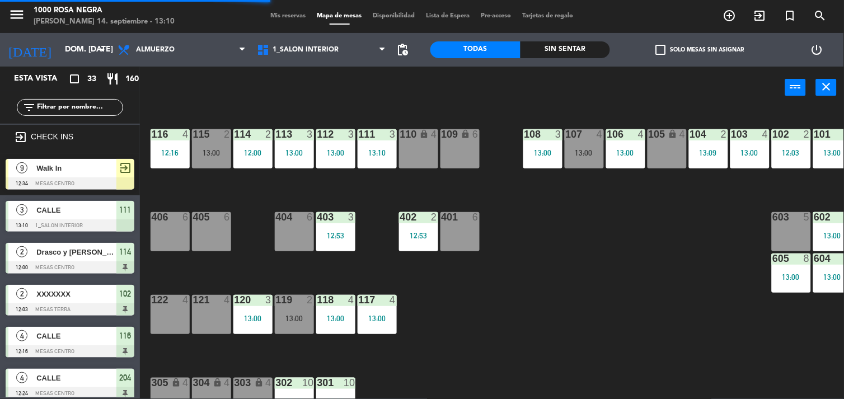
click at [448, 311] on div "116 4 12:16 115 2 13:00 114 2 12:00 113 3 13:00 112 3 13:00 111 3 13:10 110 loc…" at bounding box center [496, 254] width 696 height 290
click at [211, 318] on div "121 4" at bounding box center [211, 314] width 39 height 39
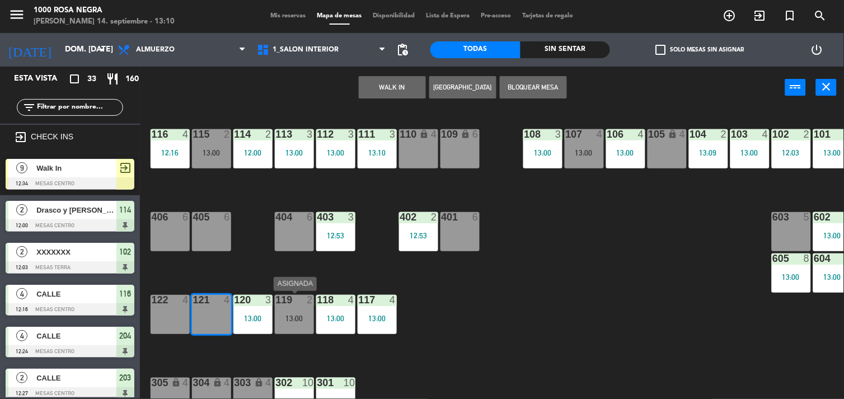
click at [295, 312] on div "119 2 13:00" at bounding box center [294, 314] width 39 height 39
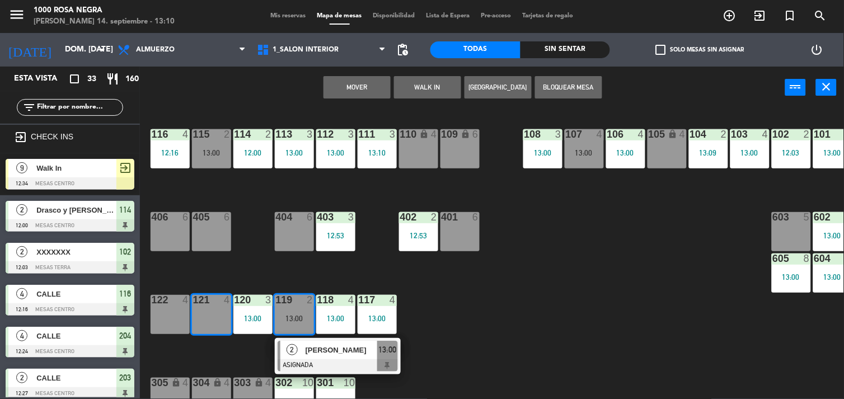
click at [381, 91] on button "Mover" at bounding box center [357, 87] width 67 height 22
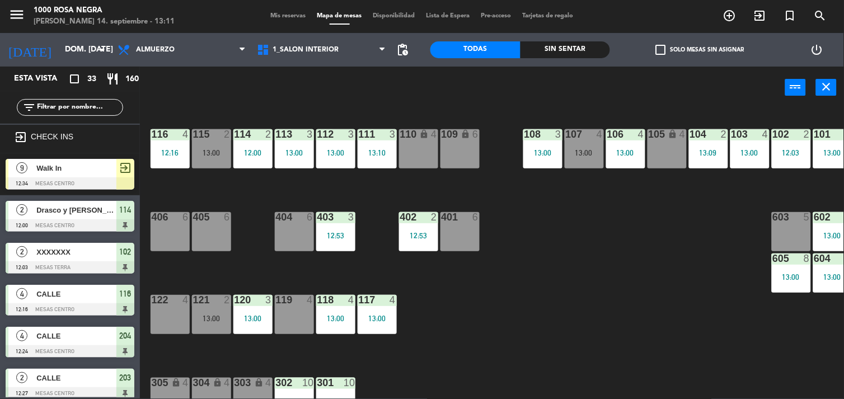
click at [299, 303] on div at bounding box center [294, 300] width 18 height 10
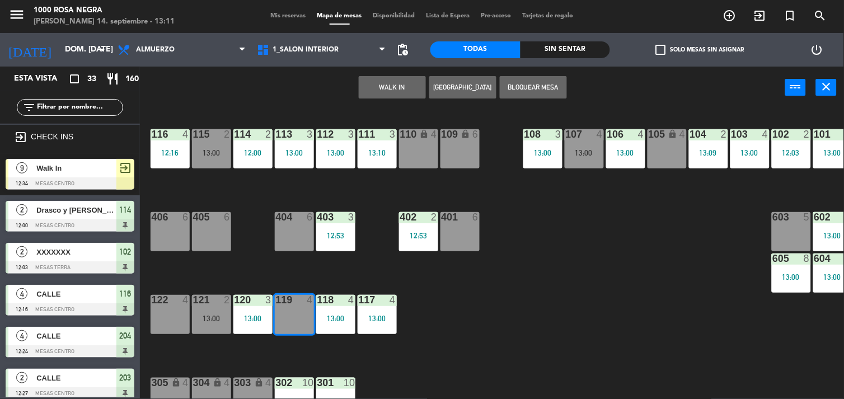
click at [415, 86] on button "WALK IN" at bounding box center [392, 87] width 67 height 22
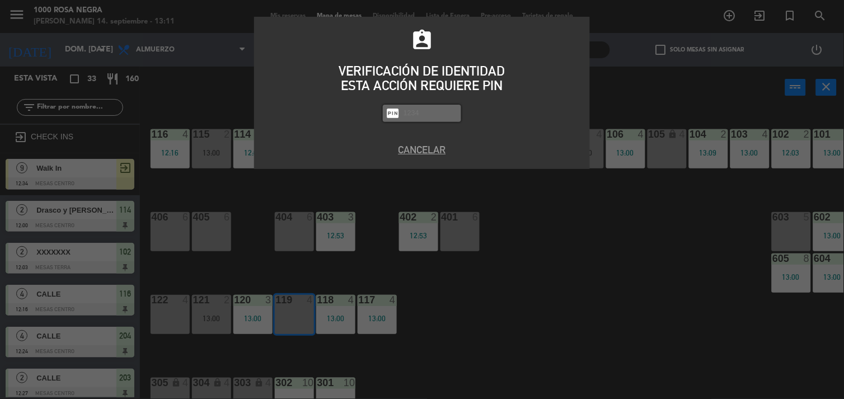
click at [423, 114] on input "text" at bounding box center [430, 113] width 56 height 13
type input "2492"
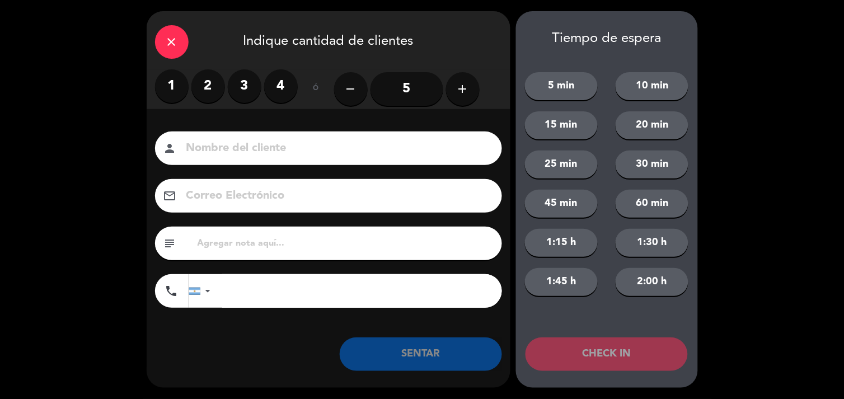
click at [406, 93] on input "5" at bounding box center [407, 89] width 73 height 34
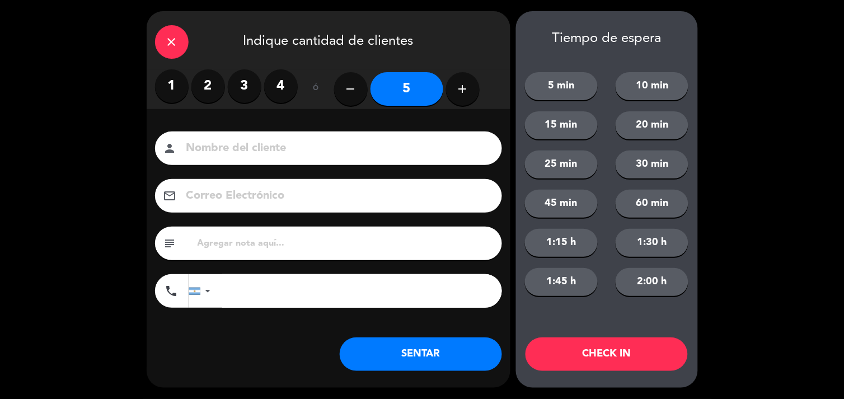
click at [305, 149] on input at bounding box center [336, 149] width 302 height 20
type input "MAMBRETTI"
click at [456, 345] on button "SENTAR" at bounding box center [421, 355] width 162 height 34
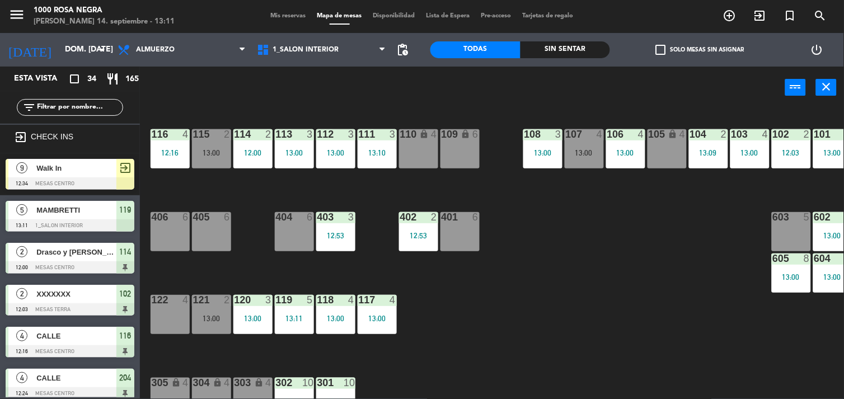
click at [596, 280] on div "116 4 12:16 115 2 13:00 114 2 12:00 113 3 13:00 112 3 13:00 111 3 13:10 110 loc…" at bounding box center [496, 254] width 696 height 290
click at [91, 107] on input "text" at bounding box center [79, 107] width 87 height 12
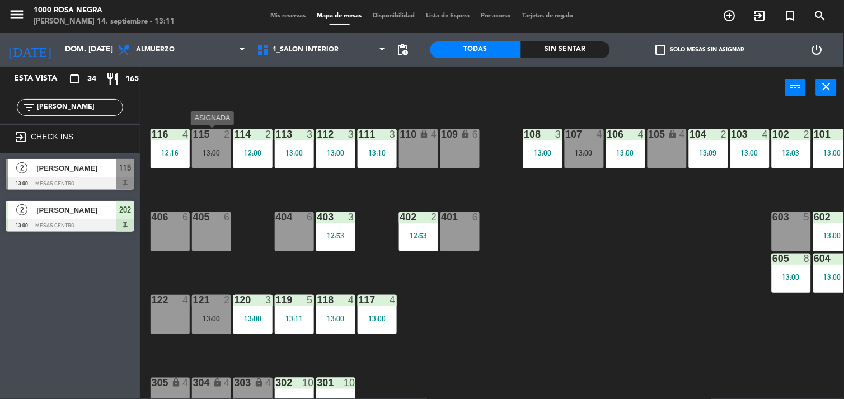
type input "[PERSON_NAME]"
click at [224, 155] on div "13:00" at bounding box center [211, 153] width 39 height 8
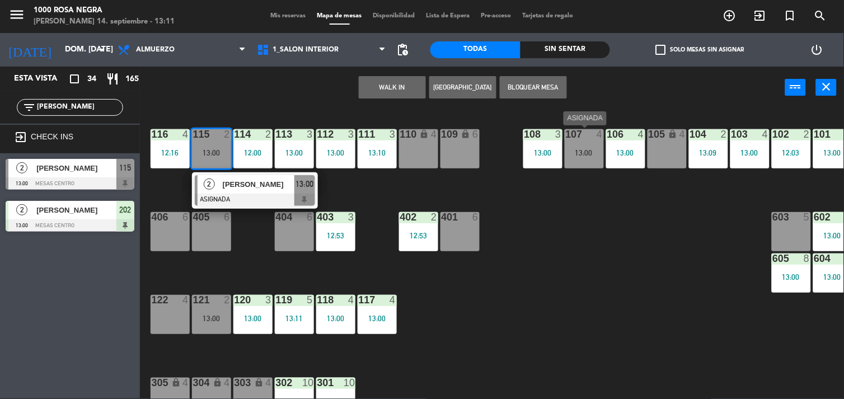
click at [577, 153] on div "13:00" at bounding box center [584, 153] width 39 height 8
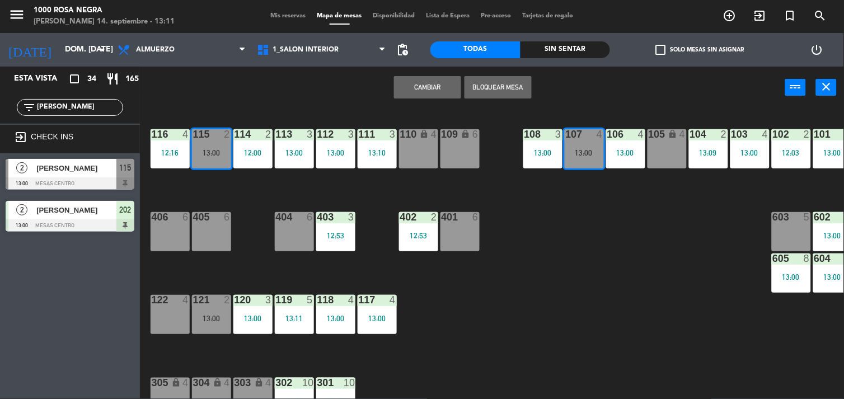
click at [425, 85] on button "Cambiar" at bounding box center [427, 87] width 67 height 22
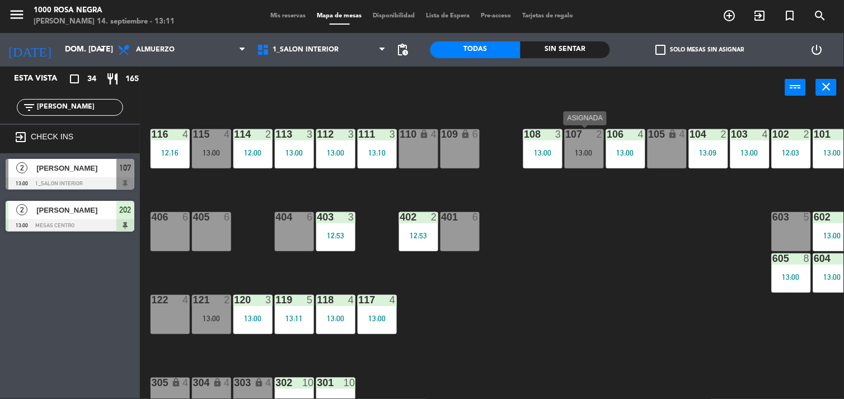
click at [574, 157] on div "107 2 13:00" at bounding box center [584, 148] width 39 height 39
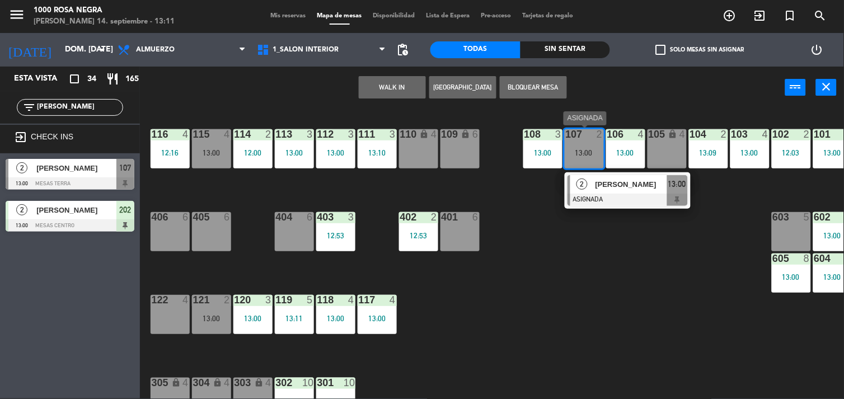
click at [635, 192] on div "[PERSON_NAME]" at bounding box center [631, 184] width 73 height 18
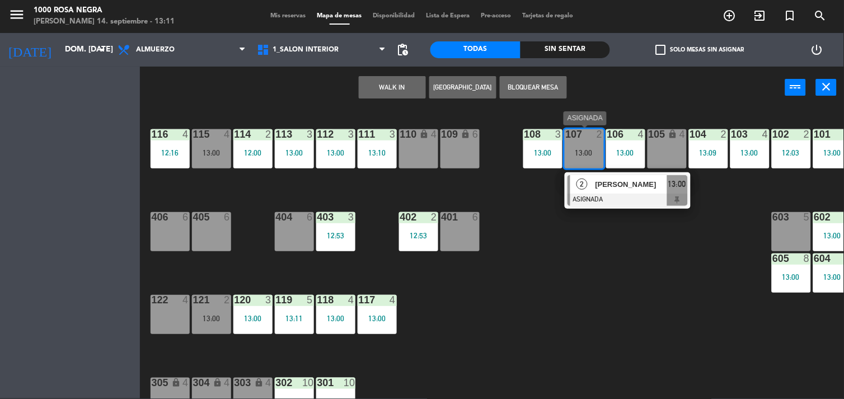
click at [635, 192] on div "116 4 12:16 115 4 13:00 114 2 12:00 113 3 13:00 112 3 13:00 111 3 13:10 110 loc…" at bounding box center [496, 254] width 696 height 290
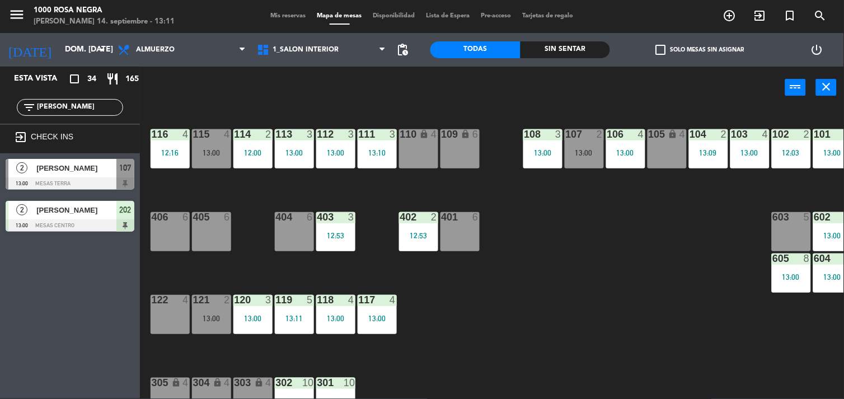
click at [567, 144] on div "107 2 13:00" at bounding box center [584, 148] width 39 height 39
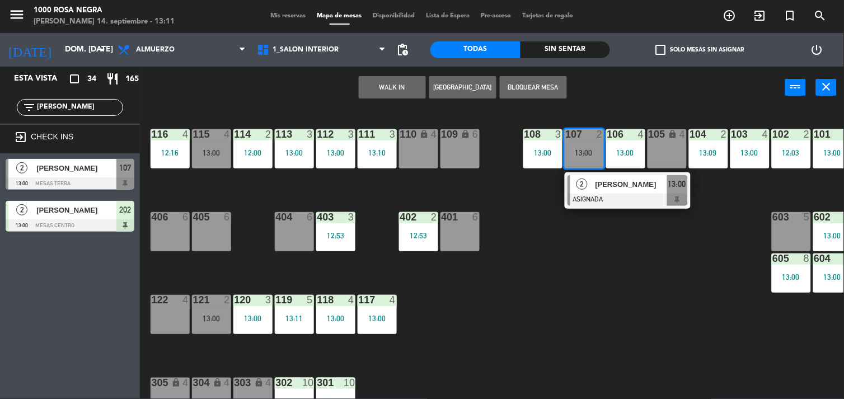
click at [624, 200] on div at bounding box center [628, 200] width 120 height 12
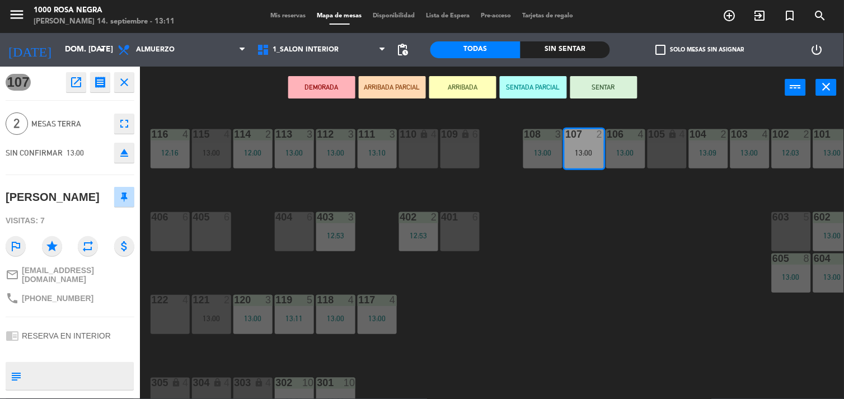
click at [628, 86] on button "SENTAR" at bounding box center [603, 87] width 67 height 22
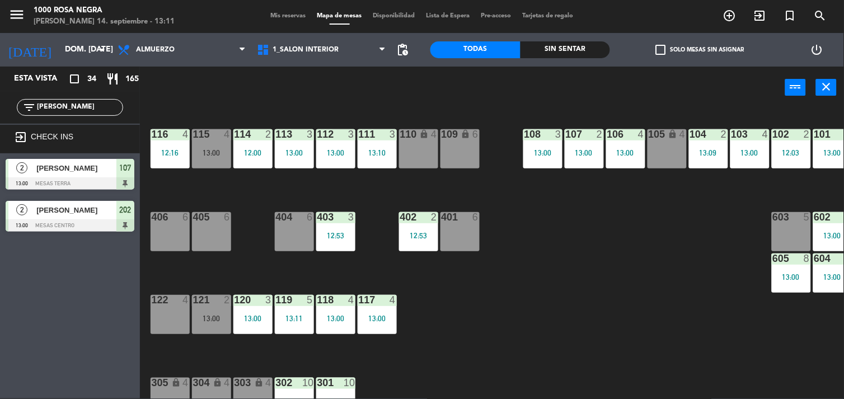
click at [114, 105] on input "[PERSON_NAME]" at bounding box center [79, 107] width 87 height 12
type input "J"
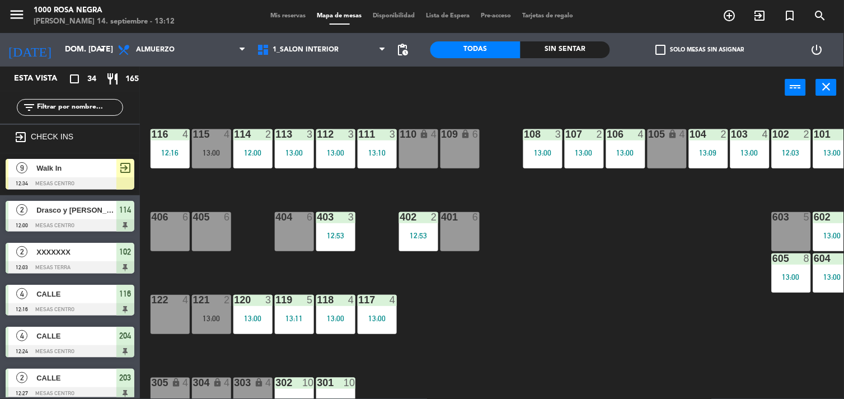
click at [533, 302] on div "116 4 12:16 115 4 13:00 114 2 12:00 113 3 13:00 112 3 13:00 111 3 13:10 110 loc…" at bounding box center [496, 254] width 696 height 290
click at [305, 232] on div "404 6" at bounding box center [294, 231] width 39 height 39
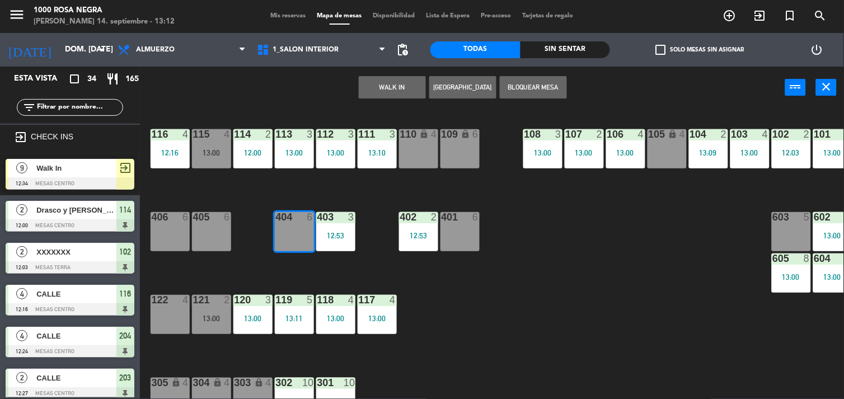
click at [209, 218] on div at bounding box center [211, 217] width 18 height 10
click at [240, 242] on div "116 4 12:16 115 4 13:00 114 2 12:00 113 3 13:00 112 3 13:00 111 3 13:10 110 loc…" at bounding box center [496, 254] width 696 height 290
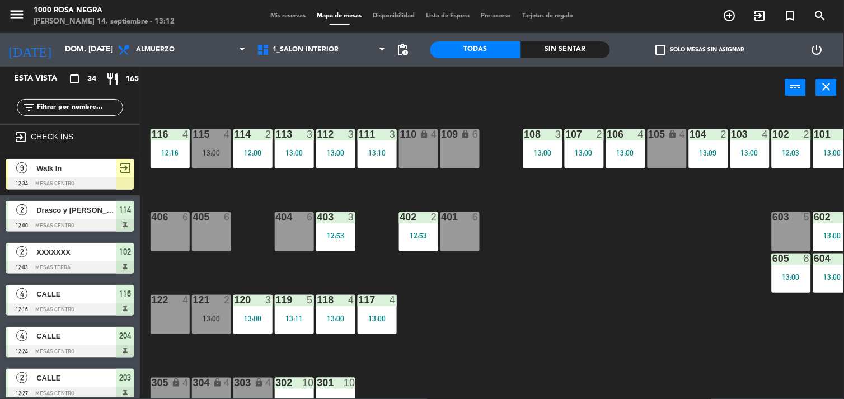
click at [206, 237] on div "405 6" at bounding box center [211, 231] width 39 height 39
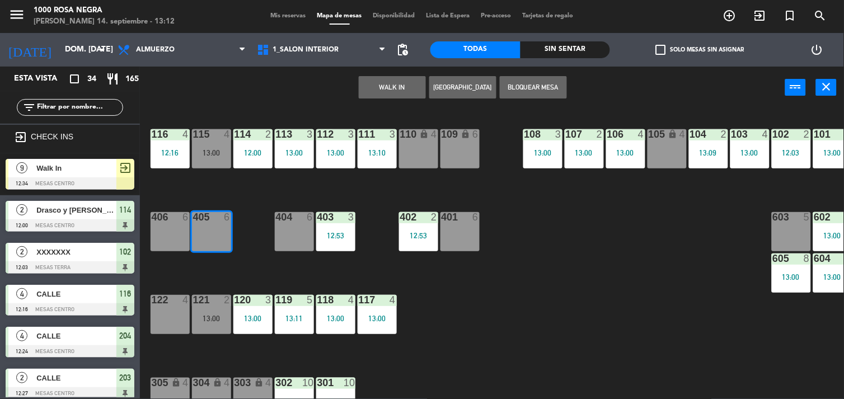
click at [418, 92] on button "WALK IN" at bounding box center [392, 87] width 67 height 22
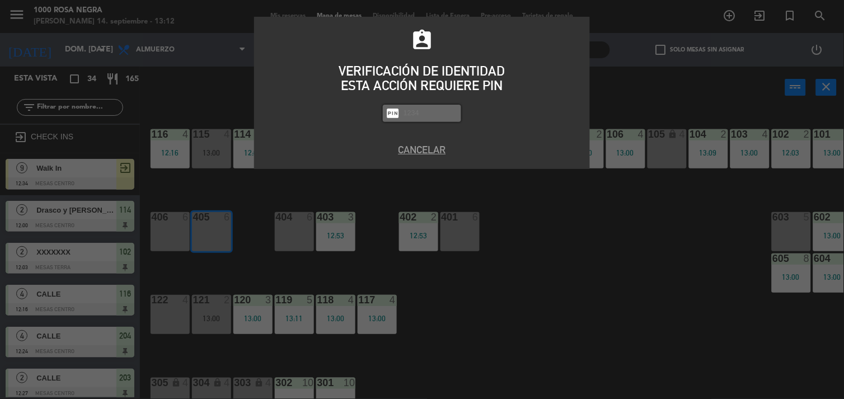
click at [420, 111] on input "text" at bounding box center [430, 113] width 56 height 13
type input "2492"
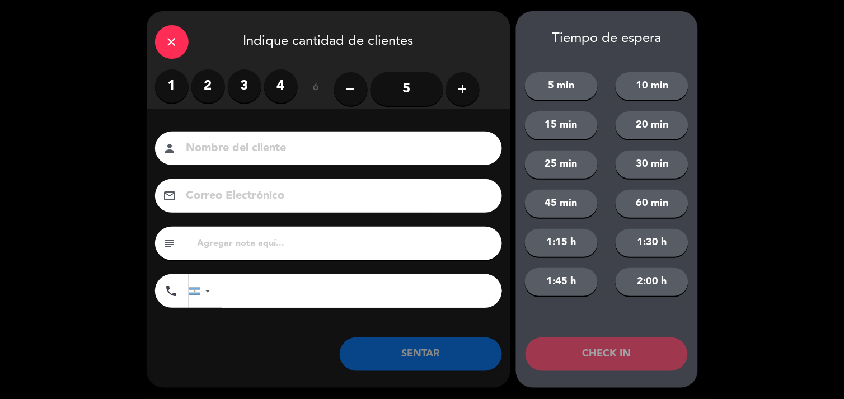
click at [245, 87] on label "3" at bounding box center [245, 86] width 34 height 34
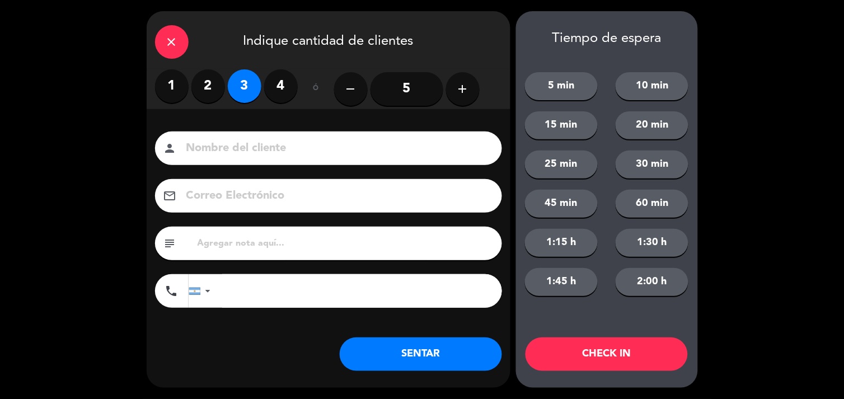
click at [259, 152] on input at bounding box center [336, 149] width 302 height 20
type input "CALLE"
click at [452, 366] on button "SENTAR" at bounding box center [421, 355] width 162 height 34
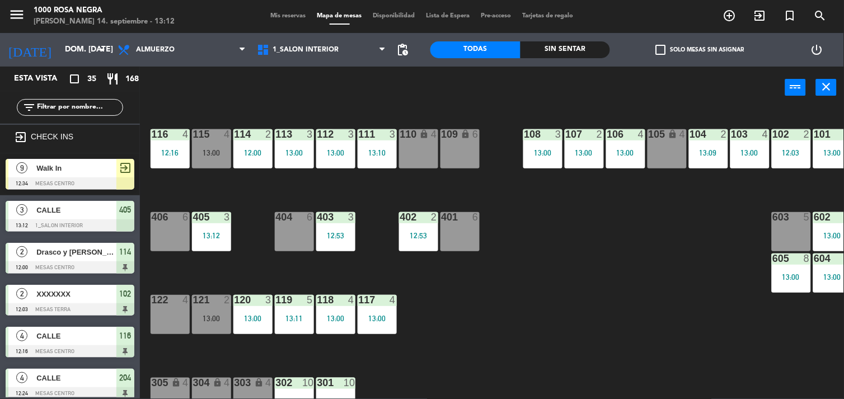
click at [518, 281] on div "116 4 12:16 115 4 13:00 114 2 12:00 113 3 13:00 112 3 13:00 111 3 13:10 110 loc…" at bounding box center [496, 254] width 696 height 290
click at [288, 227] on div "404 6" at bounding box center [294, 231] width 39 height 39
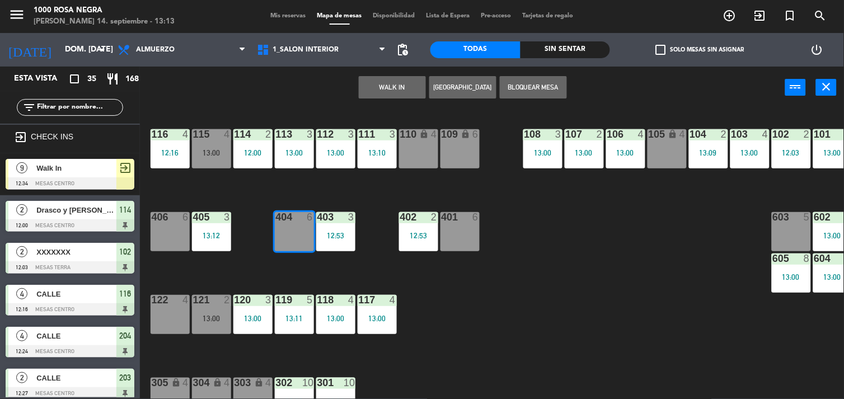
click at [418, 79] on button "WALK IN" at bounding box center [392, 87] width 67 height 22
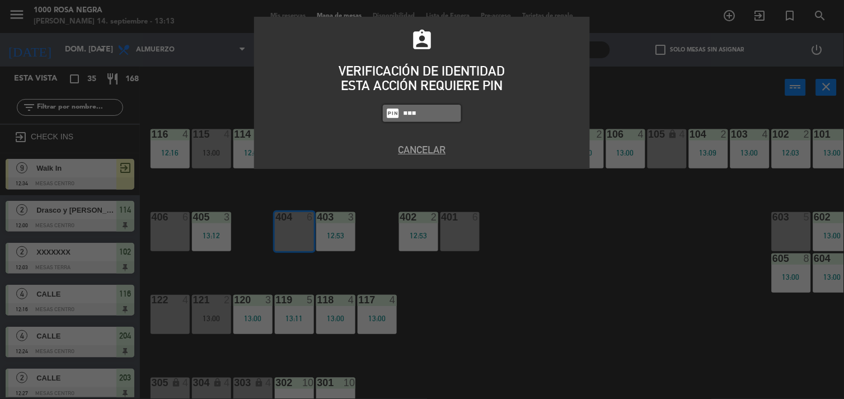
type input "2492"
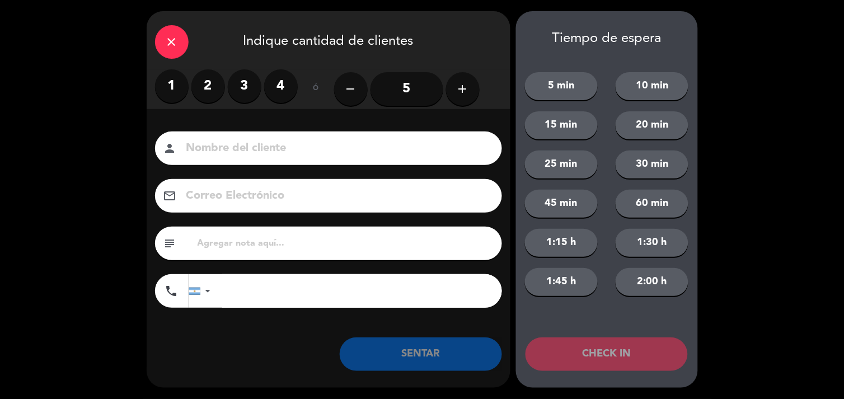
click at [277, 77] on label "4" at bounding box center [281, 86] width 34 height 34
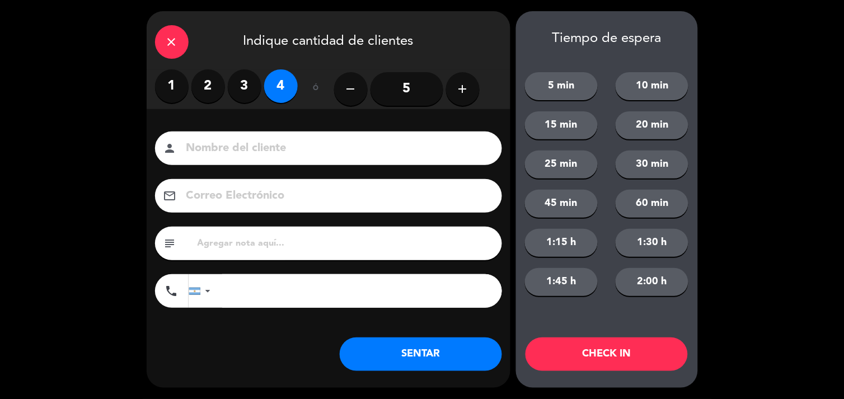
click at [260, 141] on input at bounding box center [336, 149] width 302 height 20
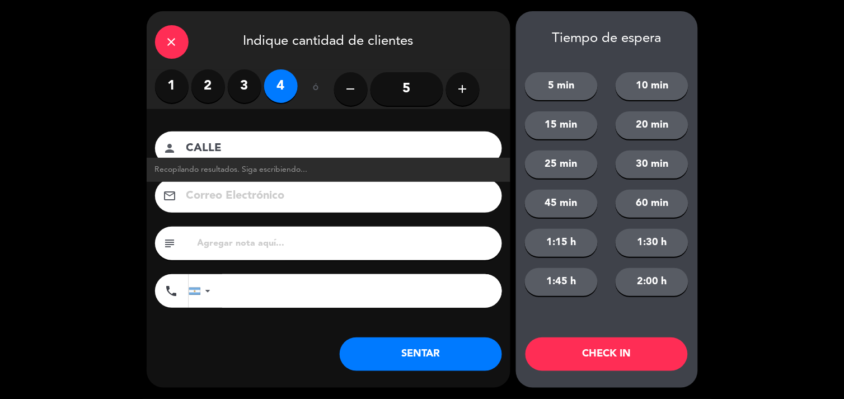
type input "CALLE"
click at [433, 367] on button "SENTAR" at bounding box center [421, 355] width 162 height 34
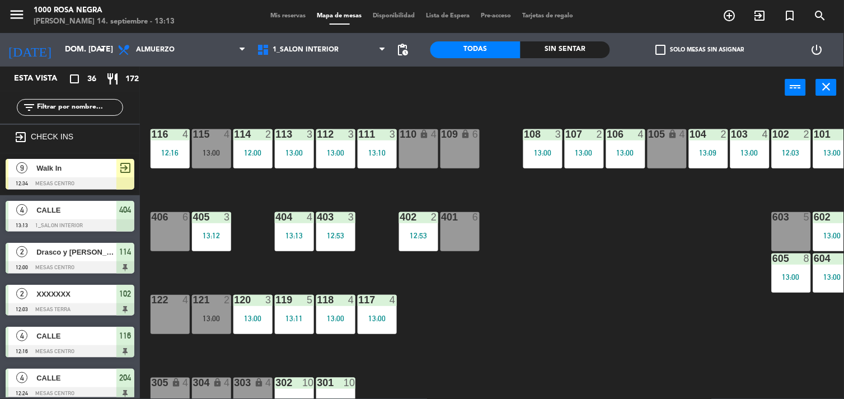
click at [517, 313] on div "116 4 12:16 115 4 13:00 114 2 12:00 113 3 13:00 112 3 13:00 111 3 13:10 110 loc…" at bounding box center [496, 254] width 696 height 290
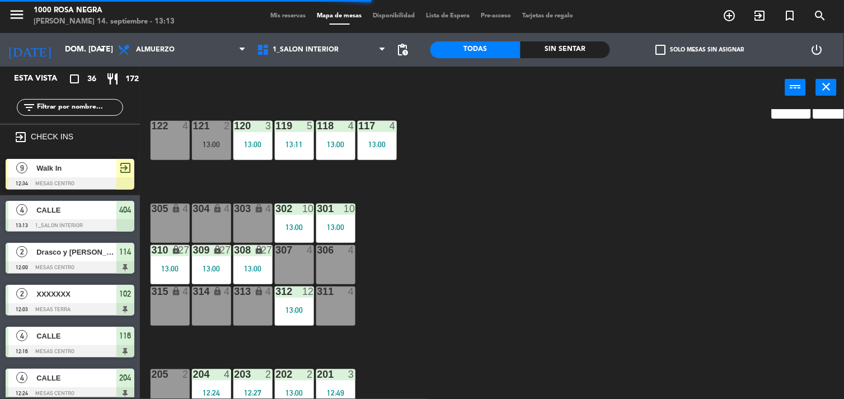
scroll to position [189, 0]
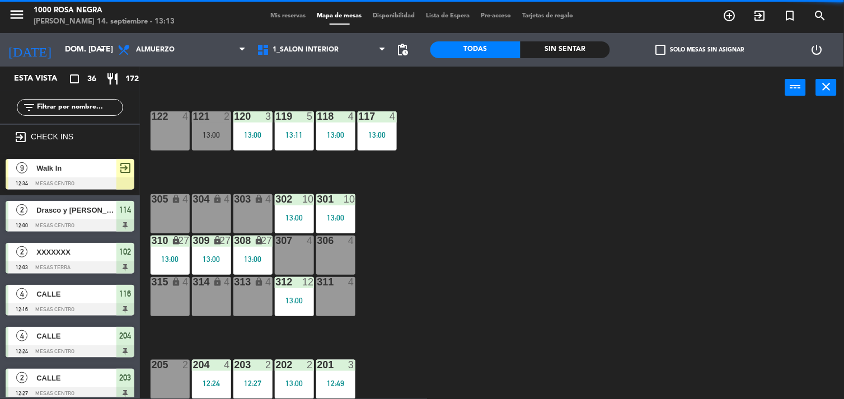
click at [529, 303] on div "116 4 12:16 115 4 13:00 114 2 12:00 113 3 13:00 112 3 13:00 111 3 13:10 110 loc…" at bounding box center [496, 254] width 696 height 290
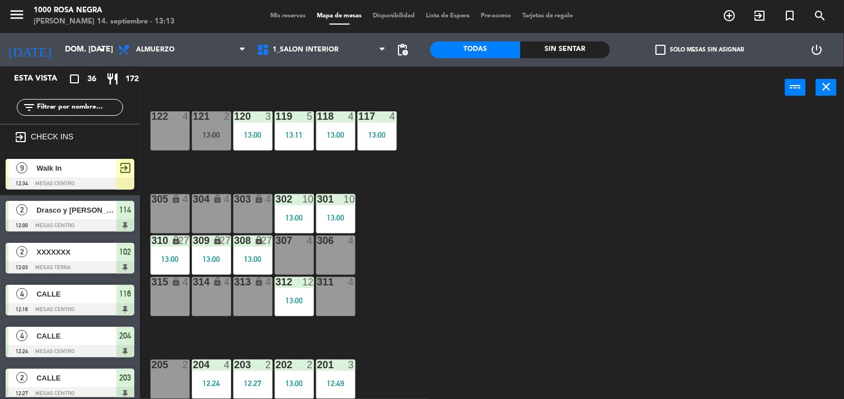
click at [436, 216] on div "116 4 12:16 115 4 13:00 114 2 12:00 113 3 13:00 112 3 13:00 111 3 13:10 110 loc…" at bounding box center [496, 254] width 696 height 290
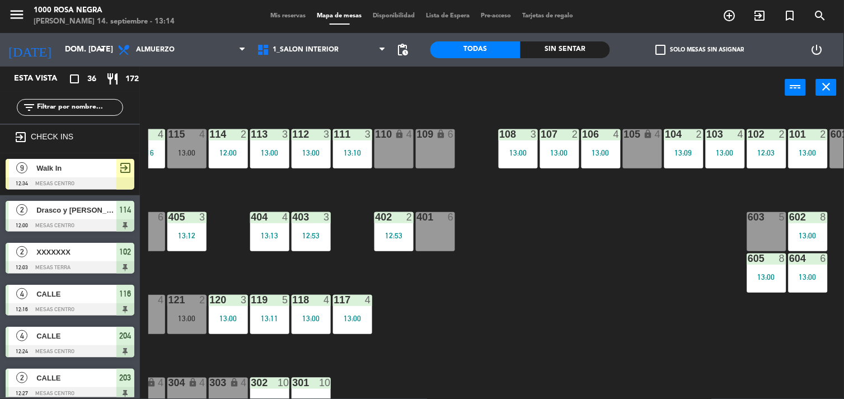
scroll to position [0, 58]
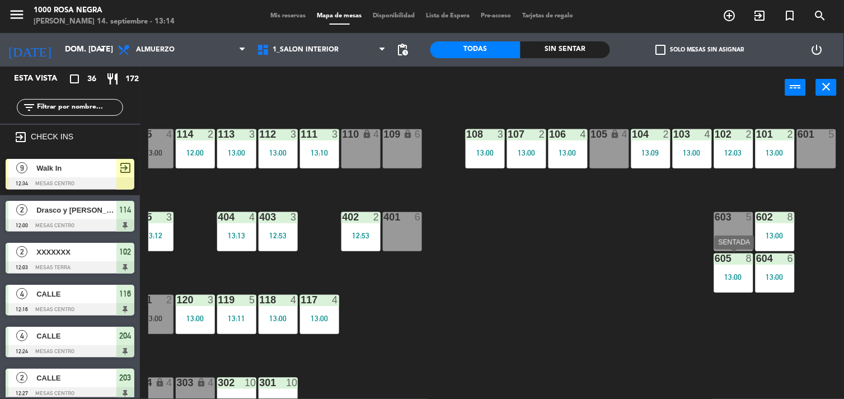
click at [719, 278] on div "13:00" at bounding box center [733, 277] width 39 height 8
click at [751, 265] on div "605 8 13:00" at bounding box center [733, 273] width 39 height 39
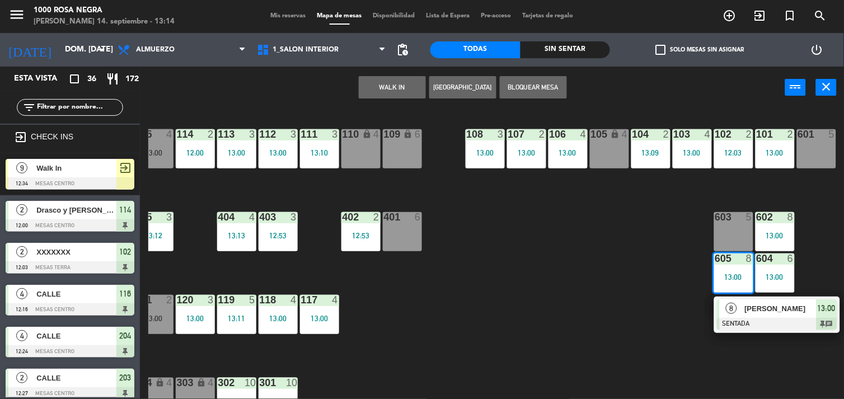
click at [815, 140] on div "601 5" at bounding box center [816, 134] width 39 height 11
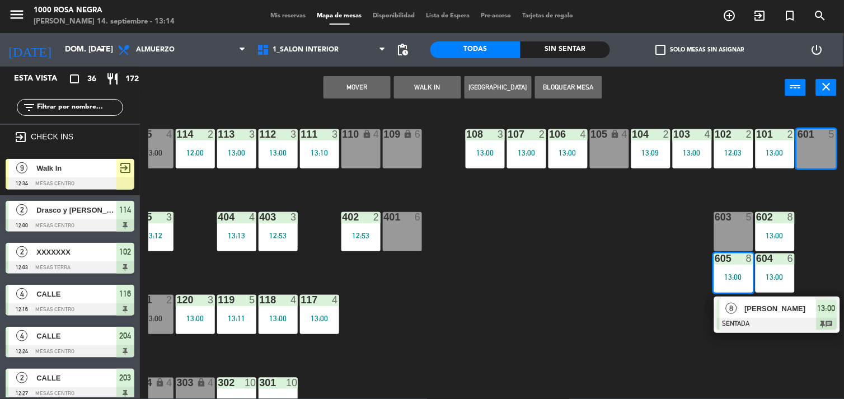
click at [343, 90] on button "Mover" at bounding box center [357, 87] width 67 height 22
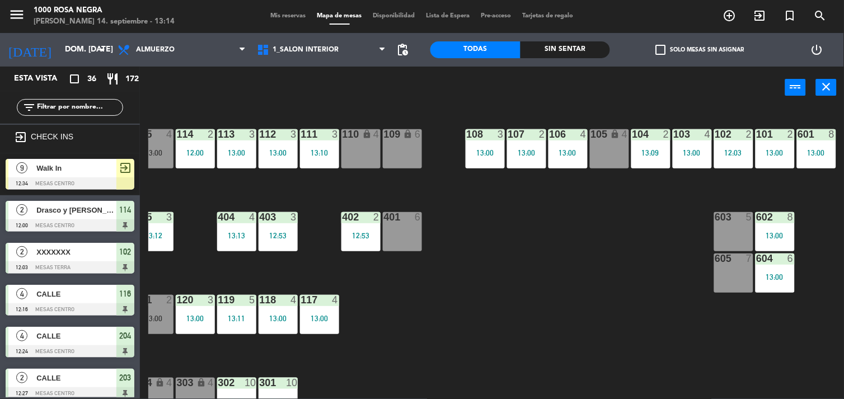
click at [732, 276] on div "605 7" at bounding box center [733, 273] width 39 height 39
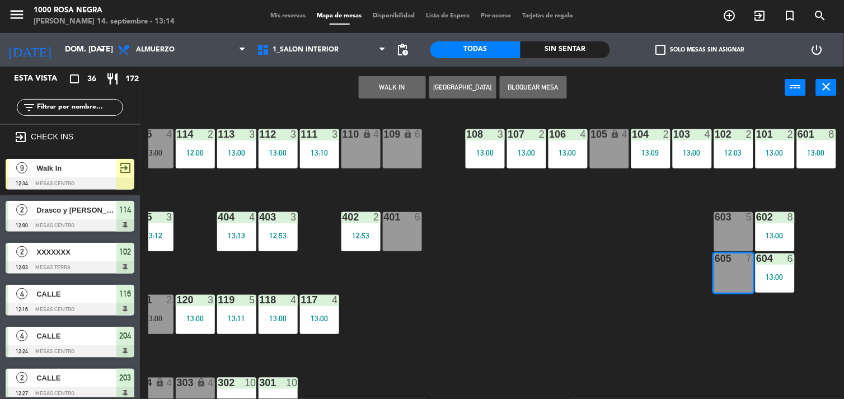
click at [409, 83] on button "WALK IN" at bounding box center [392, 87] width 67 height 22
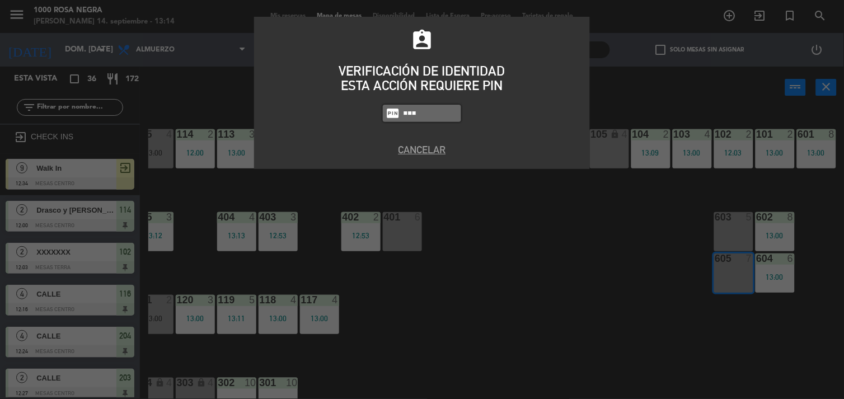
type input "2492"
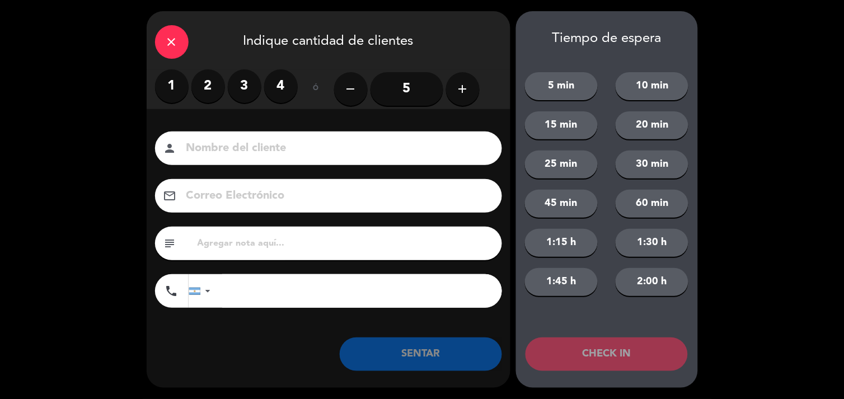
click at [465, 92] on icon "add" at bounding box center [462, 88] width 13 height 13
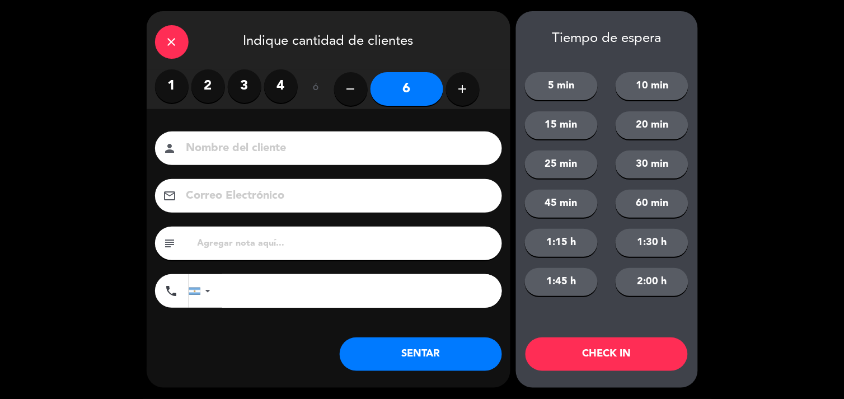
click at [402, 158] on input at bounding box center [336, 149] width 302 height 20
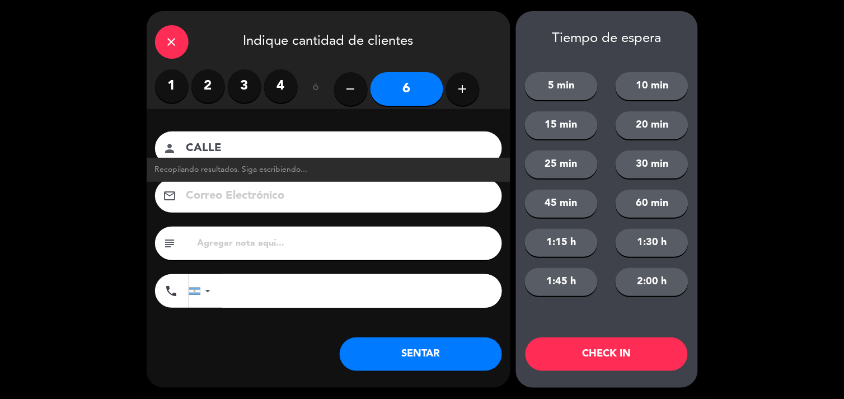
type input "CALLE"
click at [439, 350] on button "SENTAR" at bounding box center [421, 355] width 162 height 34
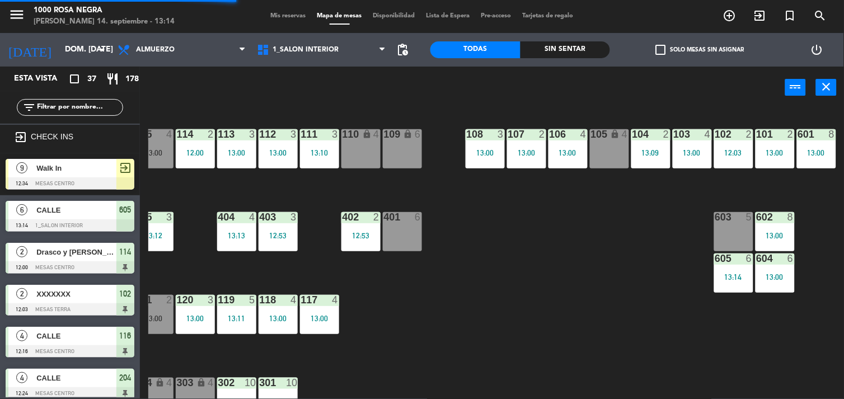
click at [450, 324] on div "116 4 12:16 115 4 13:00 114 2 12:00 113 3 13:00 112 3 13:00 111 3 13:10 110 loc…" at bounding box center [496, 254] width 696 height 290
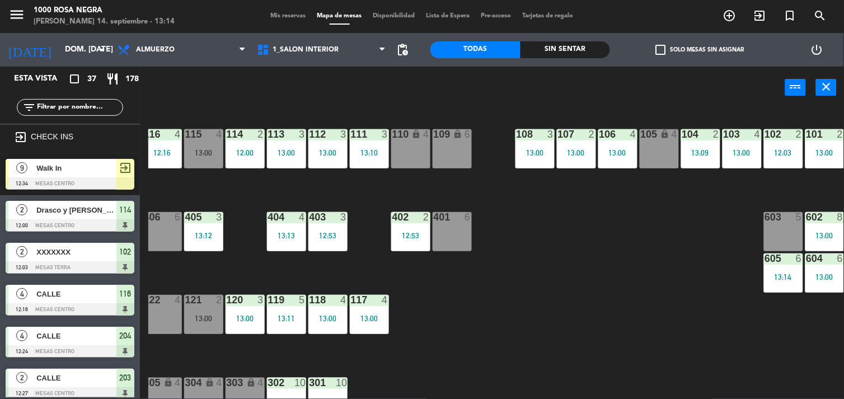
scroll to position [0, 0]
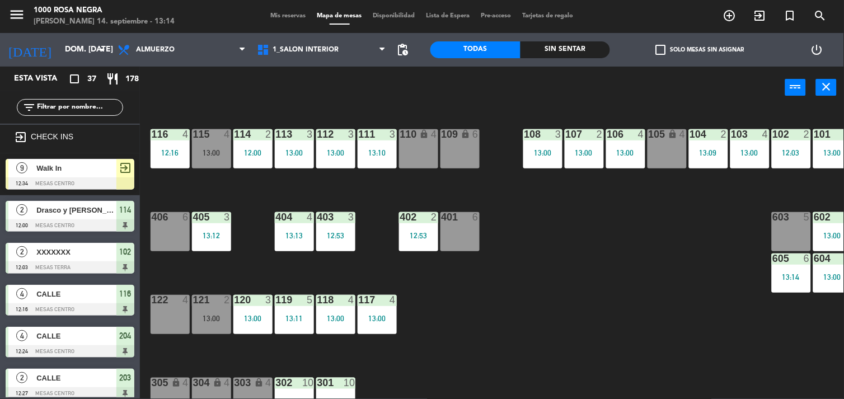
click at [559, 294] on div "116 4 12:16 115 4 13:00 114 2 12:00 113 3 13:00 112 3 13:00 111 3 13:10 110 loc…" at bounding box center [496, 254] width 696 height 290
click at [468, 247] on div "401 6" at bounding box center [460, 231] width 39 height 39
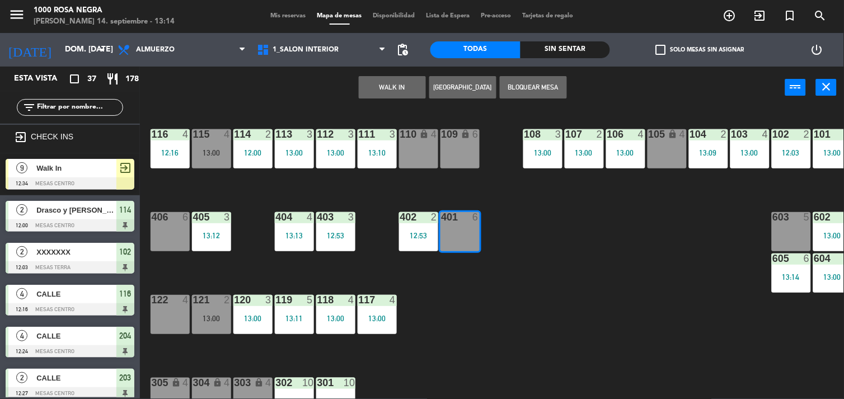
click at [405, 93] on button "WALK IN" at bounding box center [392, 87] width 67 height 22
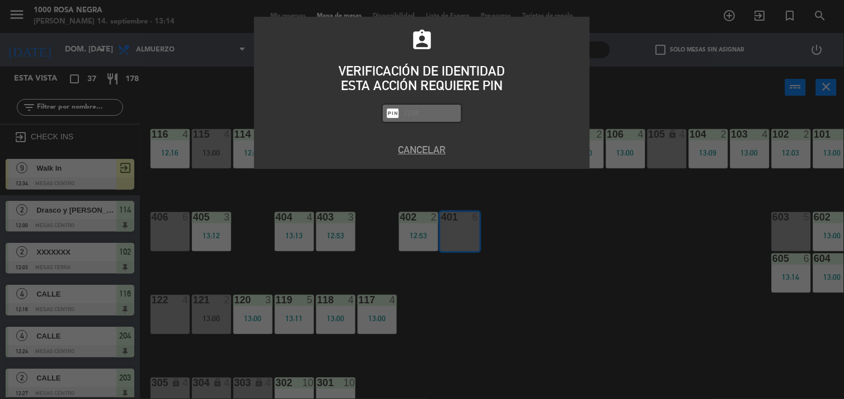
click at [420, 119] on input "text" at bounding box center [430, 113] width 56 height 13
type input "2492"
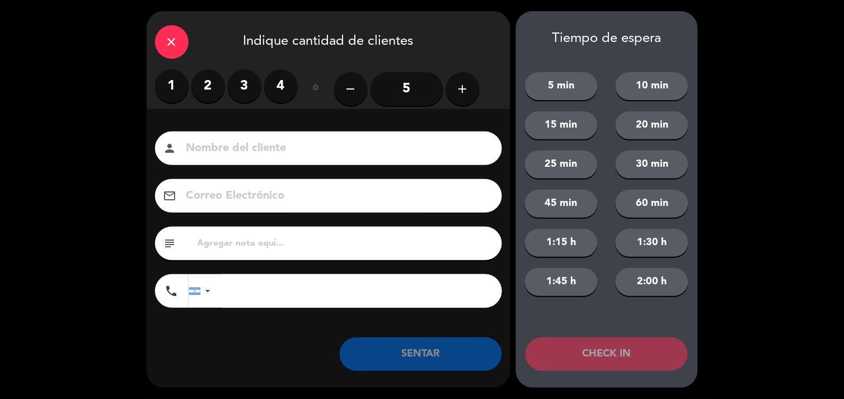
click at [284, 85] on label "4" at bounding box center [281, 86] width 34 height 34
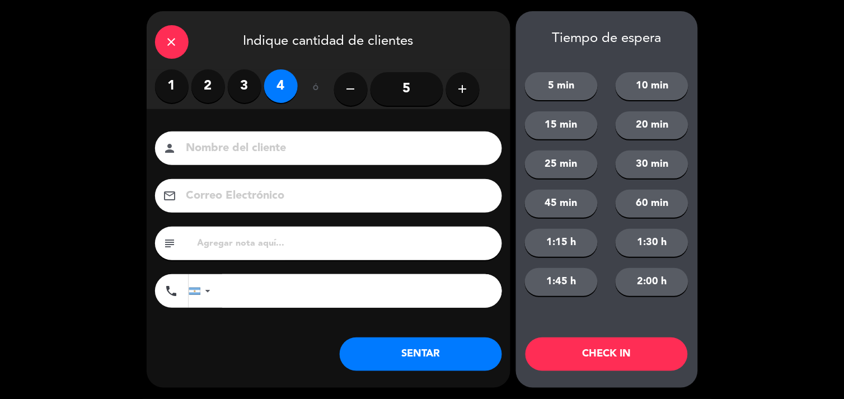
click at [231, 153] on input at bounding box center [336, 149] width 302 height 20
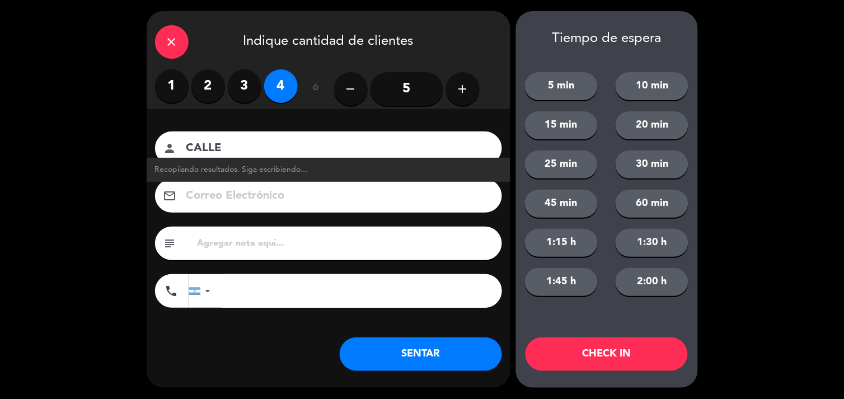
type input "CALLE"
click at [437, 363] on button "SENTAR" at bounding box center [421, 355] width 162 height 34
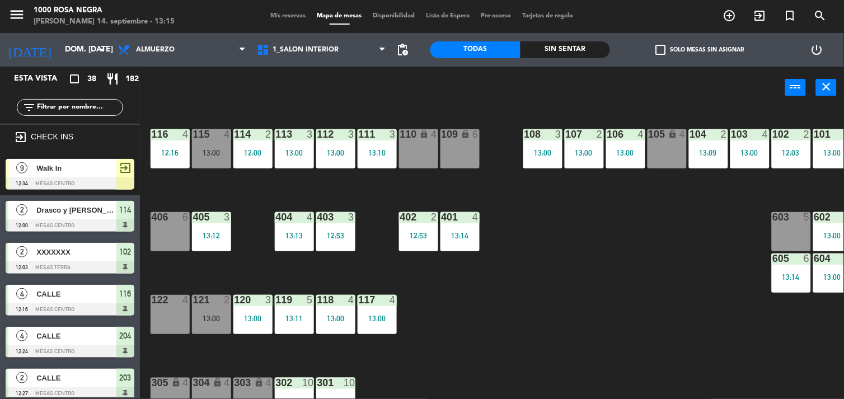
click at [69, 109] on input "text" at bounding box center [79, 107] width 87 height 12
click at [536, 244] on div "116 4 12:16 115 4 13:00 114 2 12:00 113 3 13:00 112 3 13:00 111 3 13:10 110 loc…" at bounding box center [496, 254] width 696 height 290
click at [535, 247] on div "116 4 12:16 115 4 13:00 114 2 12:00 113 3 13:00 112 3 13:00 111 3 13:10 110 loc…" at bounding box center [496, 254] width 696 height 290
click at [471, 143] on div "109 lock 6" at bounding box center [460, 148] width 39 height 39
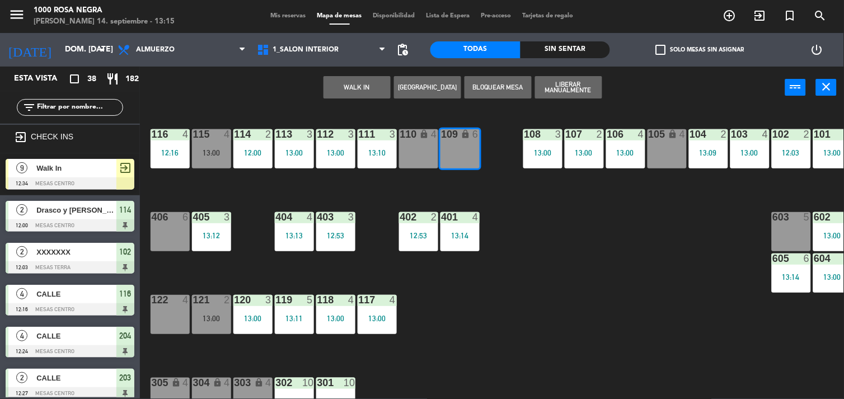
click at [492, 115] on div "116 4 12:16 115 4 13:00 114 2 12:00 113 3 13:00 112 3 13:00 111 3 13:10 110 loc…" at bounding box center [496, 254] width 696 height 290
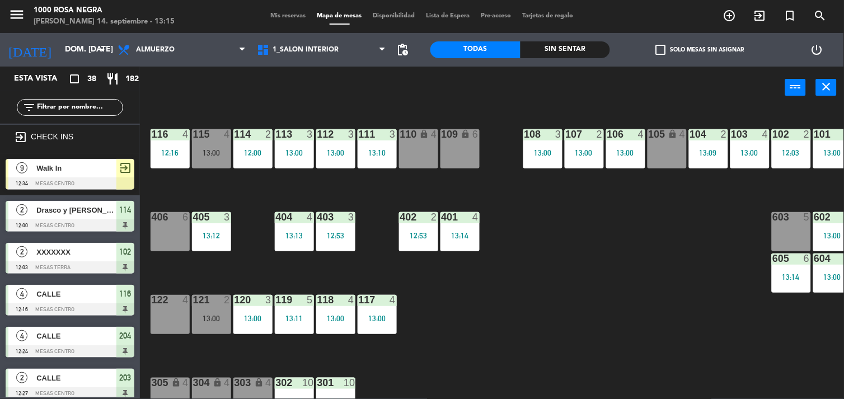
click at [530, 270] on div "116 4 12:16 115 4 13:00 114 2 12:00 113 3 13:00 112 3 13:00 111 3 13:10 110 loc…" at bounding box center [496, 254] width 696 height 290
click at [583, 253] on div "116 4 12:16 115 4 13:00 114 2 12:00 113 3 13:00 112 3 13:00 111 3 13:10 110 loc…" at bounding box center [496, 254] width 696 height 290
click at [209, 147] on div "115 4 13:00" at bounding box center [211, 148] width 39 height 39
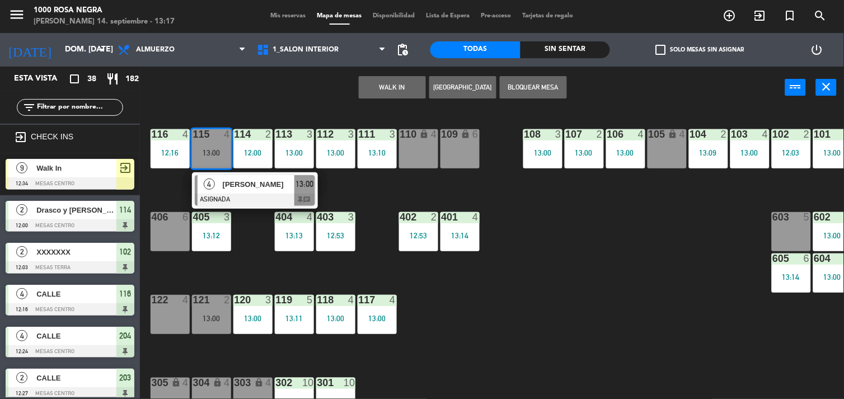
click at [101, 102] on input "text" at bounding box center [79, 107] width 87 height 12
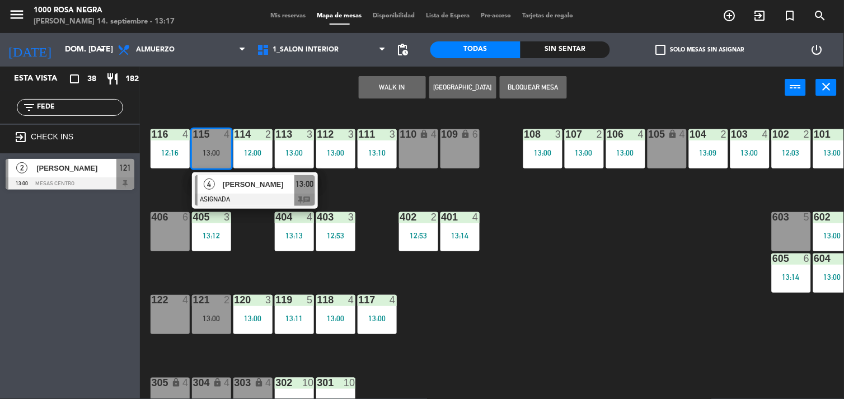
type input "FEDE"
click at [82, 180] on div at bounding box center [70, 183] width 129 height 12
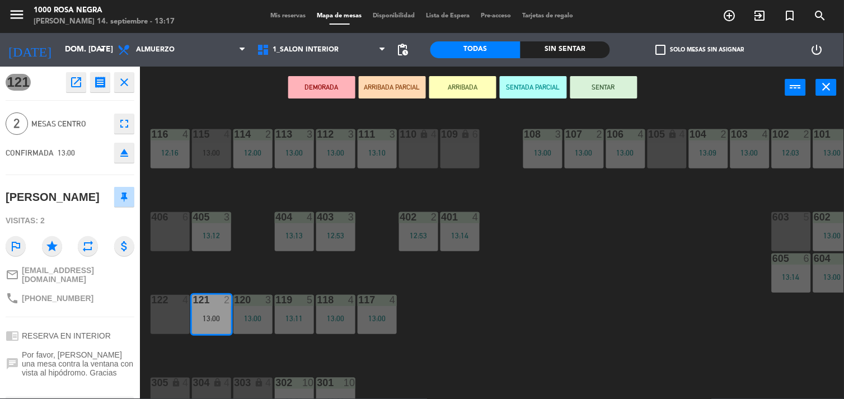
click at [207, 155] on div "13:00" at bounding box center [211, 153] width 39 height 8
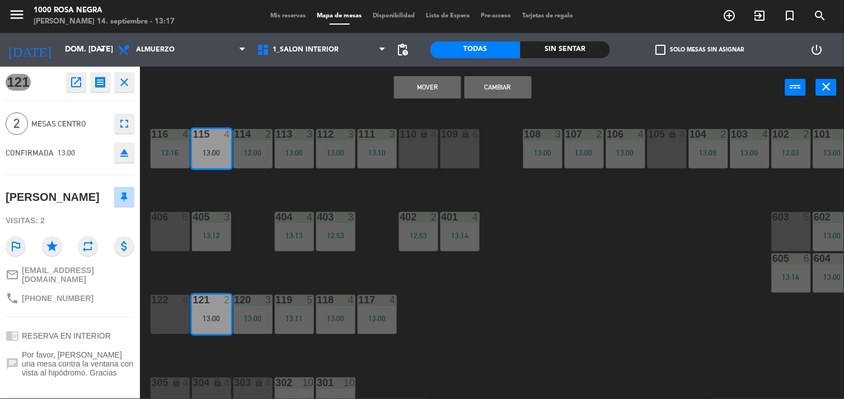
click at [451, 82] on button "Mover" at bounding box center [427, 87] width 67 height 22
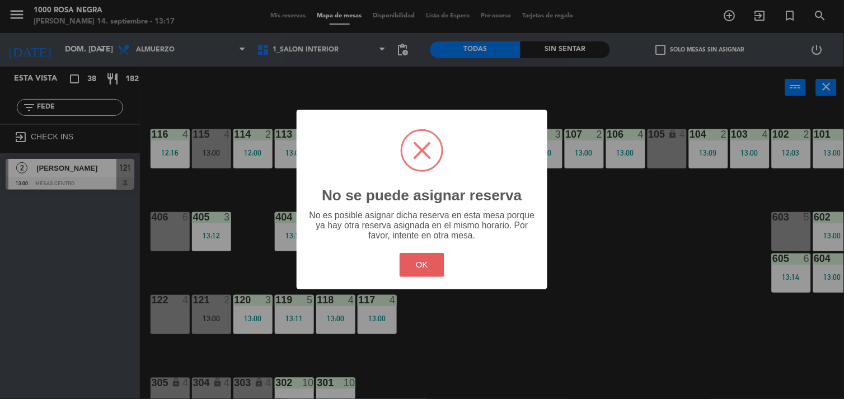
click at [410, 268] on button "OK" at bounding box center [422, 265] width 45 height 24
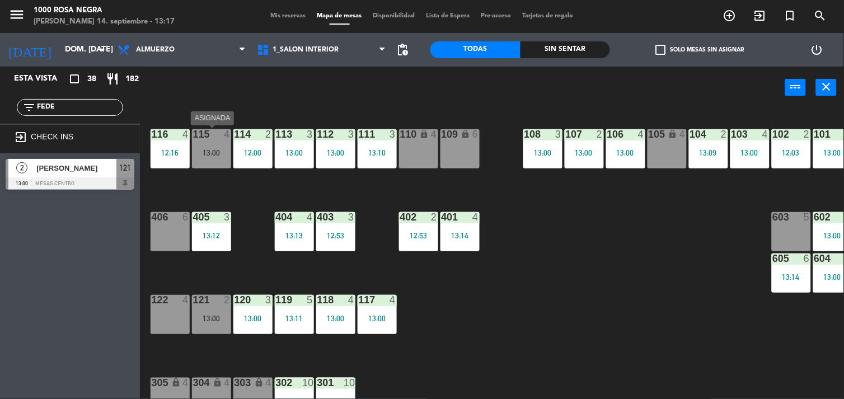
click at [199, 152] on div "13:00" at bounding box center [211, 153] width 39 height 8
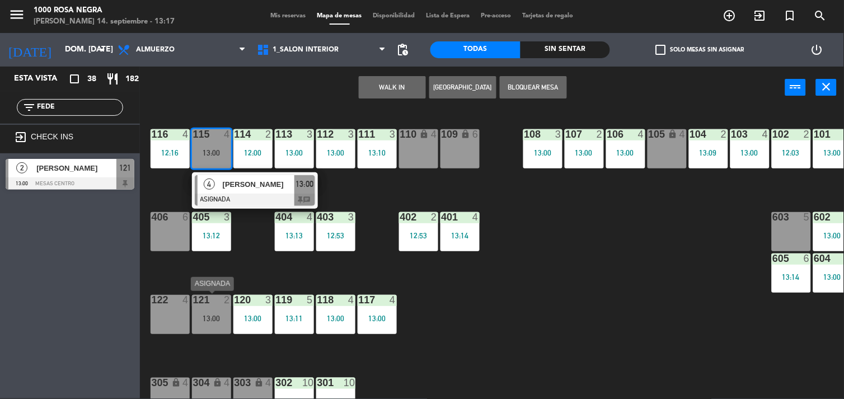
click at [211, 304] on div at bounding box center [211, 300] width 18 height 10
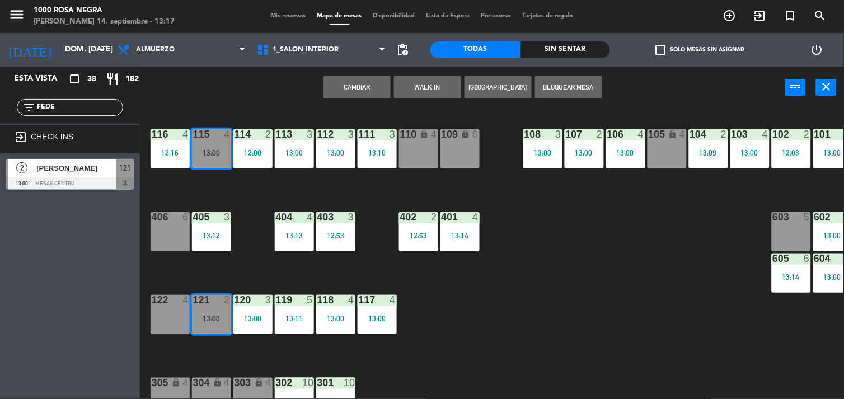
click at [372, 79] on button "Cambiar" at bounding box center [357, 87] width 67 height 22
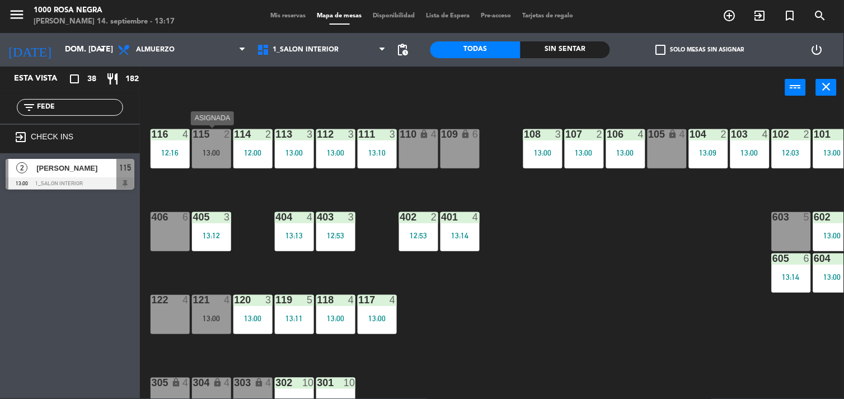
click at [216, 144] on div "115 2 13:00" at bounding box center [211, 148] width 39 height 39
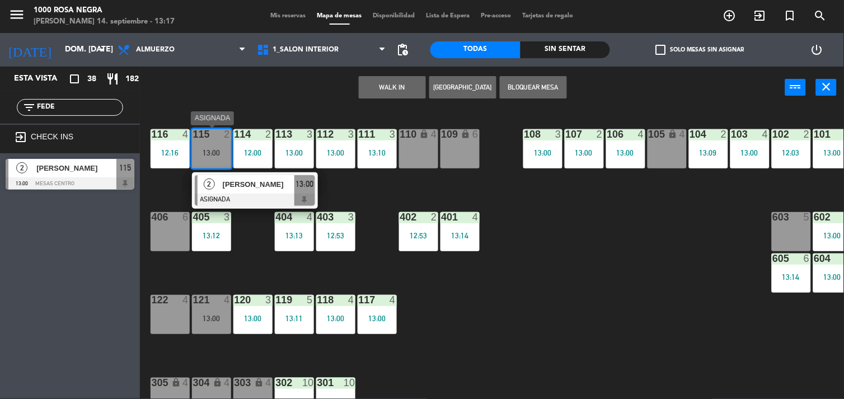
click at [255, 186] on span "[PERSON_NAME]" at bounding box center [259, 185] width 72 height 12
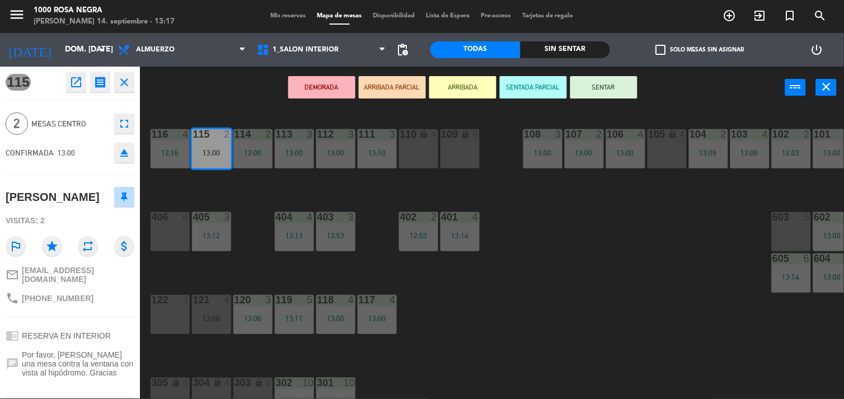
click at [618, 80] on button "SENTAR" at bounding box center [603, 87] width 67 height 22
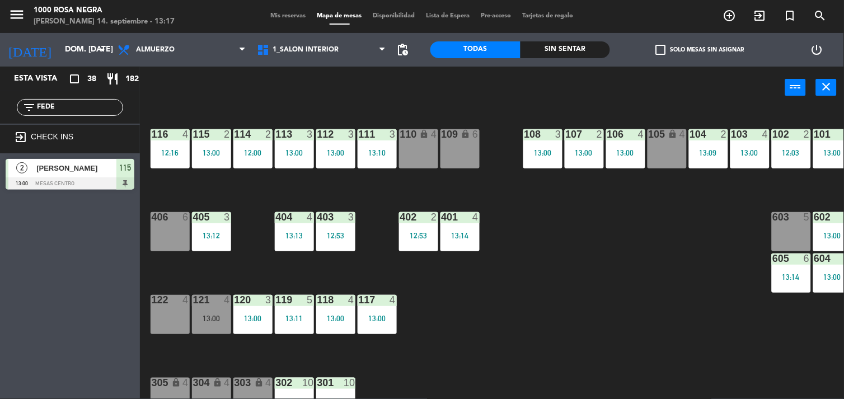
click at [65, 108] on input "FEDE" at bounding box center [79, 107] width 87 height 12
type input "F"
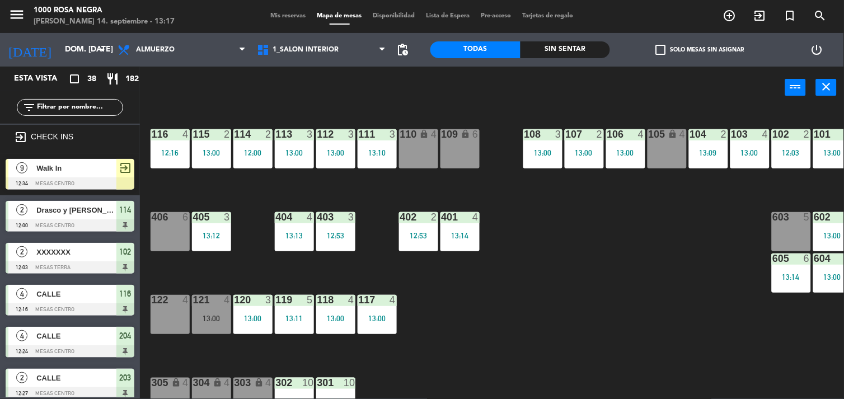
click at [687, 383] on div "116 4 12:16 115 2 13:00 114 2 12:00 113 3 13:00 112 3 13:00 111 3 13:10 110 loc…" at bounding box center [496, 254] width 696 height 290
click at [663, 348] on div "116 4 12:16 115 2 13:00 114 2 12:00 113 3 13:00 112 3 13:00 111 3 13:10 110 loc…" at bounding box center [496, 254] width 696 height 290
click at [507, 331] on div "116 4 12:16 115 2 13:00 114 2 12:00 113 3 13:00 112 3 13:00 111 3 13:10 110 loc…" at bounding box center [496, 254] width 696 height 290
click at [475, 383] on div "116 4 12:16 115 2 13:00 114 2 12:00 113 3 13:00 112 3 13:00 111 3 13:10 110 loc…" at bounding box center [496, 254] width 696 height 290
click at [527, 296] on div "116 4 12:16 115 2 13:00 114 2 12:00 113 3 13:00 112 3 13:00 111 3 13:10 110 loc…" at bounding box center [496, 254] width 696 height 290
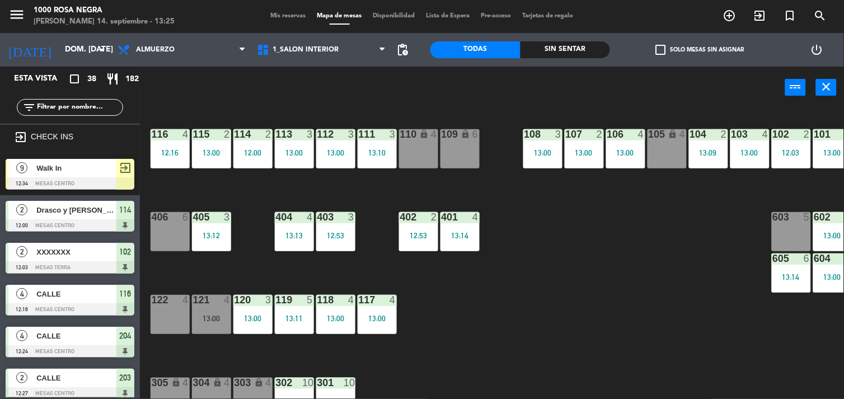
click at [472, 157] on div "109 lock 6" at bounding box center [460, 148] width 39 height 39
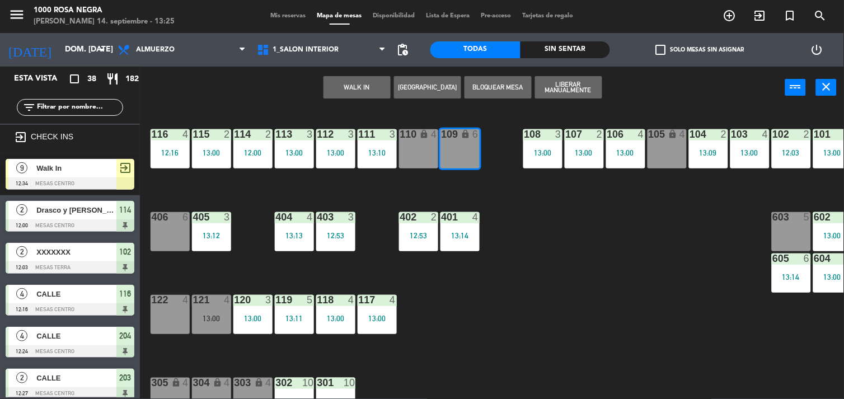
click at [380, 86] on button "WALK IN" at bounding box center [357, 87] width 67 height 22
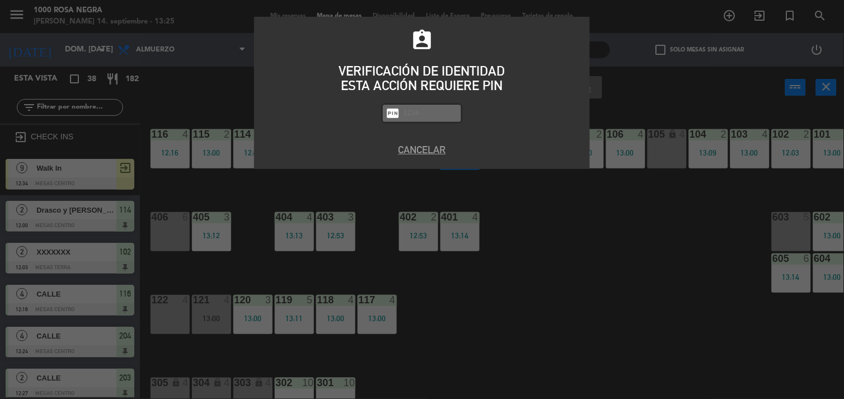
click at [423, 114] on input "text" at bounding box center [430, 113] width 56 height 13
type input "2492"
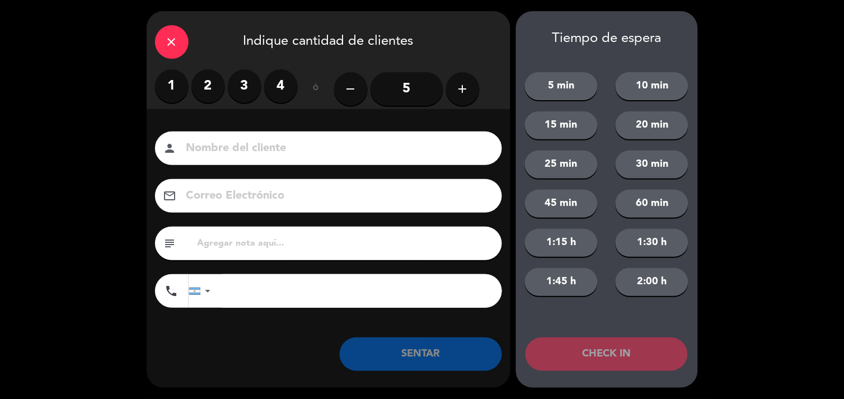
click at [212, 77] on label "2" at bounding box center [208, 86] width 34 height 34
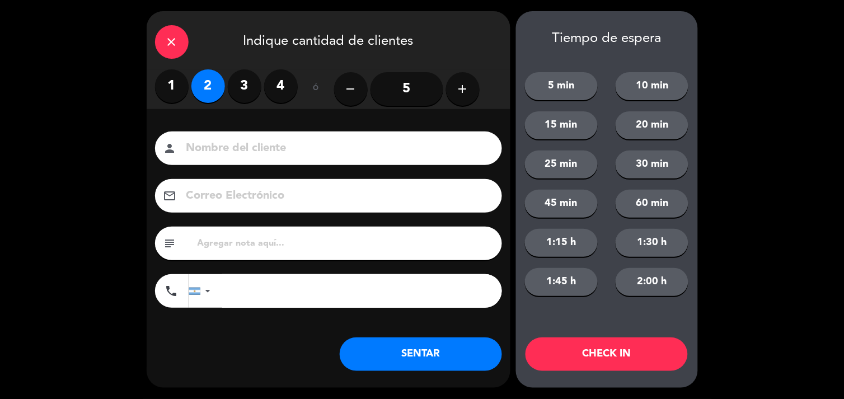
click at [205, 148] on input at bounding box center [336, 149] width 302 height 20
type input "CALLE"
click at [460, 368] on button "SENTAR" at bounding box center [421, 355] width 162 height 34
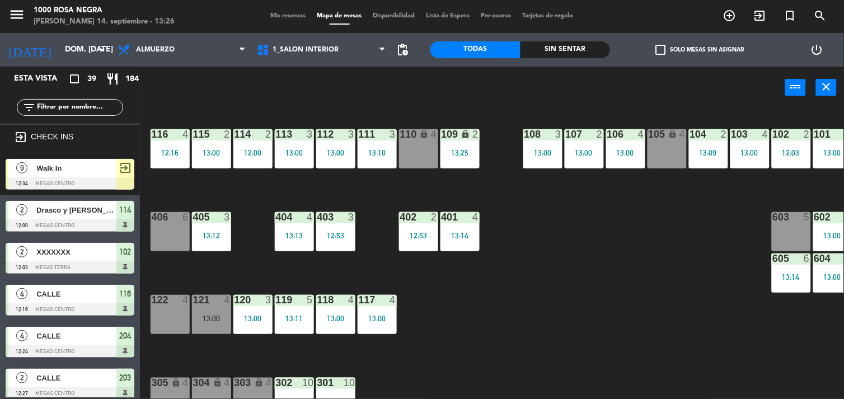
click at [596, 292] on div "116 4 12:16 115 2 13:00 114 2 12:00 113 3 13:00 112 3 13:00 111 3 13:10 110 loc…" at bounding box center [496, 254] width 696 height 290
click at [785, 226] on div "603 5" at bounding box center [791, 231] width 39 height 39
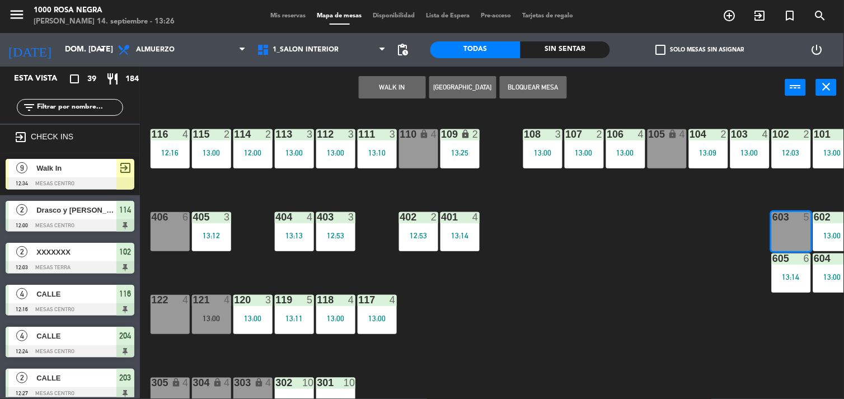
click at [413, 82] on button "WALK IN" at bounding box center [392, 87] width 67 height 22
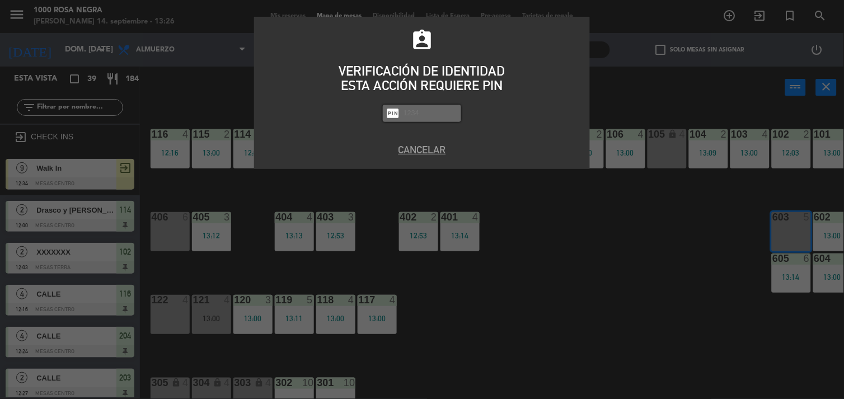
click at [419, 116] on input "text" at bounding box center [430, 113] width 56 height 13
type input "2492"
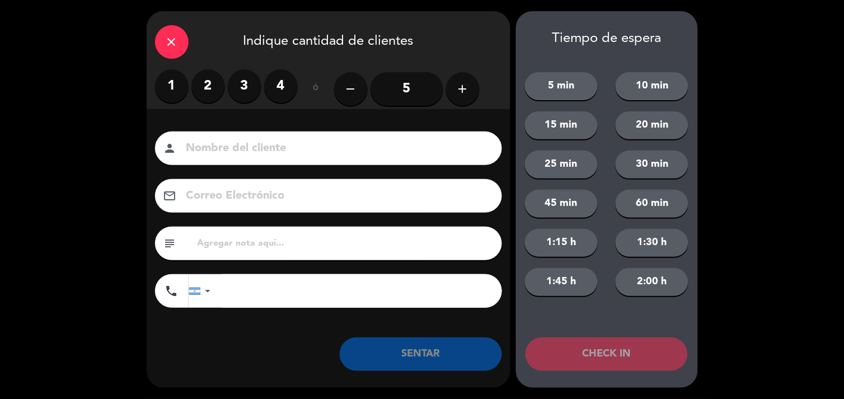
click at [411, 83] on input "5" at bounding box center [407, 89] width 73 height 34
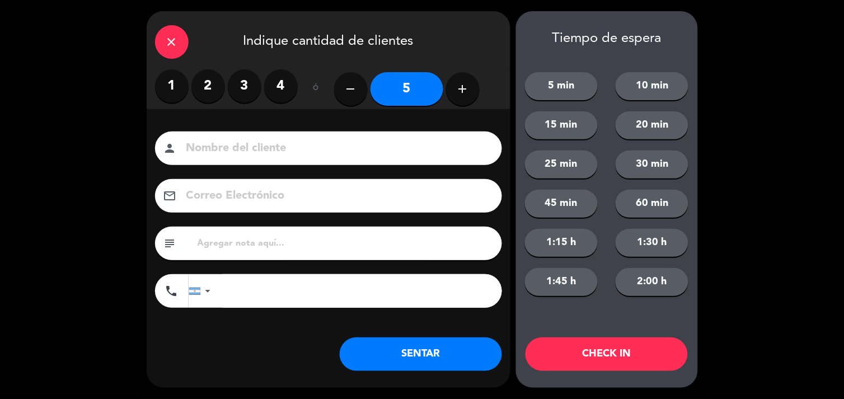
click at [411, 83] on input "5" at bounding box center [407, 89] width 73 height 34
click at [224, 149] on input at bounding box center [336, 149] width 302 height 20
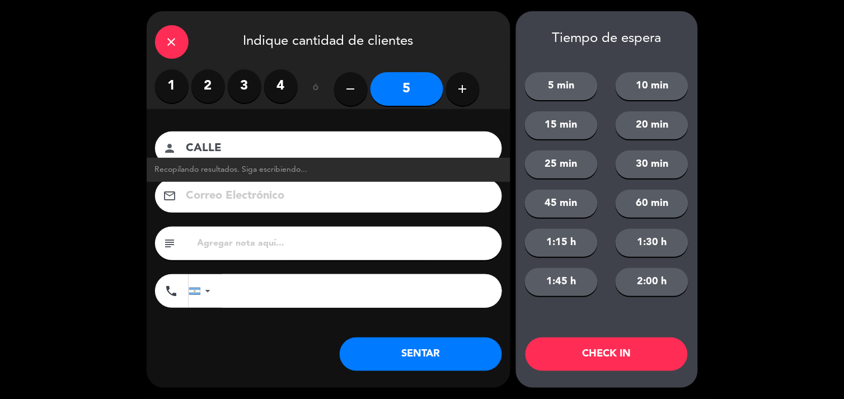
type input "CALLE"
click at [480, 353] on button "SENTAR" at bounding box center [421, 355] width 162 height 34
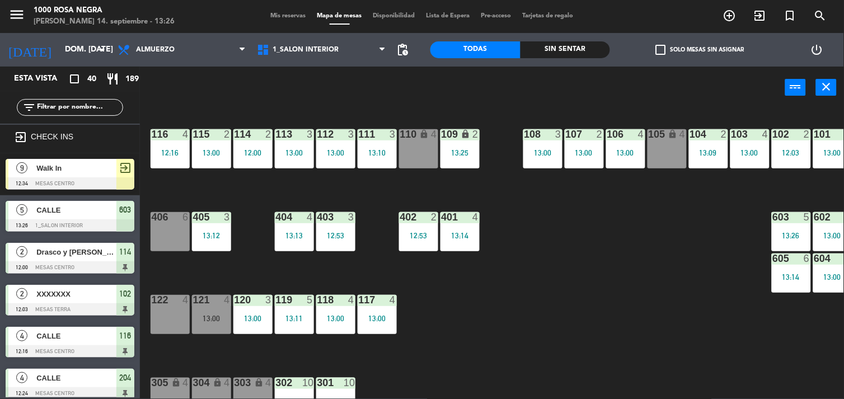
click at [518, 325] on div "116 4 12:16 115 2 13:00 114 2 12:00 113 3 13:00 112 3 13:00 111 3 13:10 110 loc…" at bounding box center [496, 254] width 696 height 290
click at [602, 264] on div "116 4 12:16 115 2 13:00 114 2 12:00 113 3 13:00 112 3 13:00 111 3 13:10 110 loc…" at bounding box center [496, 254] width 696 height 290
click at [181, 227] on div "406 6" at bounding box center [170, 231] width 39 height 39
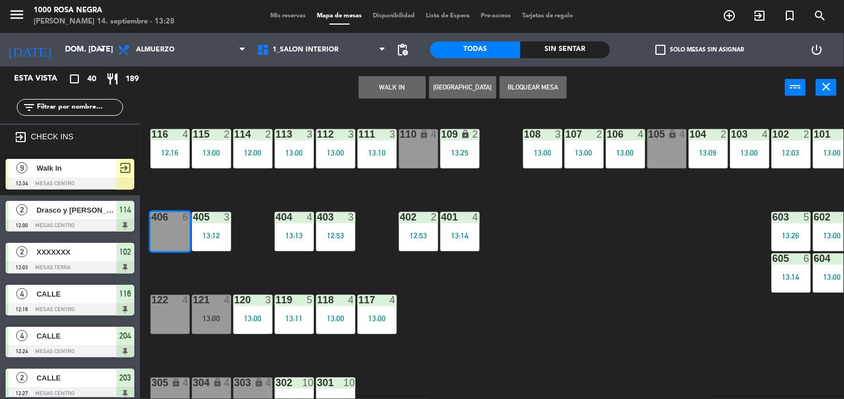
click at [400, 83] on button "WALK IN" at bounding box center [392, 87] width 67 height 22
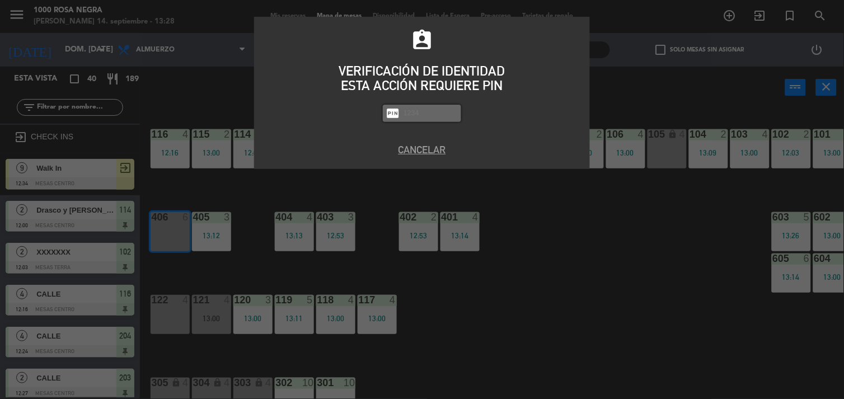
click at [453, 113] on input "text" at bounding box center [430, 113] width 56 height 13
type input "2492"
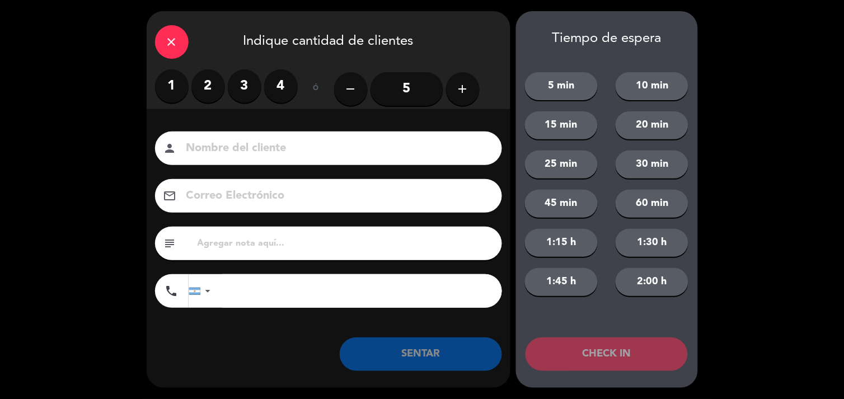
click at [272, 86] on label "4" at bounding box center [281, 86] width 34 height 34
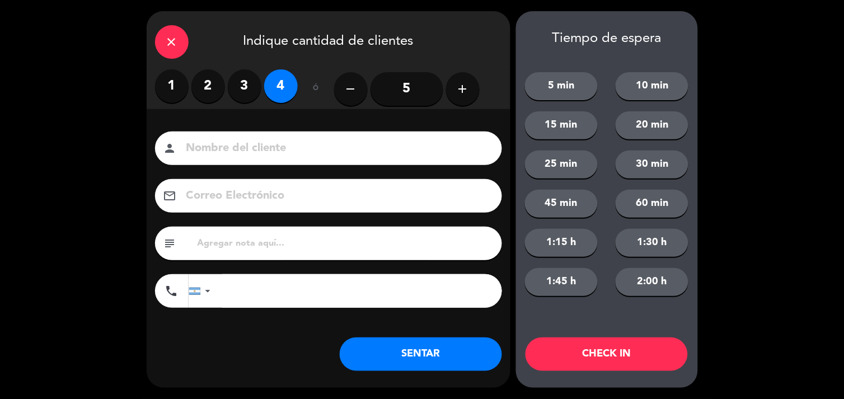
click at [234, 144] on input at bounding box center [336, 149] width 302 height 20
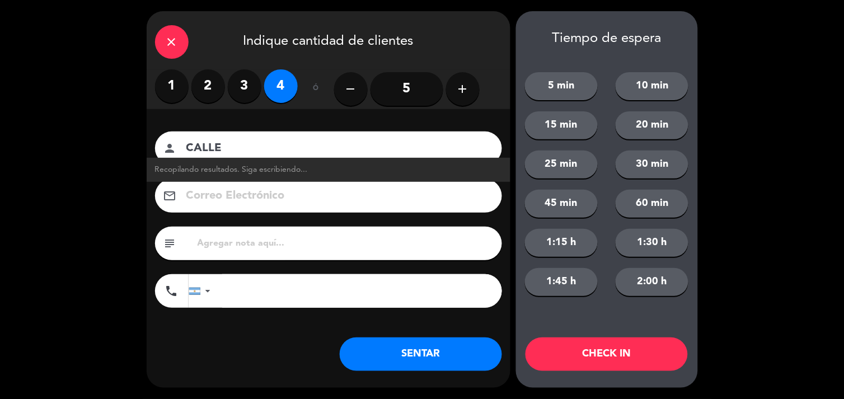
type input "CALLE"
click at [460, 342] on button "SENTAR" at bounding box center [421, 355] width 162 height 34
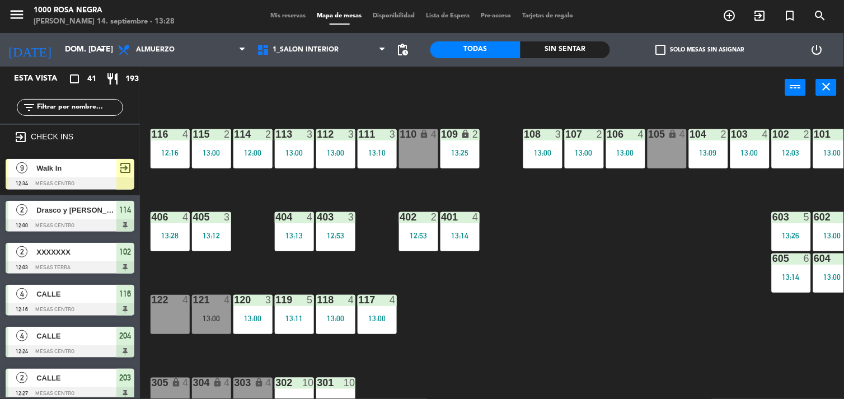
click at [635, 294] on div "116 4 12:16 115 2 13:00 114 2 12:00 113 3 13:00 112 3 13:00 111 3 13:10 110 loc…" at bounding box center [496, 254] width 696 height 290
click at [595, 289] on div "116 4 12:16 115 2 13:00 114 2 12:00 113 3 13:00 112 3 13:00 111 3 13:10 110 loc…" at bounding box center [496, 254] width 696 height 290
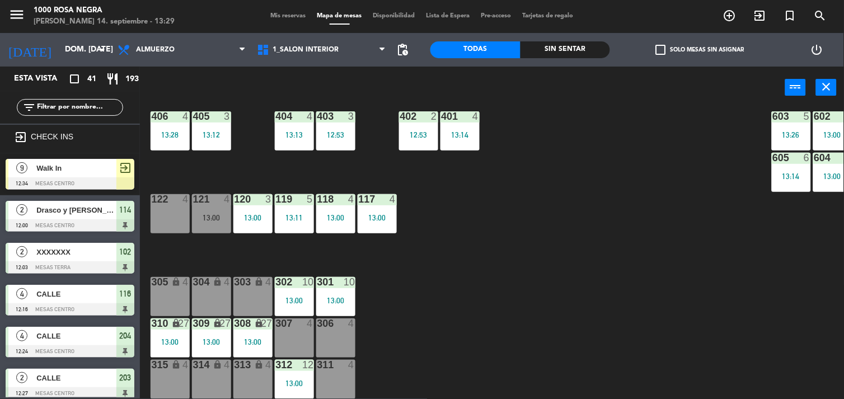
scroll to position [124, 0]
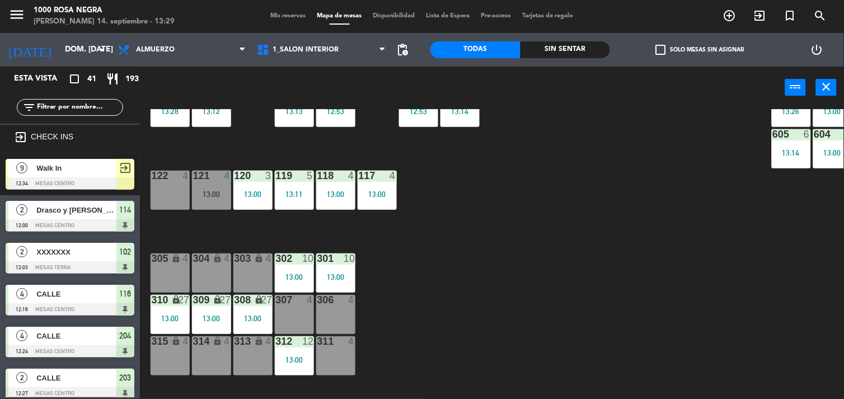
click at [451, 292] on div "116 4 12:16 115 2 13:00 114 2 12:00 113 3 13:00 112 3 13:00 111 3 13:10 110 loc…" at bounding box center [496, 254] width 696 height 290
click at [100, 104] on input "text" at bounding box center [79, 107] width 87 height 12
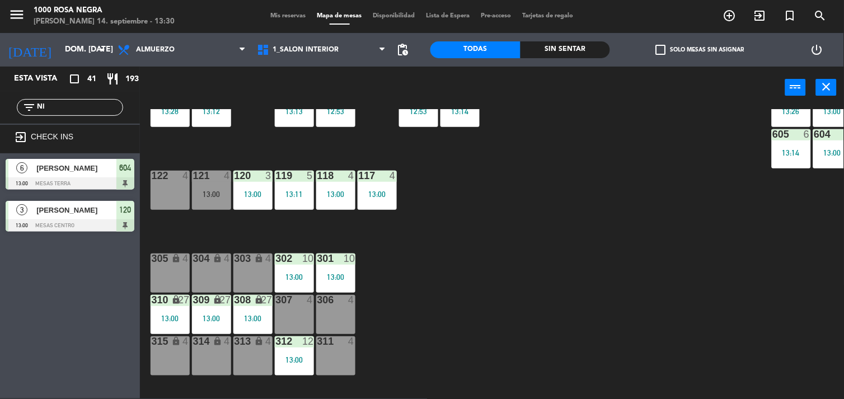
type input "N"
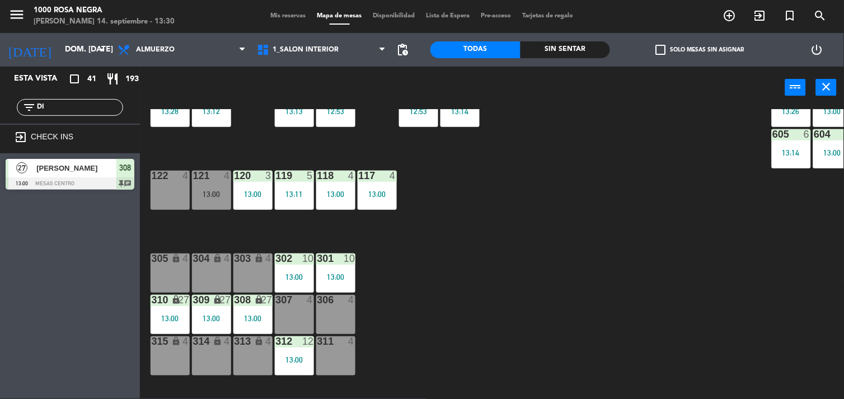
type input "D"
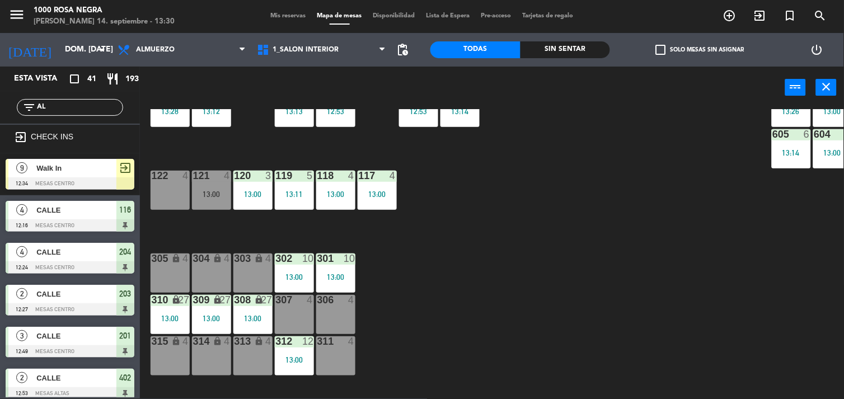
type input "A"
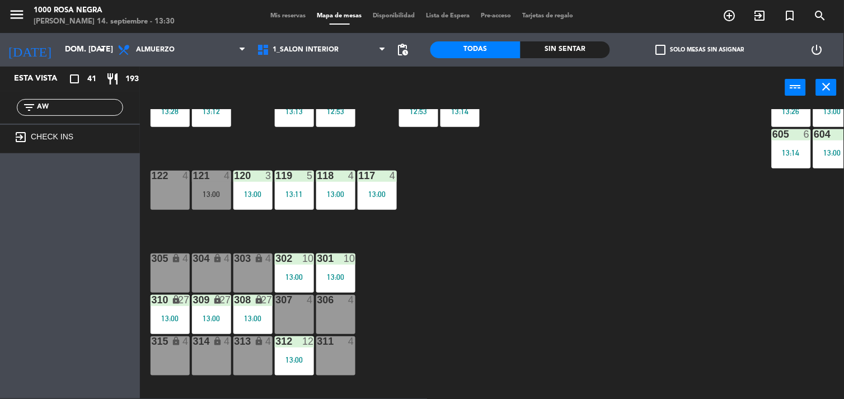
type input "A"
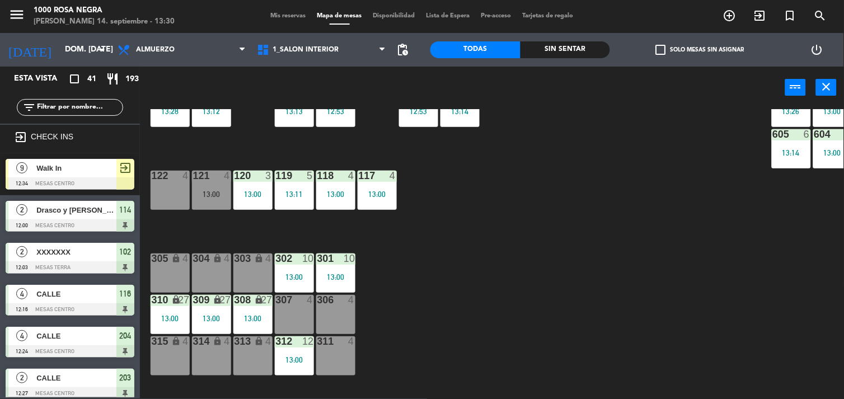
click at [436, 233] on div "116 4 12:16 115 2 13:00 114 2 12:00 113 3 13:00 112 3 13:00 111 3 13:10 110 loc…" at bounding box center [496, 254] width 696 height 290
click at [462, 232] on div "116 4 12:16 115 2 13:00 114 2 12:00 113 3 13:00 112 3 13:00 111 3 13:10 110 loc…" at bounding box center [496, 254] width 696 height 290
click at [525, 244] on div "116 4 12:16 115 2 13:00 114 2 12:00 113 3 13:00 112 3 13:00 111 3 13:10 110 loc…" at bounding box center [496, 254] width 696 height 290
click at [336, 321] on div "306 4" at bounding box center [335, 314] width 39 height 39
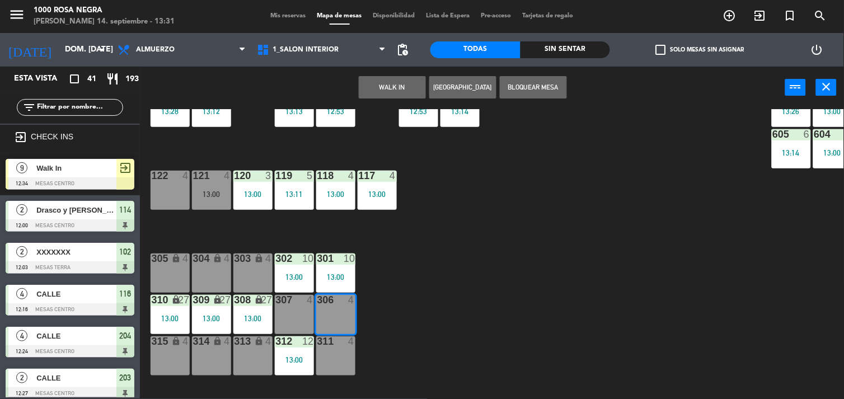
click at [418, 288] on div "116 4 12:16 115 2 13:00 114 2 12:00 113 3 13:00 112 3 13:00 111 3 13:10 110 loc…" at bounding box center [496, 254] width 696 height 290
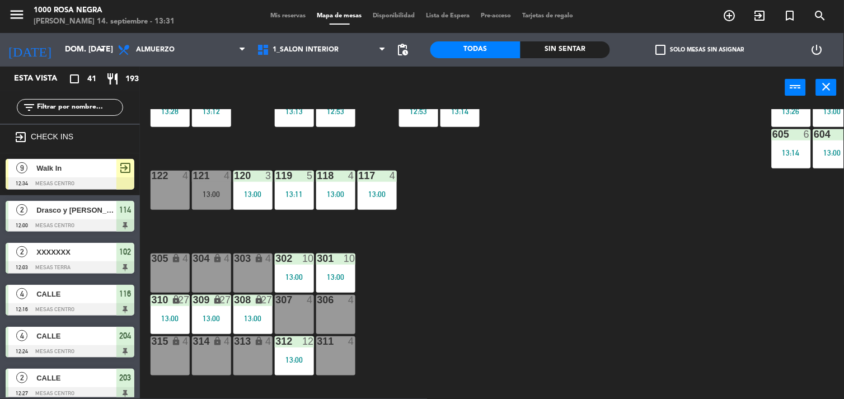
click at [418, 288] on div "116 4 12:16 115 2 13:00 114 2 12:00 113 3 13:00 112 3 13:00 111 3 13:10 110 loc…" at bounding box center [496, 254] width 696 height 290
click at [493, 253] on div "116 4 12:16 115 2 13:00 114 2 12:00 113 3 13:00 112 3 13:00 111 3 13:10 110 loc…" at bounding box center [496, 254] width 696 height 290
click at [498, 299] on div "116 4 12:16 115 2 13:00 114 2 12:00 113 3 13:00 112 3 13:00 111 3 13:10 110 loc…" at bounding box center [496, 254] width 696 height 290
click at [569, 300] on div "116 4 12:16 115 2 13:00 114 2 12:00 113 3 13:00 112 3 13:00 111 3 13:10 110 loc…" at bounding box center [496, 254] width 696 height 290
